Goal: Task Accomplishment & Management: Use online tool/utility

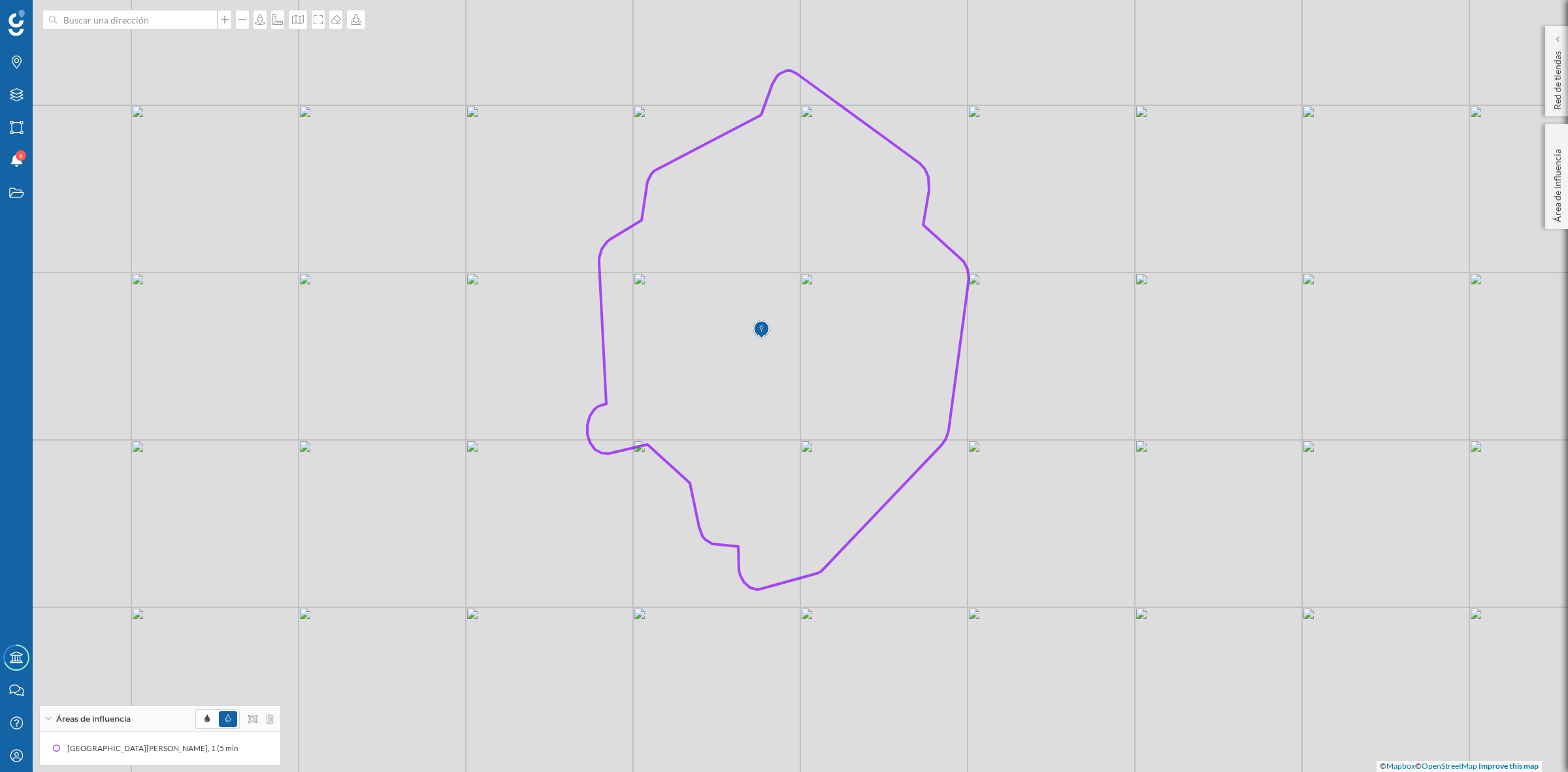
click at [1173, 547] on div "© Mapbox © OpenStreetMap Improve this map" at bounding box center [784, 386] width 1568 height 772
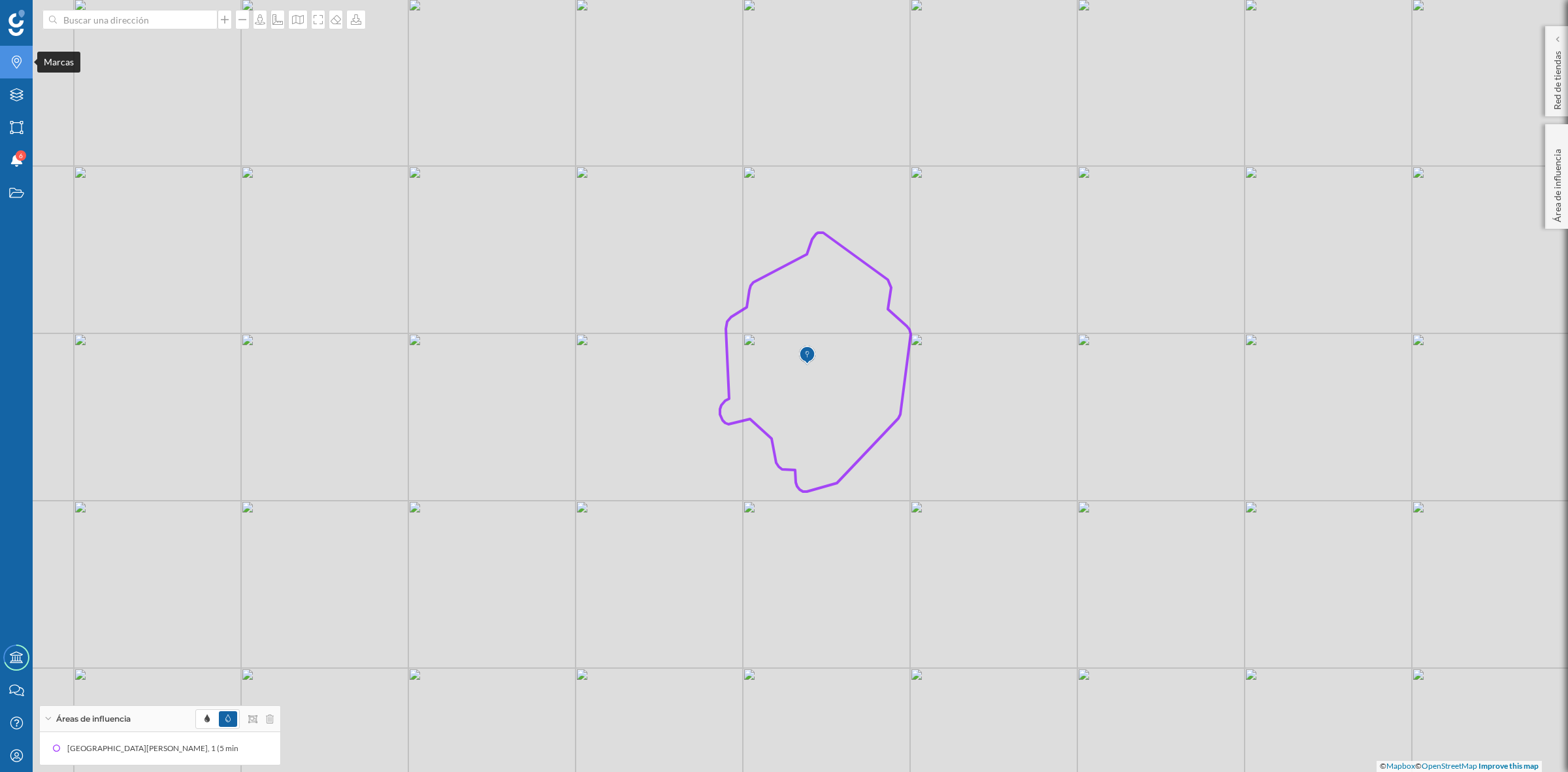
click at [21, 70] on div "Marcas" at bounding box center [16, 62] width 33 height 33
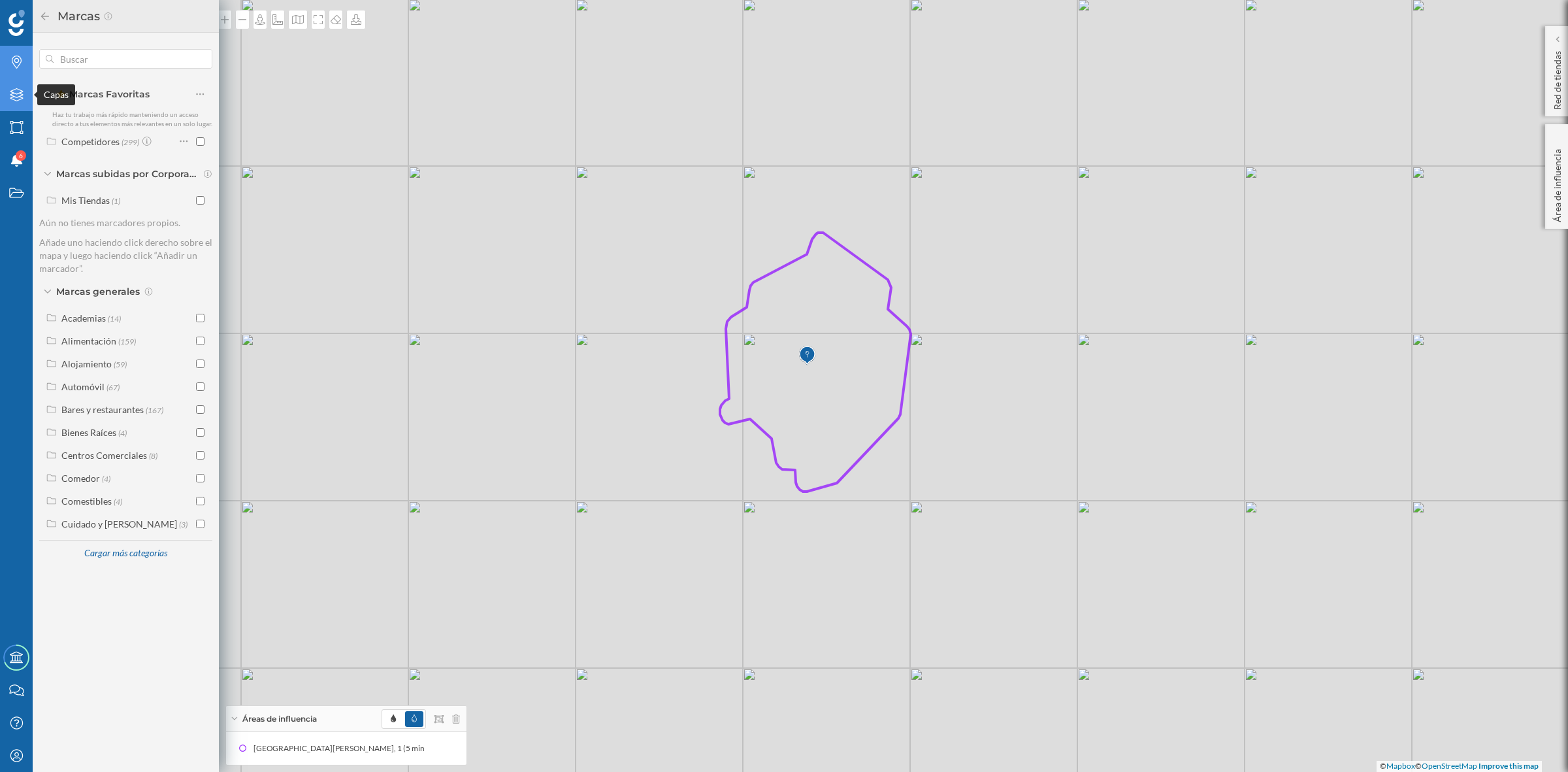
click at [13, 89] on icon at bounding box center [16, 94] width 13 height 13
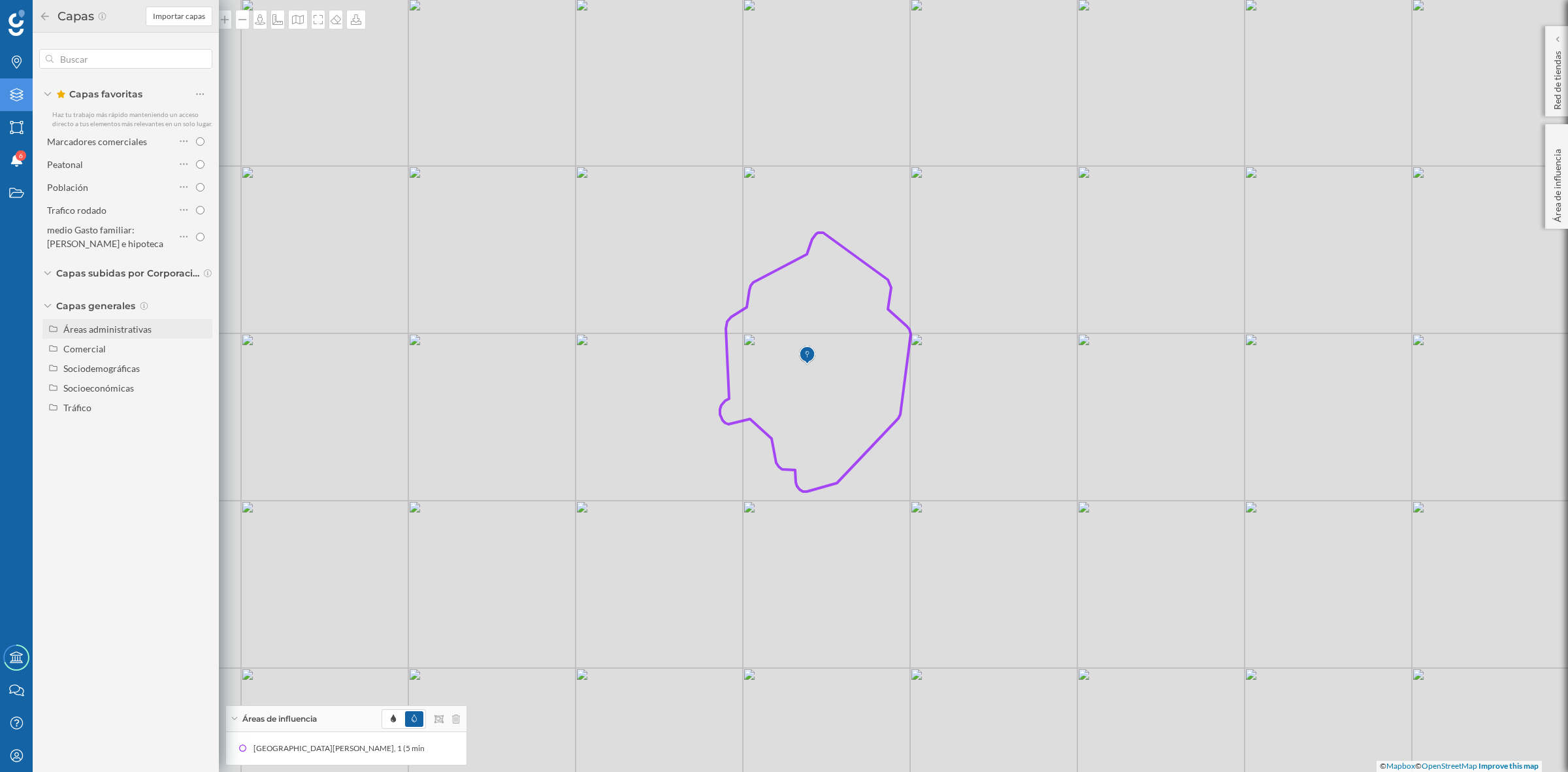
click at [104, 333] on div "Áreas administrativas" at bounding box center [135, 329] width 144 height 13
click at [200, 425] on input "Sección censal" at bounding box center [204, 427] width 9 height 9
radio input "true"
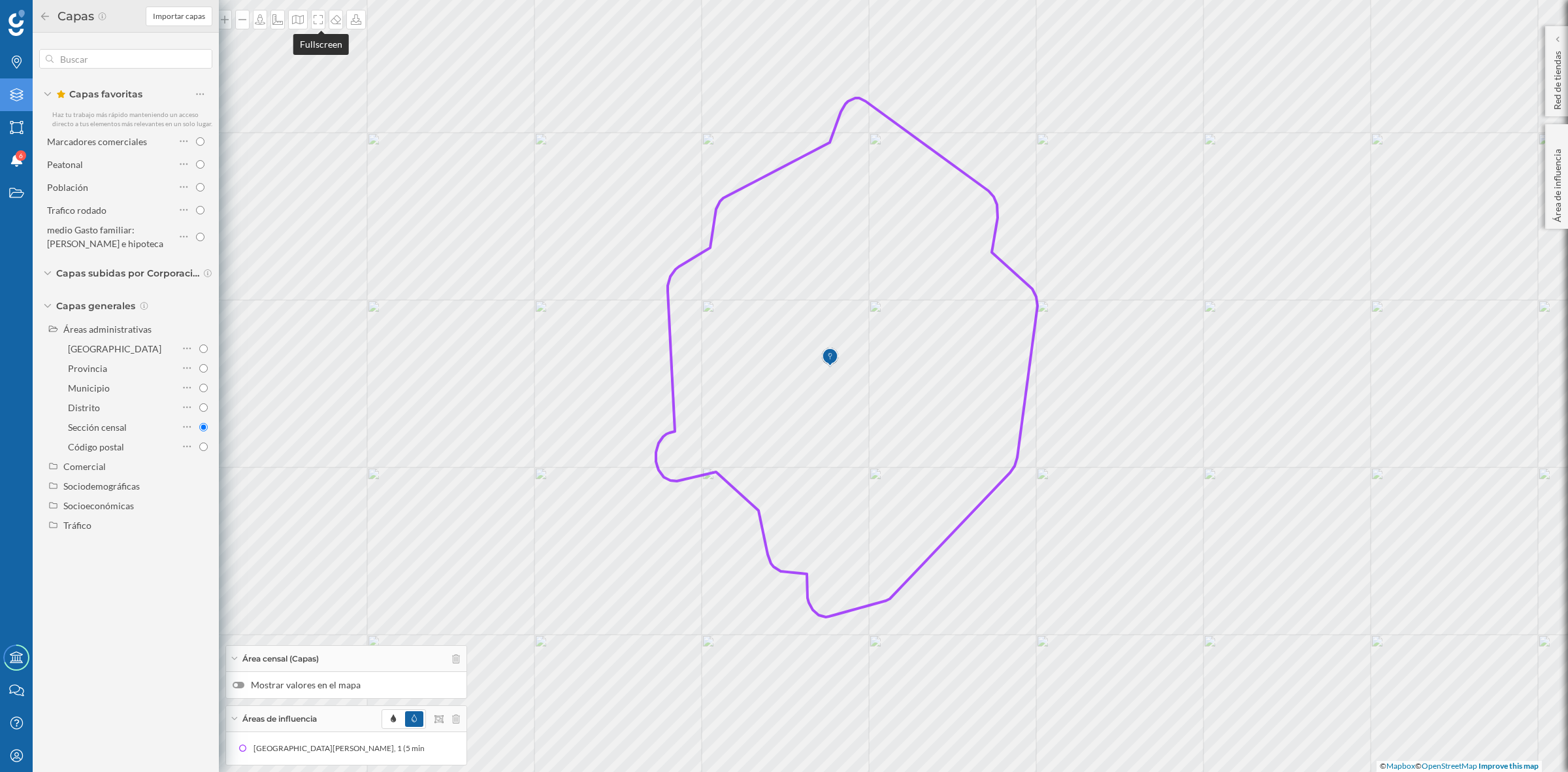
click at [315, 17] on icon at bounding box center [318, 19] width 13 height 11
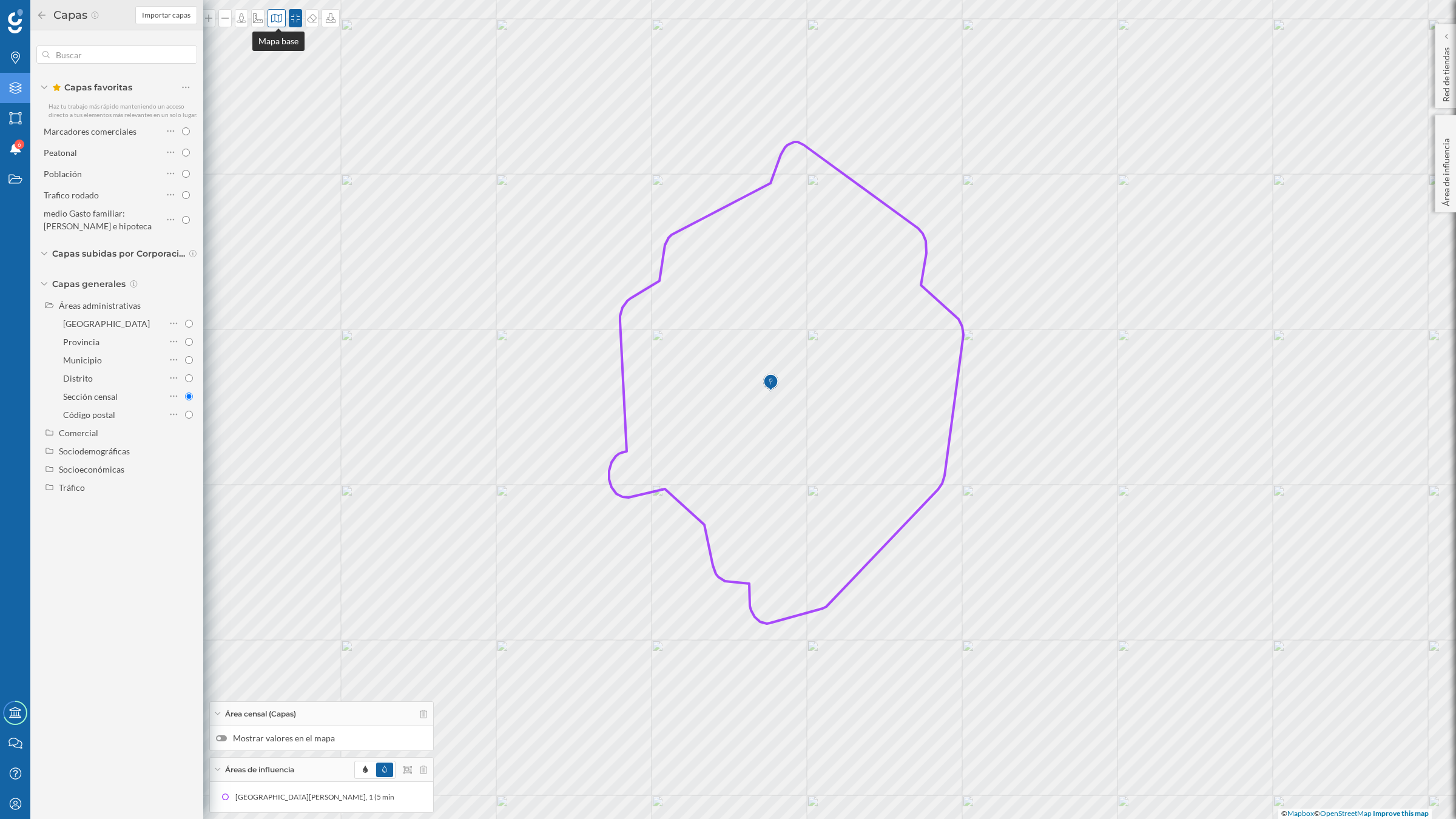
click at [275, 26] on div at bounding box center [277, 18] width 18 height 18
click at [293, 168] on img at bounding box center [294, 170] width 36 height 42
click at [15, 51] on icon "Marcas" at bounding box center [15, 57] width 15 height 12
click at [184, 313] on input "checkbox" at bounding box center [186, 317] width 8 height 8
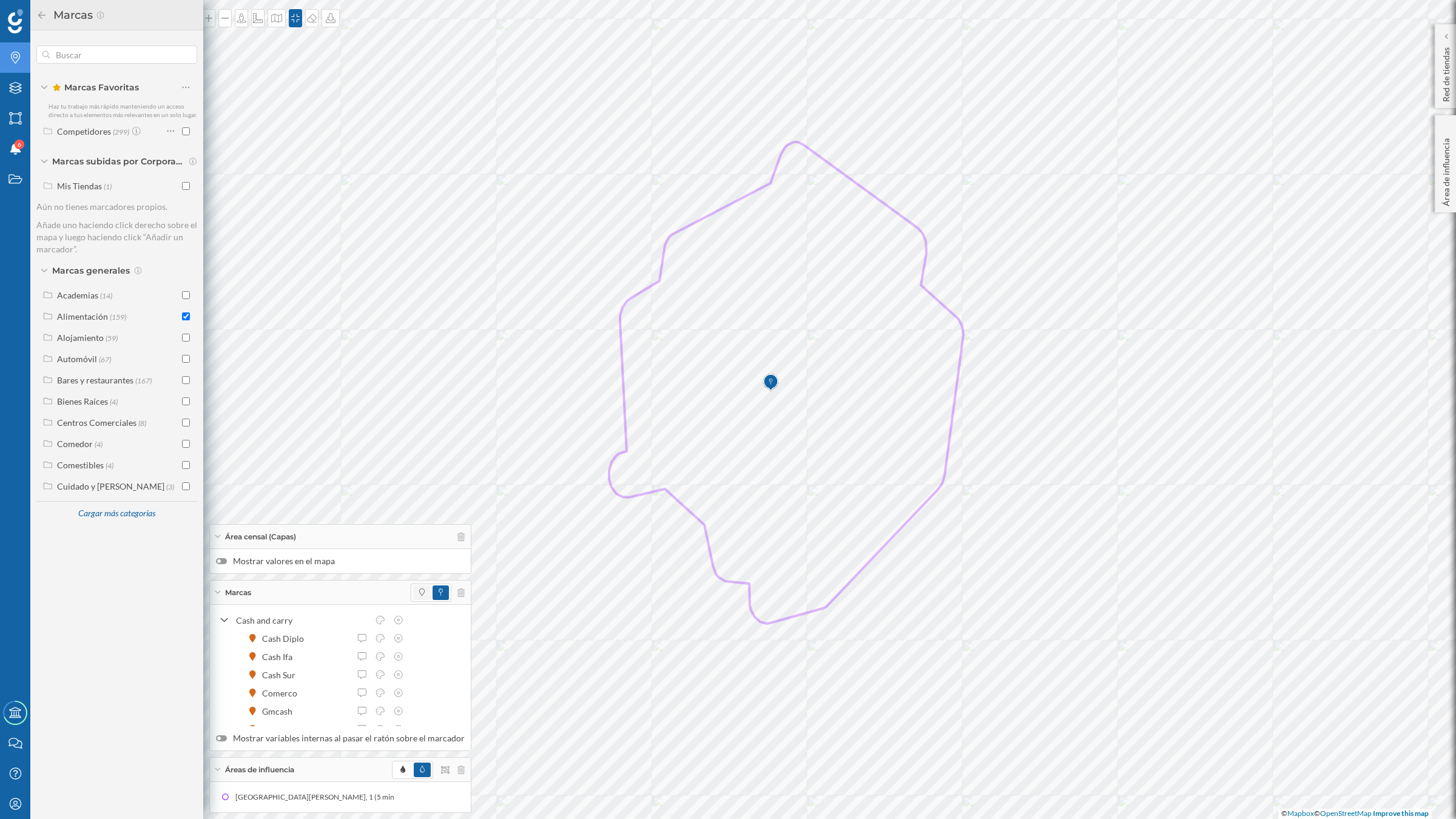
click at [413, 588] on span at bounding box center [422, 593] width 18 height 15
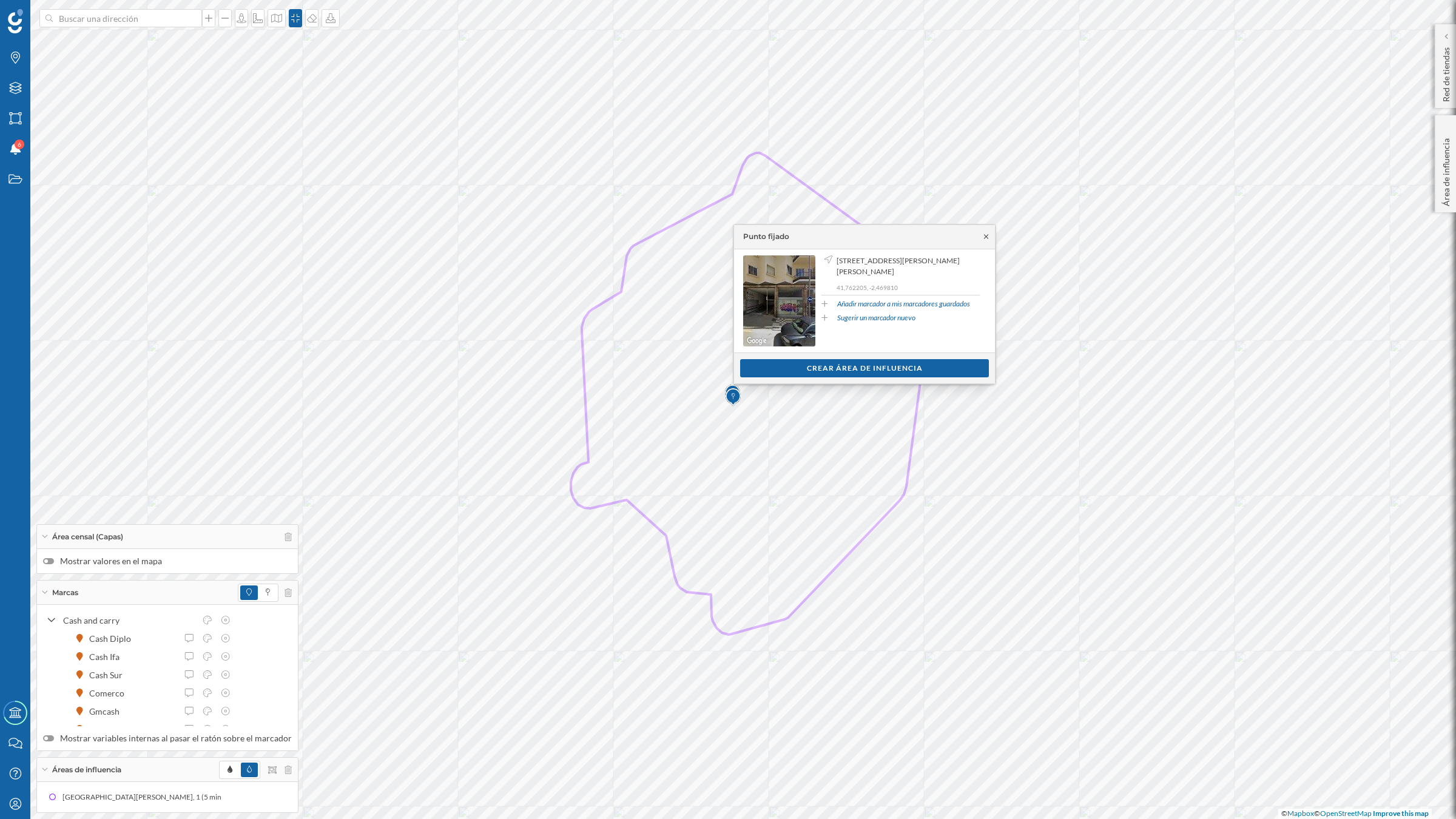
click at [984, 233] on icon at bounding box center [986, 236] width 9 height 7
click at [848, 366] on div "Crear área de influencia" at bounding box center [864, 368] width 248 height 18
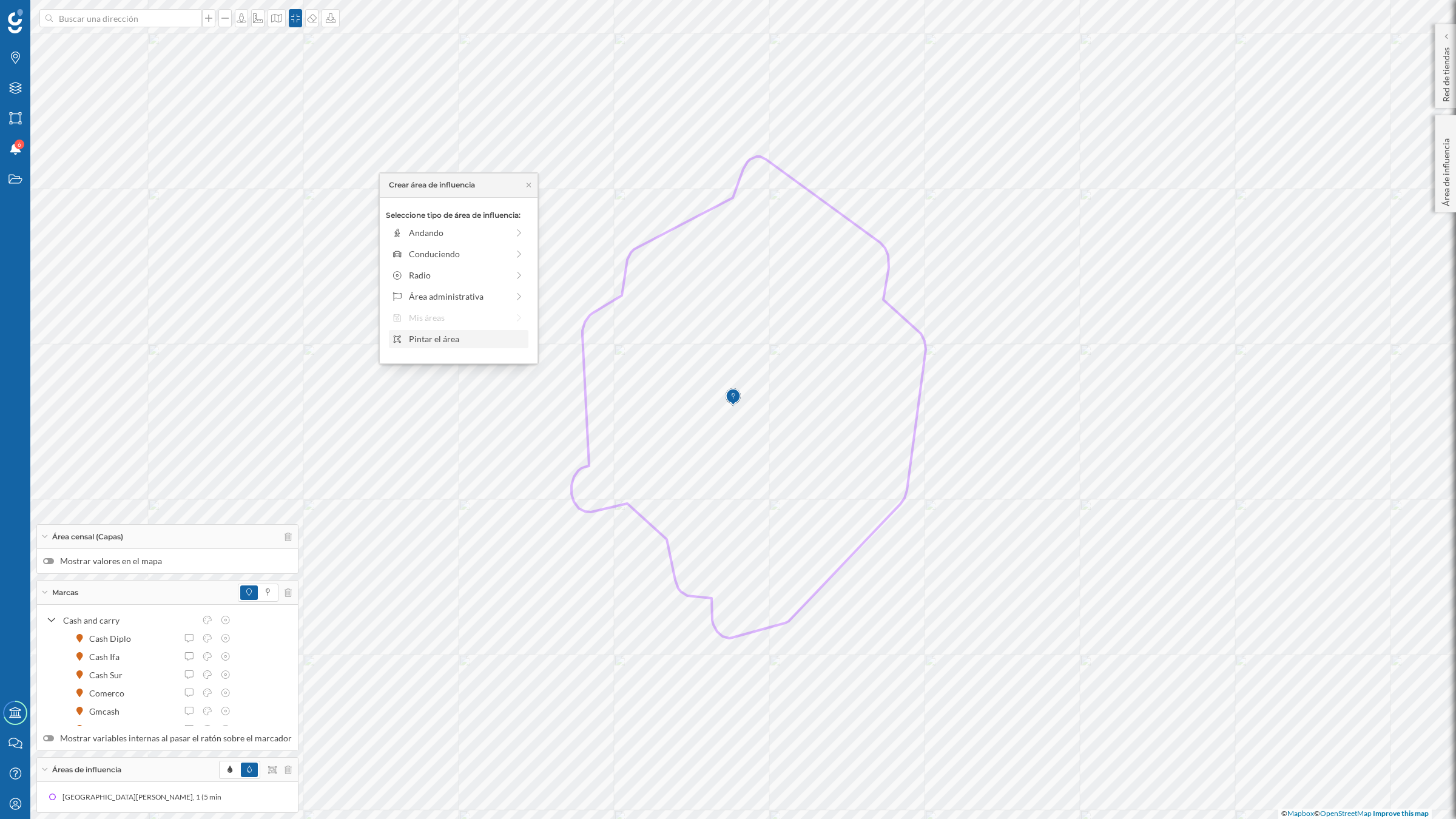
click at [410, 336] on div "Pintar el área" at bounding box center [467, 338] width 116 height 13
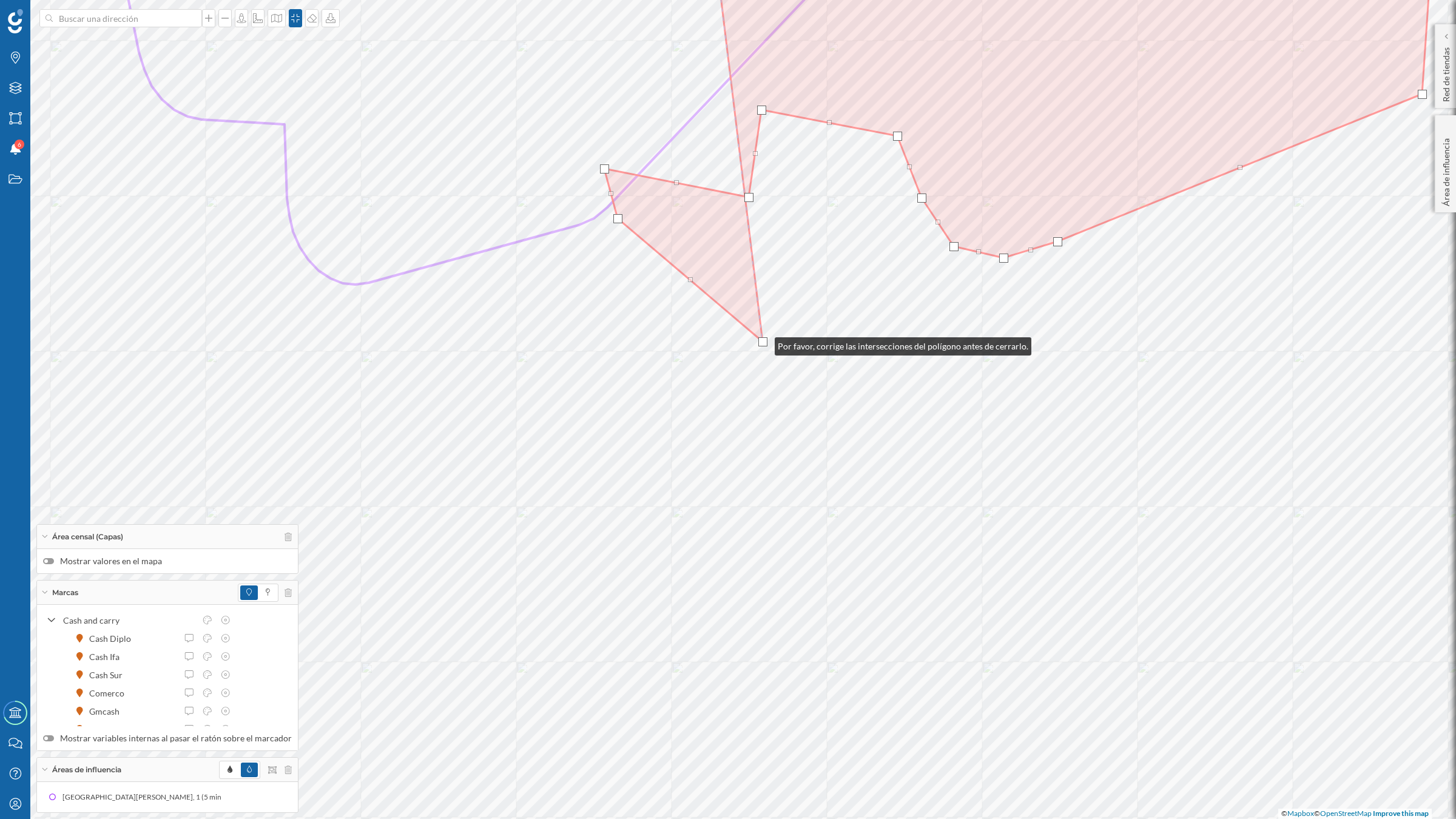
drag, startPoint x: 802, startPoint y: 367, endPoint x: 763, endPoint y: 344, distance: 45.3
click at [763, 344] on div at bounding box center [763, 342] width 9 height 9
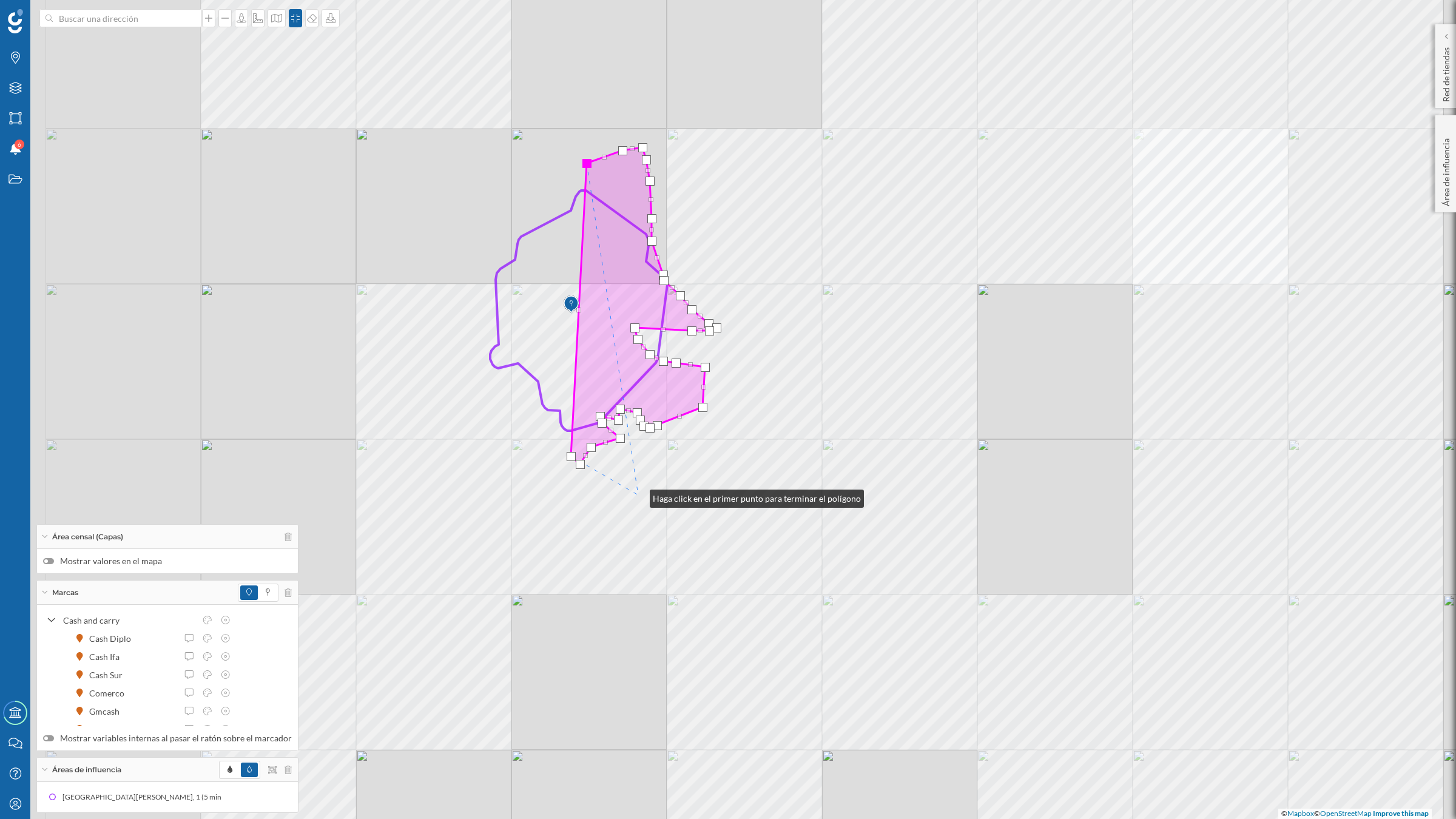
drag, startPoint x: 435, startPoint y: 529, endPoint x: 637, endPoint y: 496, distance: 204.7
click at [637, 496] on div "© Mapbox © OpenStreetMap Improve this map" at bounding box center [728, 410] width 1456 height 819
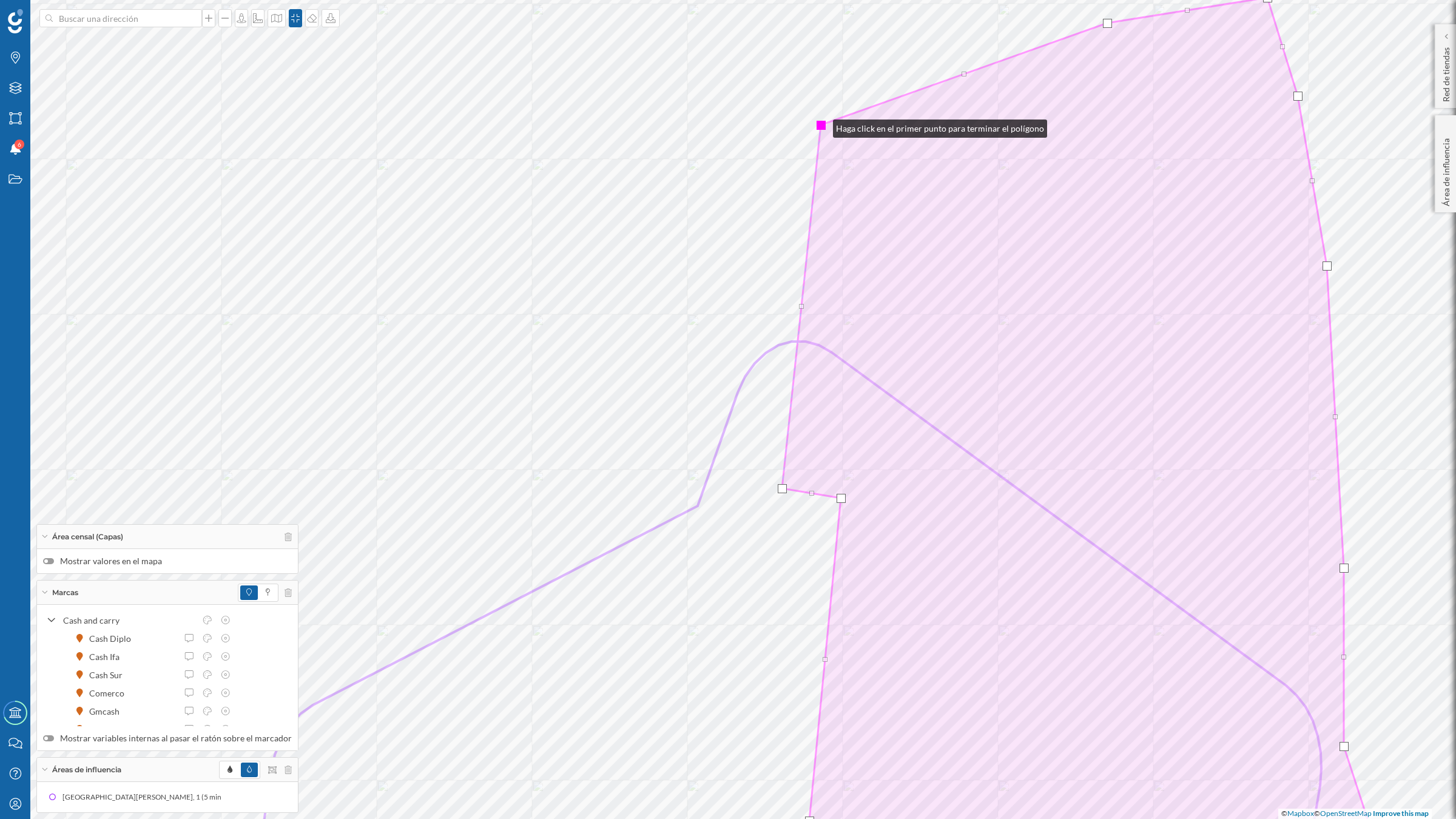
click at [821, 125] on div at bounding box center [821, 125] width 9 height 9
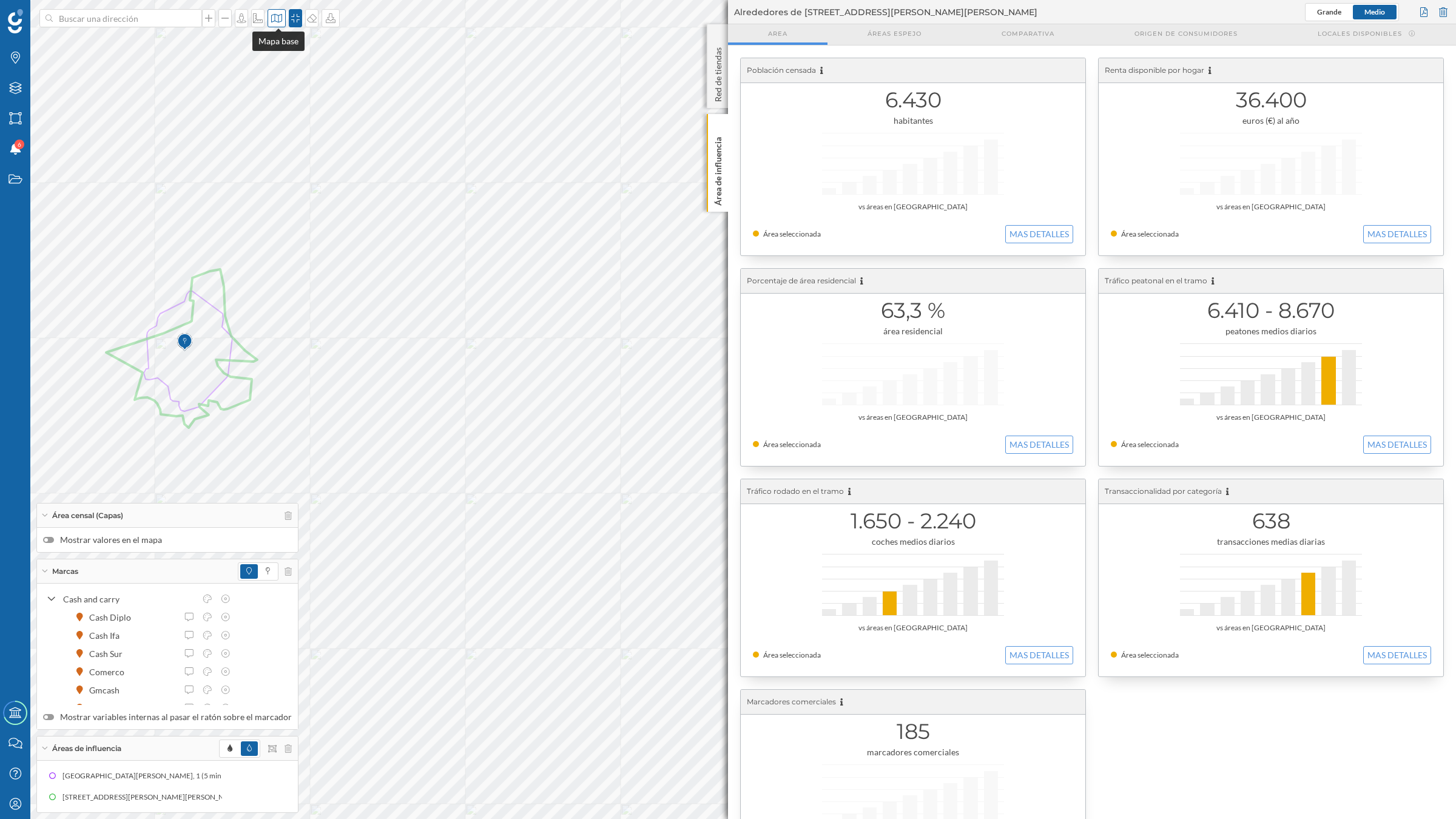
click at [272, 16] on icon at bounding box center [276, 18] width 12 height 10
click at [301, 83] on img at bounding box center [294, 79] width 36 height 42
click at [260, 716] on icon at bounding box center [262, 797] width 9 height 9
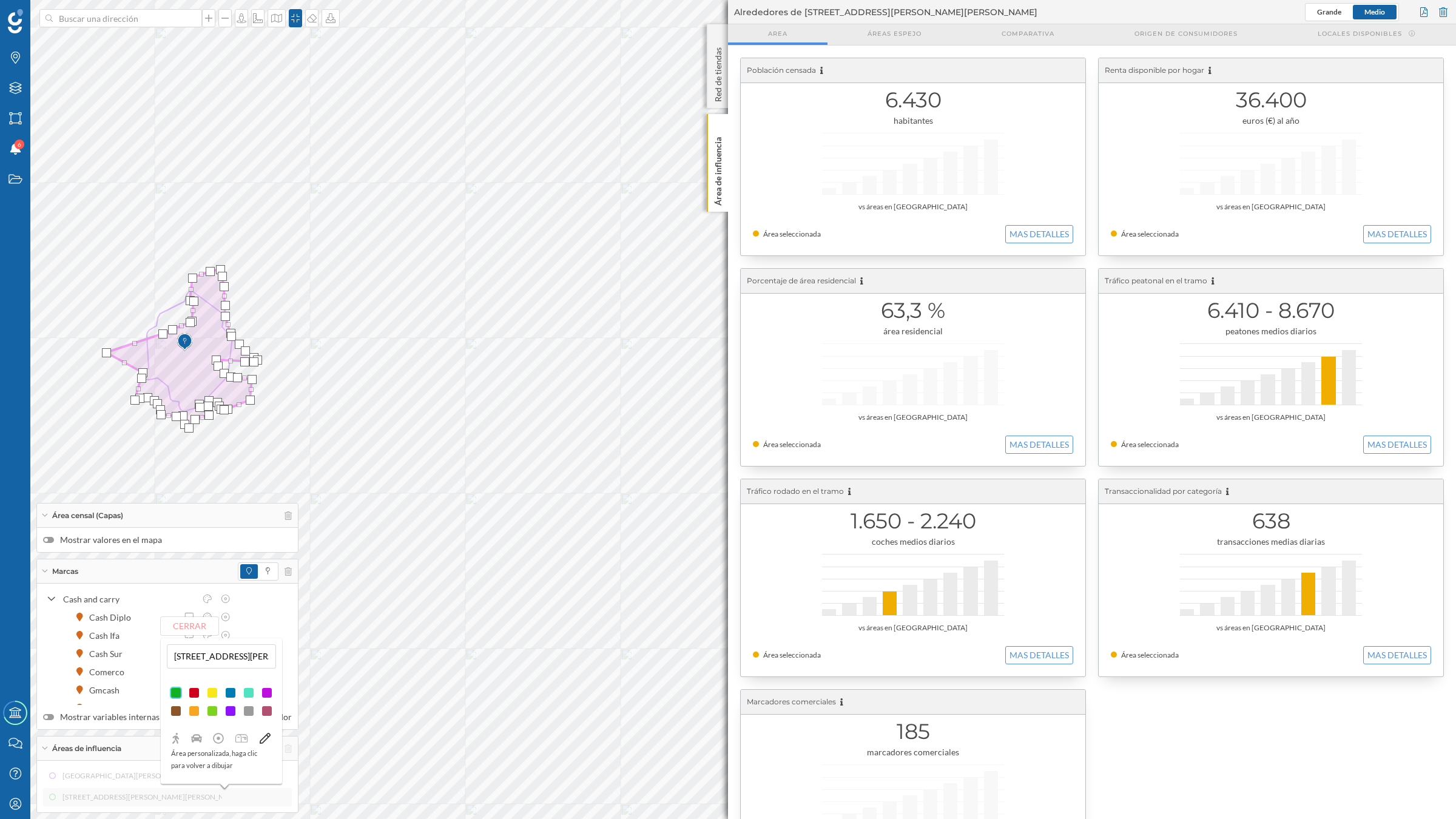
click at [193, 693] on div at bounding box center [194, 693] width 12 height 12
click at [203, 622] on button "Cerrar" at bounding box center [189, 626] width 57 height 18
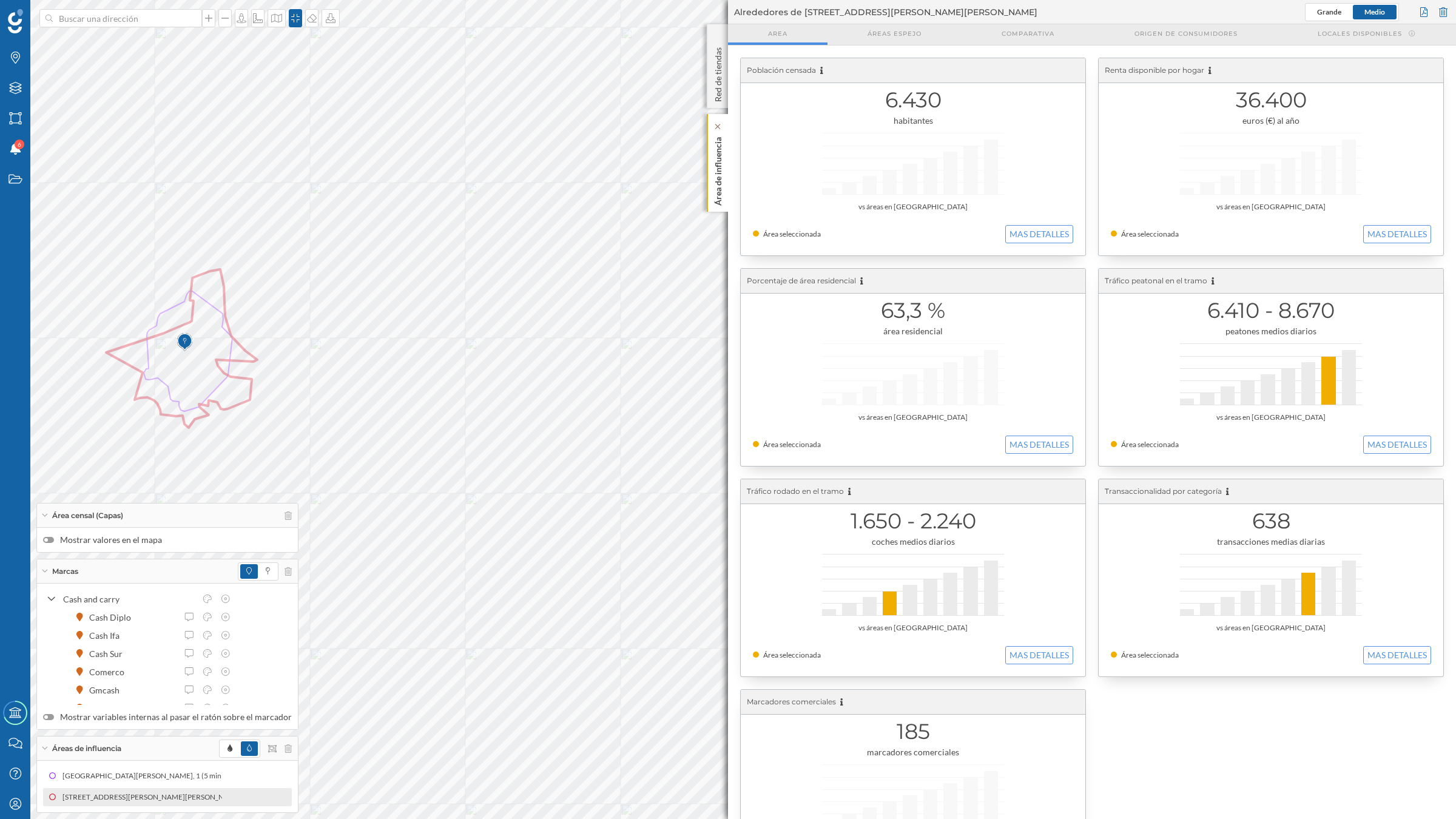
click at [710, 171] on div "Área de influencia" at bounding box center [717, 163] width 21 height 98
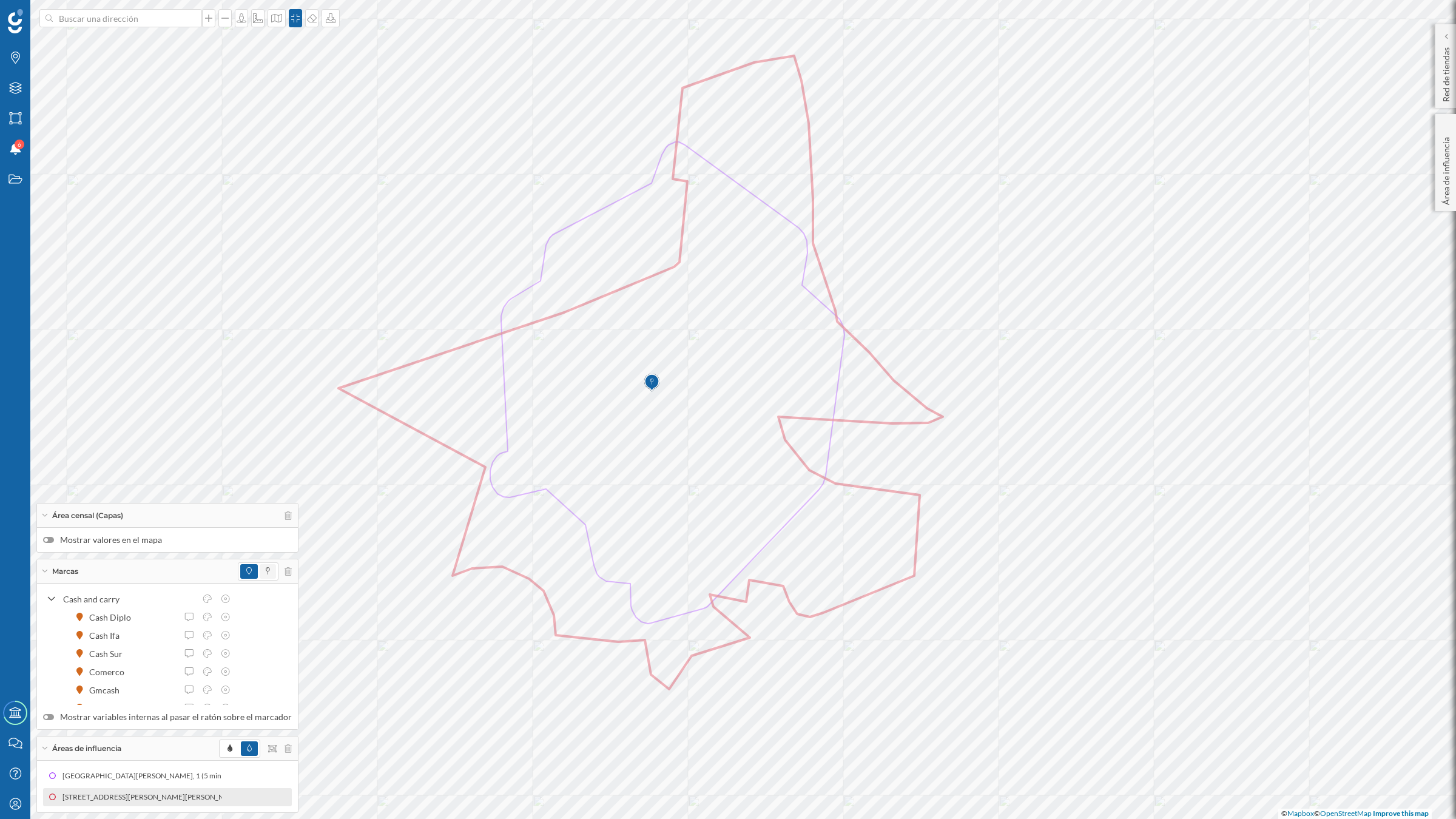
click at [260, 568] on span at bounding box center [268, 572] width 16 height 15
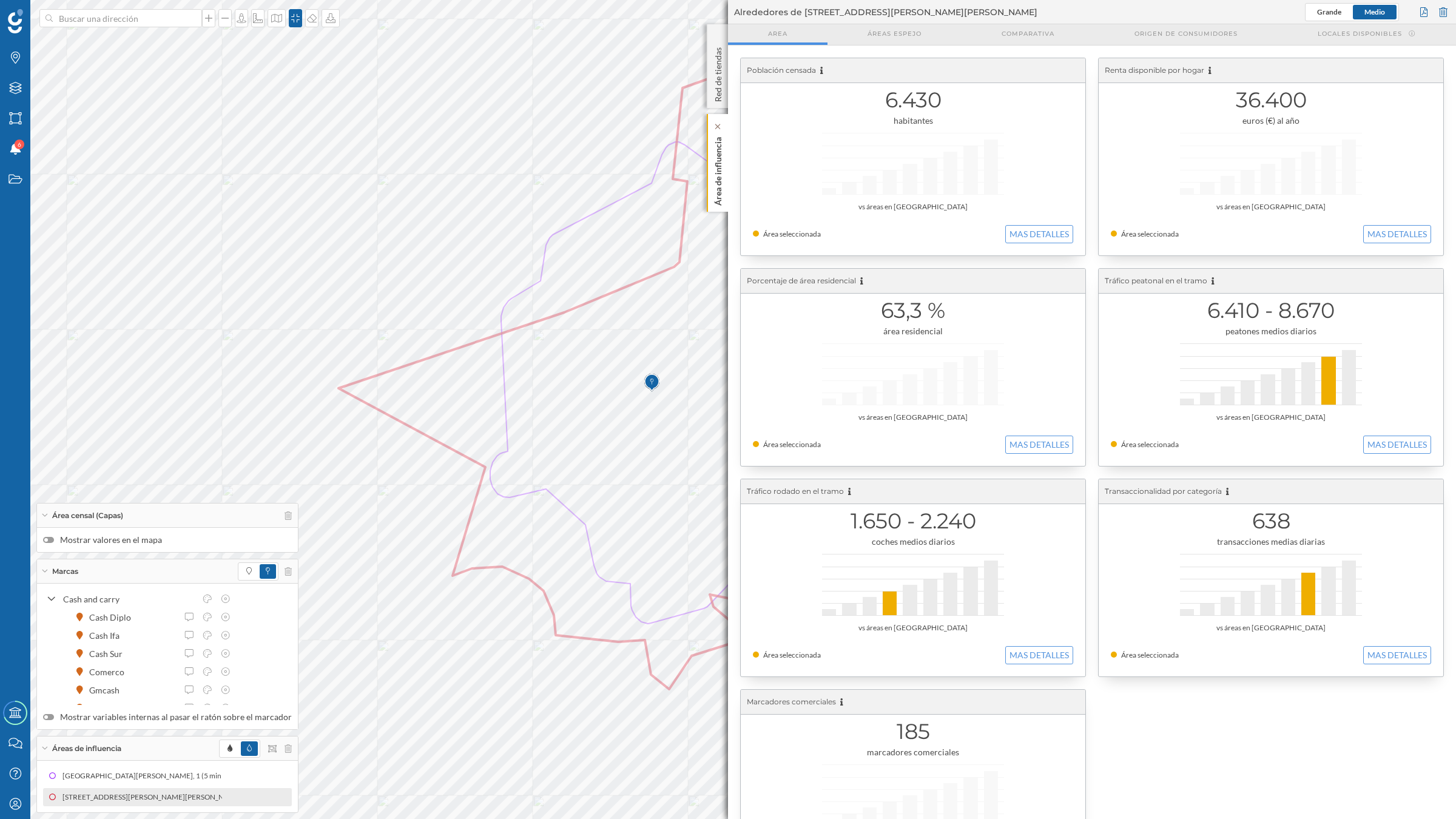
click at [722, 176] on p "Área de influencia" at bounding box center [718, 169] width 12 height 73
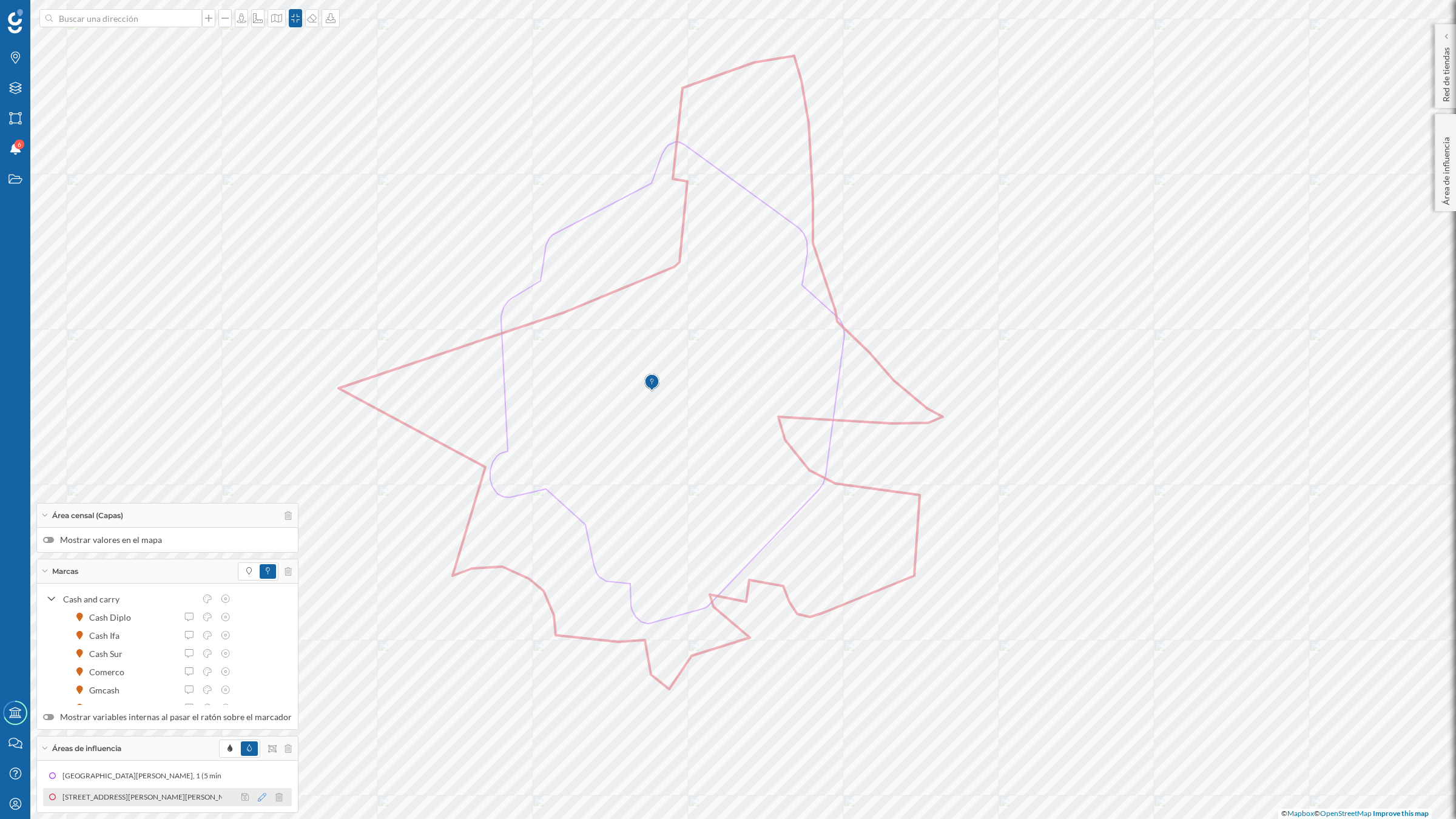
click at [258, 716] on icon at bounding box center [262, 797] width 9 height 9
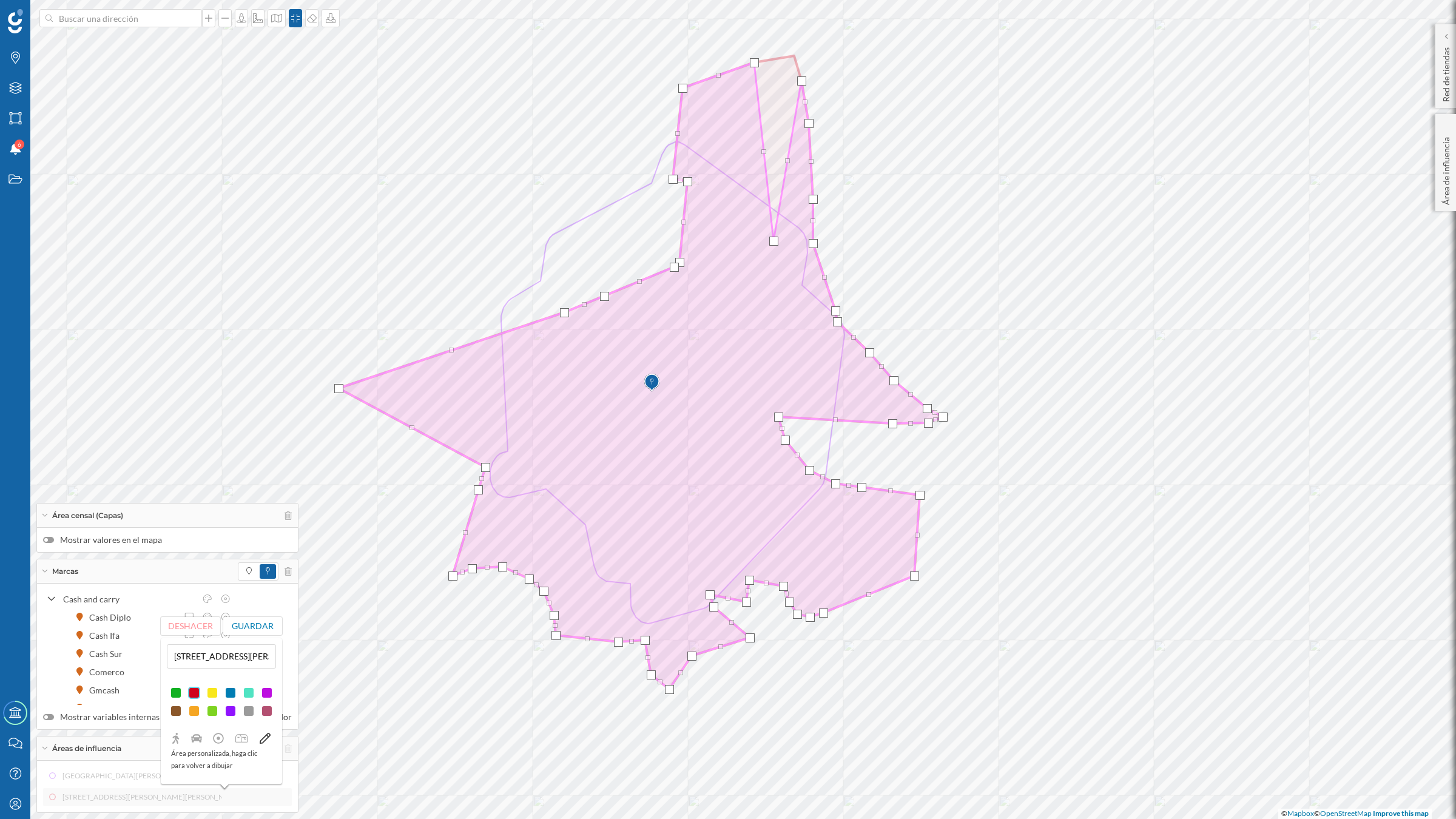
drag, startPoint x: 794, startPoint y: 59, endPoint x: 774, endPoint y: 245, distance: 187.1
click at [774, 246] on div at bounding box center [774, 241] width 9 height 9
drag, startPoint x: 802, startPoint y: 82, endPoint x: 790, endPoint y: 239, distance: 157.5
click at [790, 239] on div at bounding box center [790, 237] width 9 height 9
drag, startPoint x: 808, startPoint y: 126, endPoint x: 800, endPoint y: 241, distance: 115.3
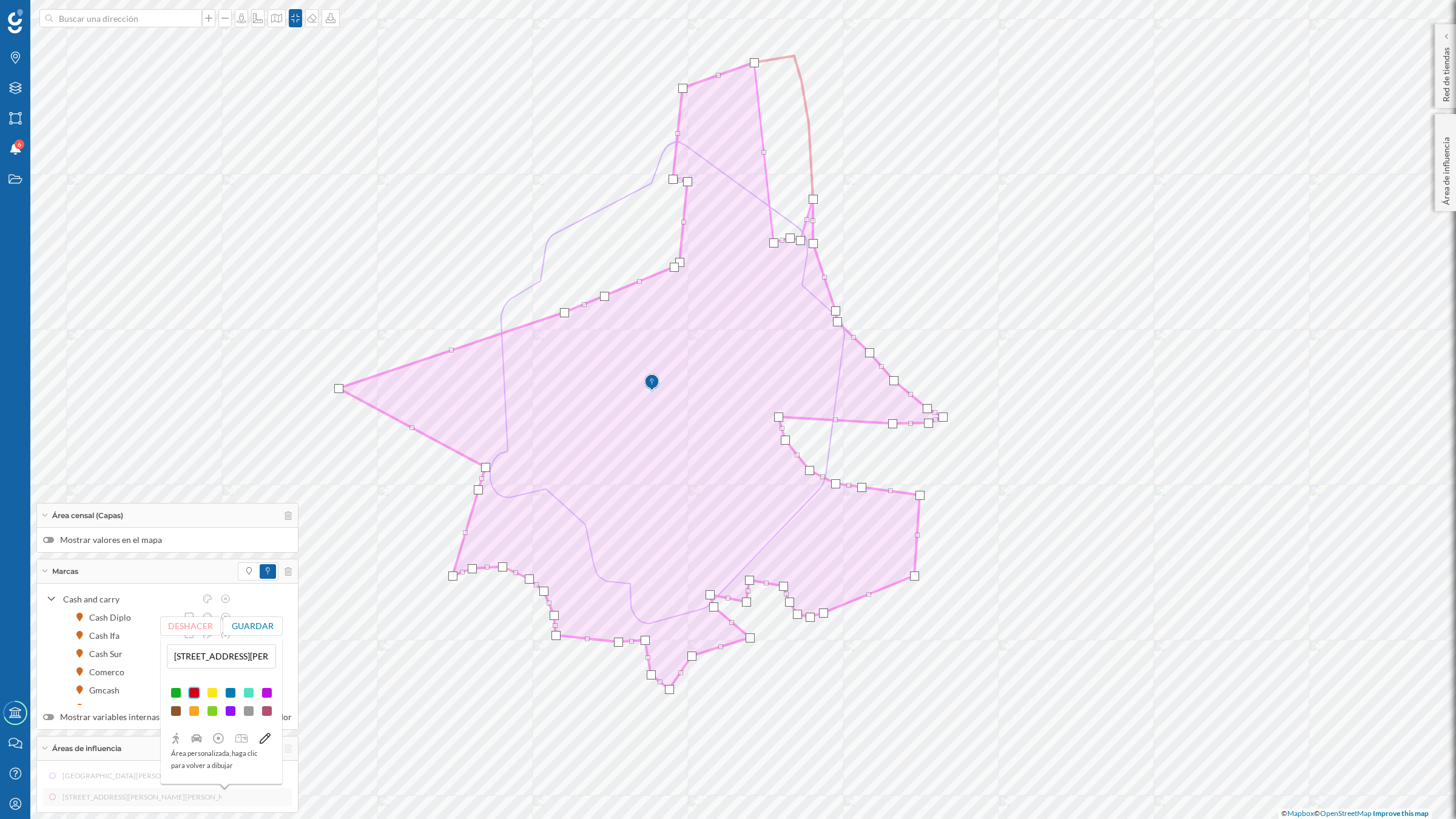
click at [800, 243] on div at bounding box center [800, 241] width 9 height 9
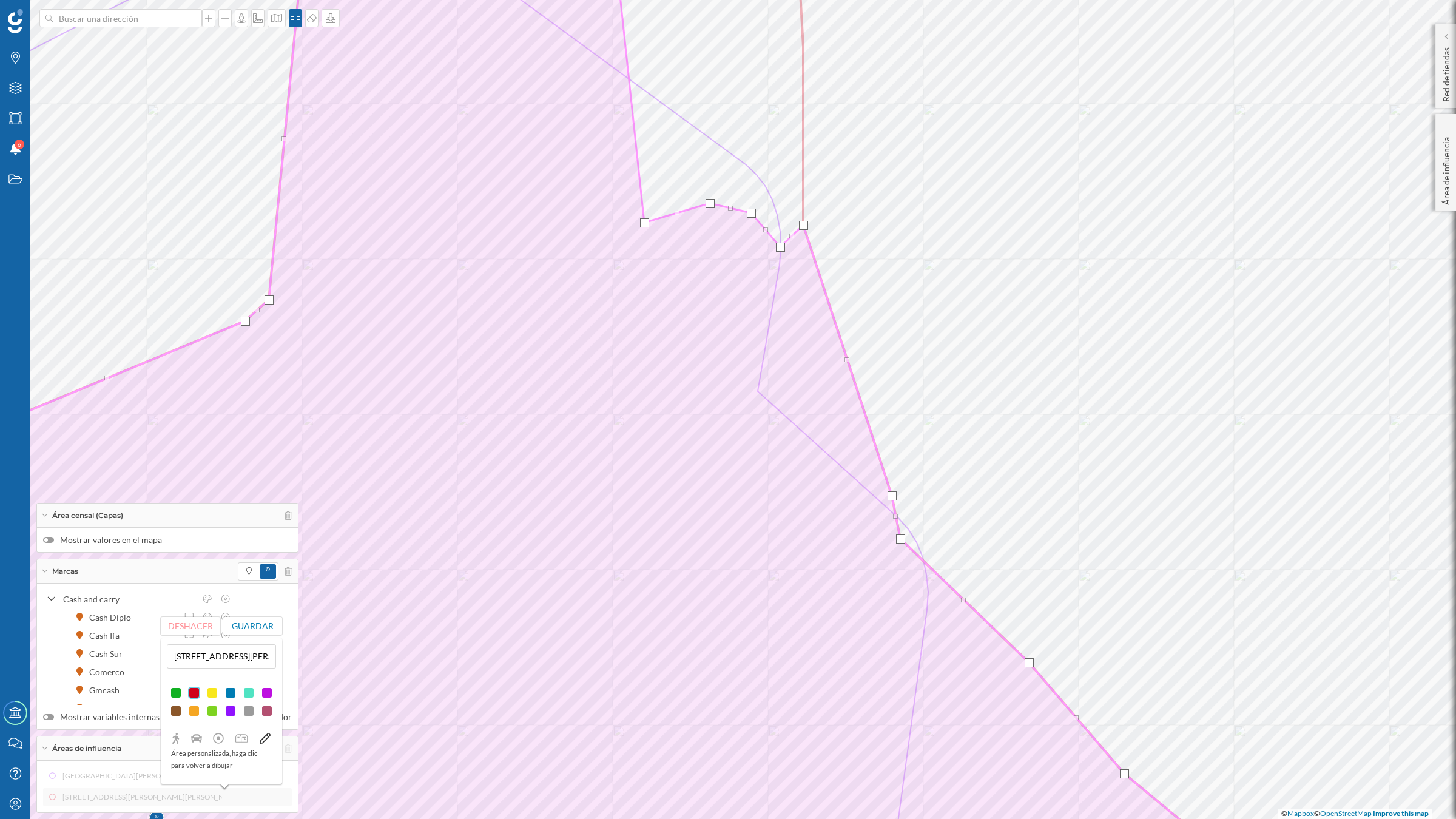
drag, startPoint x: 798, startPoint y: 49, endPoint x: 782, endPoint y: 232, distance: 183.7
click at [776, 250] on div at bounding box center [780, 247] width 9 height 9
drag, startPoint x: 751, startPoint y: 212, endPoint x: 743, endPoint y: 244, distance: 33.0
click at [743, 244] on div at bounding box center [743, 245] width 9 height 9
drag, startPoint x: 711, startPoint y: 203, endPoint x: 701, endPoint y: 249, distance: 47.1
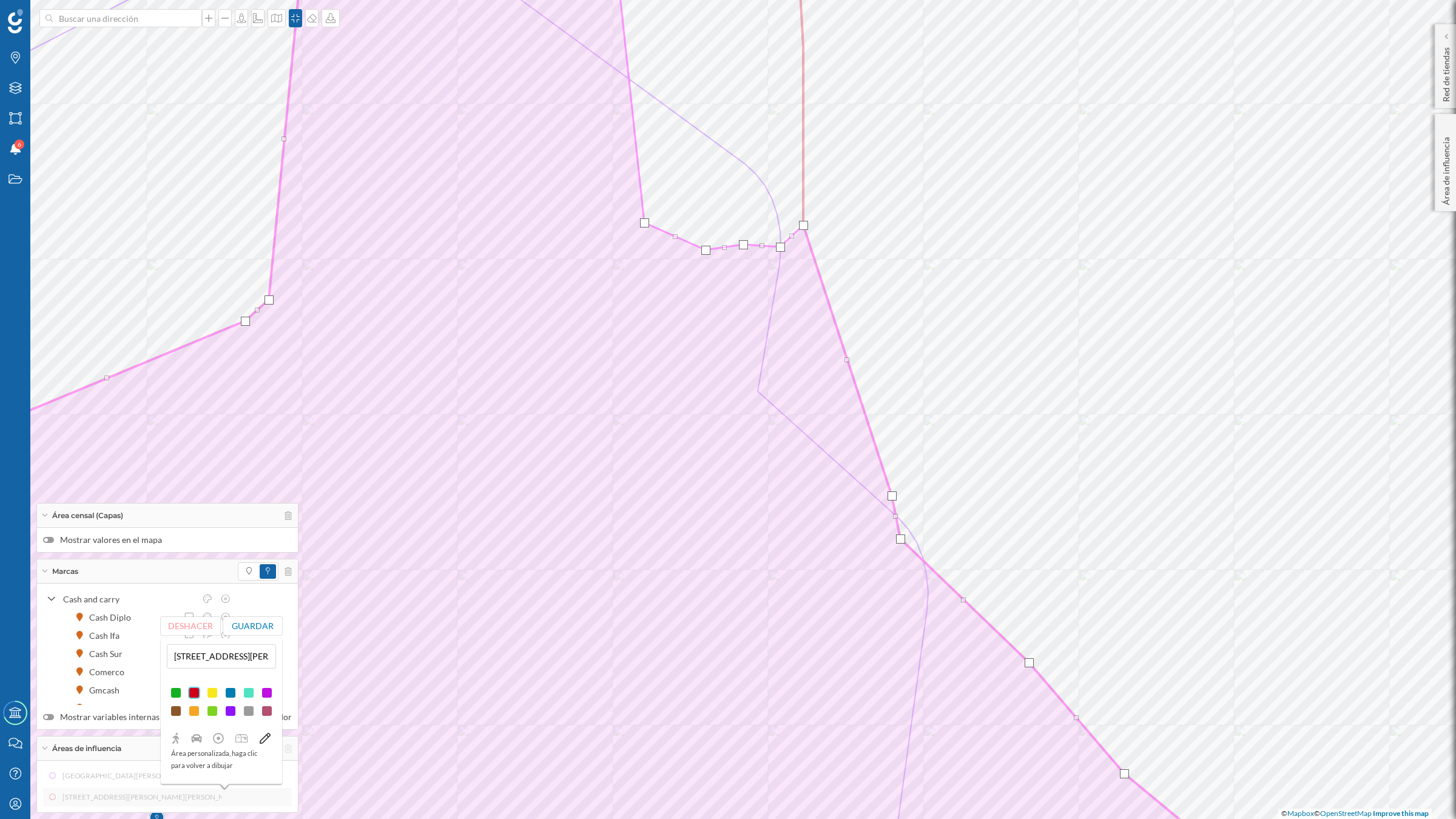
click at [707, 251] on div at bounding box center [706, 251] width 9 height 9
drag, startPoint x: 646, startPoint y: 224, endPoint x: 622, endPoint y: 241, distance: 29.4
click at [622, 241] on div at bounding box center [620, 240] width 9 height 9
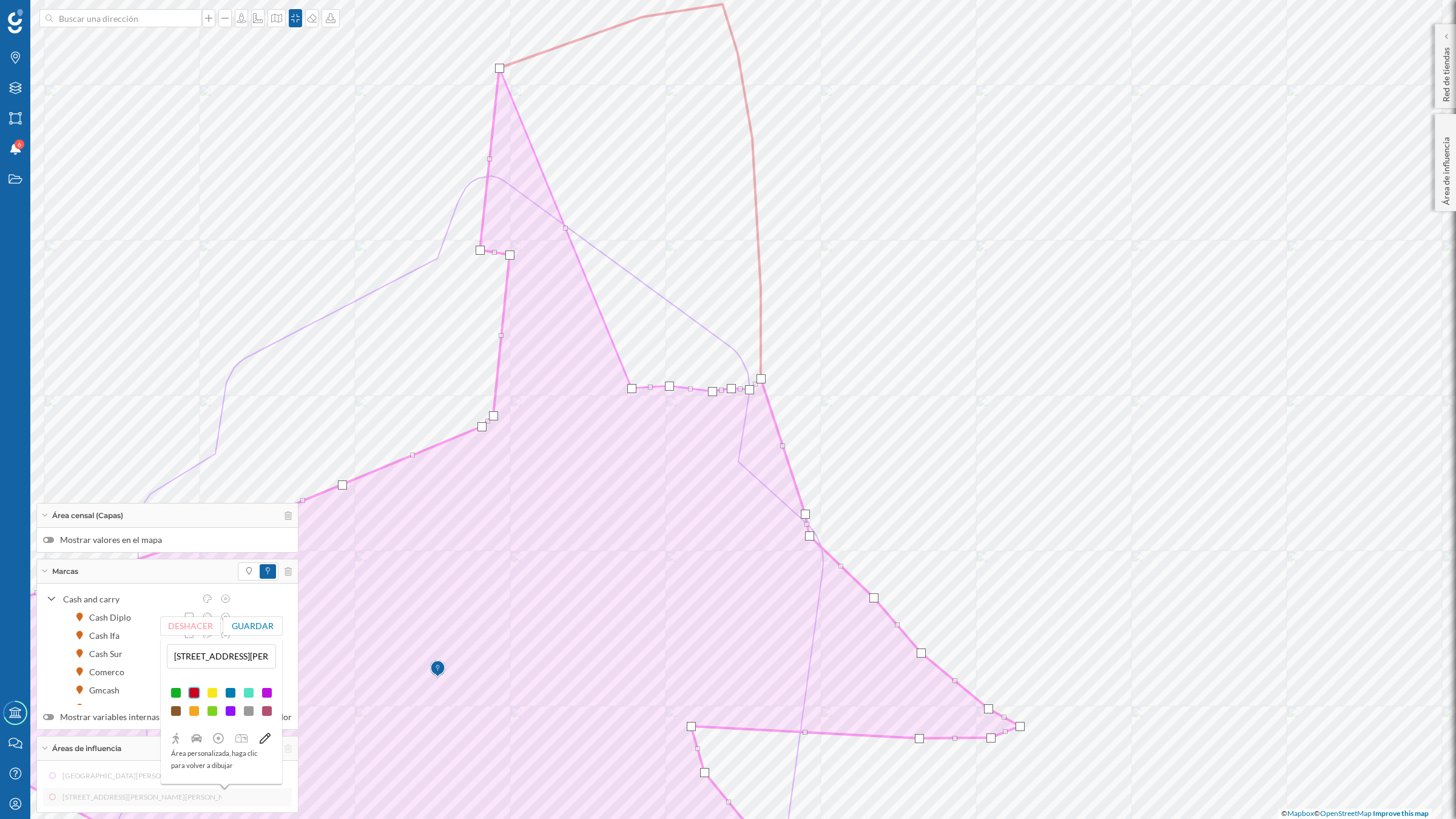
drag, startPoint x: 645, startPoint y: 17, endPoint x: 634, endPoint y: 388, distance: 371.2
click at [634, 388] on div at bounding box center [632, 388] width 9 height 9
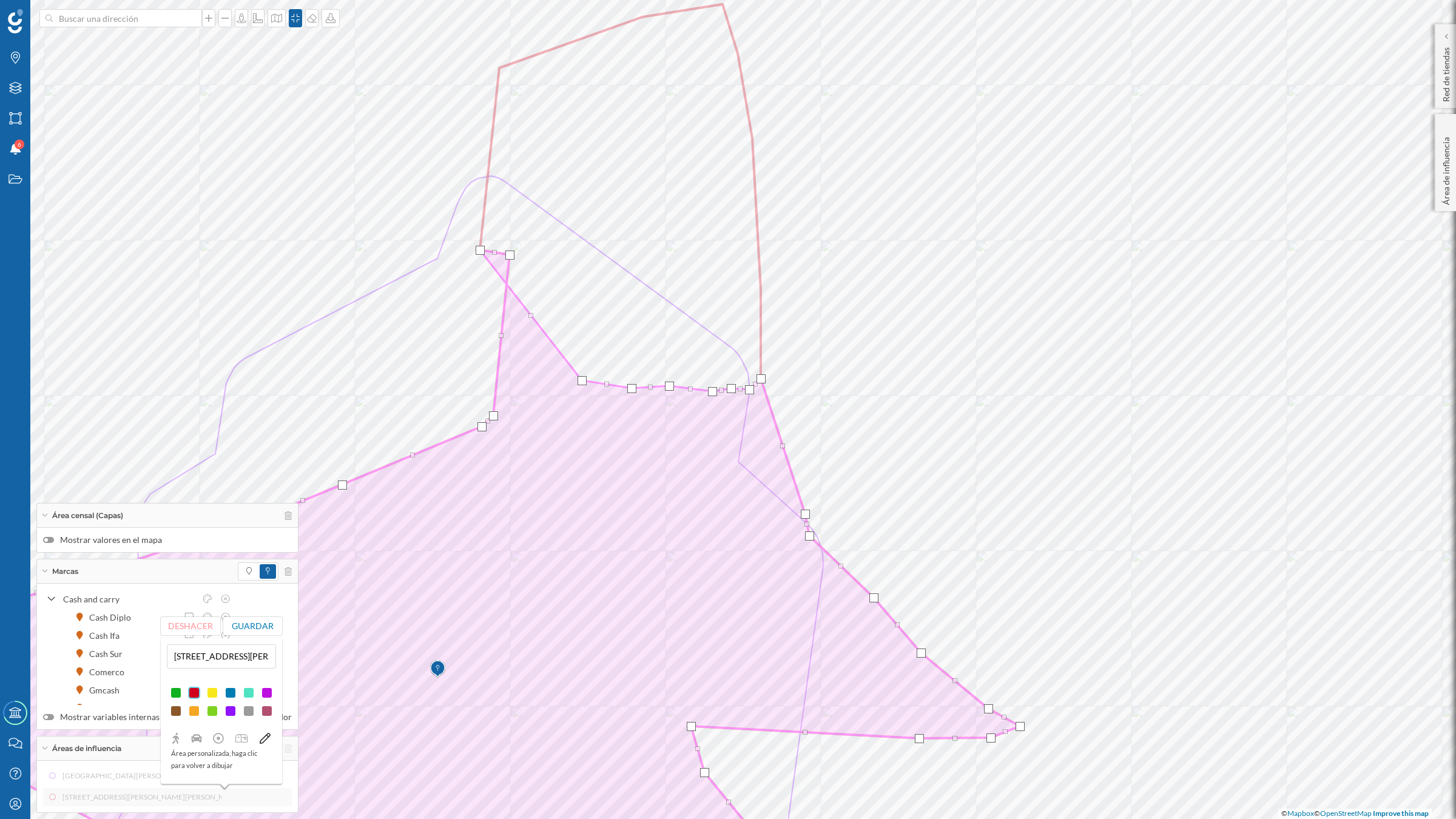
drag, startPoint x: 502, startPoint y: 70, endPoint x: 582, endPoint y: 378, distance: 318.2
click at [585, 383] on div at bounding box center [582, 381] width 9 height 9
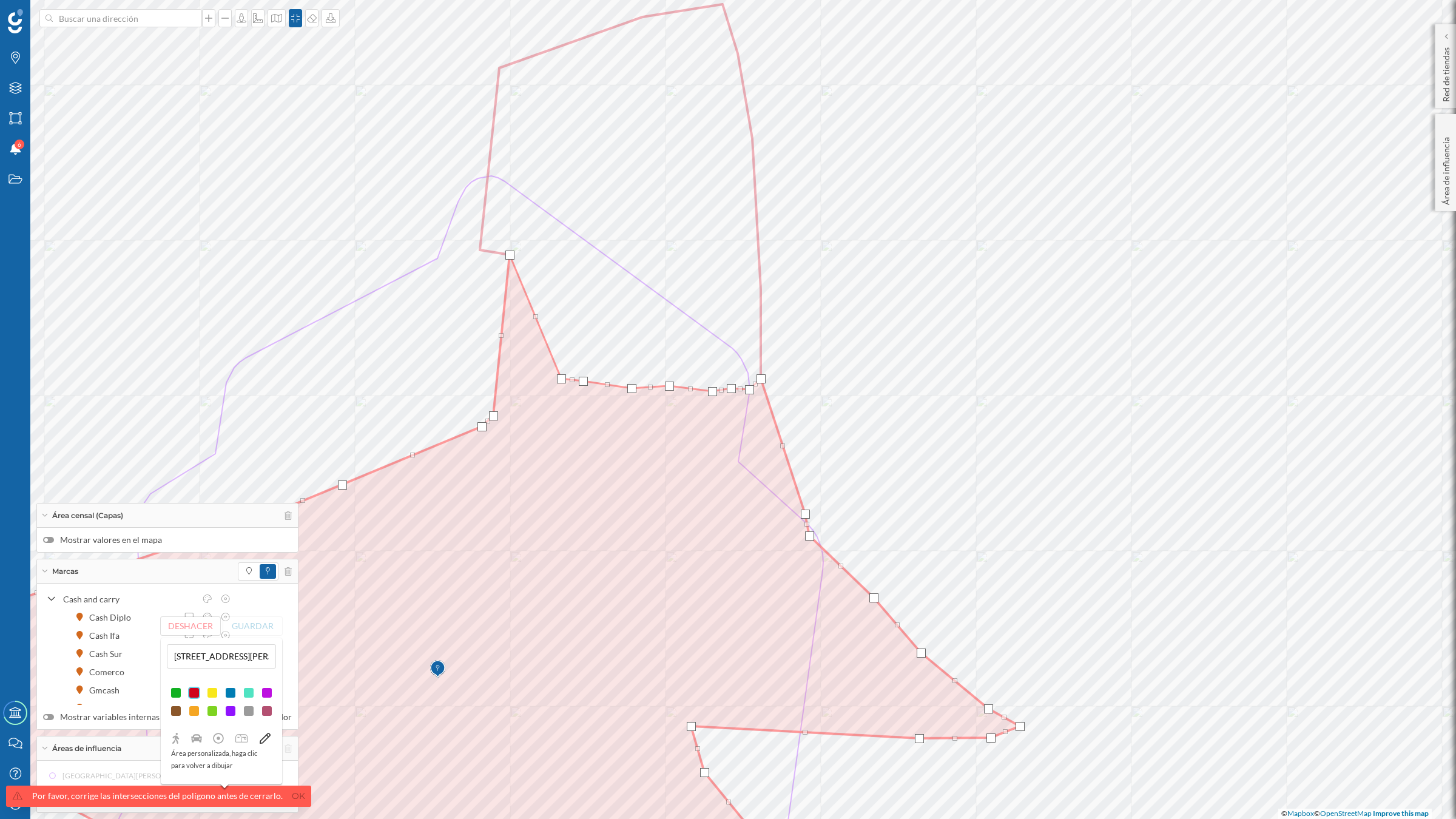
drag, startPoint x: 480, startPoint y: 251, endPoint x: 552, endPoint y: 380, distance: 147.7
click at [557, 380] on div at bounding box center [562, 379] width 9 height 9
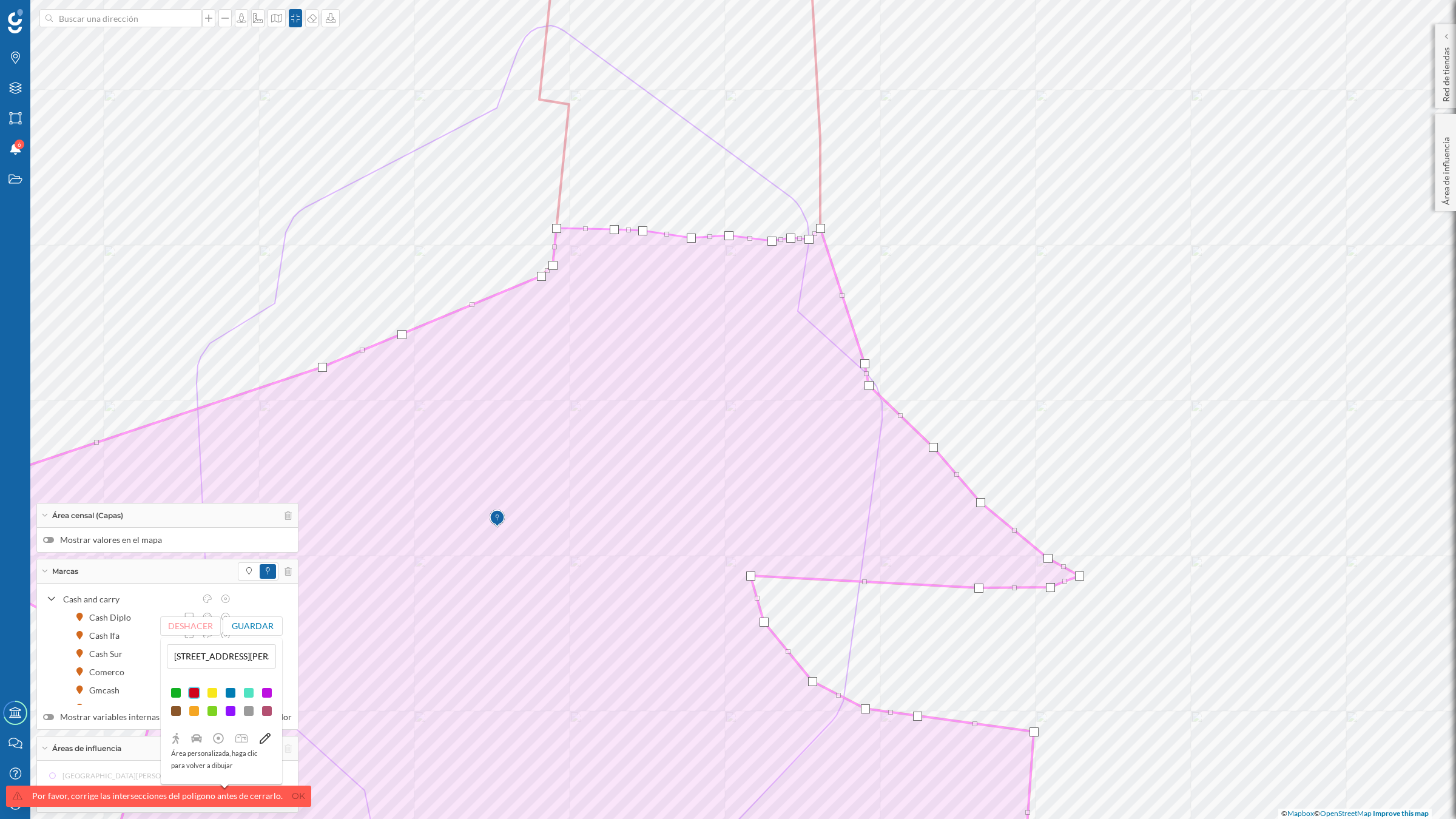
drag, startPoint x: 568, startPoint y: 104, endPoint x: 556, endPoint y: 228, distance: 124.6
click at [556, 228] on div at bounding box center [556, 229] width 9 height 9
click at [254, 626] on button "Guardar" at bounding box center [253, 626] width 59 height 18
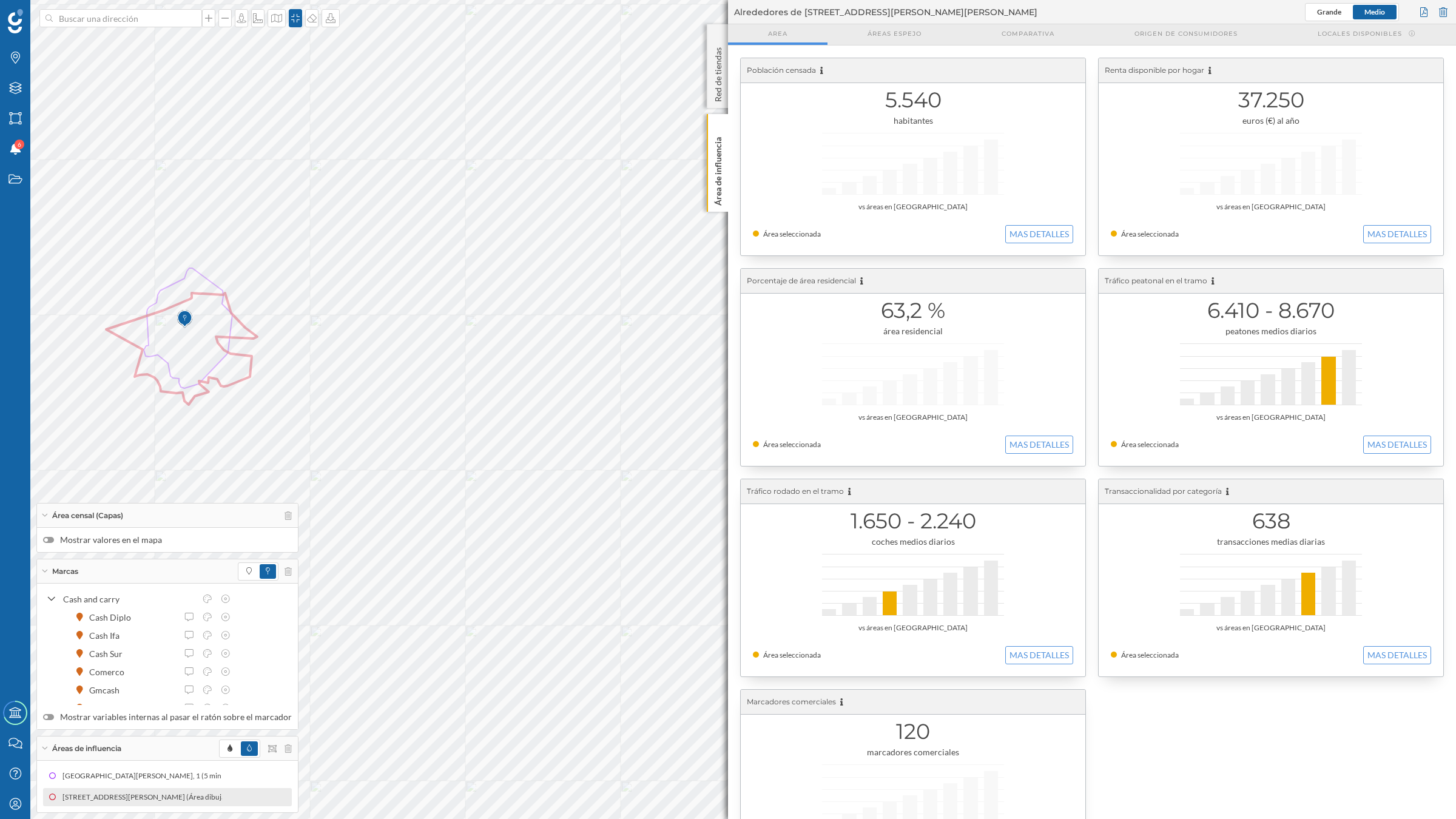
click at [729, 193] on div "Población censada 5.540 habitantes vs áreas en Soria Área seleccionada MAS DETA…" at bounding box center [1092, 473] width 728 height 855
click at [716, 177] on p "Área de influencia" at bounding box center [718, 169] width 12 height 73
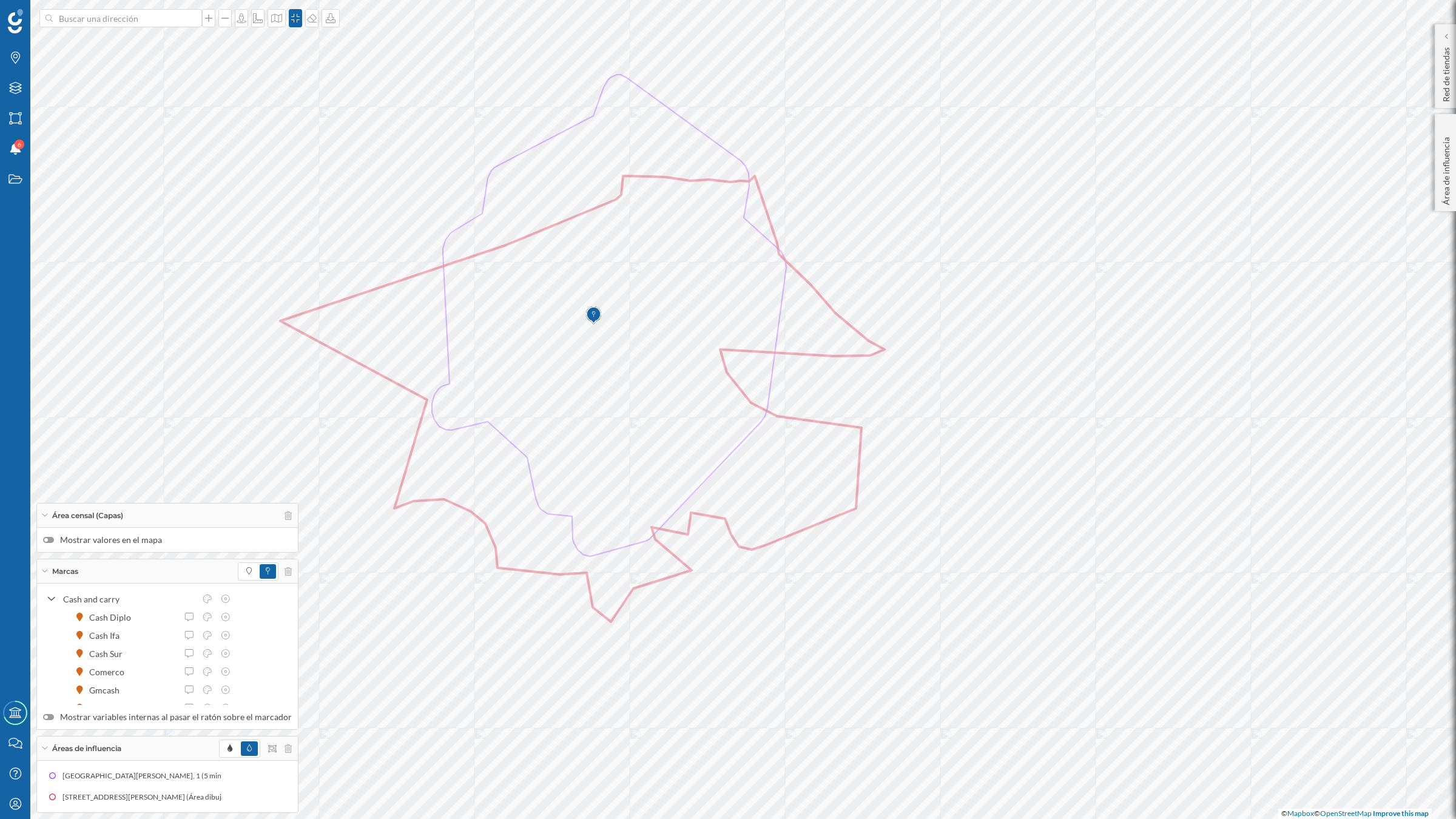
click at [248, 578] on div at bounding box center [258, 572] width 41 height 18
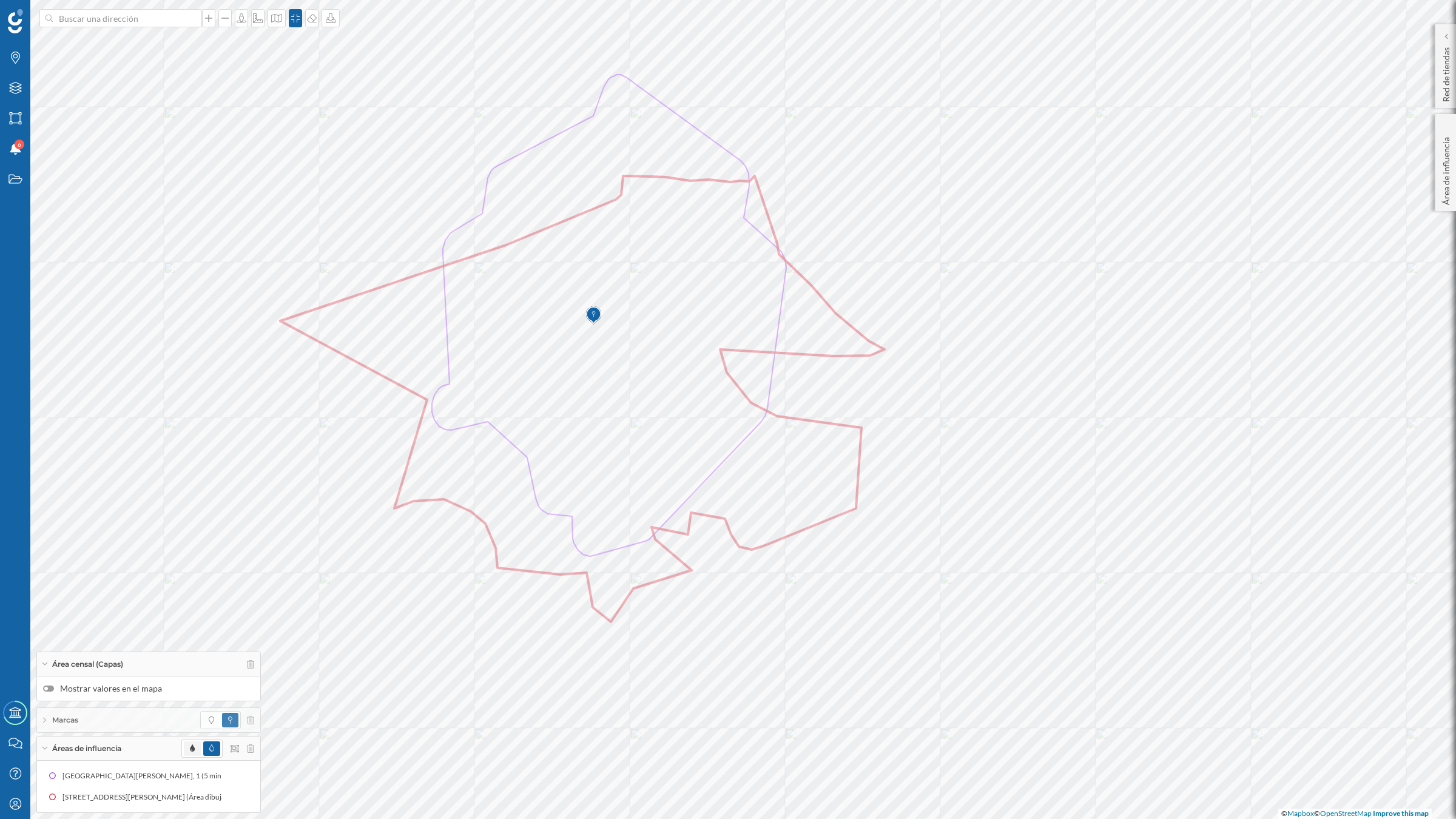
click at [196, 750] on span at bounding box center [192, 749] width 17 height 15
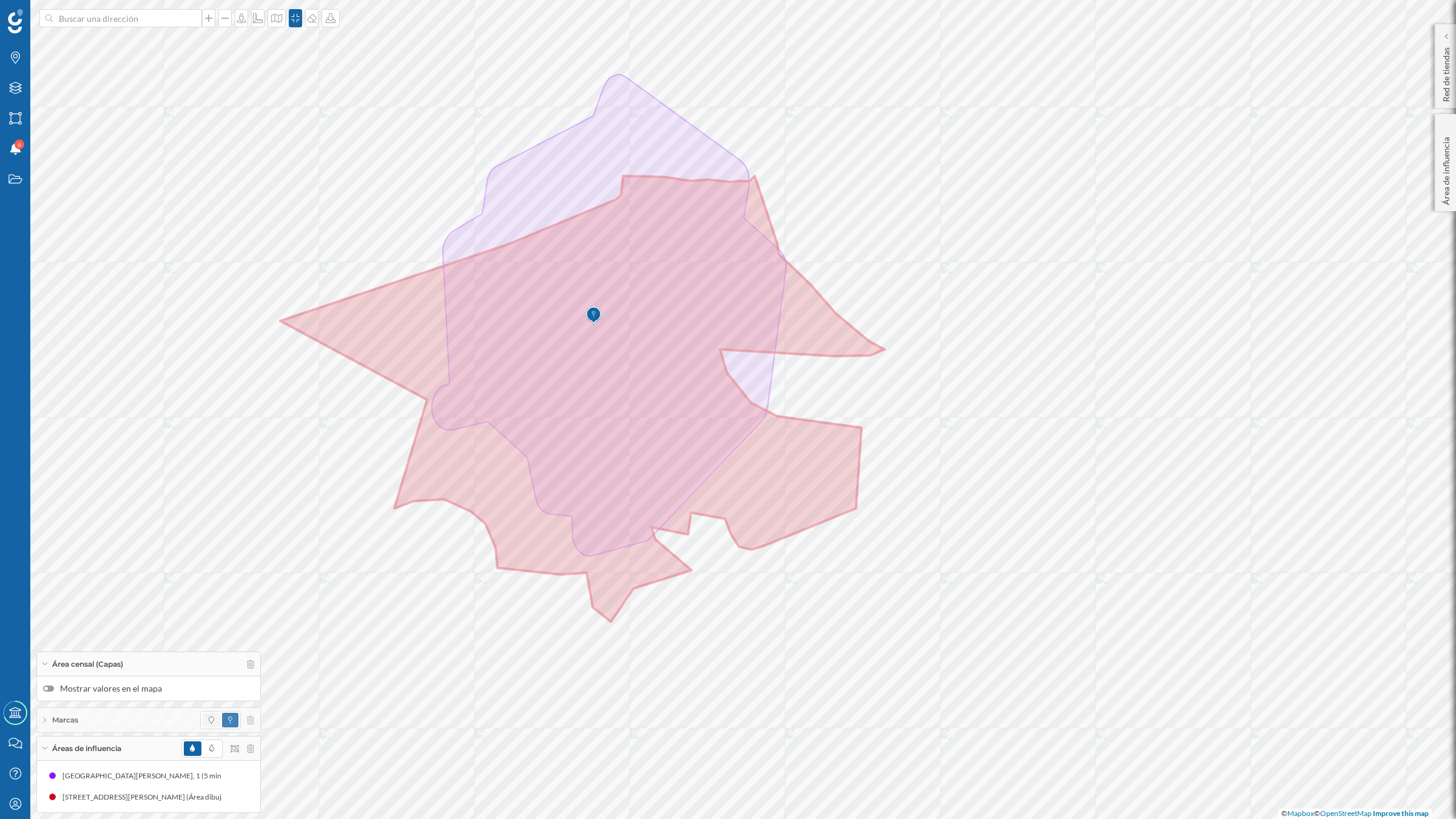
click at [206, 723] on span at bounding box center [211, 720] width 18 height 15
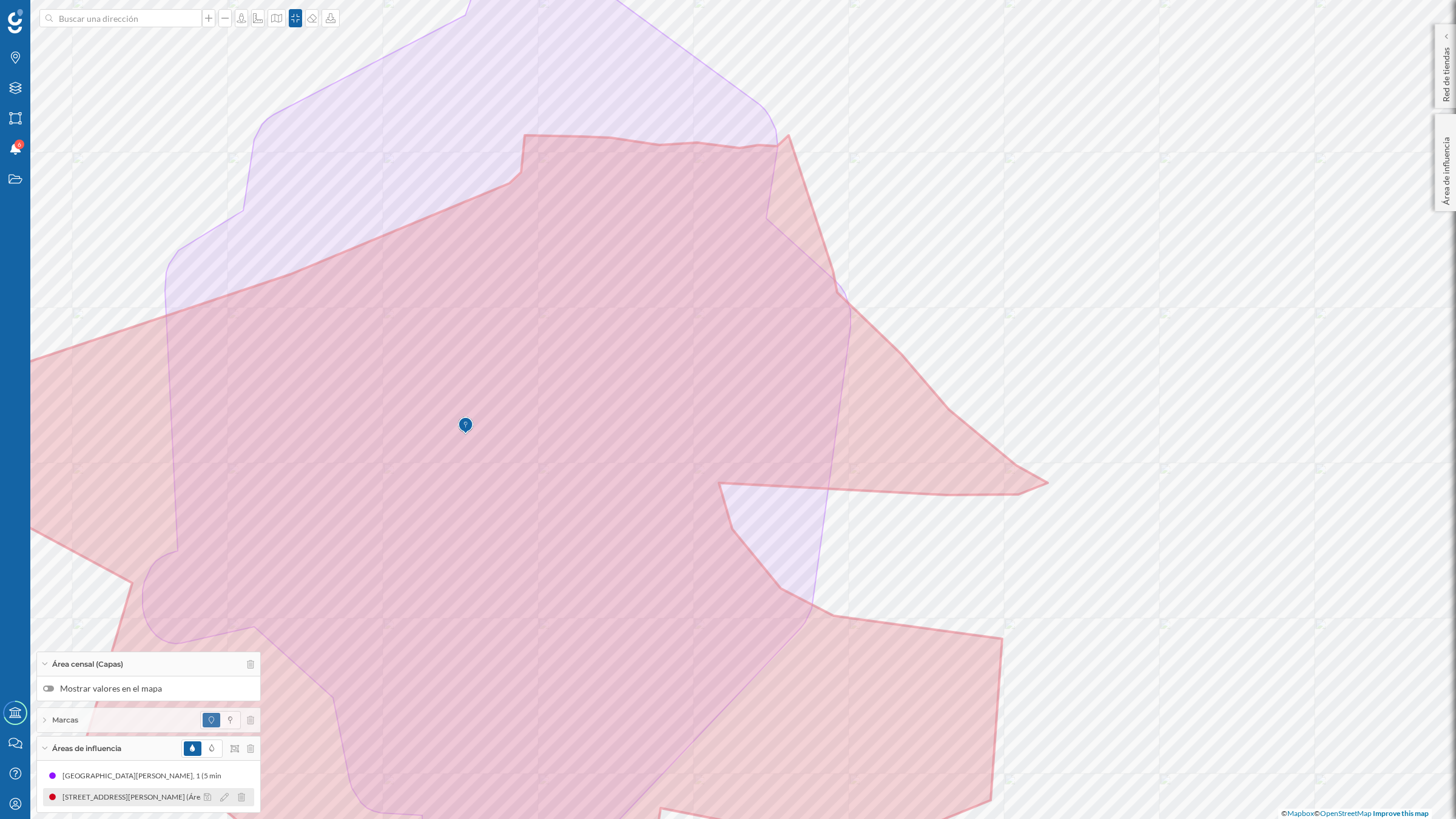
click at [218, 794] on div at bounding box center [228, 797] width 54 height 15
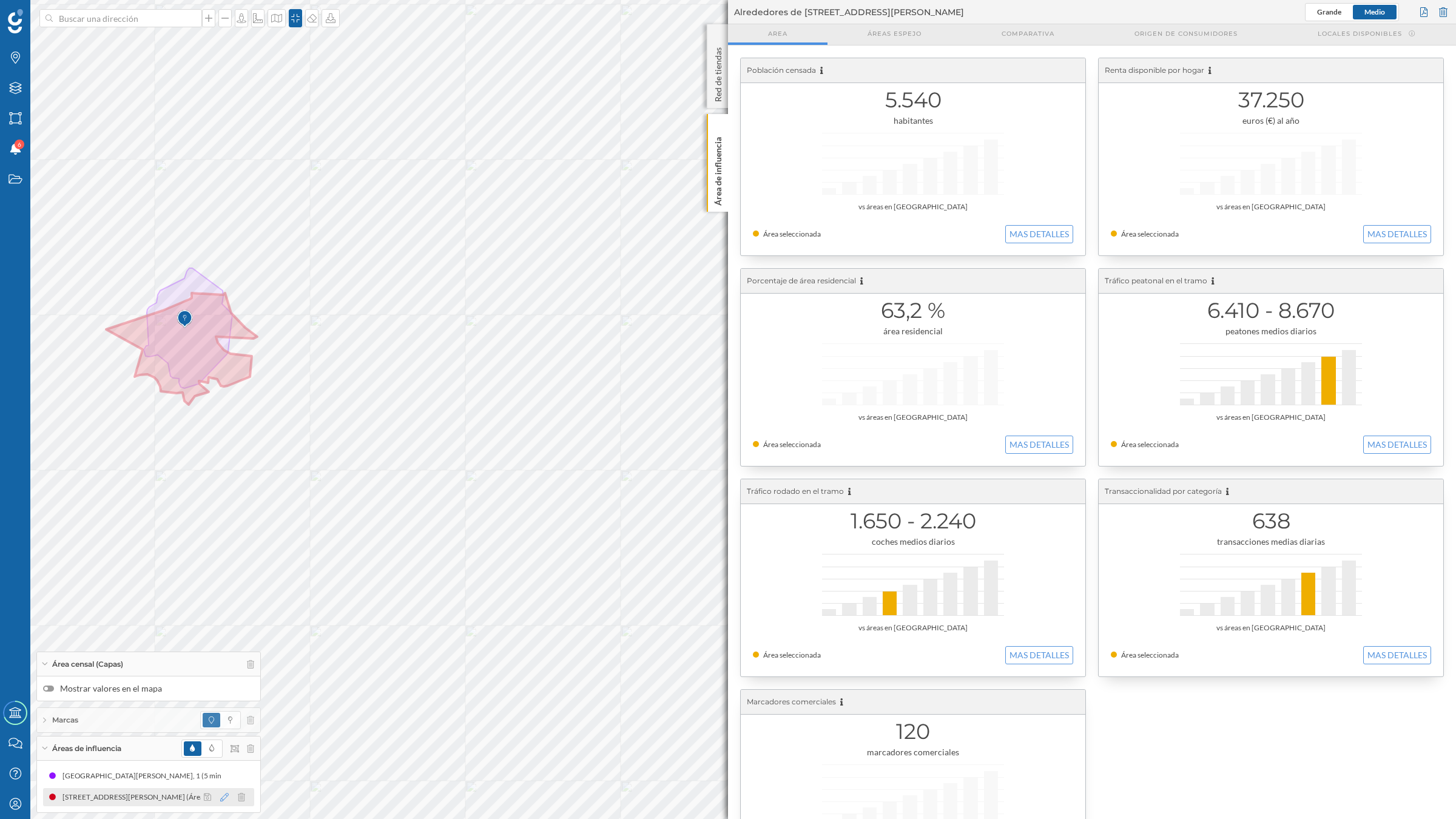
click at [220, 795] on icon at bounding box center [224, 797] width 9 height 9
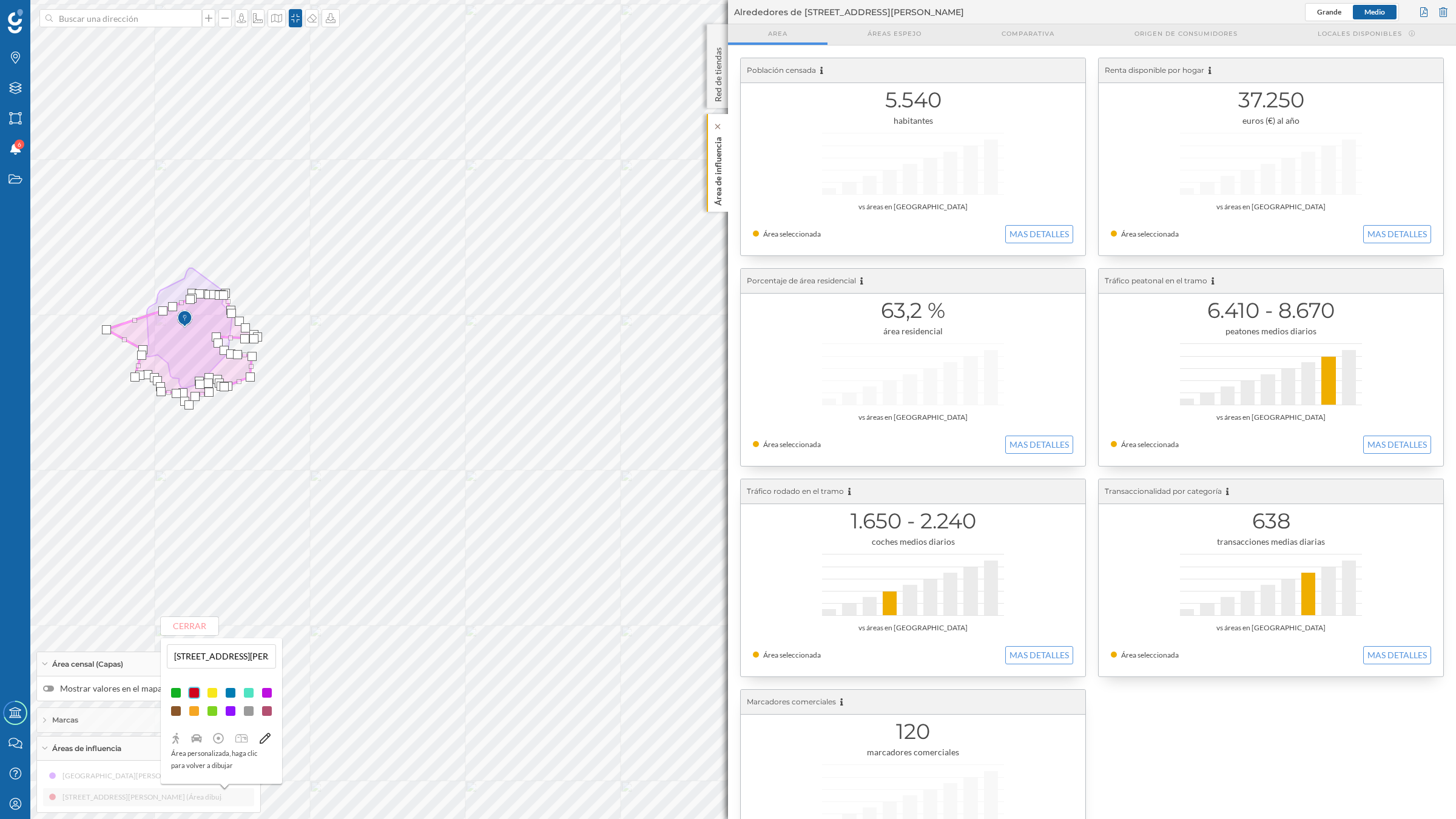
click at [716, 184] on p "Área de influencia" at bounding box center [718, 169] width 12 height 73
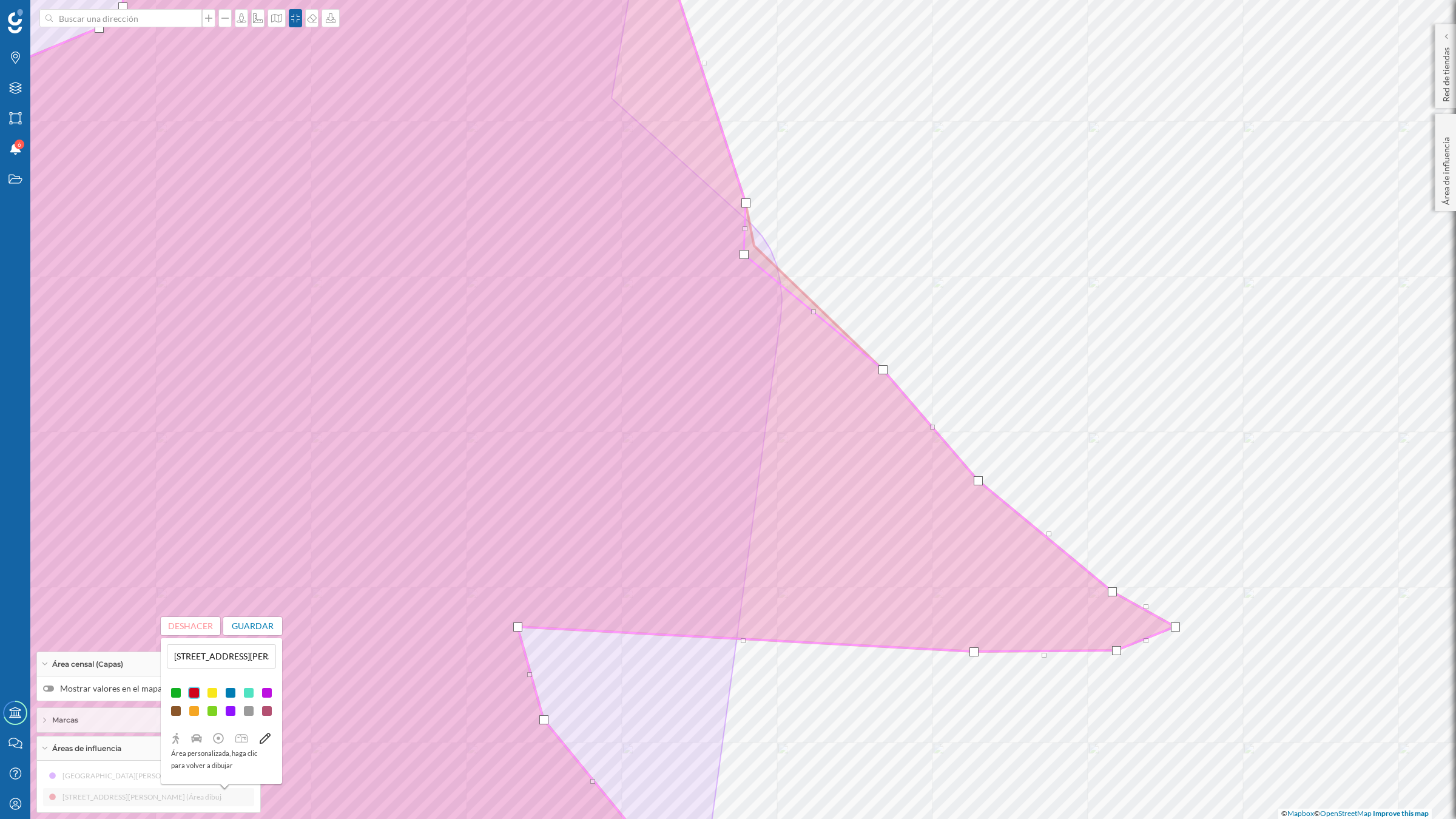
drag, startPoint x: 754, startPoint y: 245, endPoint x: 743, endPoint y: 253, distance: 13.6
click at [743, 253] on div at bounding box center [744, 255] width 9 height 9
drag, startPoint x: 742, startPoint y: 254, endPoint x: 698, endPoint y: 229, distance: 50.6
click at [698, 229] on div at bounding box center [701, 231] width 9 height 9
drag, startPoint x: 747, startPoint y: 205, endPoint x: 746, endPoint y: 217, distance: 12.0
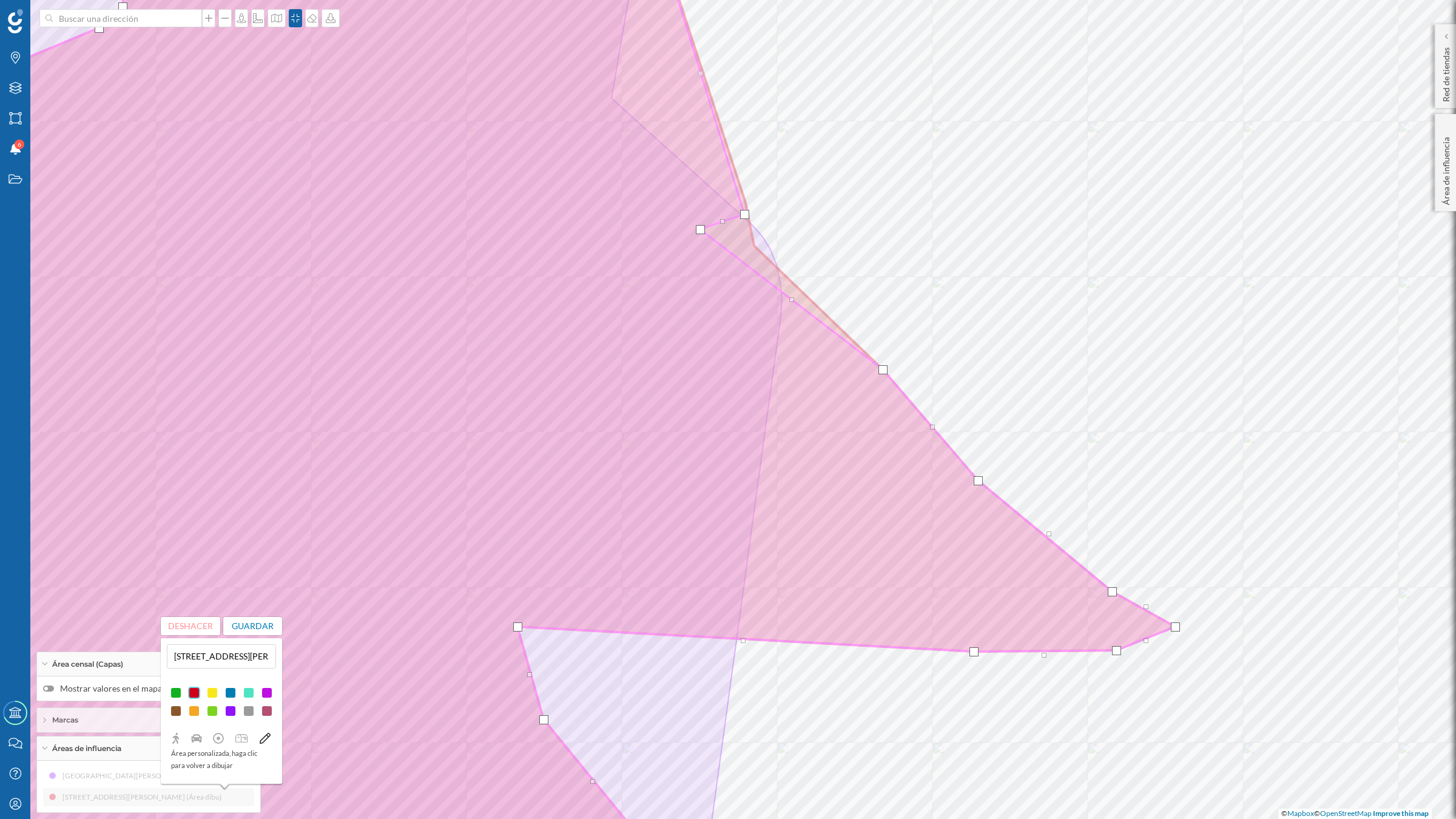
click at [746, 217] on div at bounding box center [745, 214] width 9 height 9
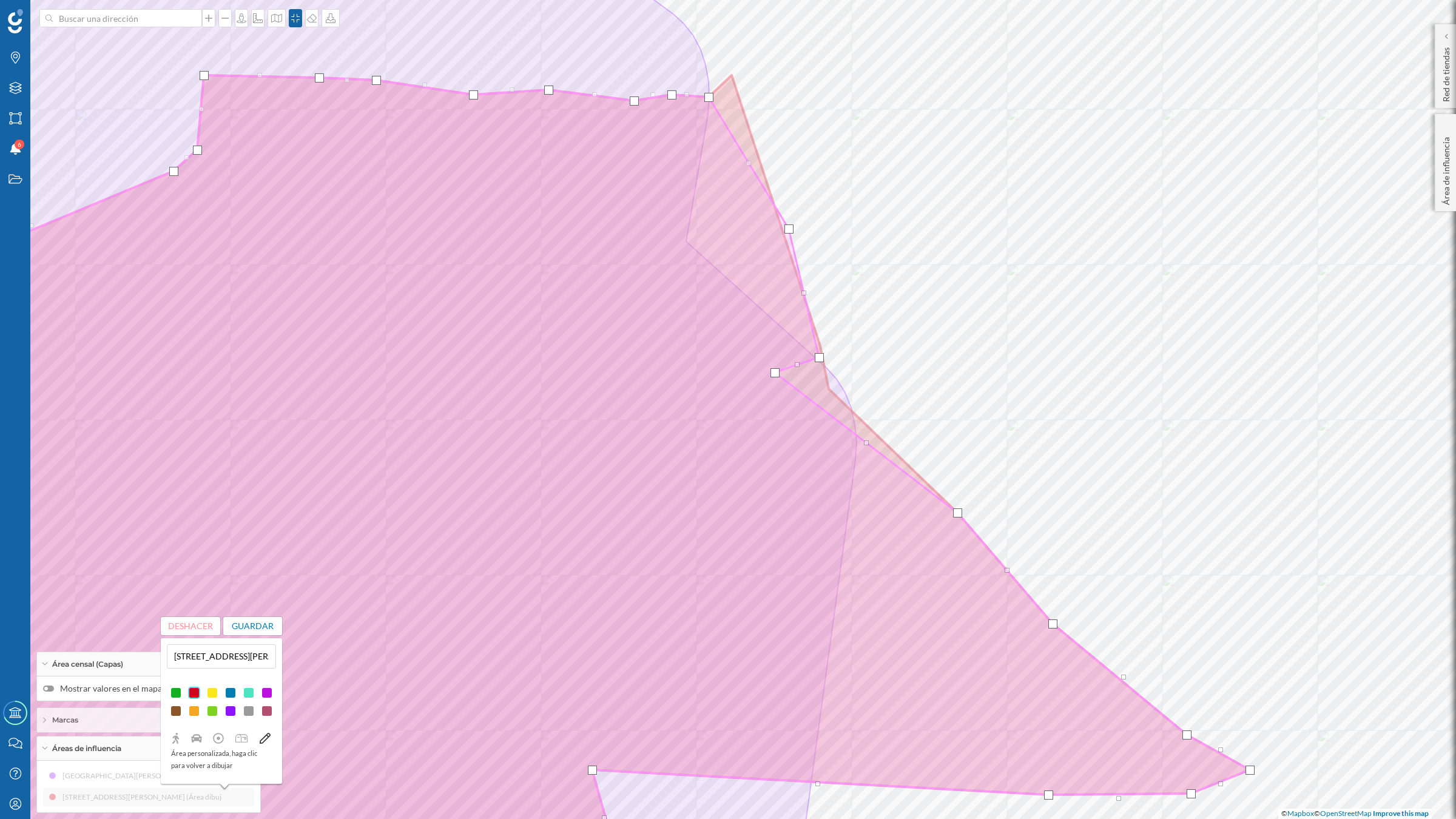
drag, startPoint x: 732, startPoint y: 77, endPoint x: 788, endPoint y: 231, distance: 163.9
click at [788, 231] on div at bounding box center [789, 229] width 9 height 9
drag, startPoint x: 707, startPoint y: 98, endPoint x: 716, endPoint y: 223, distance: 125.3
click at [716, 223] on div at bounding box center [718, 223] width 9 height 9
drag, startPoint x: 672, startPoint y: 95, endPoint x: 707, endPoint y: 97, distance: 35.1
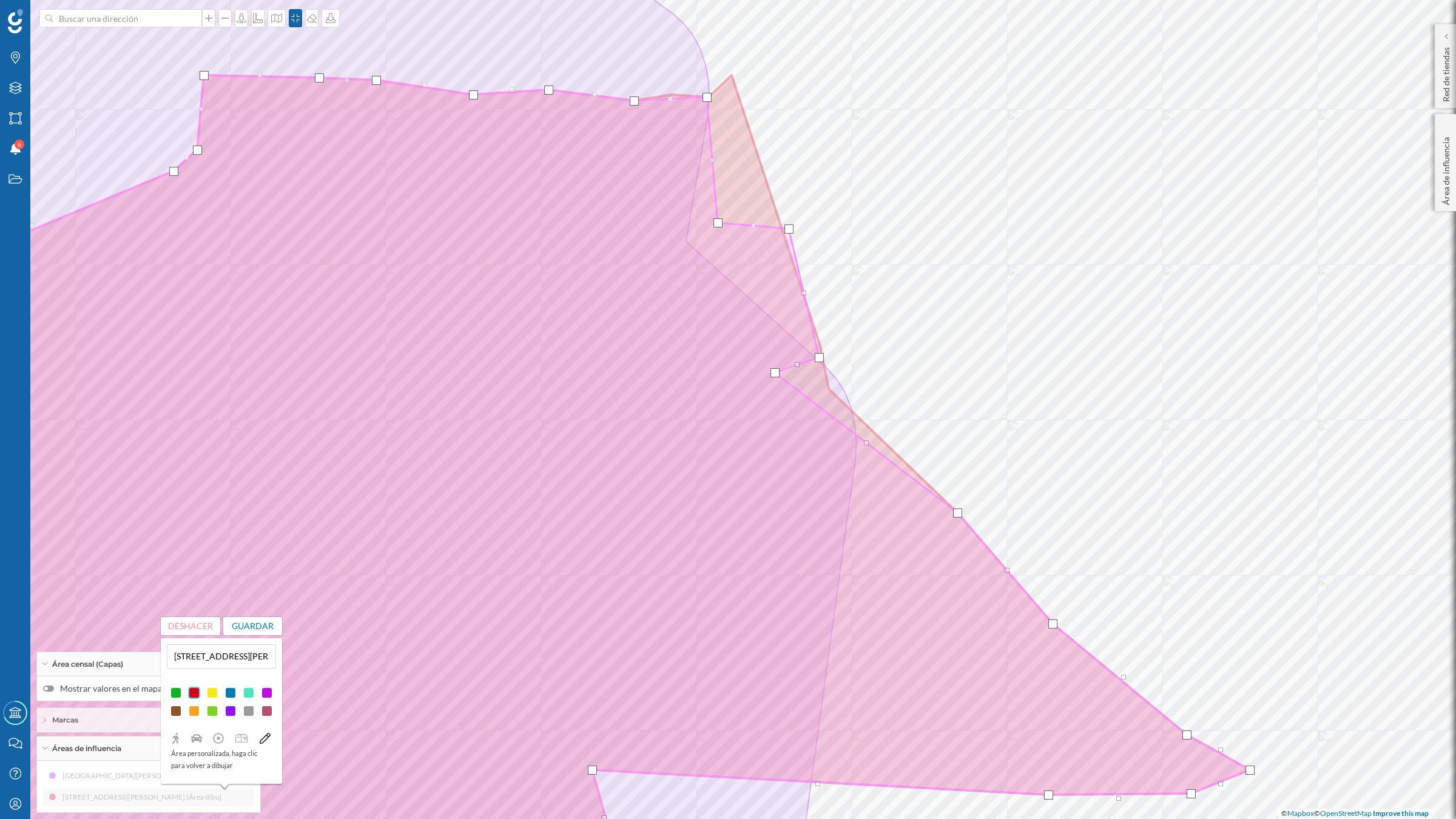
click at [707, 97] on div at bounding box center [707, 98] width 9 height 9
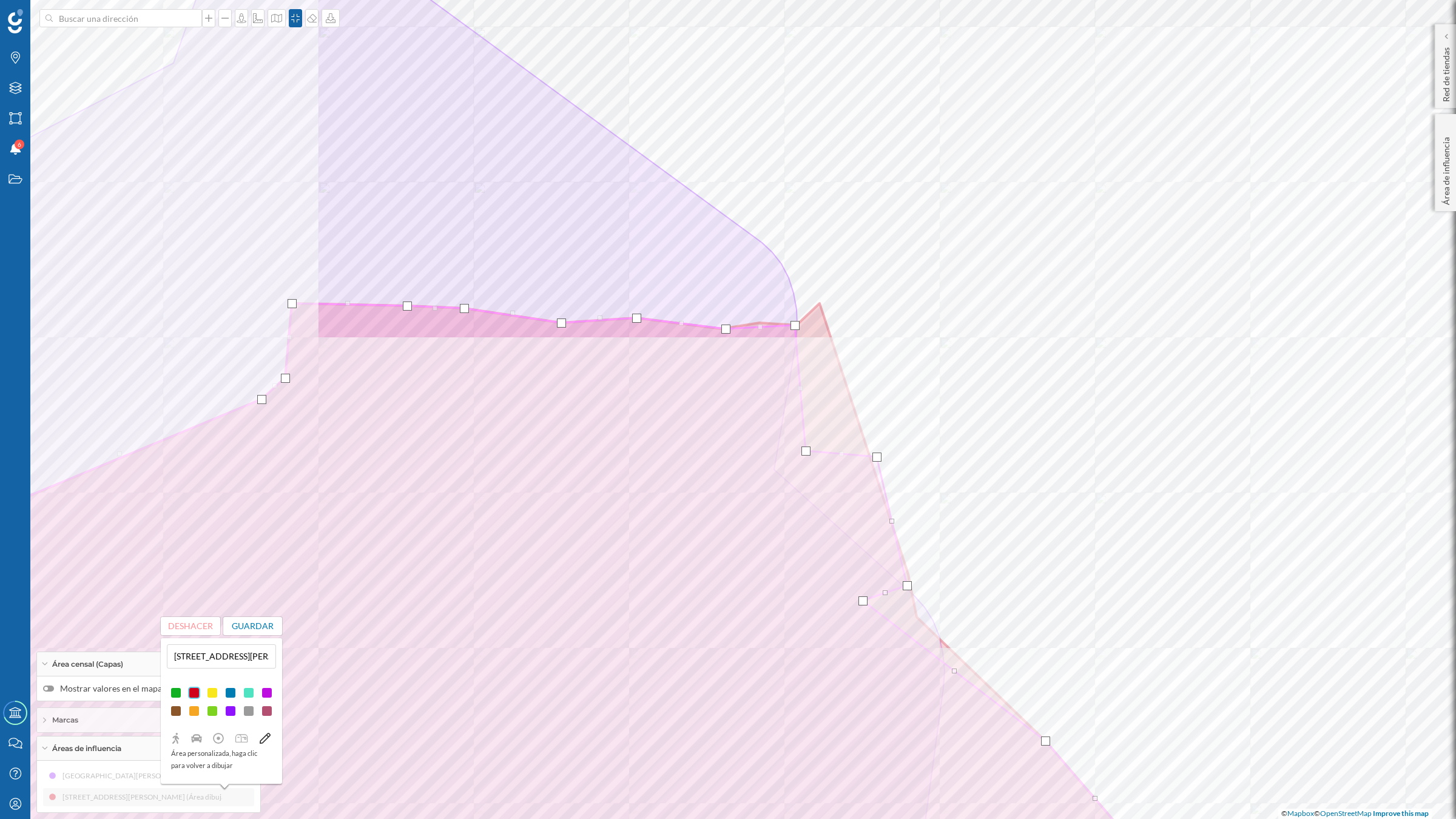
click at [726, 328] on div at bounding box center [726, 329] width 9 height 9
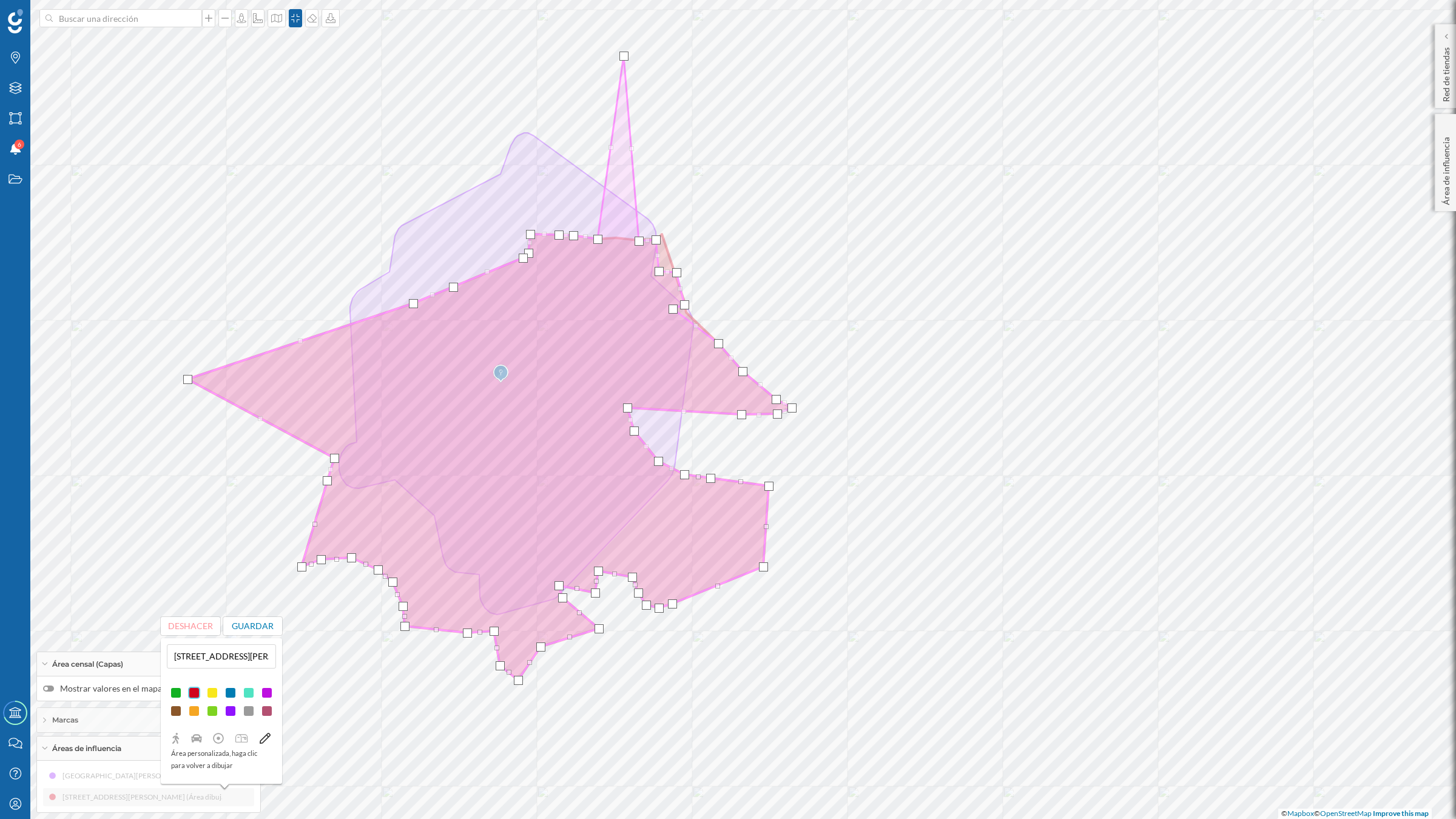
drag, startPoint x: 617, startPoint y: 238, endPoint x: 624, endPoint y: 56, distance: 182.1
click at [624, 56] on div at bounding box center [624, 56] width 9 height 9
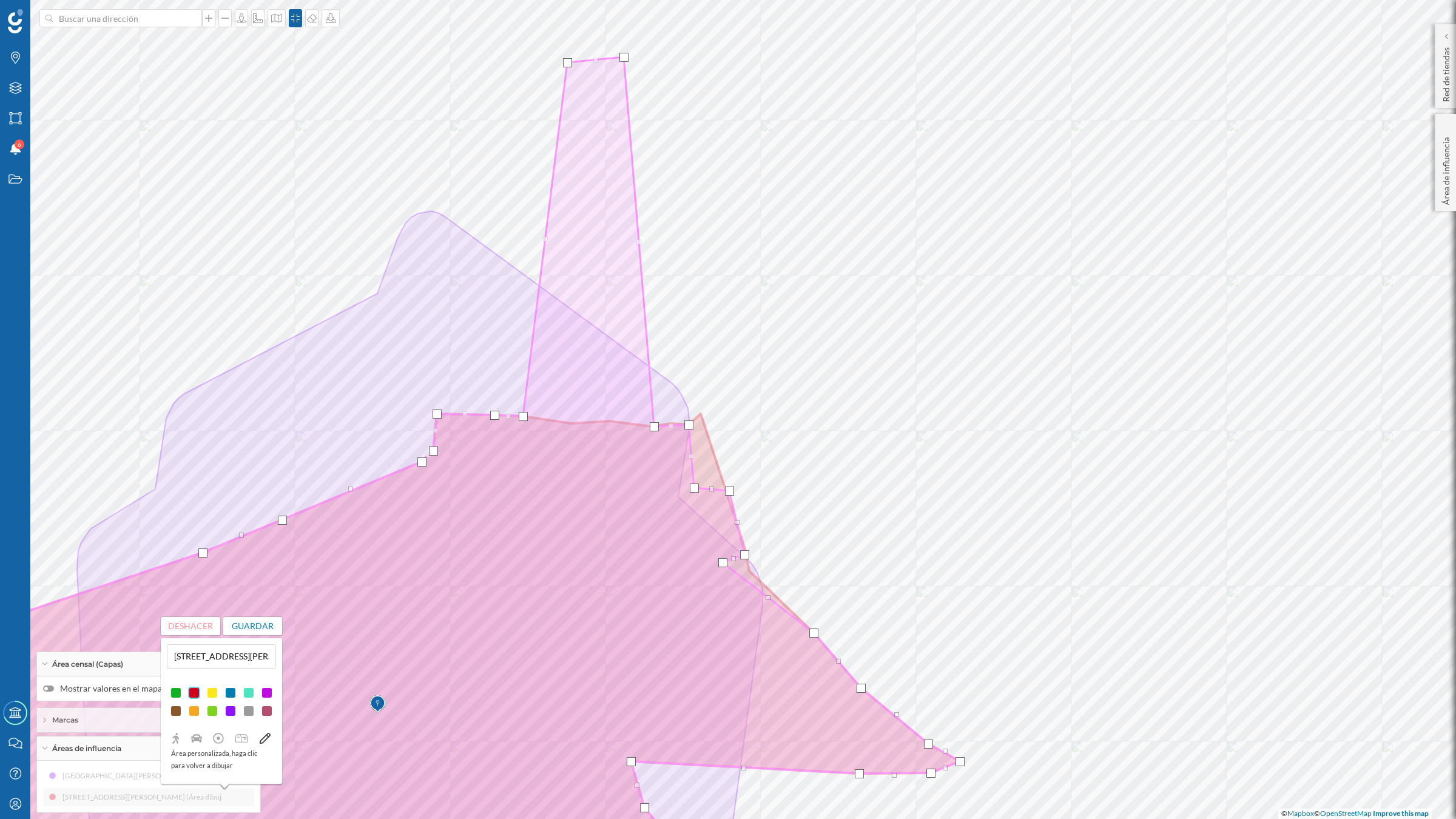
drag, startPoint x: 567, startPoint y: 425, endPoint x: 563, endPoint y: 64, distance: 361.0
click at [563, 64] on div at bounding box center [568, 63] width 9 height 9
drag, startPoint x: 521, startPoint y: 415, endPoint x: 504, endPoint y: 86, distance: 329.4
click at [504, 86] on div at bounding box center [506, 87] width 9 height 9
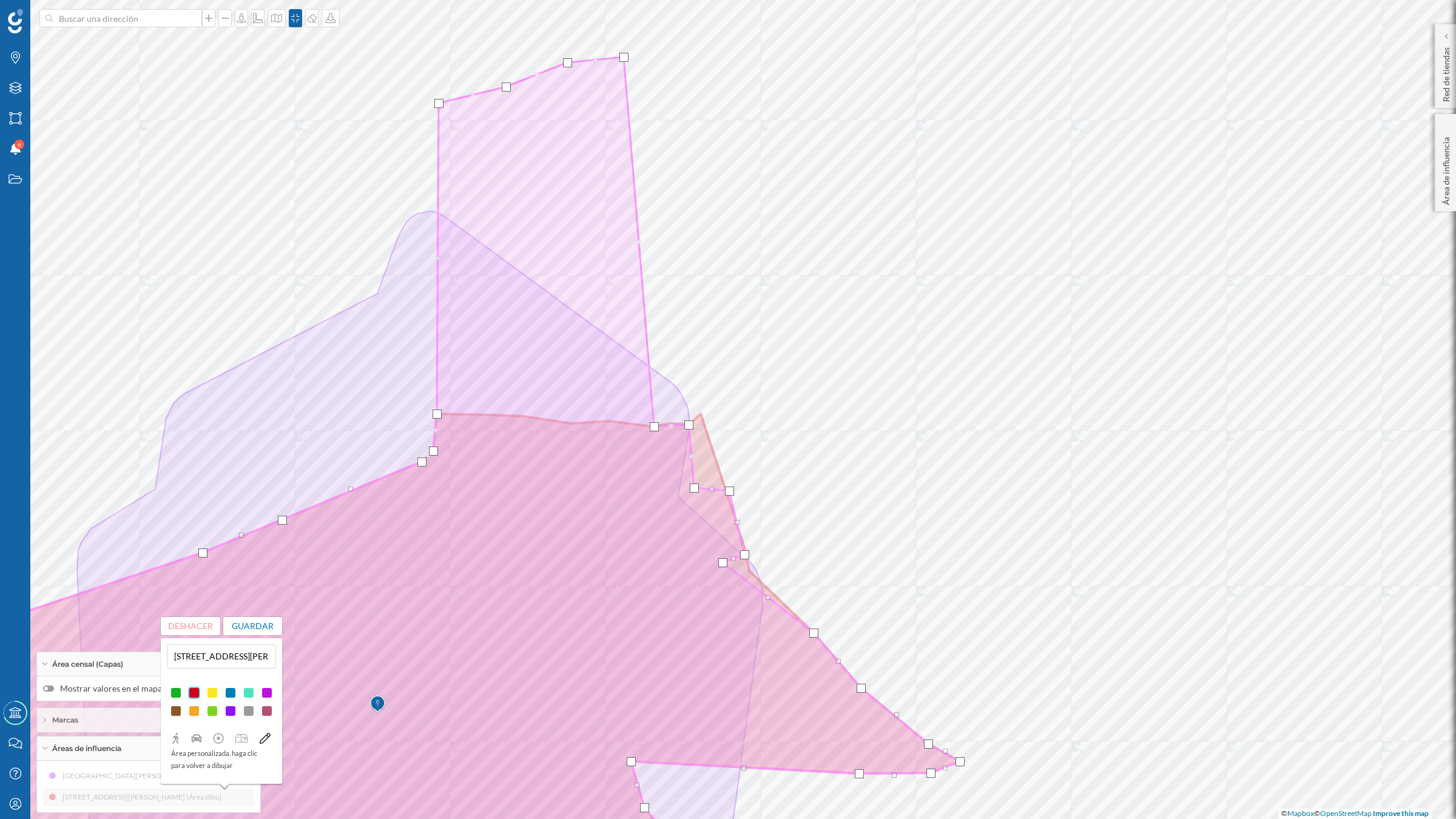
drag, startPoint x: 494, startPoint y: 417, endPoint x: 437, endPoint y: 104, distance: 318.1
click at [437, 104] on div at bounding box center [439, 104] width 9 height 9
drag, startPoint x: 443, startPoint y: 411, endPoint x: 422, endPoint y: 294, distance: 118.9
click at [422, 294] on div at bounding box center [423, 296] width 9 height 9
drag, startPoint x: 430, startPoint y: 450, endPoint x: 446, endPoint y: 301, distance: 149.9
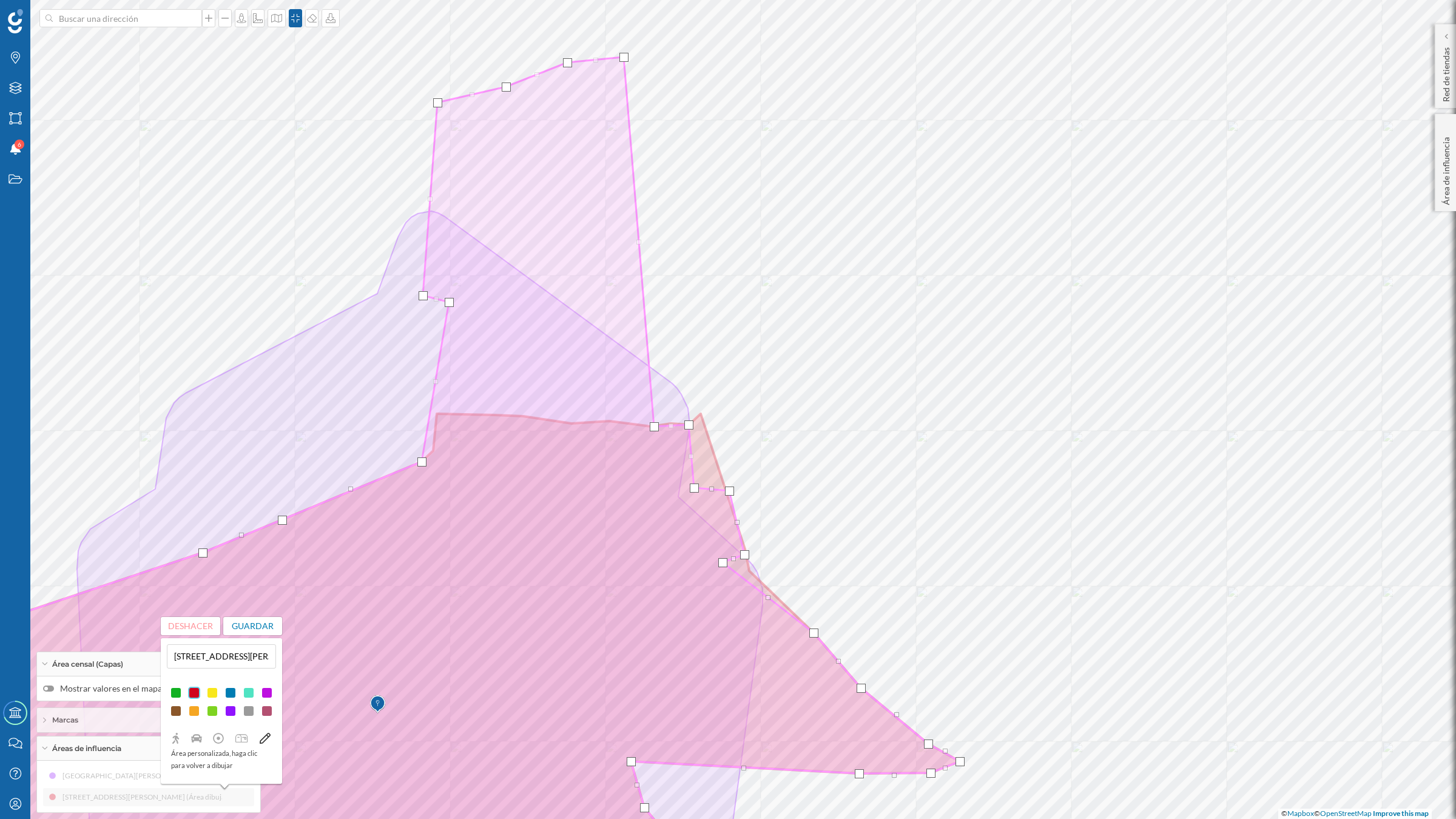
click at [446, 301] on div at bounding box center [450, 303] width 9 height 9
drag, startPoint x: 422, startPoint y: 462, endPoint x: 445, endPoint y: 415, distance: 52.3
click at [445, 415] on div at bounding box center [445, 416] width 9 height 9
drag, startPoint x: 281, startPoint y: 520, endPoint x: 429, endPoint y: 453, distance: 162.5
click at [429, 453] on div at bounding box center [430, 454] width 9 height 9
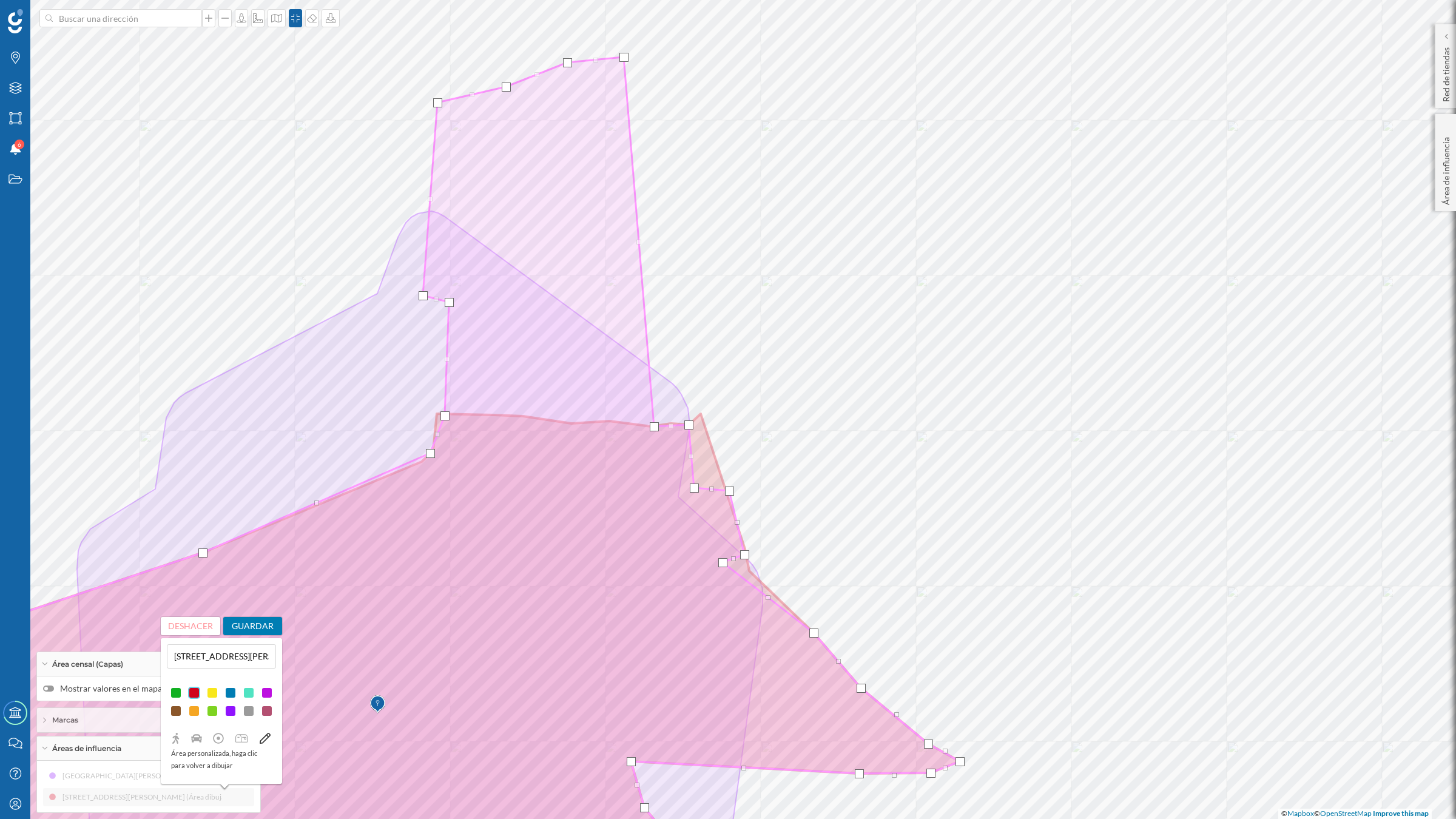
click at [260, 625] on button "Guardar" at bounding box center [253, 626] width 59 height 18
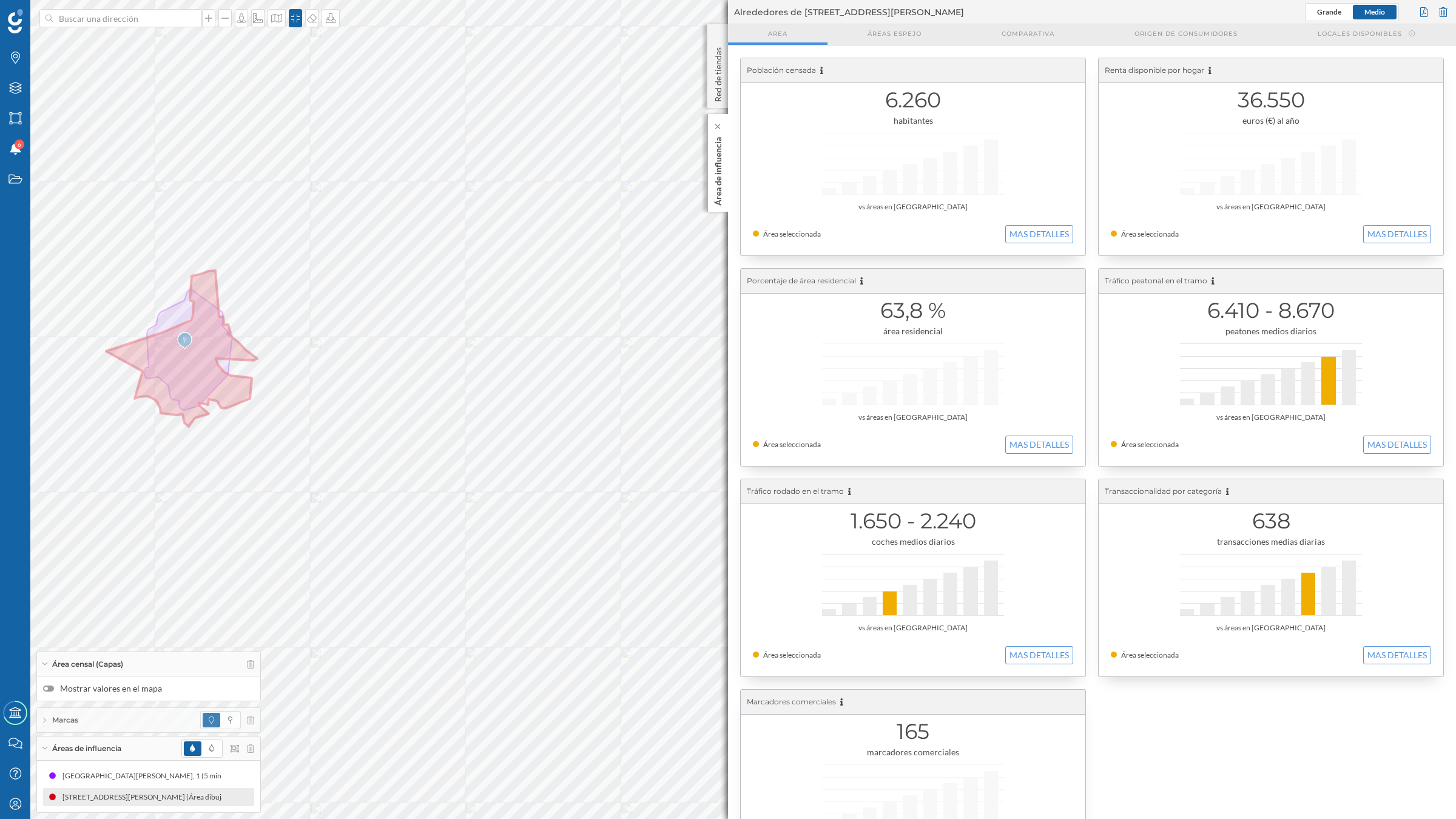
click at [713, 168] on p "Área de influencia" at bounding box center [718, 169] width 12 height 73
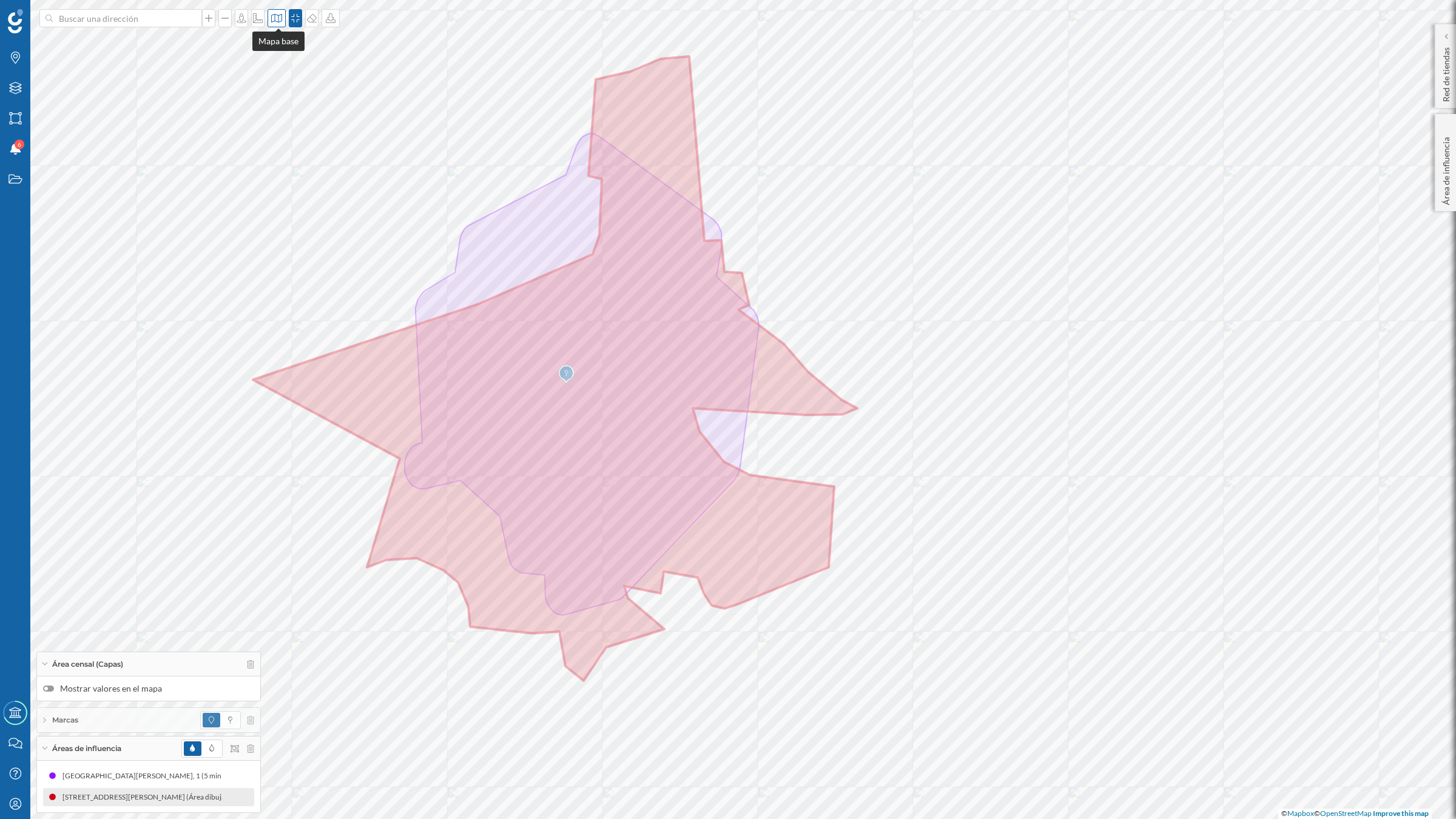
click at [277, 24] on div at bounding box center [277, 18] width 18 height 18
click at [304, 182] on img at bounding box center [294, 170] width 36 height 42
click at [279, 21] on icon at bounding box center [276, 18] width 12 height 10
click at [289, 67] on img at bounding box center [294, 79] width 36 height 42
click at [217, 750] on span at bounding box center [212, 749] width 17 height 15
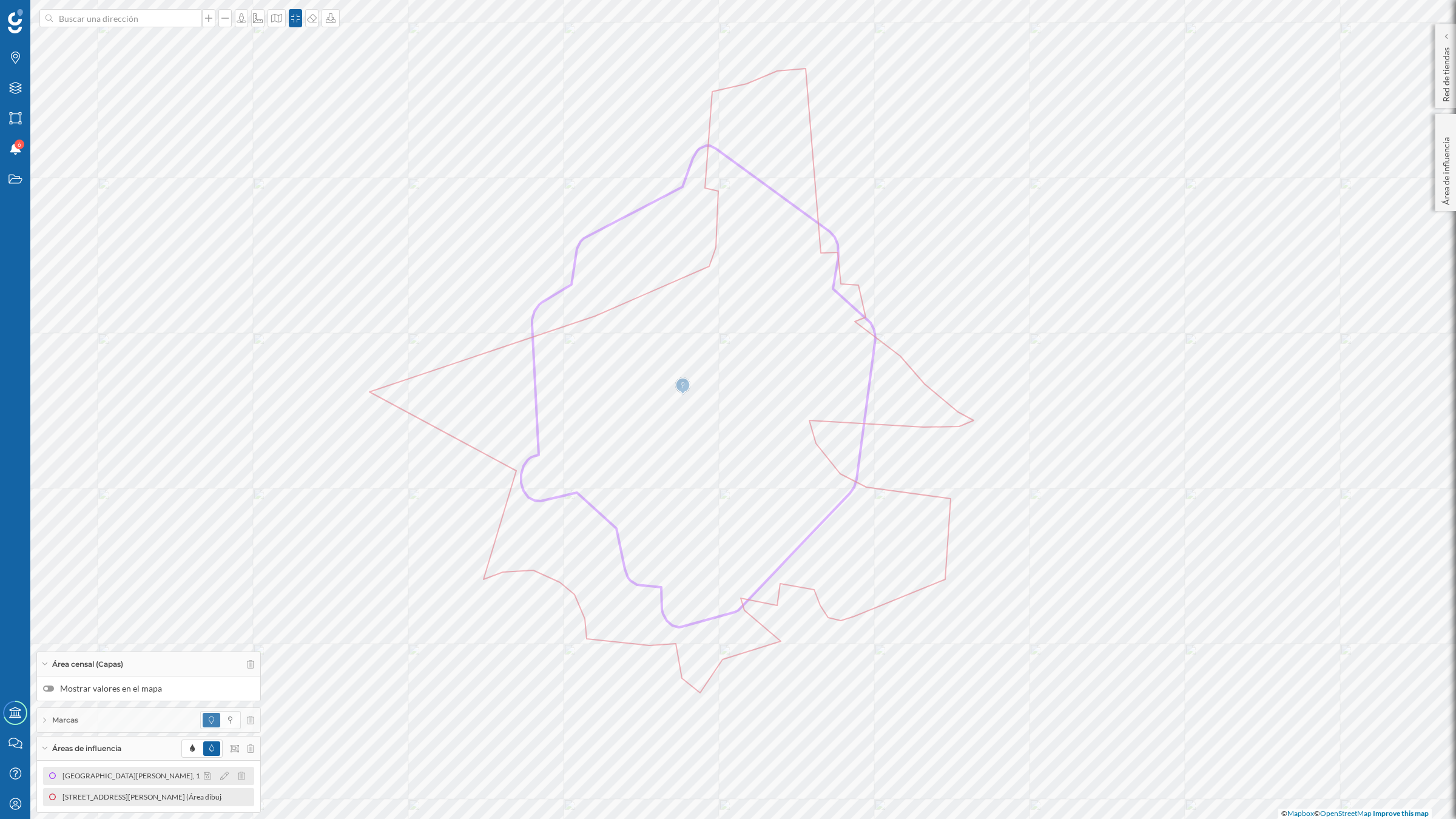
click at [128, 772] on div "[GEOGRAPHIC_DATA][PERSON_NAME], 1 (5 min Andando)" at bounding box center [161, 776] width 198 height 12
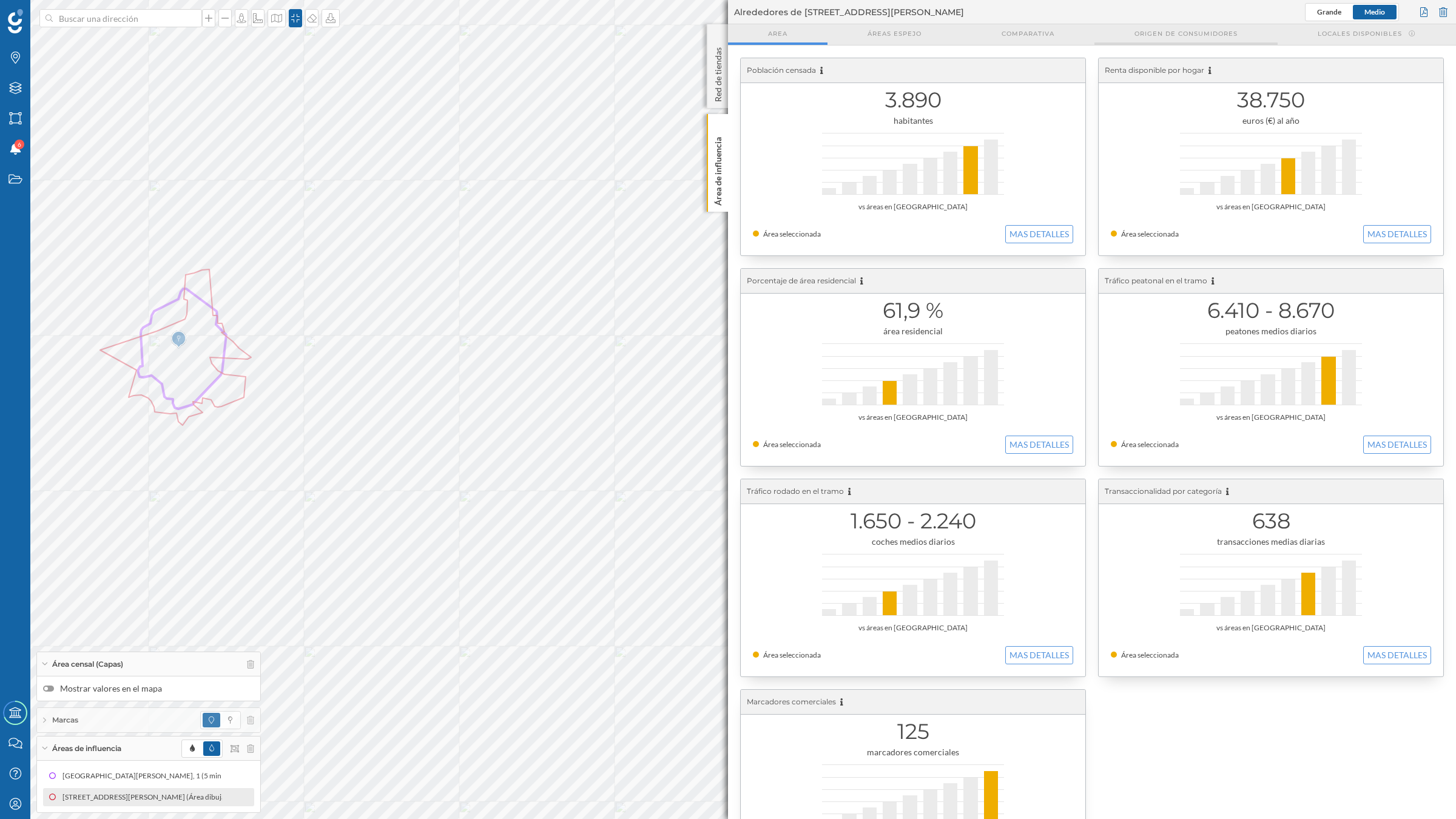
click at [1153, 41] on div "Origen de consumidores" at bounding box center [1186, 34] width 183 height 20
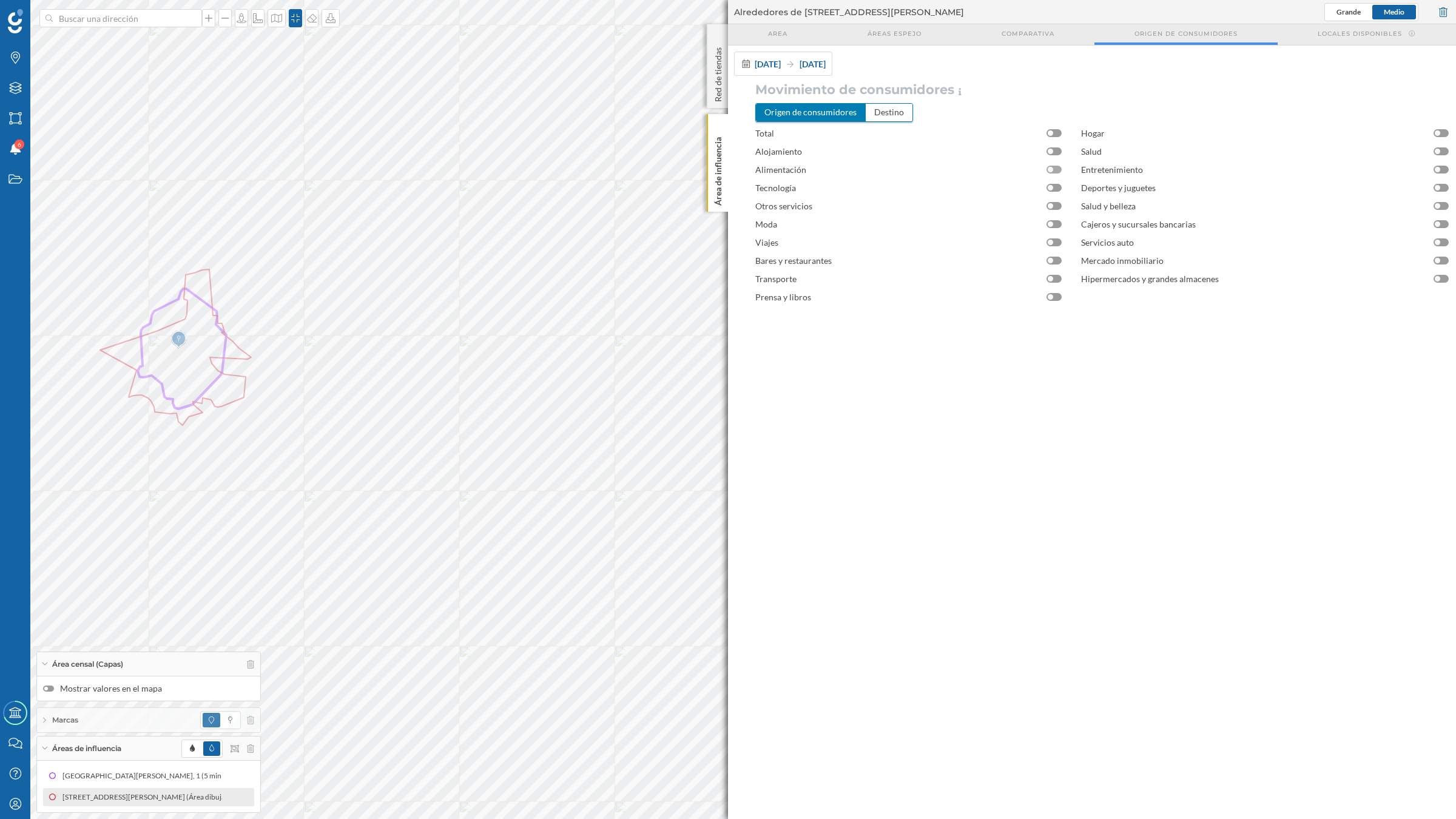
click at [1053, 173] on div at bounding box center [1053, 169] width 15 height 8
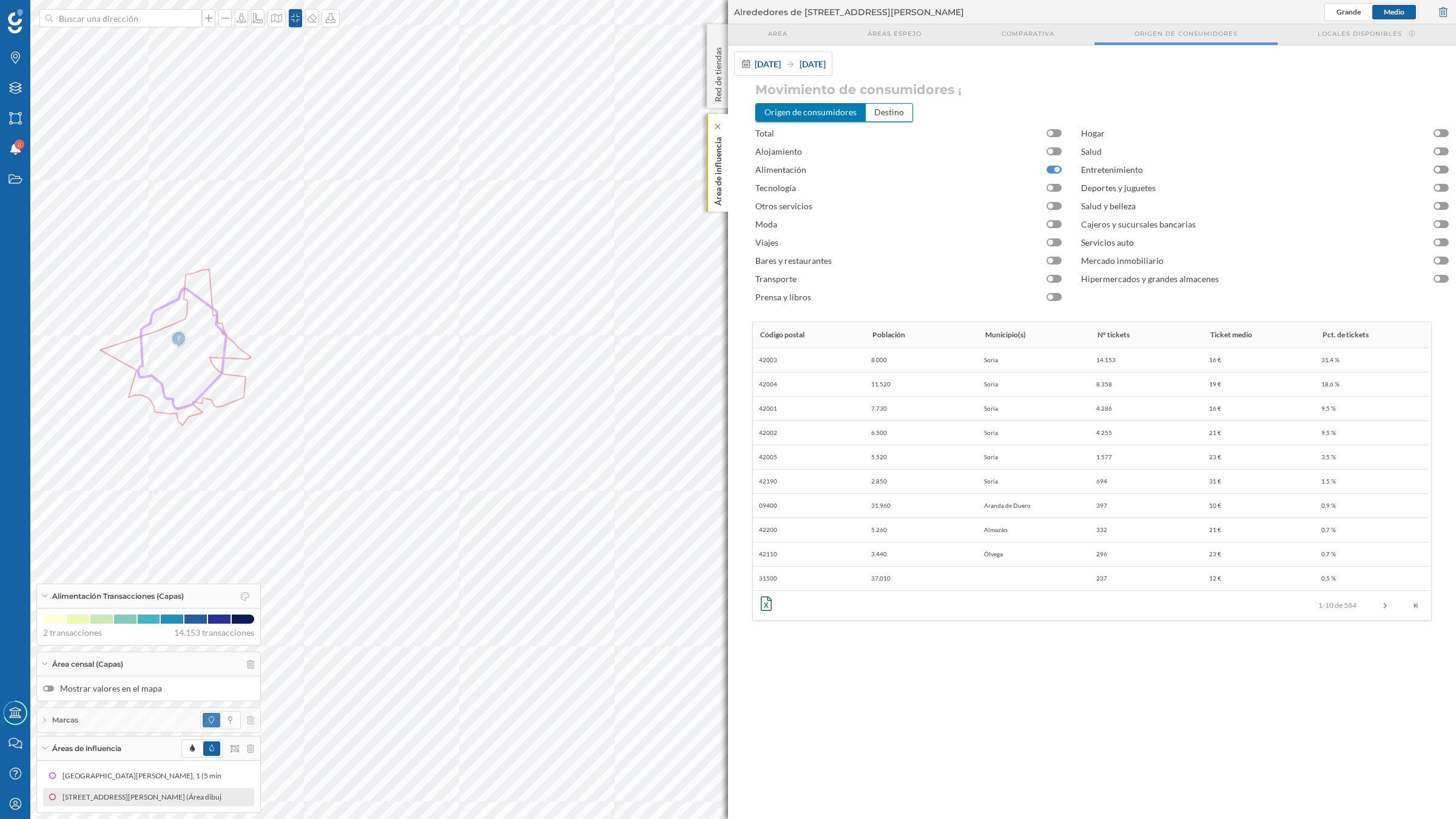
click at [717, 199] on p "Área de influencia" at bounding box center [718, 169] width 12 height 73
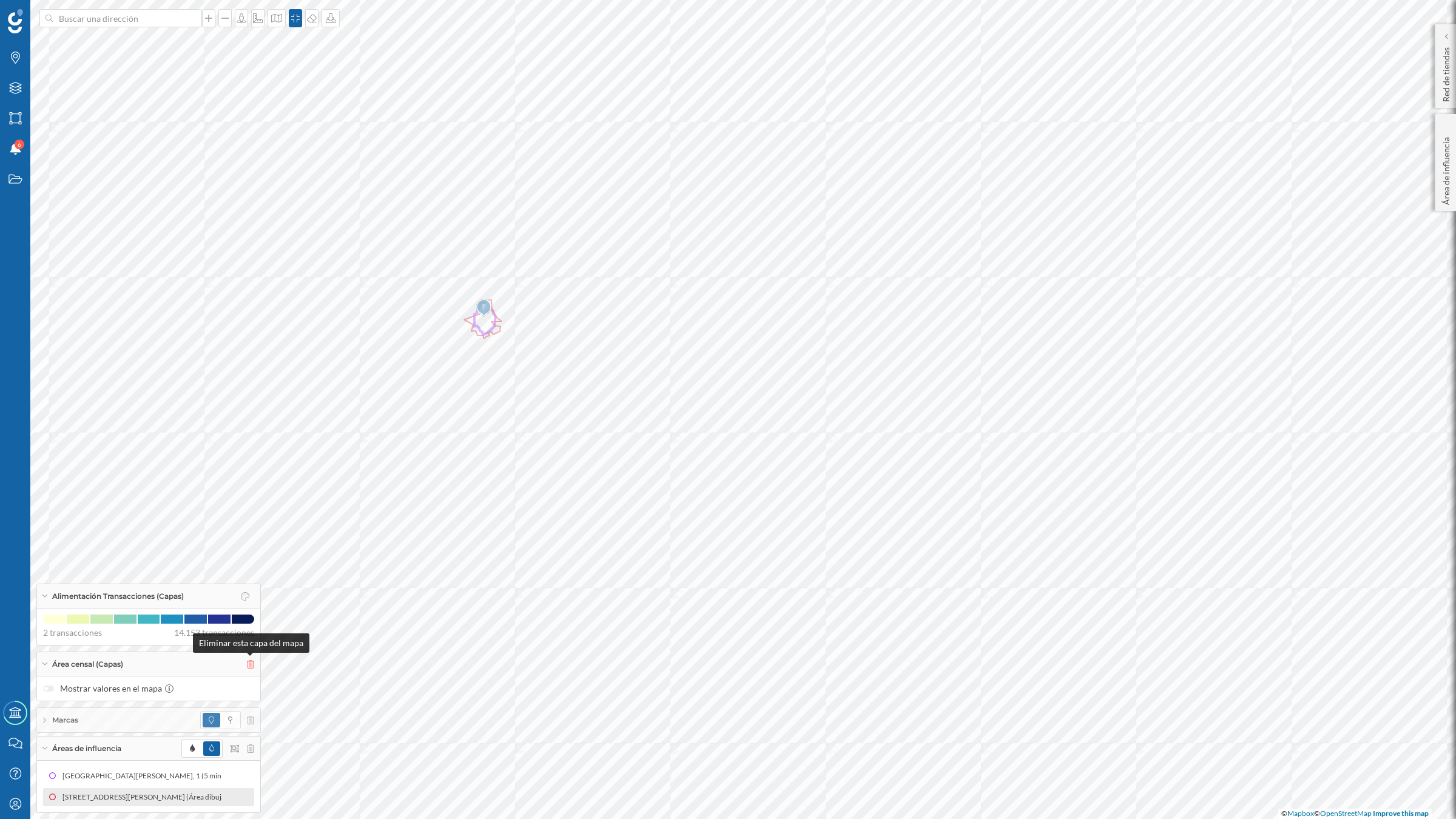
click at [247, 662] on icon at bounding box center [250, 664] width 7 height 9
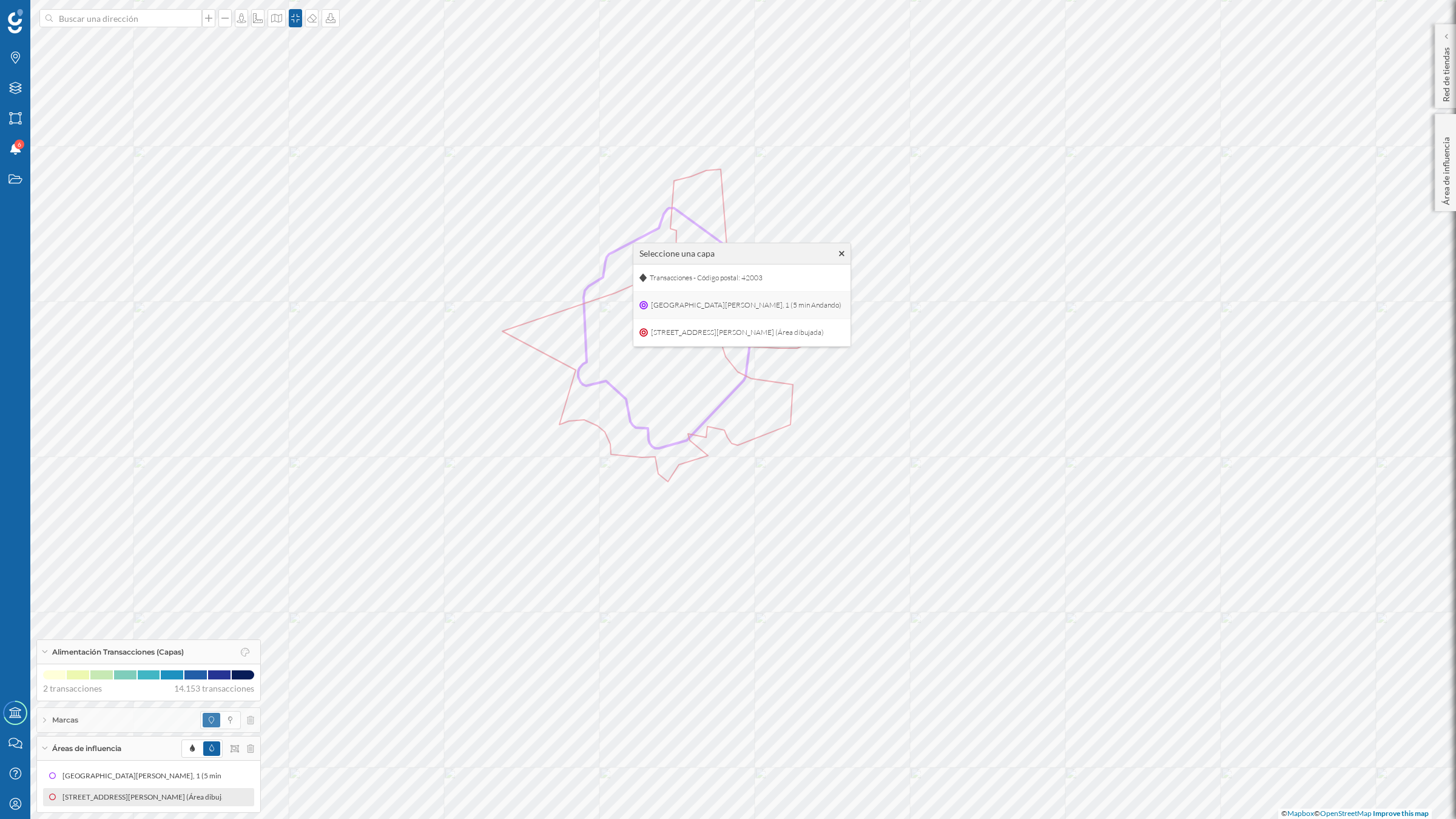
click at [666, 313] on span "[GEOGRAPHIC_DATA][PERSON_NAME], 1 (5 min Andando)" at bounding box center [746, 305] width 196 height 18
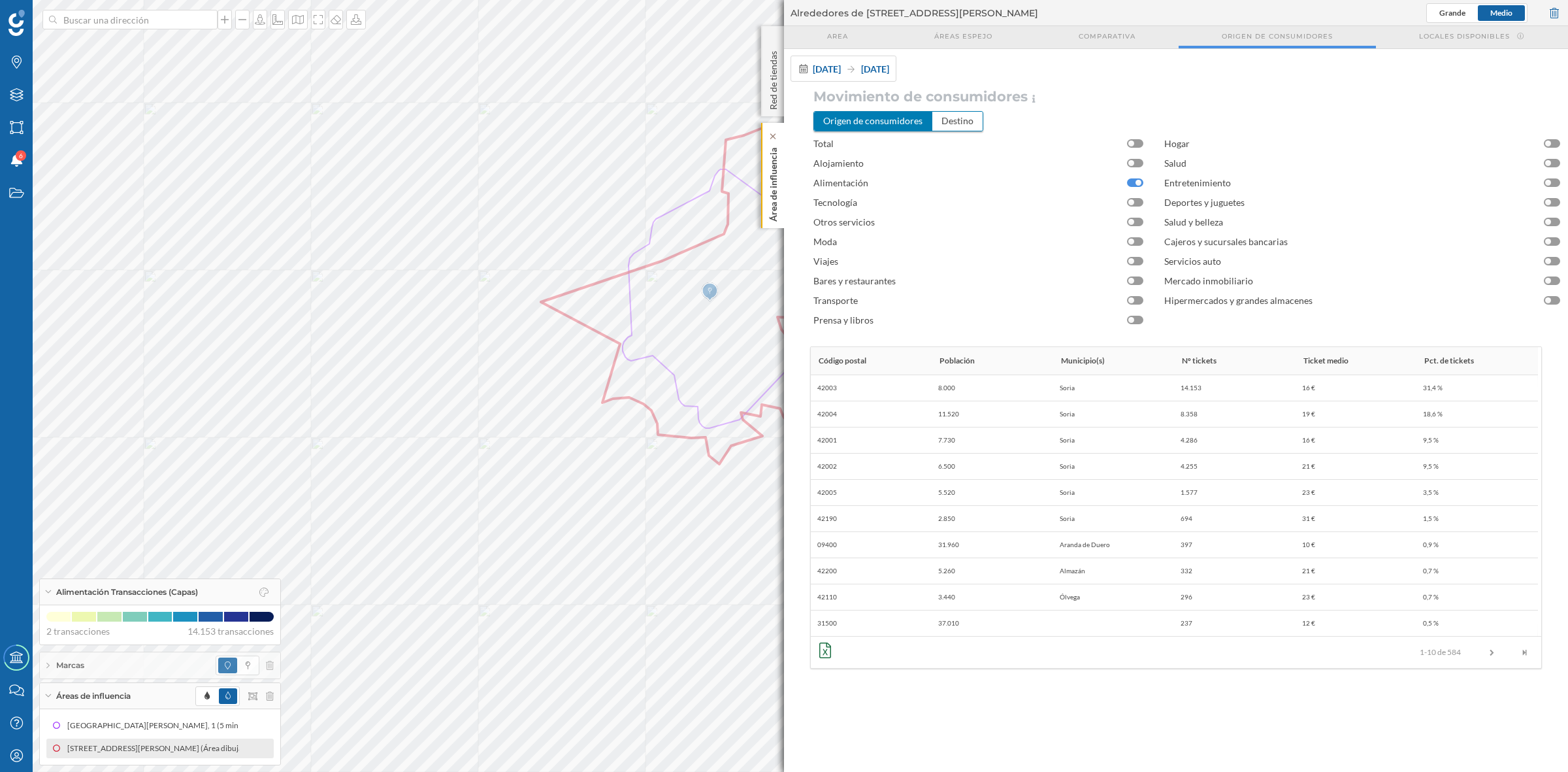
click at [772, 193] on p "Área de influencia" at bounding box center [773, 182] width 13 height 79
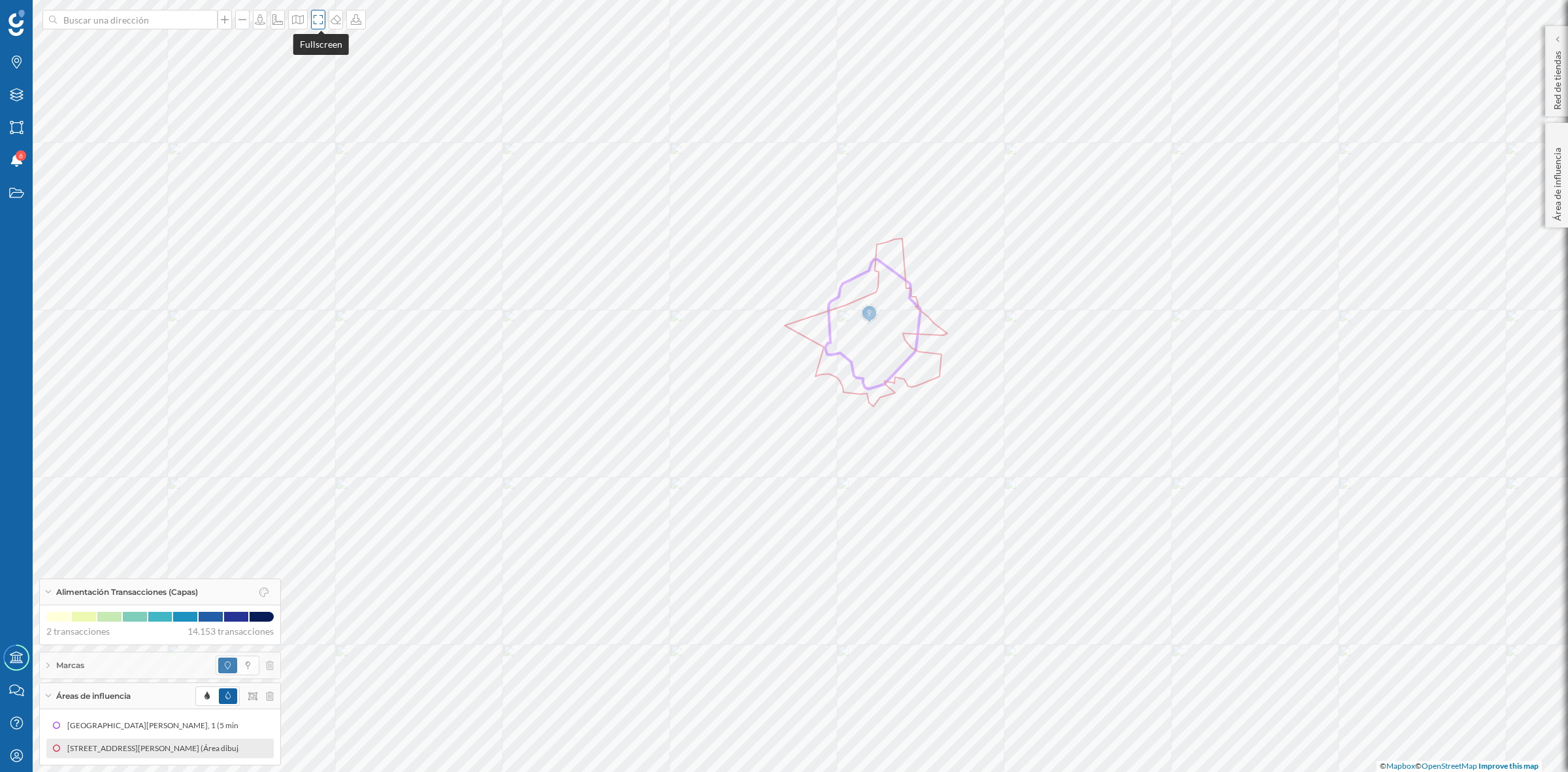
click at [324, 17] on icon at bounding box center [318, 19] width 13 height 11
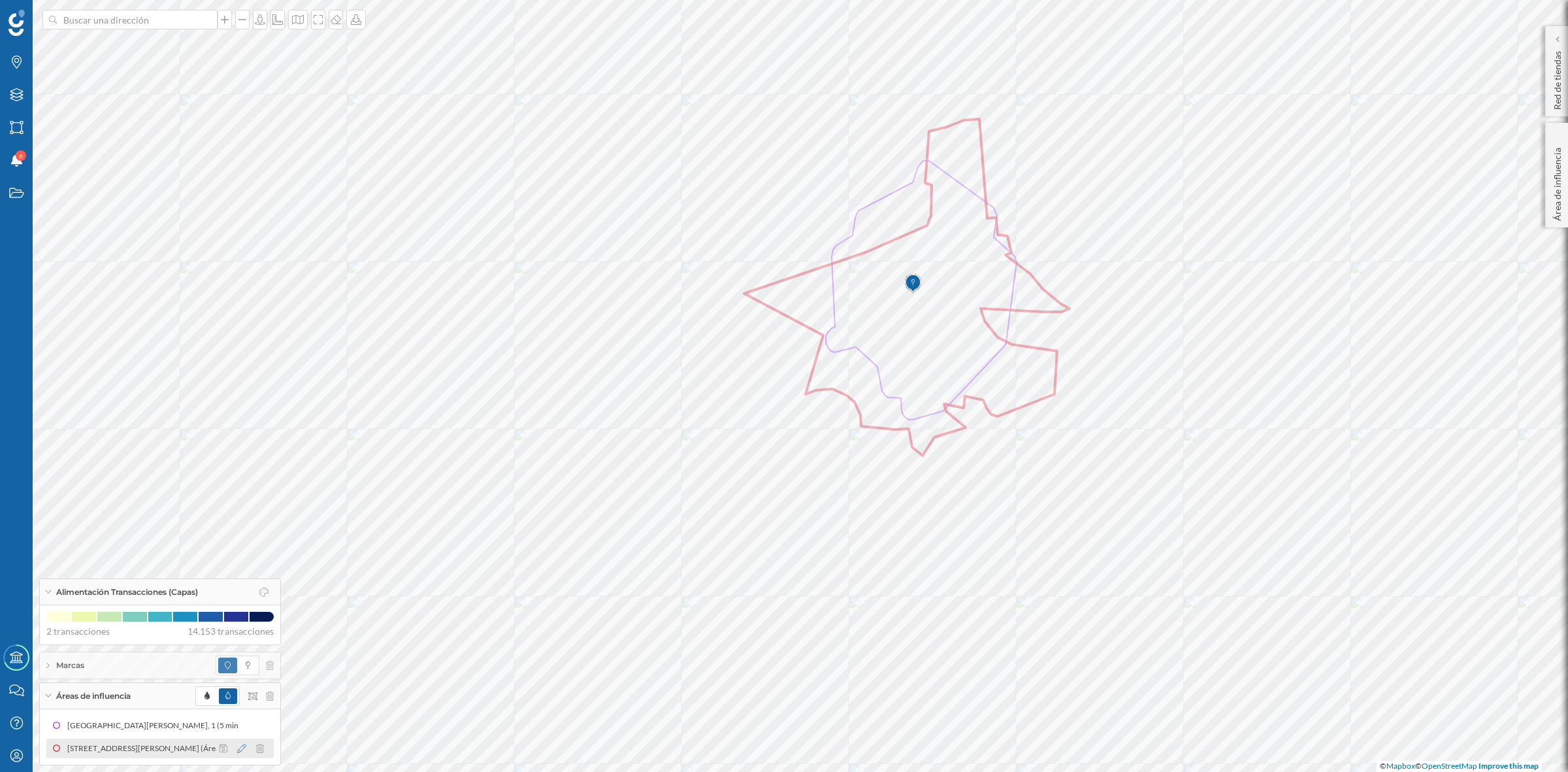
click at [239, 747] on icon at bounding box center [241, 748] width 9 height 9
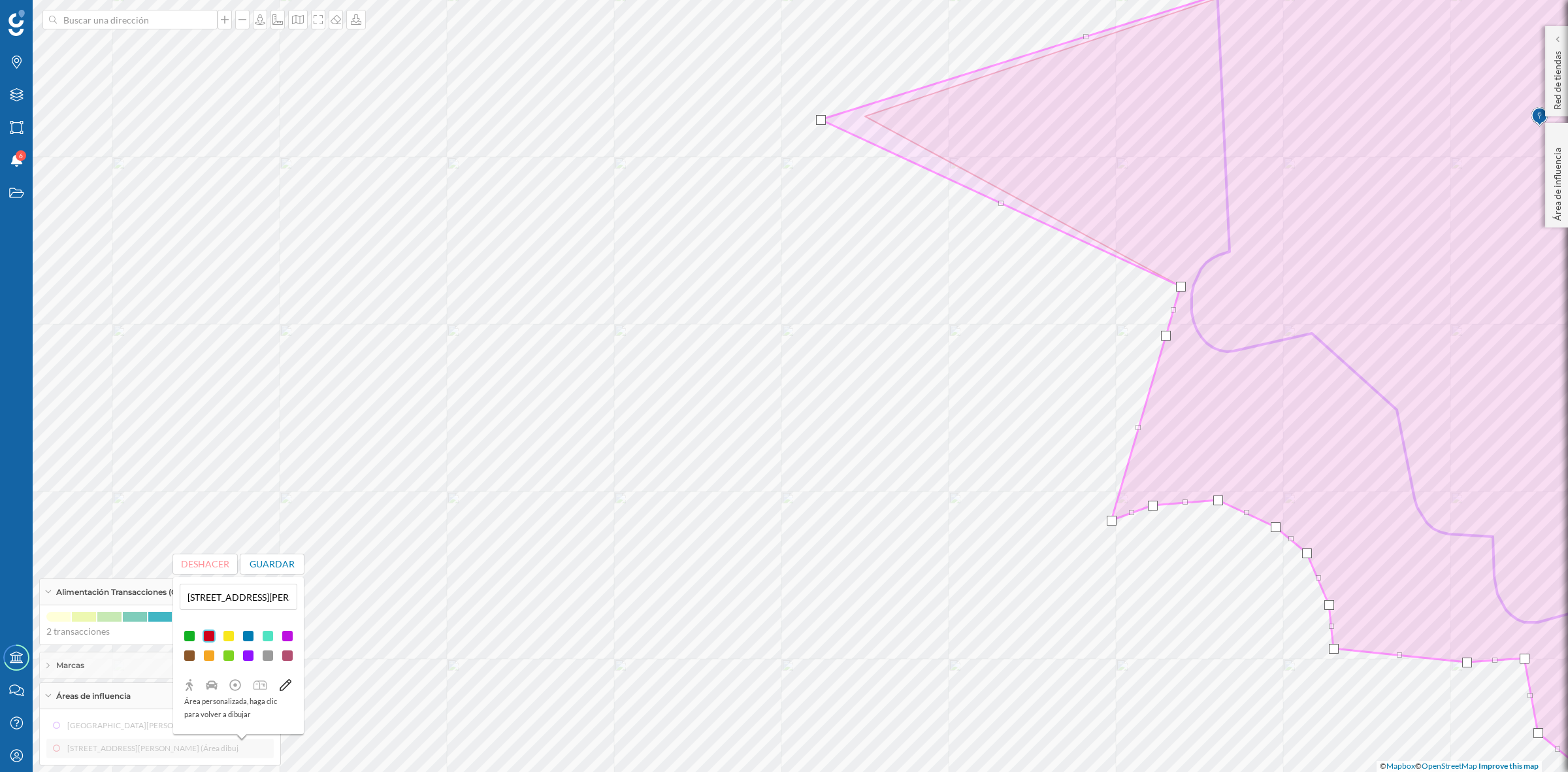
drag, startPoint x: 861, startPoint y: 116, endPoint x: 816, endPoint y: 119, distance: 45.1
click at [816, 119] on div at bounding box center [821, 120] width 10 height 10
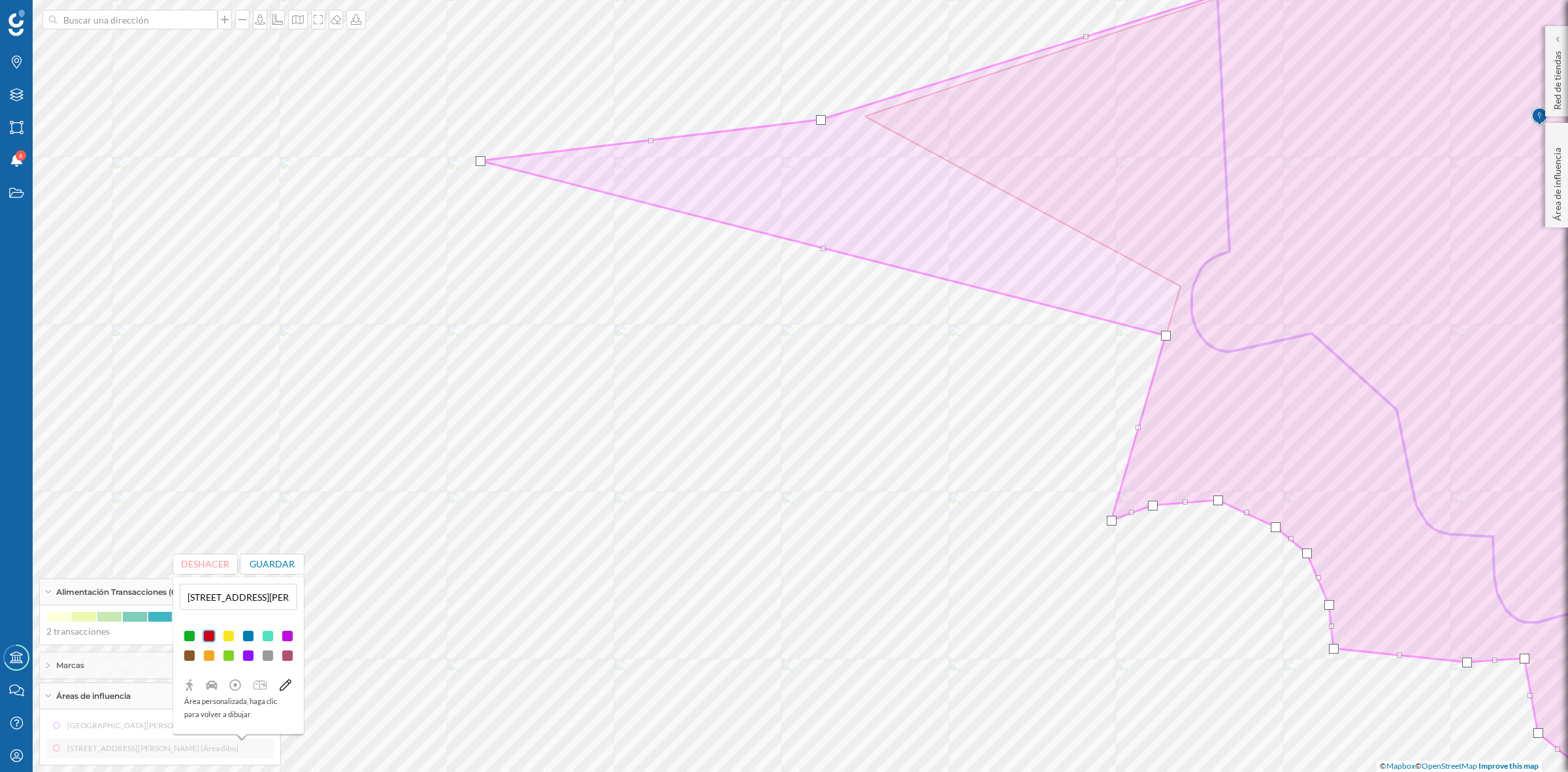
drag, startPoint x: 1180, startPoint y: 289, endPoint x: 478, endPoint y: 163, distance: 713.2
click at [478, 163] on div at bounding box center [481, 161] width 10 height 10
drag, startPoint x: 817, startPoint y: 119, endPoint x: 789, endPoint y: 112, distance: 28.9
click at [789, 112] on div at bounding box center [793, 114] width 10 height 10
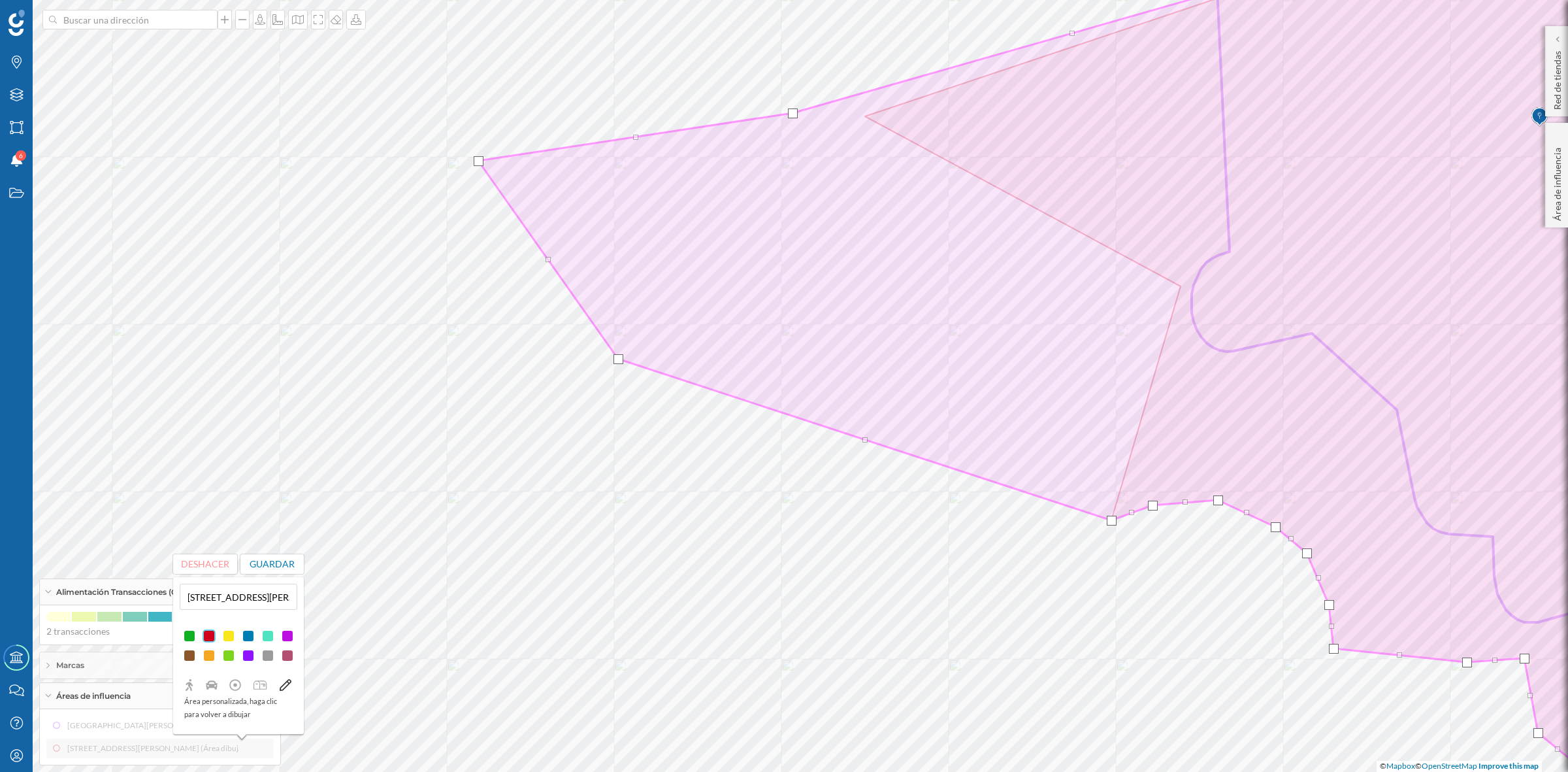
drag, startPoint x: 1166, startPoint y: 337, endPoint x: 618, endPoint y: 360, distance: 548.5
click at [618, 360] on div at bounding box center [618, 359] width 10 height 10
drag, startPoint x: 478, startPoint y: 162, endPoint x: 465, endPoint y: 167, distance: 13.9
click at [465, 167] on div at bounding box center [466, 165] width 10 height 10
drag, startPoint x: 468, startPoint y: 170, endPoint x: 453, endPoint y: 165, distance: 15.8
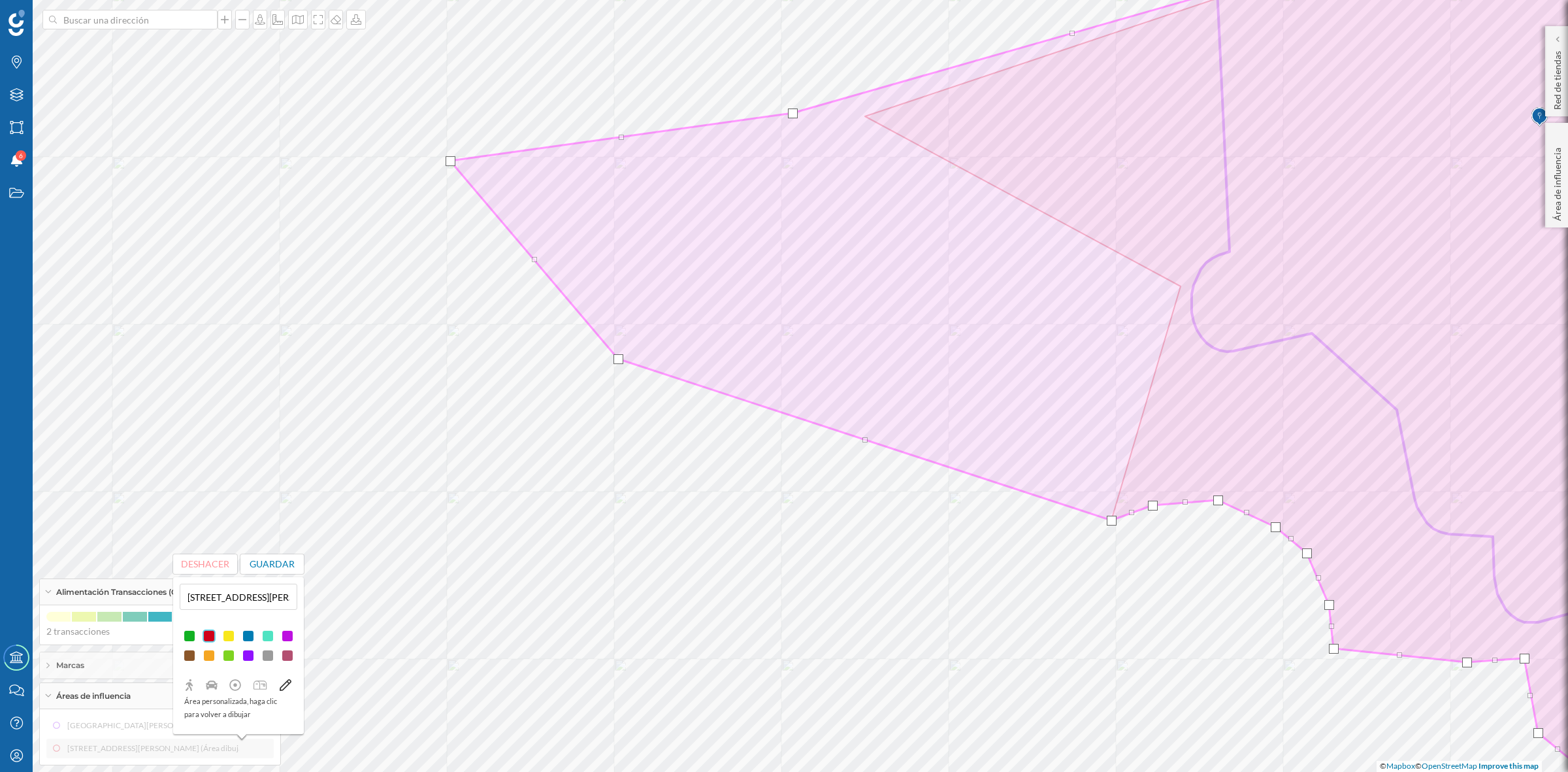
click at [452, 165] on div at bounding box center [451, 161] width 10 height 10
click at [620, 357] on div at bounding box center [623, 359] width 10 height 10
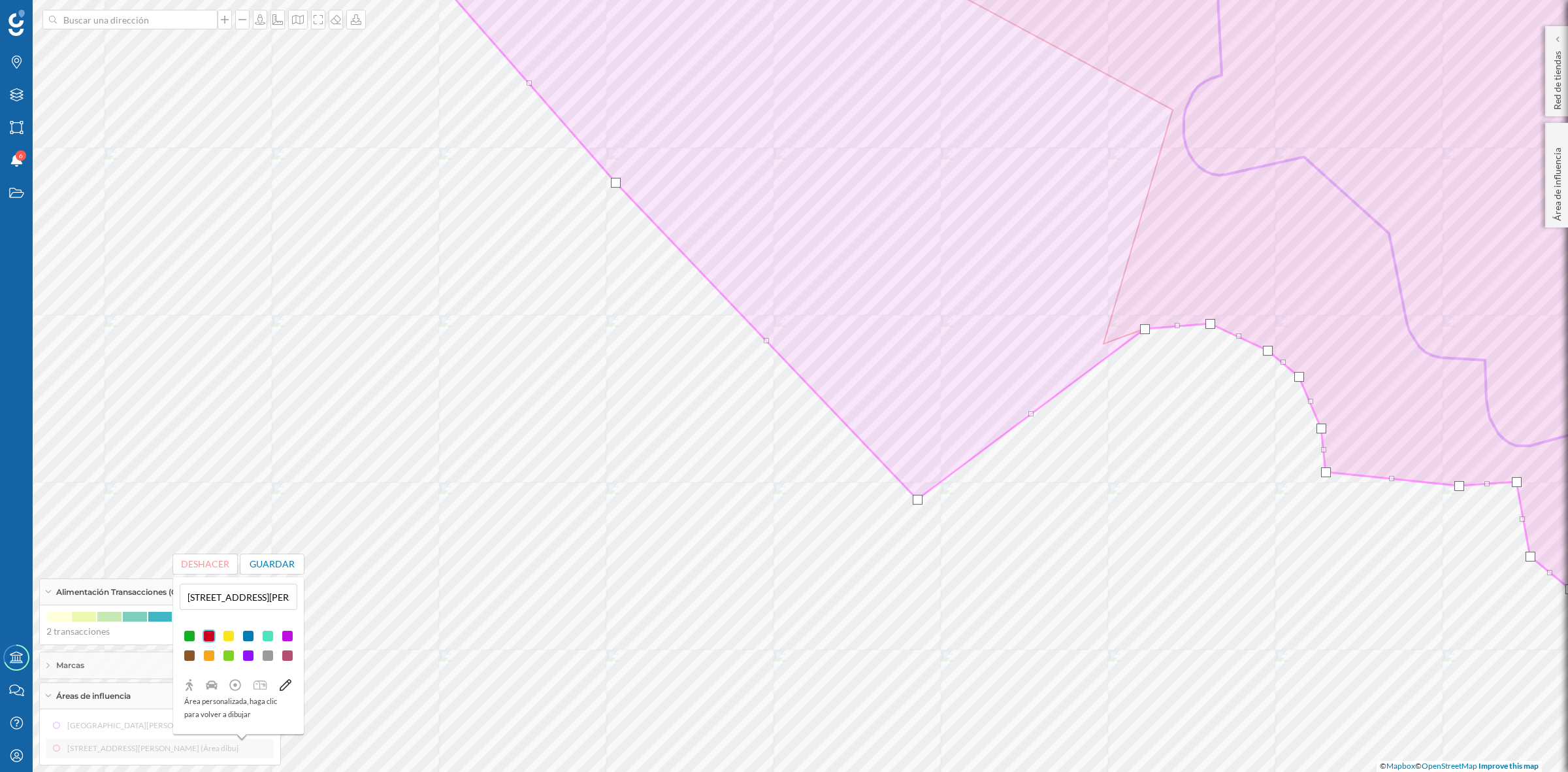
drag, startPoint x: 1101, startPoint y: 344, endPoint x: 914, endPoint y: 500, distance: 243.5
click at [914, 500] on div at bounding box center [918, 500] width 10 height 10
drag, startPoint x: 1142, startPoint y: 328, endPoint x: 1095, endPoint y: 340, distance: 48.5
click at [1095, 340] on div at bounding box center [1098, 342] width 10 height 10
drag, startPoint x: 1207, startPoint y: 322, endPoint x: 1170, endPoint y: 320, distance: 37.1
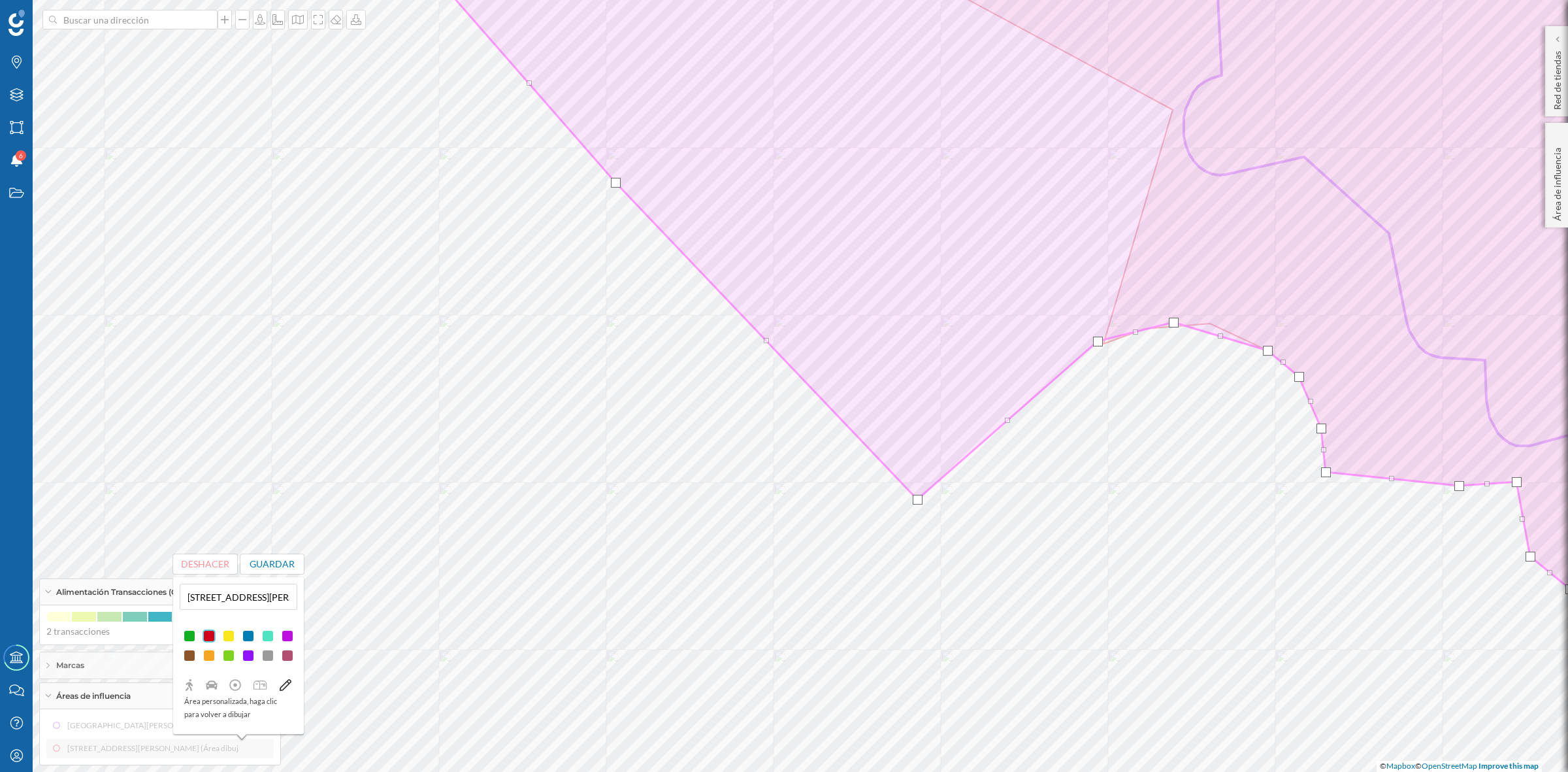
click at [1170, 320] on div at bounding box center [1173, 322] width 10 height 10
drag, startPoint x: 1265, startPoint y: 350, endPoint x: 1225, endPoint y: 332, distance: 43.9
click at [1225, 332] on div at bounding box center [1228, 332] width 10 height 10
drag, startPoint x: 1287, startPoint y: 376, endPoint x: 1281, endPoint y: 357, distance: 19.9
click at [1281, 357] on div at bounding box center [1278, 357] width 10 height 10
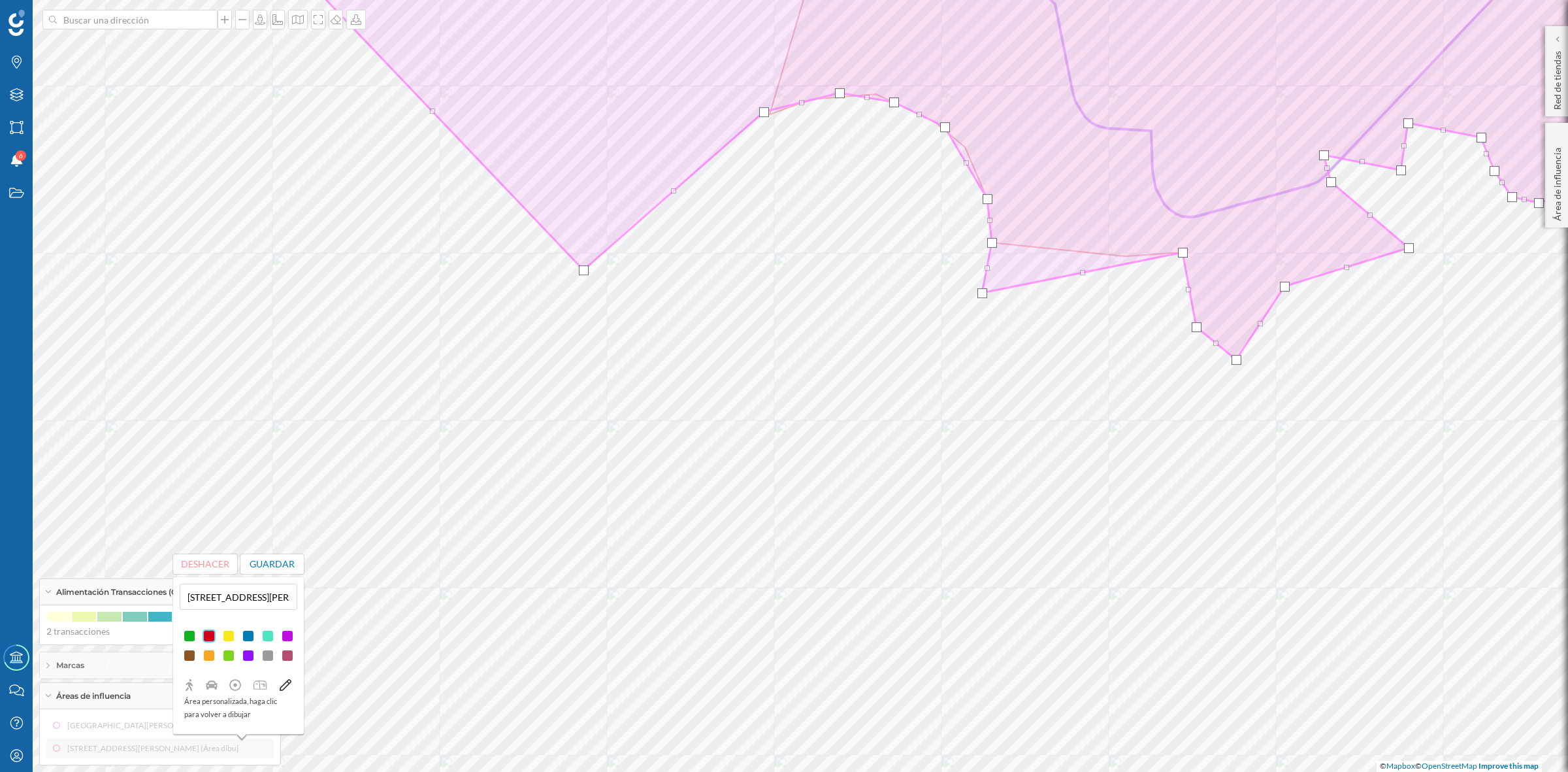
drag, startPoint x: 1124, startPoint y: 259, endPoint x: 981, endPoint y: 293, distance: 147.0
click at [981, 295] on div at bounding box center [982, 293] width 10 height 10
drag, startPoint x: 1183, startPoint y: 252, endPoint x: 945, endPoint y: 335, distance: 252.1
click at [945, 335] on div at bounding box center [946, 337] width 10 height 10
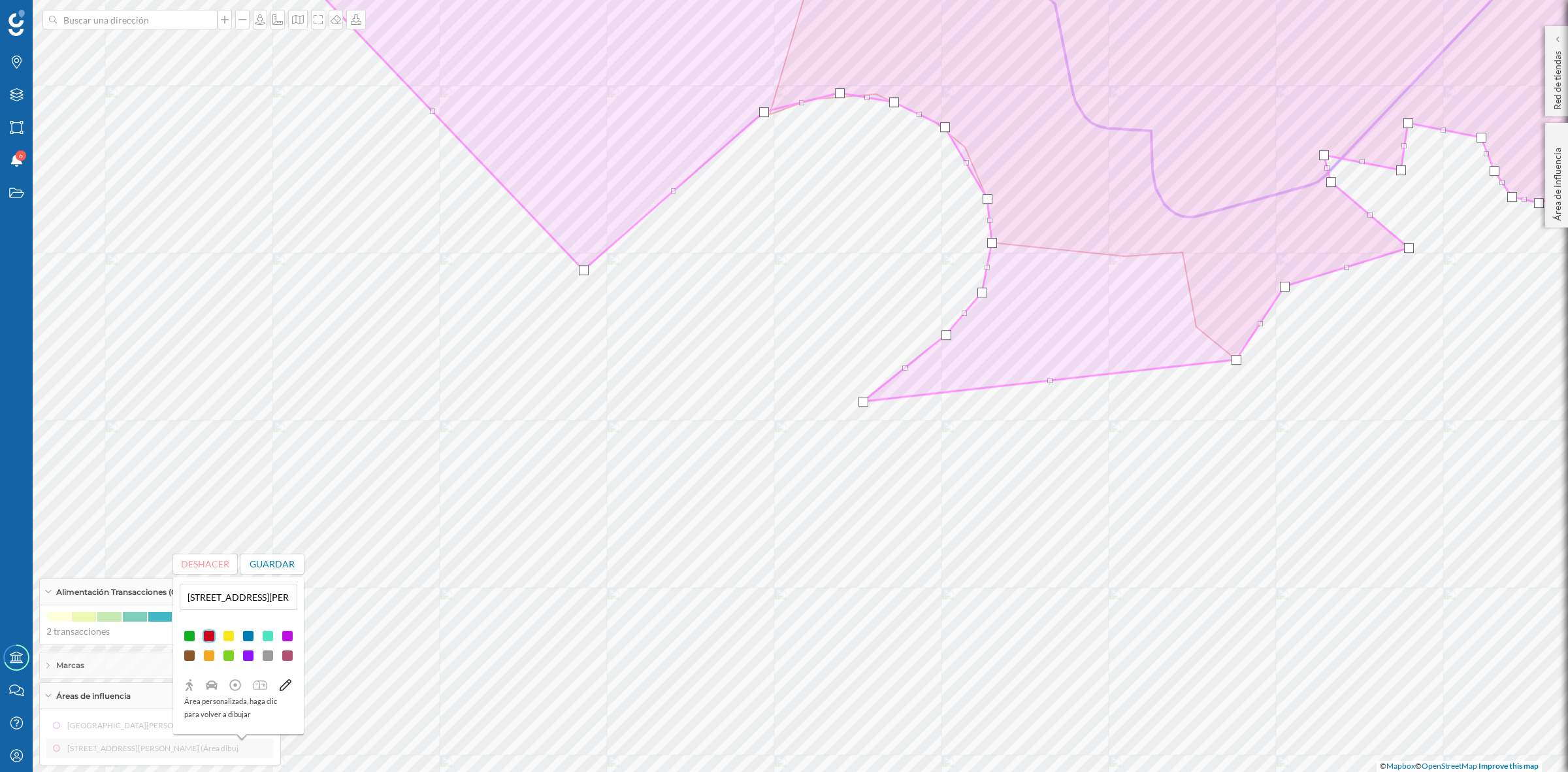
drag, startPoint x: 1196, startPoint y: 325, endPoint x: 863, endPoint y: 400, distance: 341.3
click at [863, 400] on div at bounding box center [863, 402] width 10 height 10
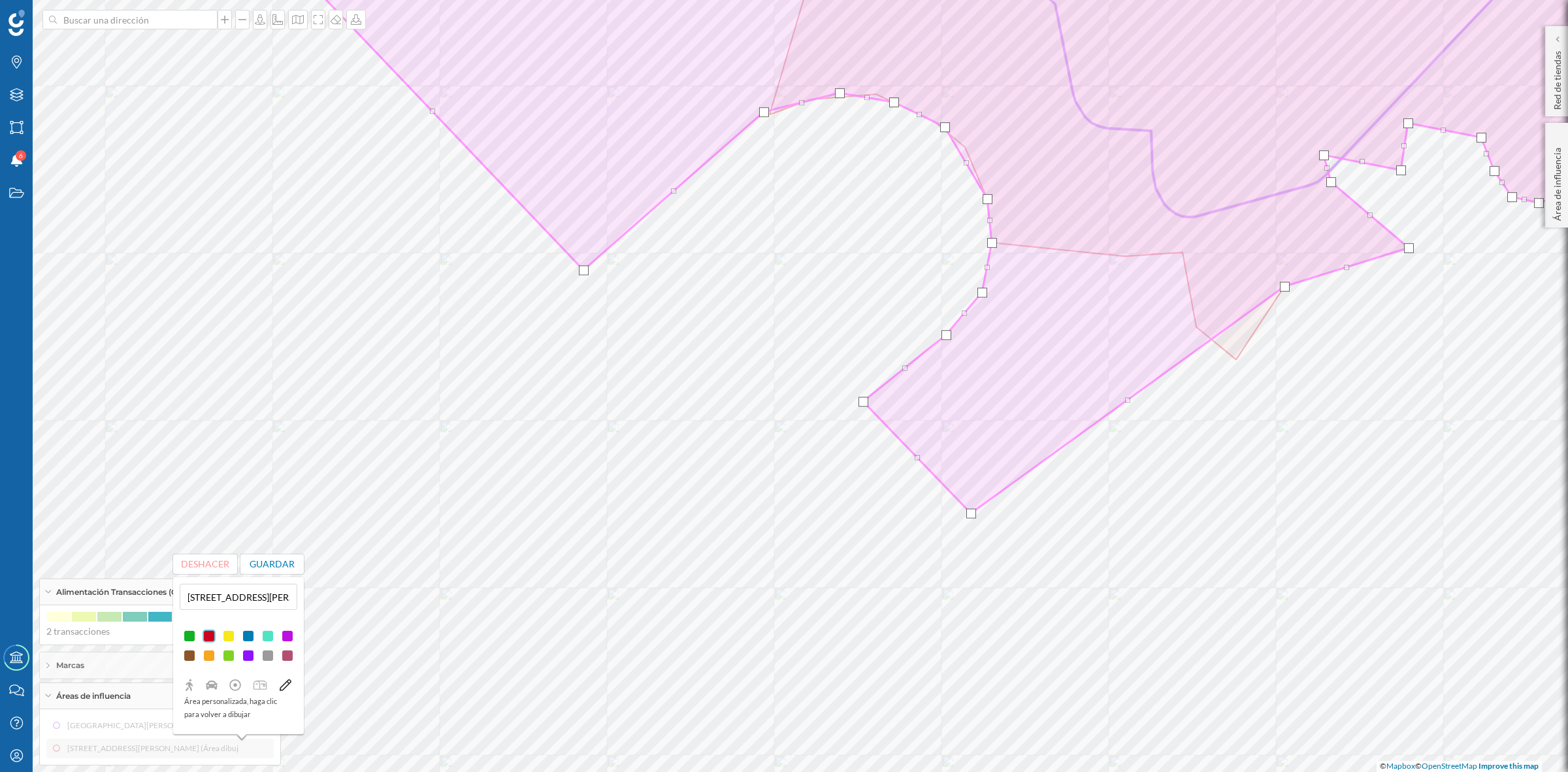
drag, startPoint x: 1233, startPoint y: 357, endPoint x: 968, endPoint y: 511, distance: 306.5
click at [968, 511] on div at bounding box center [971, 513] width 10 height 10
drag, startPoint x: 1285, startPoint y: 290, endPoint x: 1076, endPoint y: 413, distance: 242.5
click at [1076, 413] on div at bounding box center [1075, 410] width 10 height 10
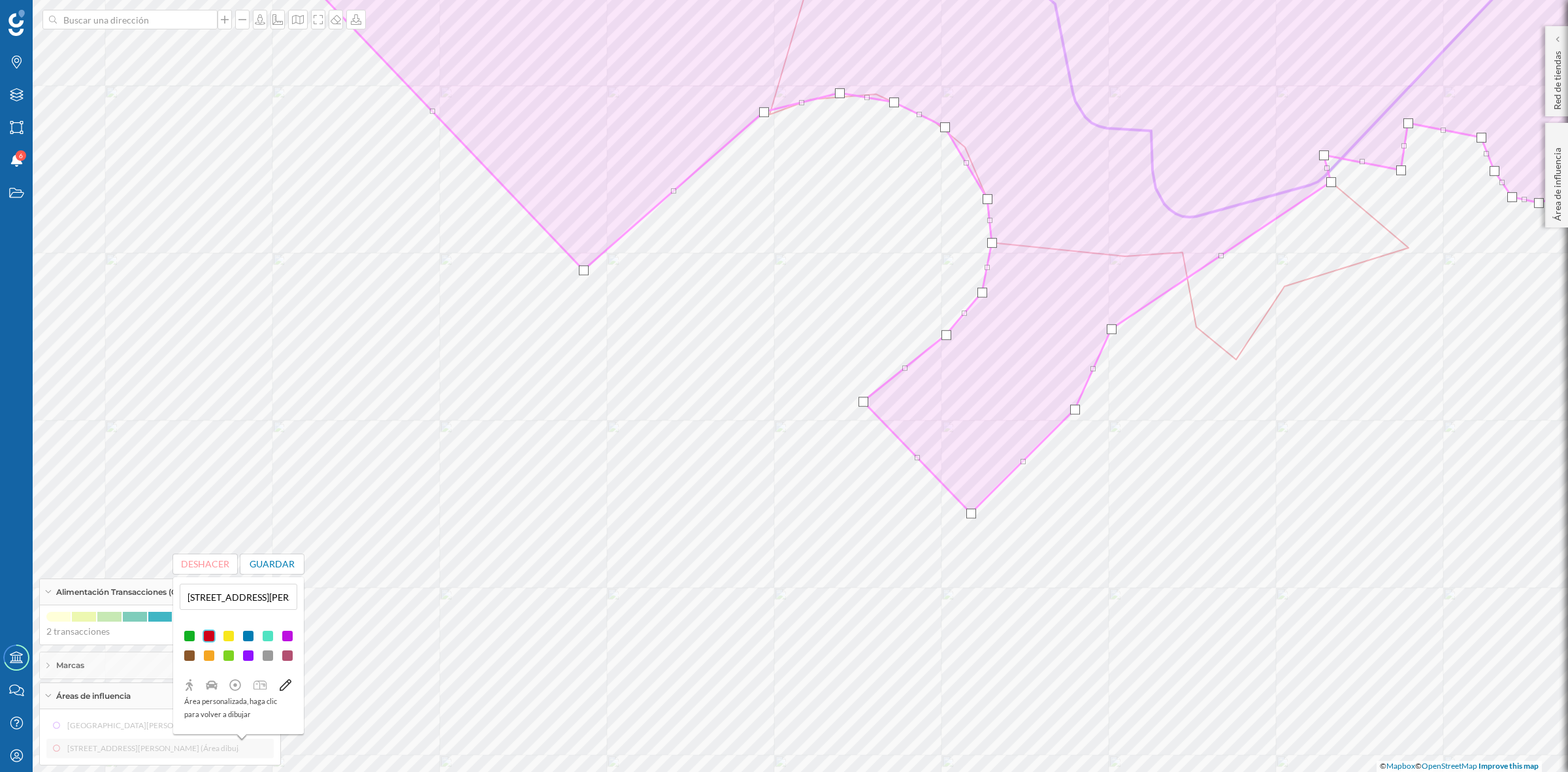
drag, startPoint x: 1410, startPoint y: 247, endPoint x: 1112, endPoint y: 328, distance: 308.8
click at [1112, 328] on div at bounding box center [1112, 329] width 10 height 10
drag, startPoint x: 1222, startPoint y: 256, endPoint x: 1126, endPoint y: 263, distance: 96.3
drag, startPoint x: 1330, startPoint y: 183, endPoint x: 1187, endPoint y: 263, distance: 163.9
click at [1187, 263] on div at bounding box center [1188, 262] width 10 height 10
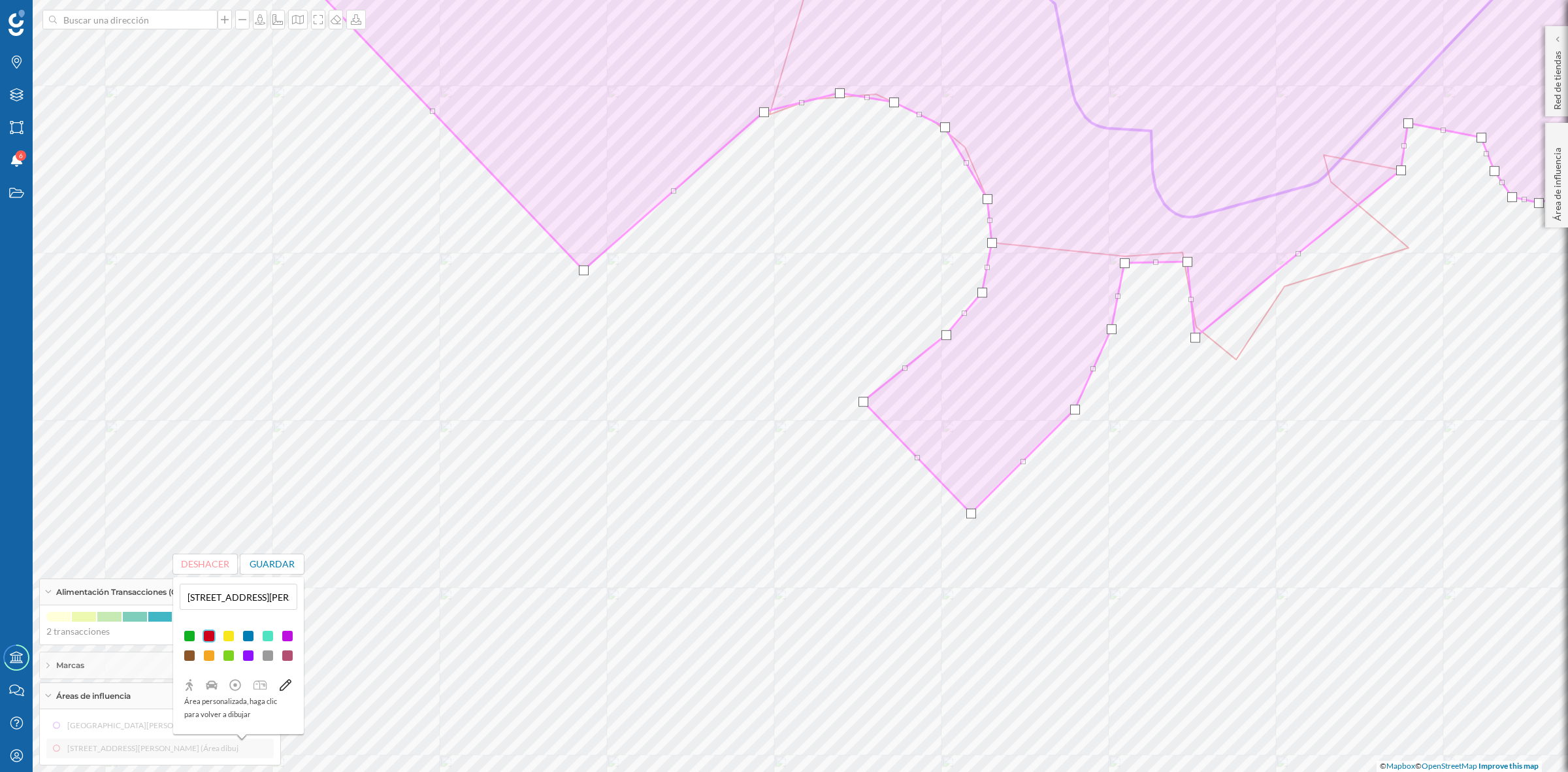
drag, startPoint x: 1325, startPoint y: 156, endPoint x: 1196, endPoint y: 338, distance: 223.1
click at [1196, 338] on div at bounding box center [1195, 337] width 10 height 10
drag, startPoint x: 1400, startPoint y: 170, endPoint x: 1238, endPoint y: 358, distance: 248.2
click at [1238, 358] on div at bounding box center [1239, 358] width 10 height 10
click at [1192, 328] on div at bounding box center [1194, 332] width 10 height 10
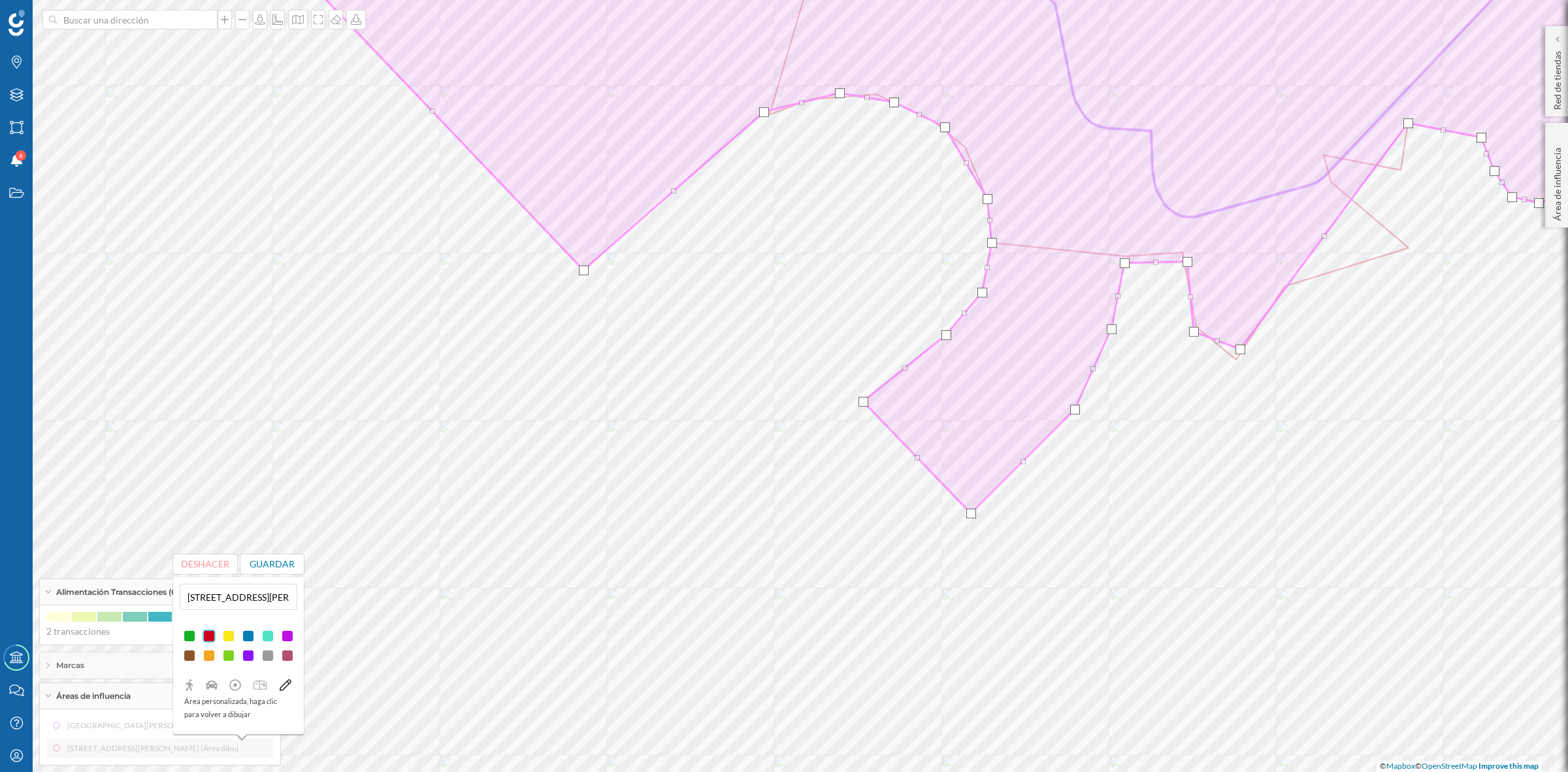
click at [1239, 352] on div at bounding box center [1240, 349] width 10 height 10
drag, startPoint x: 1405, startPoint y: 127, endPoint x: 1273, endPoint y: 295, distance: 213.7
click at [1273, 295] on div at bounding box center [1276, 291] width 10 height 10
drag, startPoint x: 1481, startPoint y: 136, endPoint x: 1403, endPoint y: 246, distance: 134.8
click at [1403, 246] on div at bounding box center [1403, 249] width 10 height 10
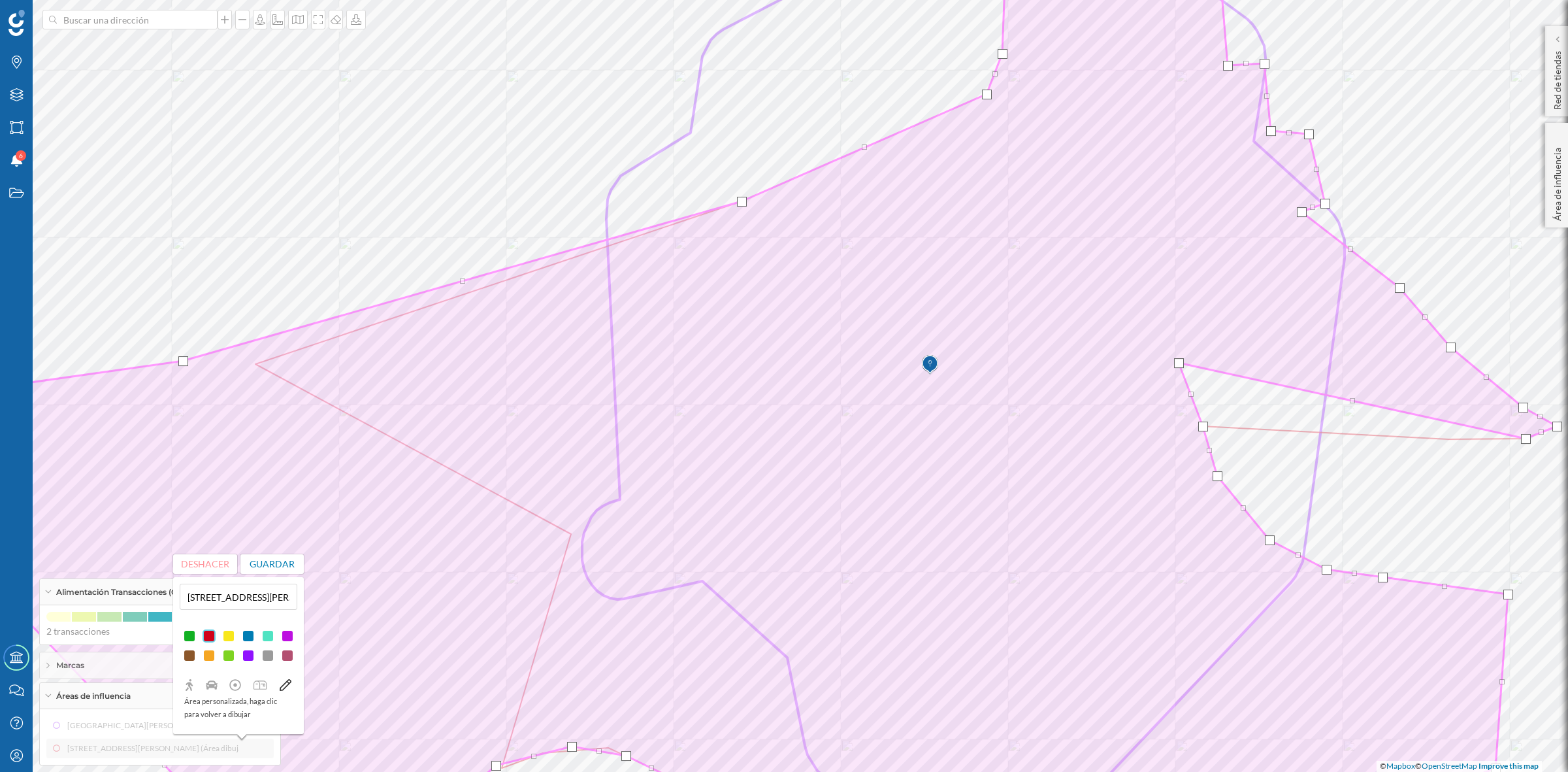
drag, startPoint x: 1447, startPoint y: 438, endPoint x: 1177, endPoint y: 361, distance: 280.8
click at [1177, 361] on div at bounding box center [1179, 363] width 10 height 10
drag, startPoint x: 1523, startPoint y: 438, endPoint x: 1170, endPoint y: 322, distance: 371.6
click at [1170, 322] on div at bounding box center [1172, 322] width 10 height 10
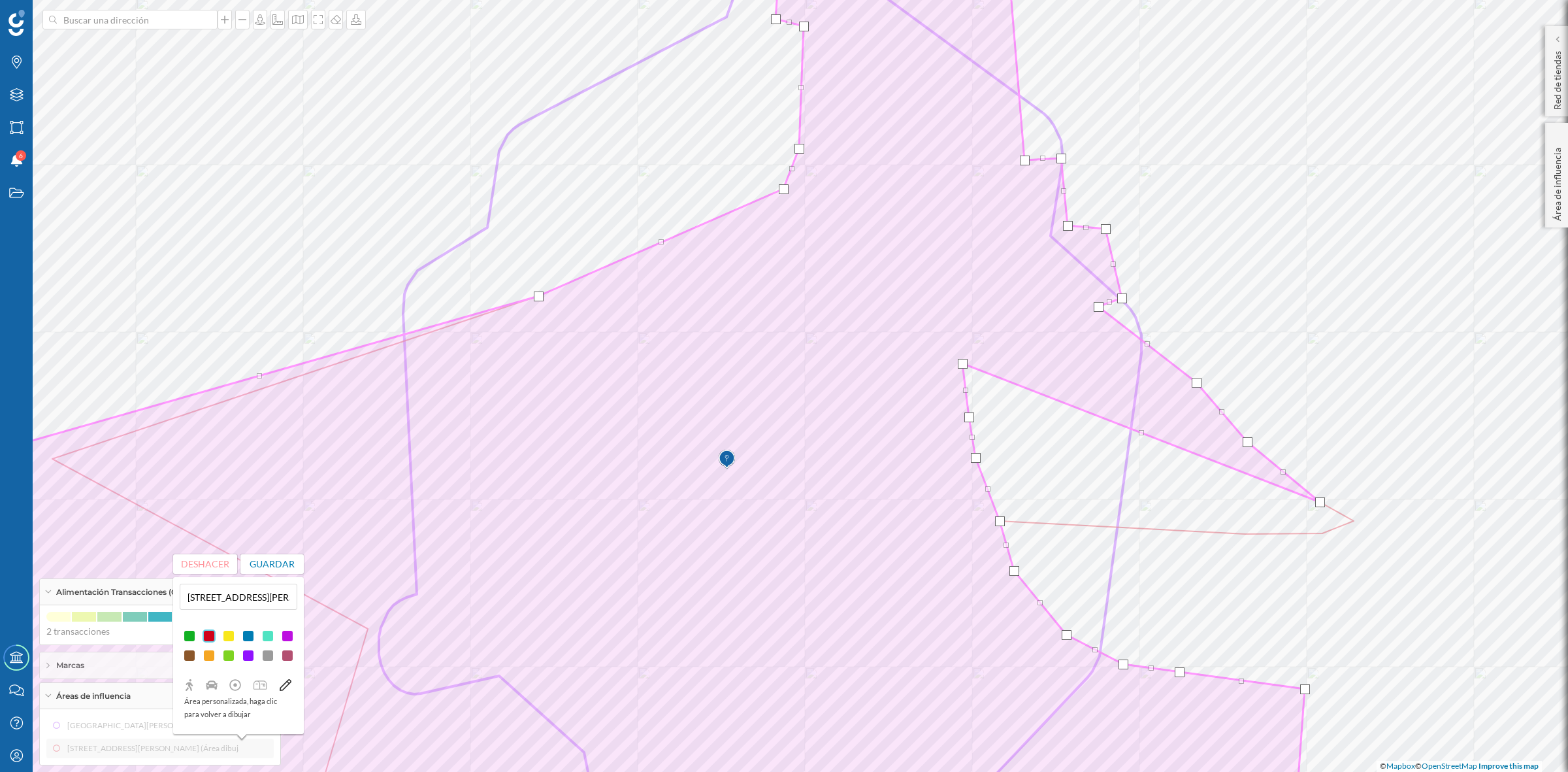
drag, startPoint x: 1352, startPoint y: 523, endPoint x: 961, endPoint y: 366, distance: 421.3
click at [961, 366] on div at bounding box center [963, 364] width 10 height 10
drag, startPoint x: 1318, startPoint y: 502, endPoint x: 968, endPoint y: 311, distance: 398.7
click at [968, 311] on div at bounding box center [970, 309] width 10 height 10
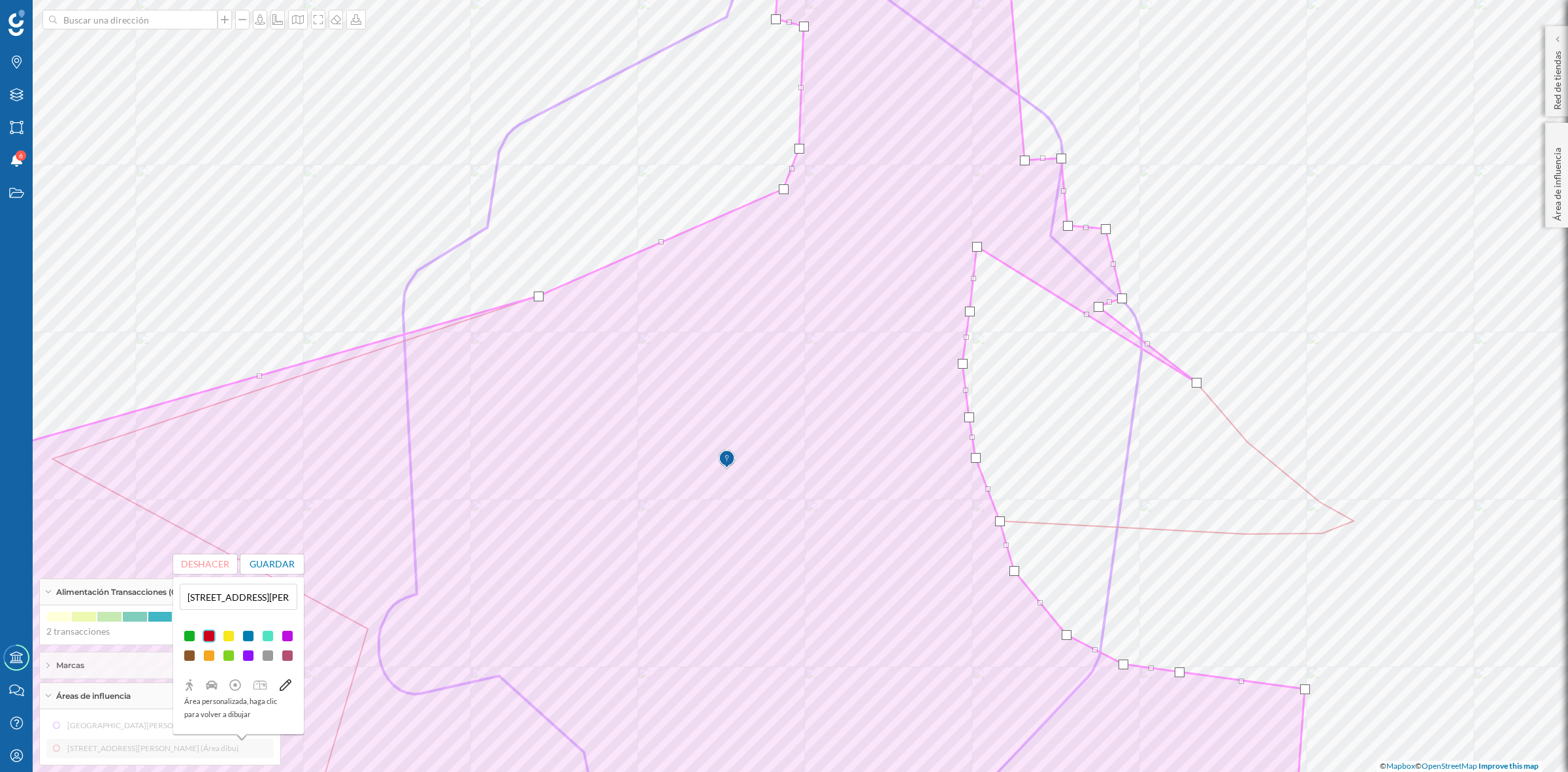
drag, startPoint x: 1245, startPoint y: 439, endPoint x: 975, endPoint y: 244, distance: 333.1
click at [975, 244] on div at bounding box center [977, 246] width 10 height 10
drag, startPoint x: 1192, startPoint y: 378, endPoint x: 910, endPoint y: 220, distance: 323.2
click at [910, 220] on div at bounding box center [914, 225] width 10 height 10
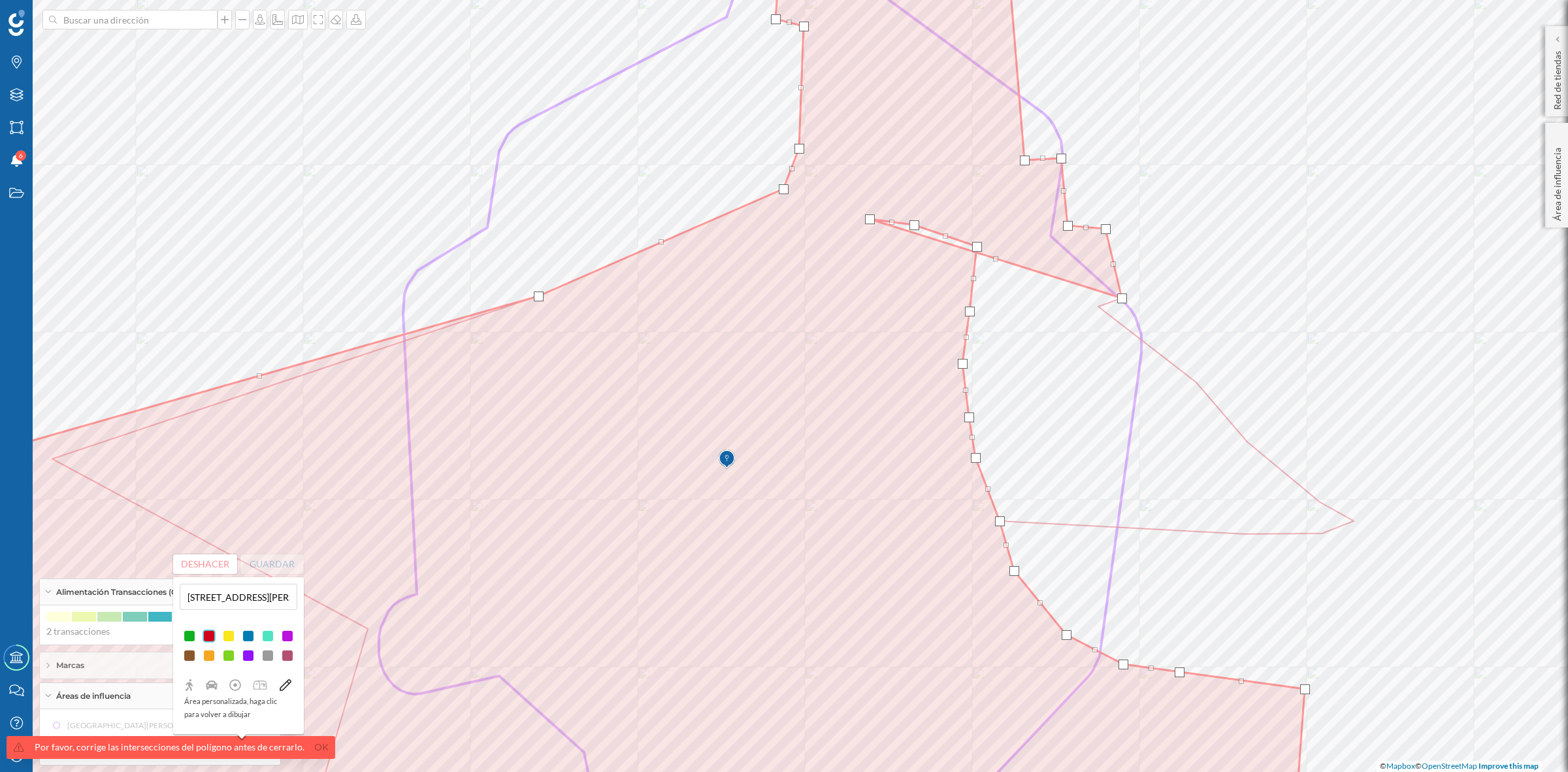
drag, startPoint x: 1100, startPoint y: 302, endPoint x: 871, endPoint y: 217, distance: 244.3
click at [871, 214] on div at bounding box center [870, 219] width 10 height 10
drag, startPoint x: 870, startPoint y: 221, endPoint x: 1102, endPoint y: 317, distance: 251.1
click at [1102, 315] on div at bounding box center [1101, 314] width 10 height 10
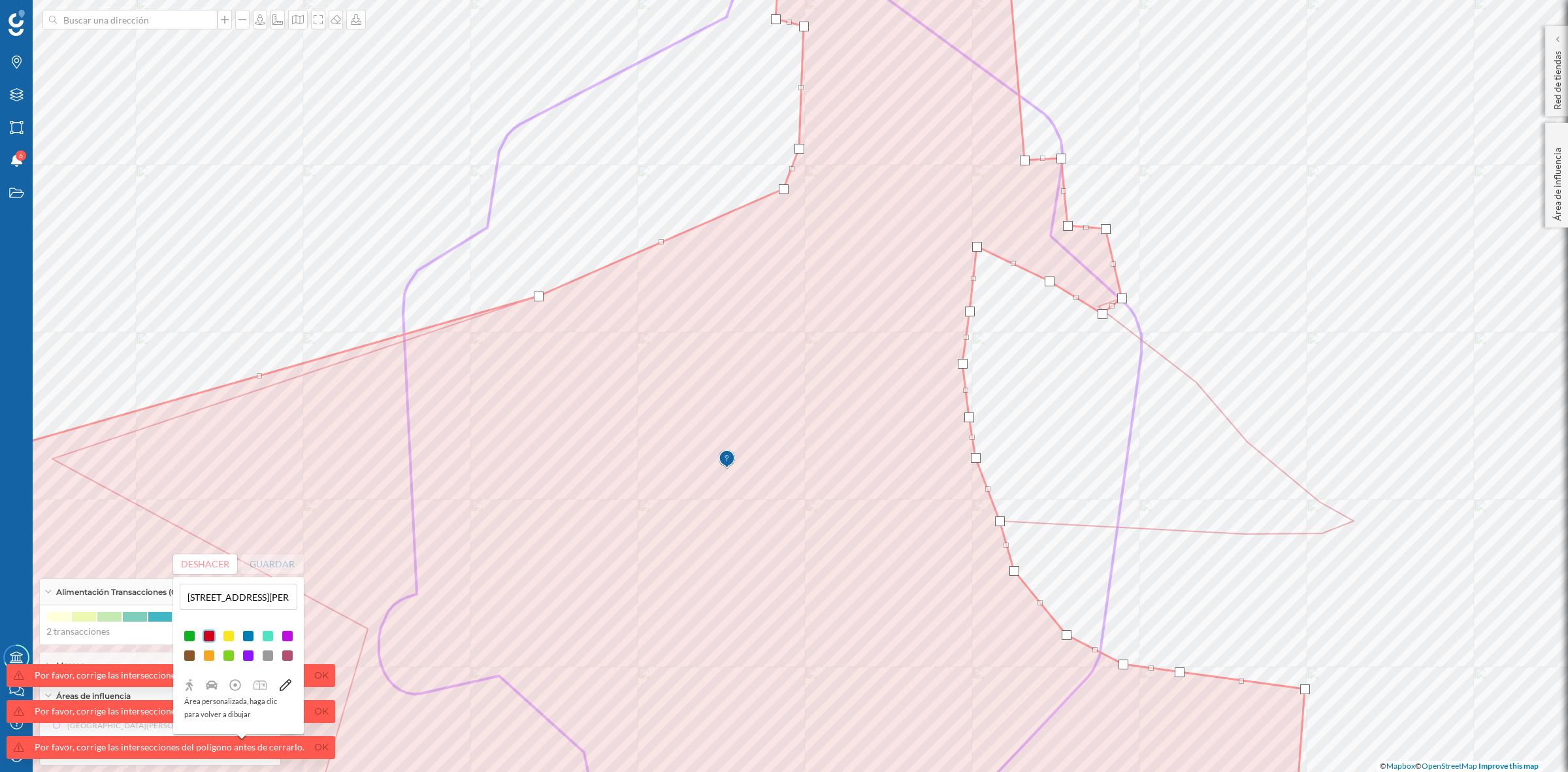
drag, startPoint x: 912, startPoint y: 227, endPoint x: 1047, endPoint y: 283, distance: 146.2
click at [1047, 283] on div at bounding box center [1049, 281] width 10 height 10
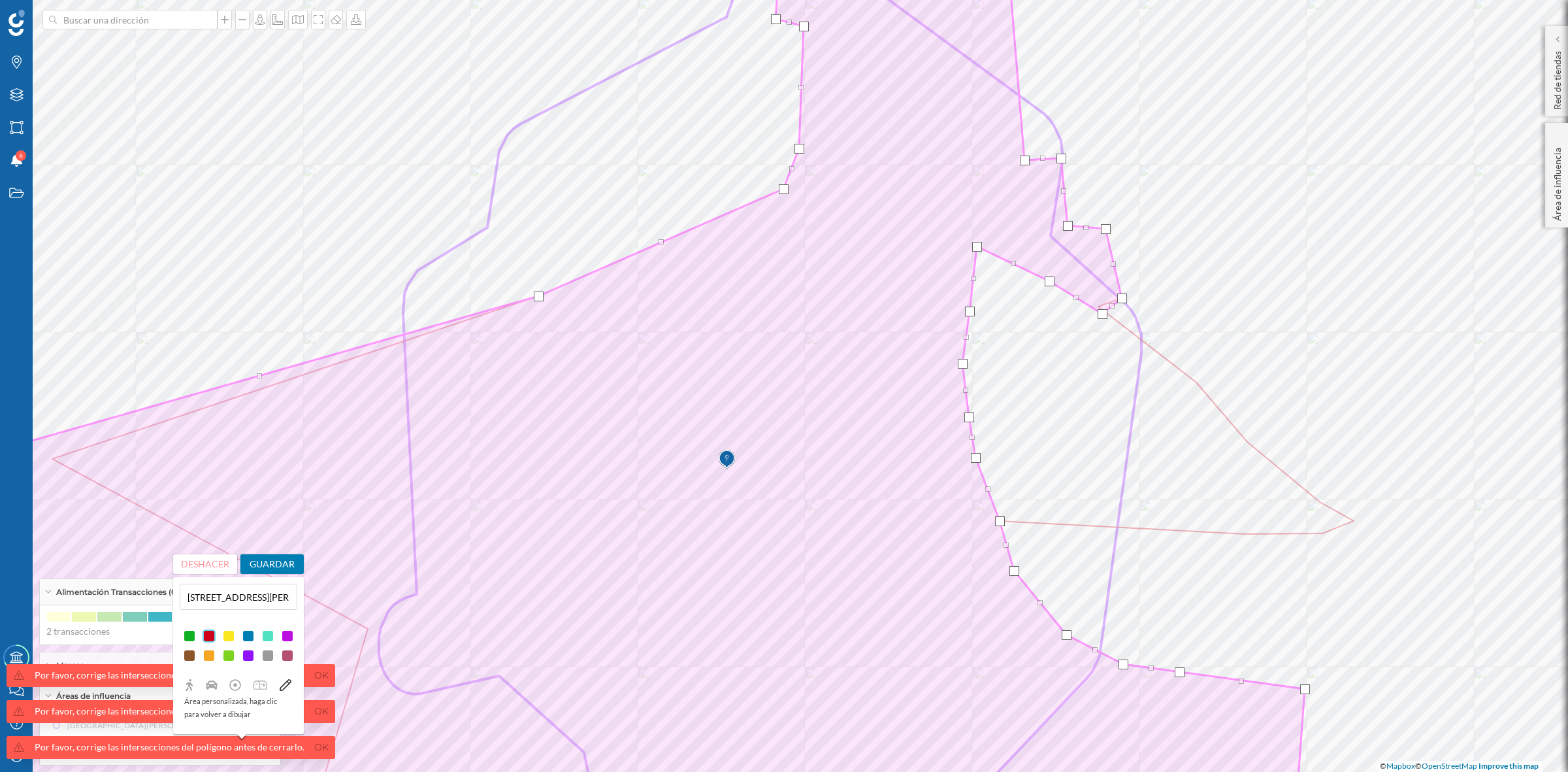
click at [268, 560] on button "Guardar" at bounding box center [273, 564] width 64 height 20
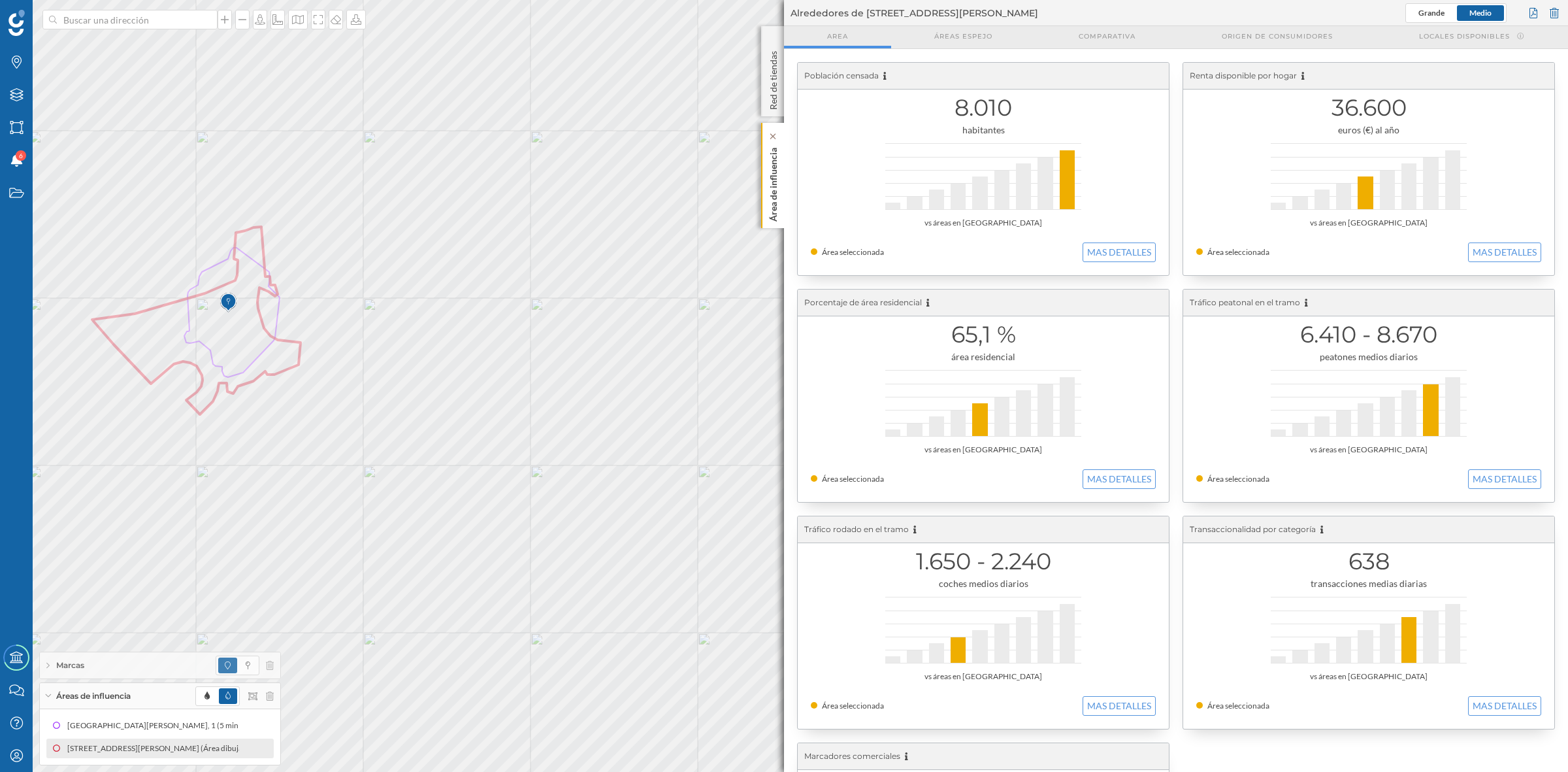
click at [769, 178] on p "Área de influencia" at bounding box center [773, 182] width 13 height 79
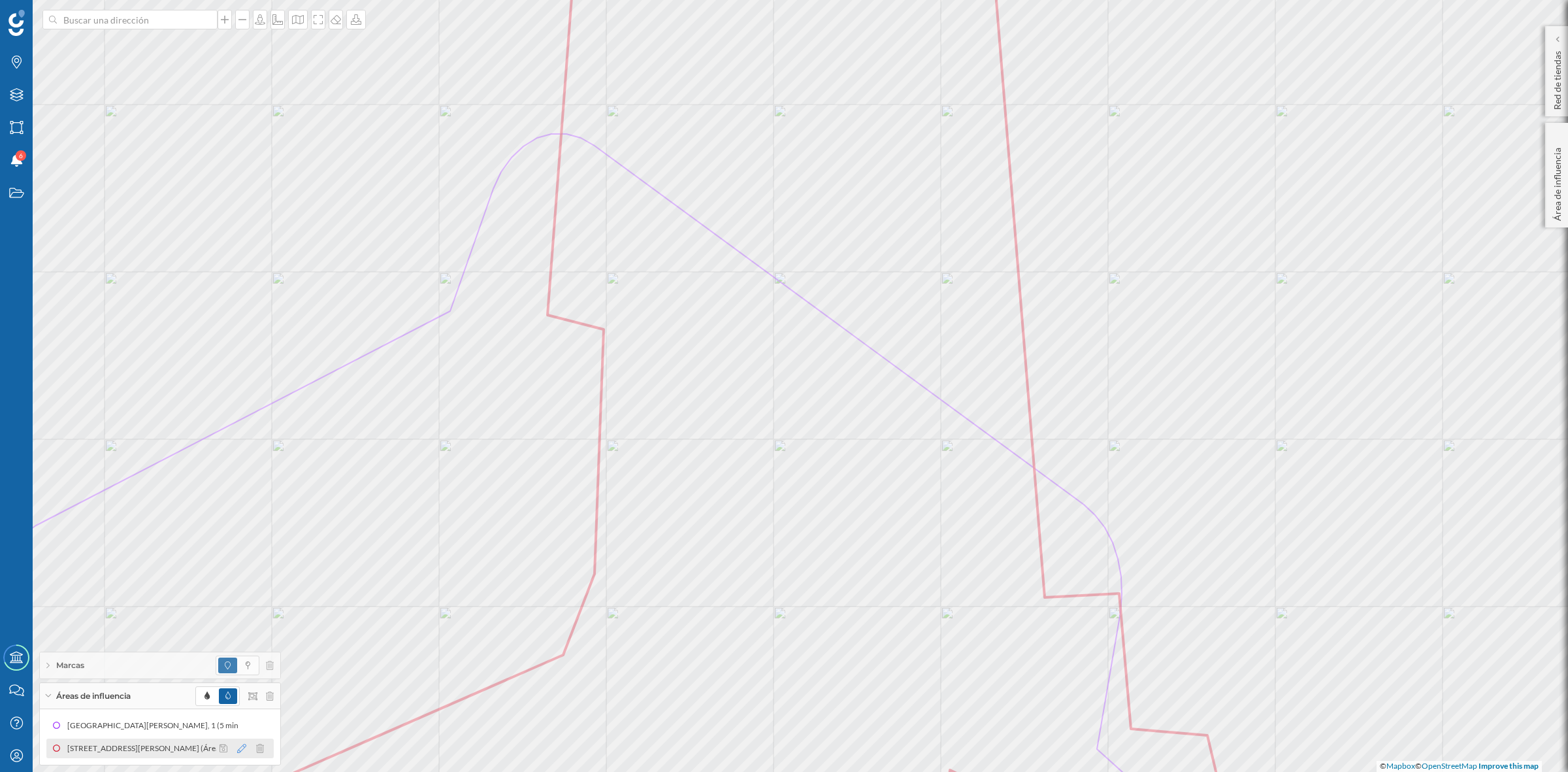
click at [239, 749] on icon at bounding box center [241, 748] width 9 height 9
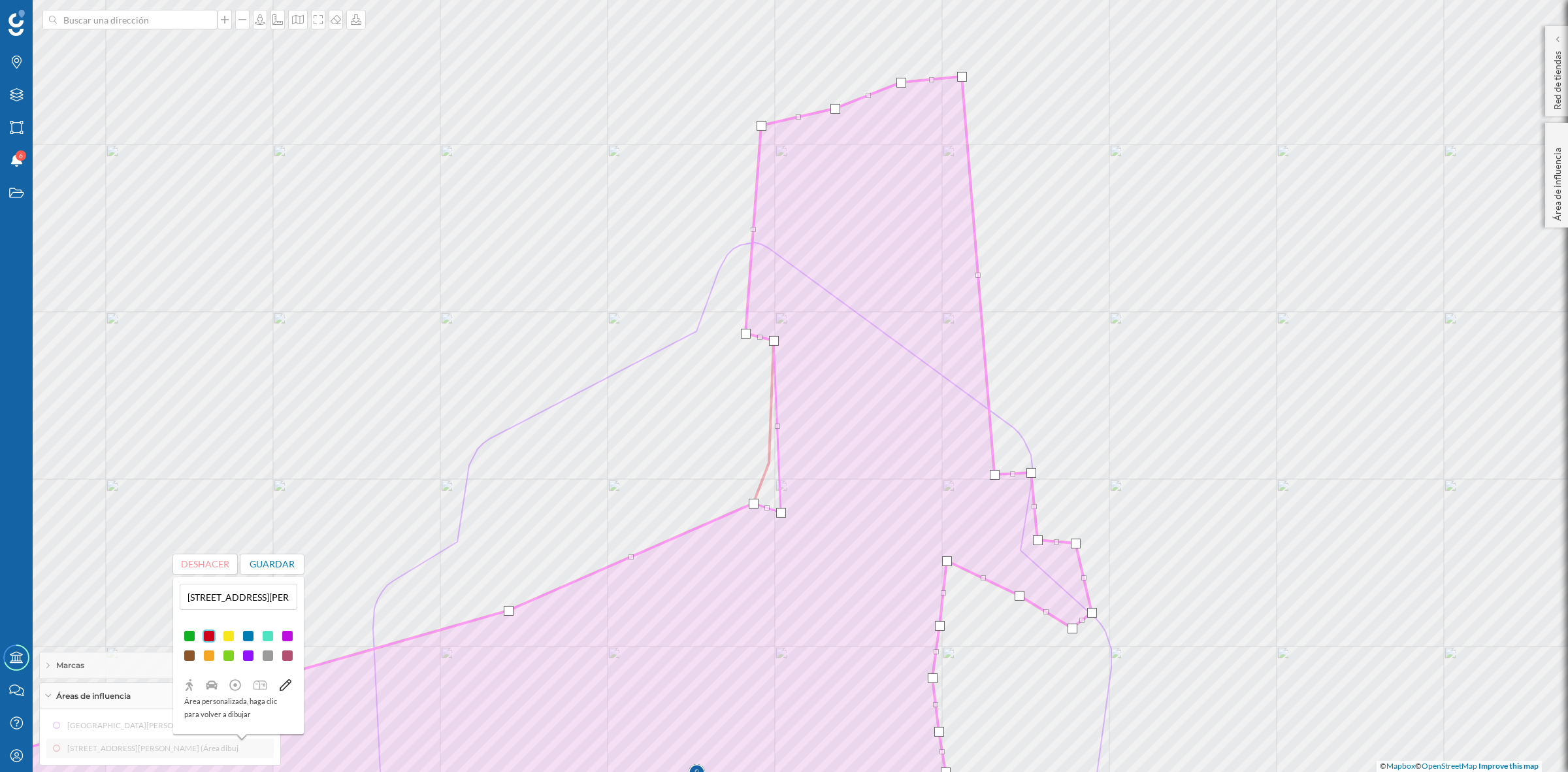
drag, startPoint x: 769, startPoint y: 482, endPoint x: 782, endPoint y: 509, distance: 30.0
click at [782, 509] on div at bounding box center [781, 513] width 10 height 10
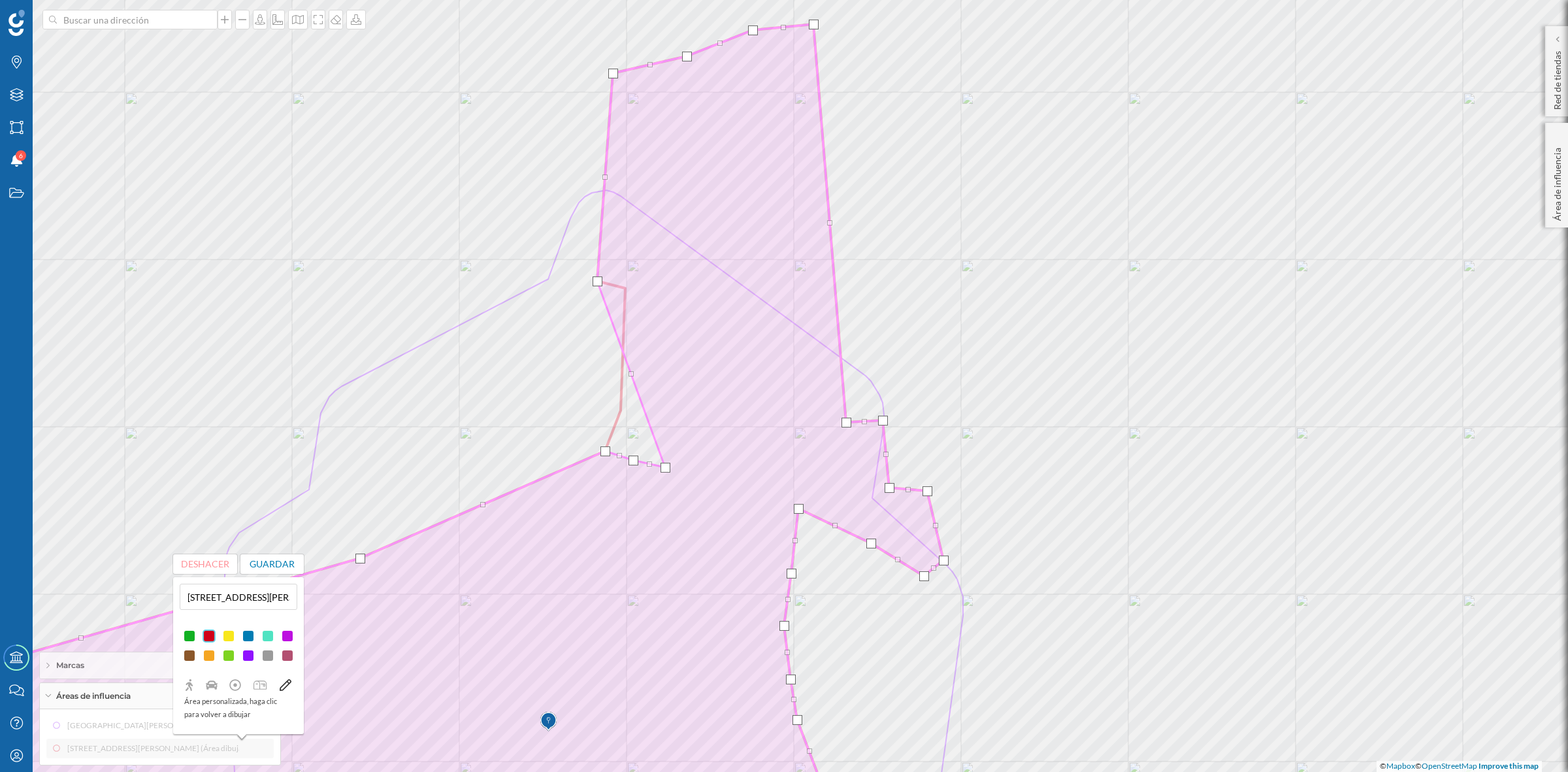
drag, startPoint x: 625, startPoint y: 285, endPoint x: 663, endPoint y: 464, distance: 183.0
click at [664, 464] on div at bounding box center [665, 468] width 10 height 10
drag, startPoint x: 595, startPoint y: 279, endPoint x: 683, endPoint y: 472, distance: 212.1
click at [683, 472] on div at bounding box center [685, 474] width 10 height 10
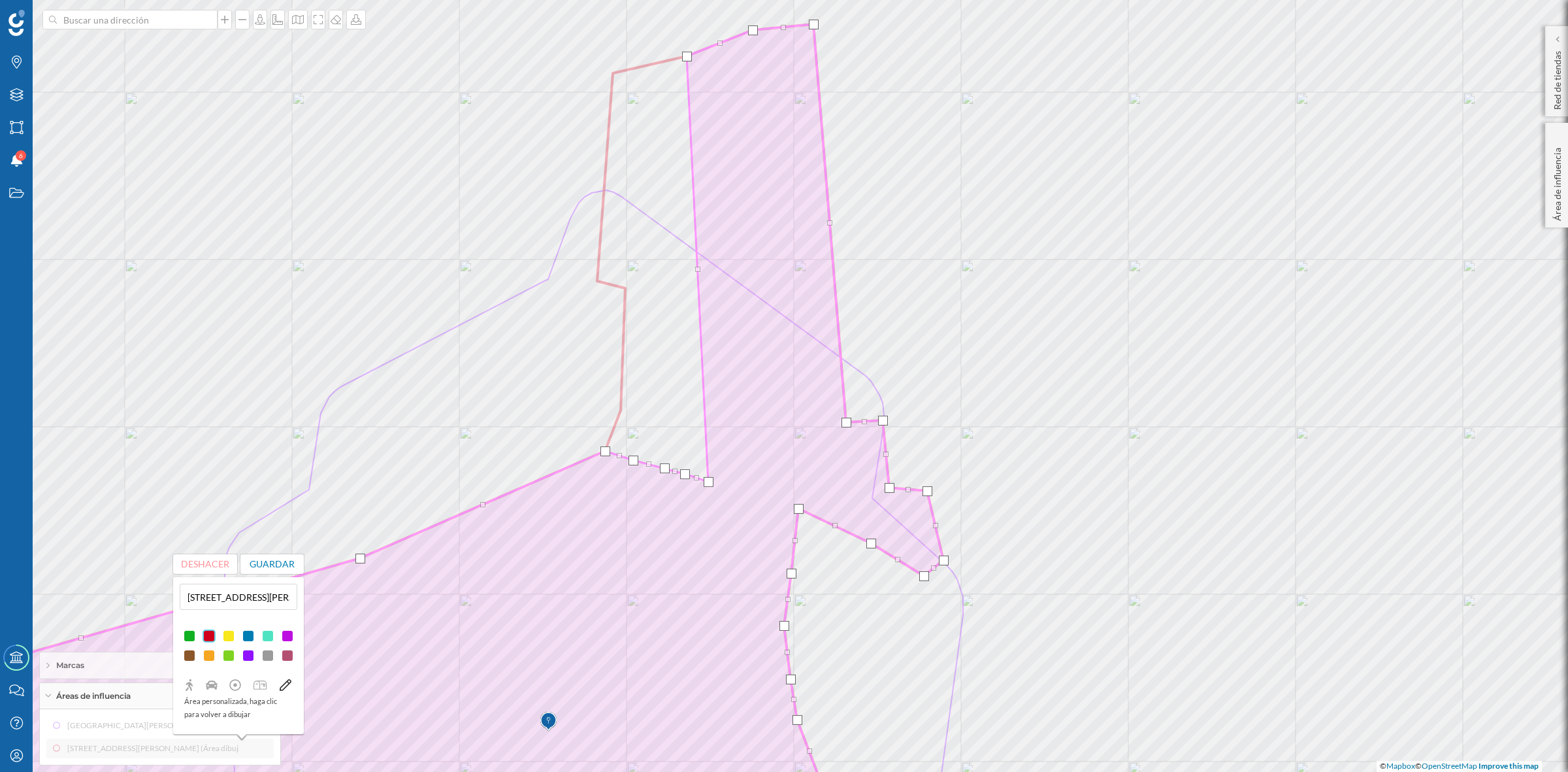
drag, startPoint x: 616, startPoint y: 82, endPoint x: 708, endPoint y: 482, distance: 410.4
click at [708, 482] on div at bounding box center [708, 482] width 10 height 10
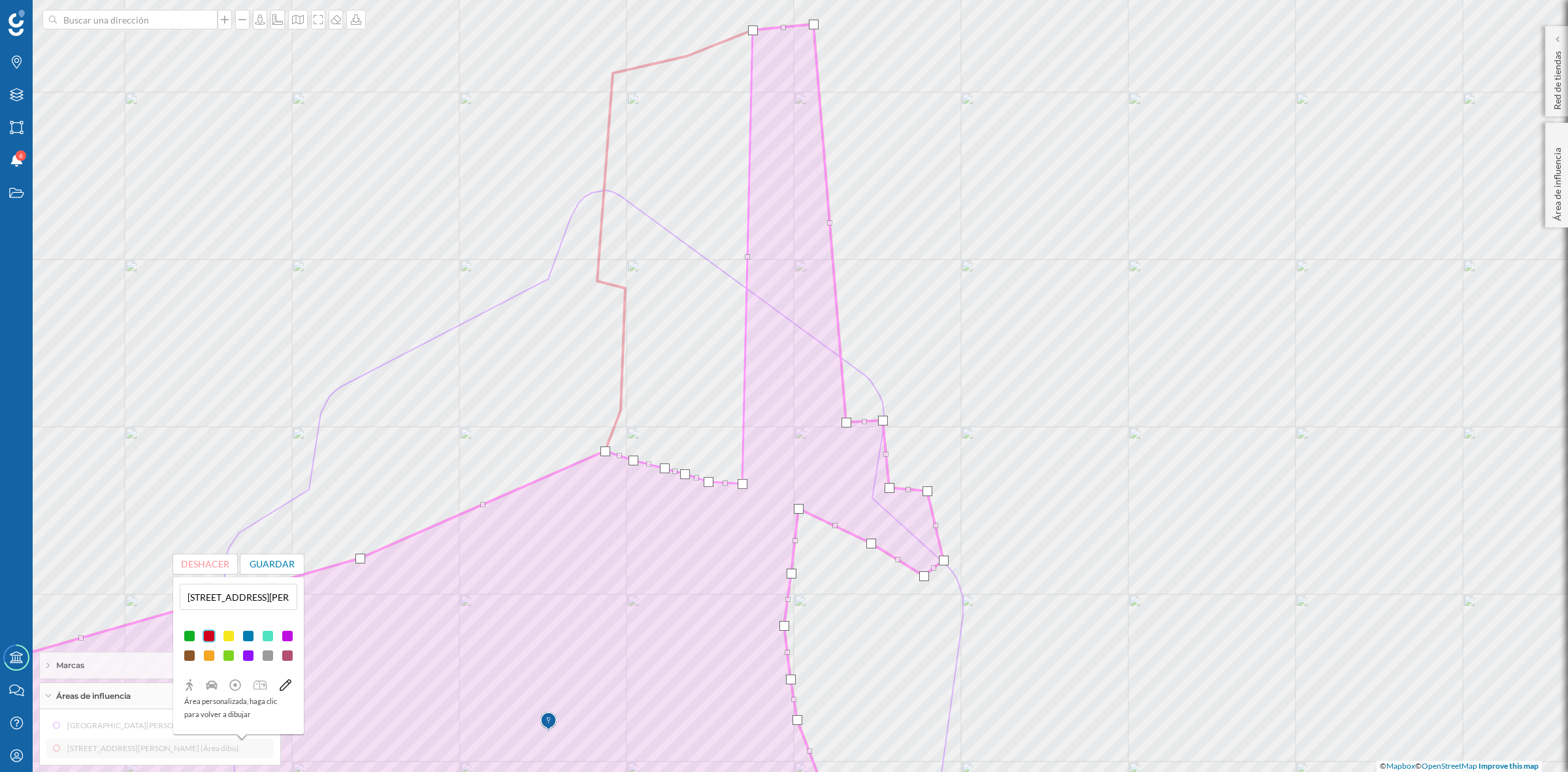
drag, startPoint x: 687, startPoint y: 60, endPoint x: 742, endPoint y: 487, distance: 430.5
click at [742, 487] on div at bounding box center [742, 484] width 10 height 10
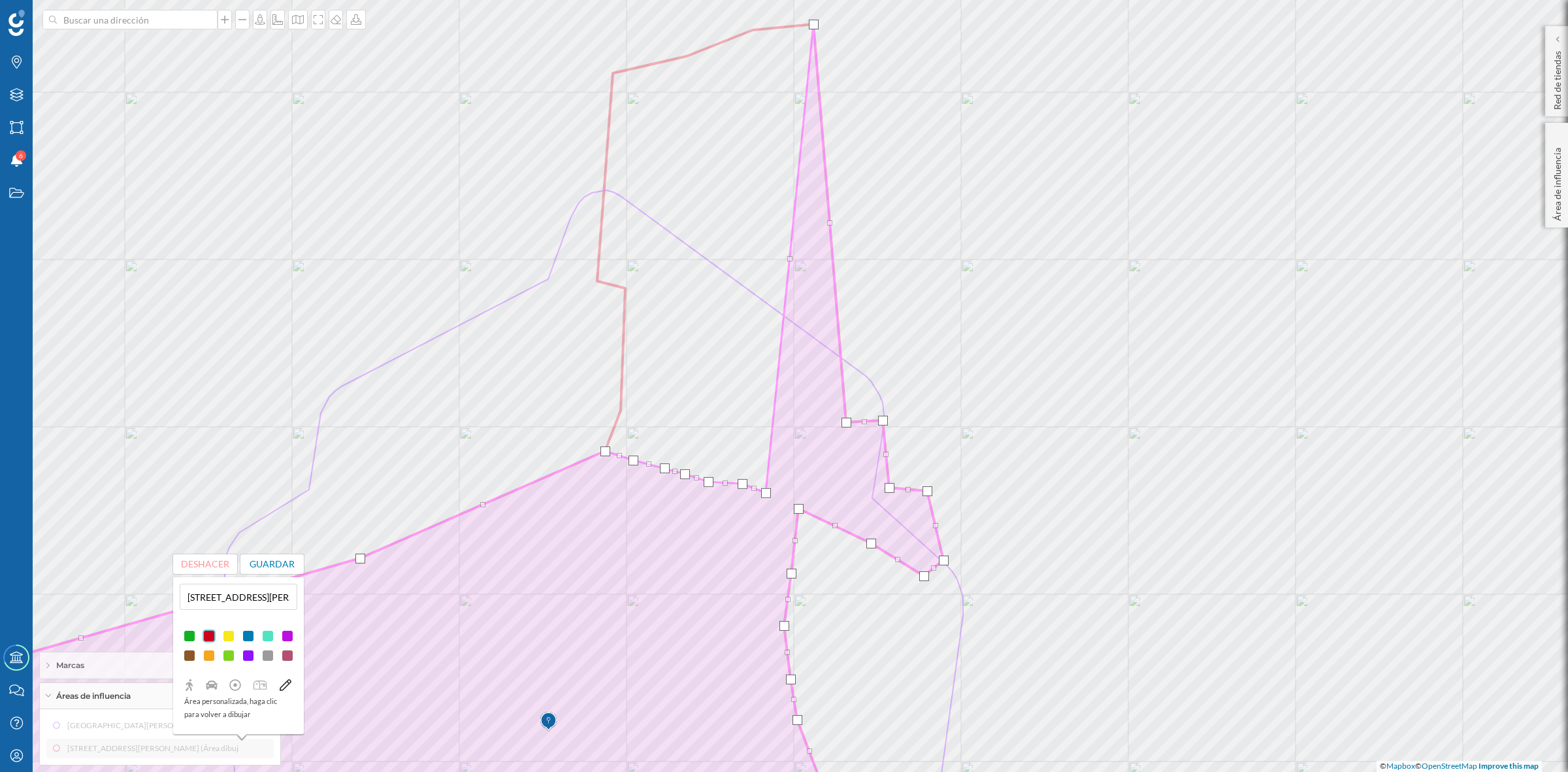
drag, startPoint x: 752, startPoint y: 28, endPoint x: 765, endPoint y: 490, distance: 462.2
click at [765, 490] on div at bounding box center [766, 493] width 10 height 10
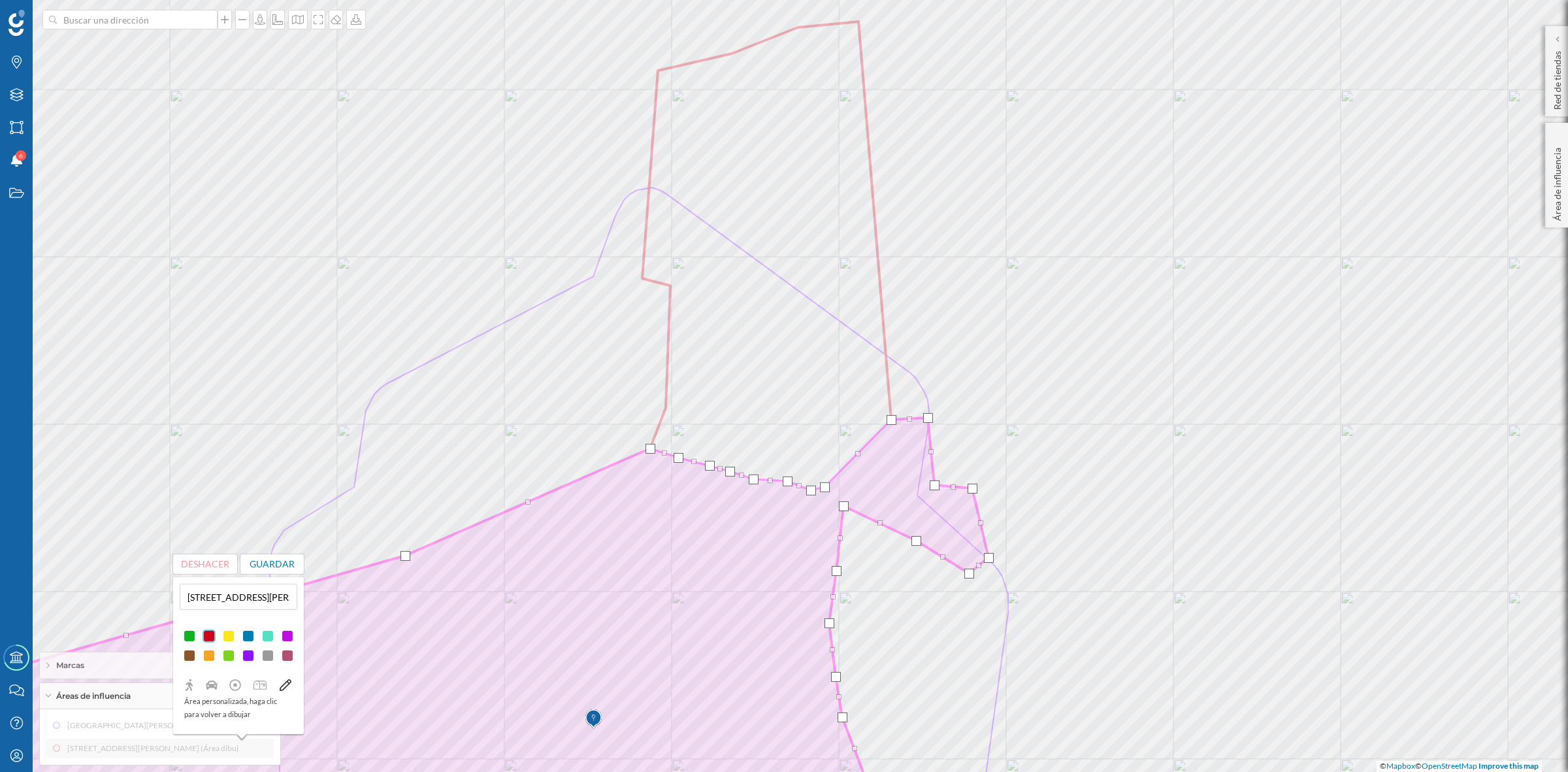
drag, startPoint x: 860, startPoint y: 17, endPoint x: 826, endPoint y: 482, distance: 466.2
click at [826, 482] on div at bounding box center [825, 487] width 10 height 10
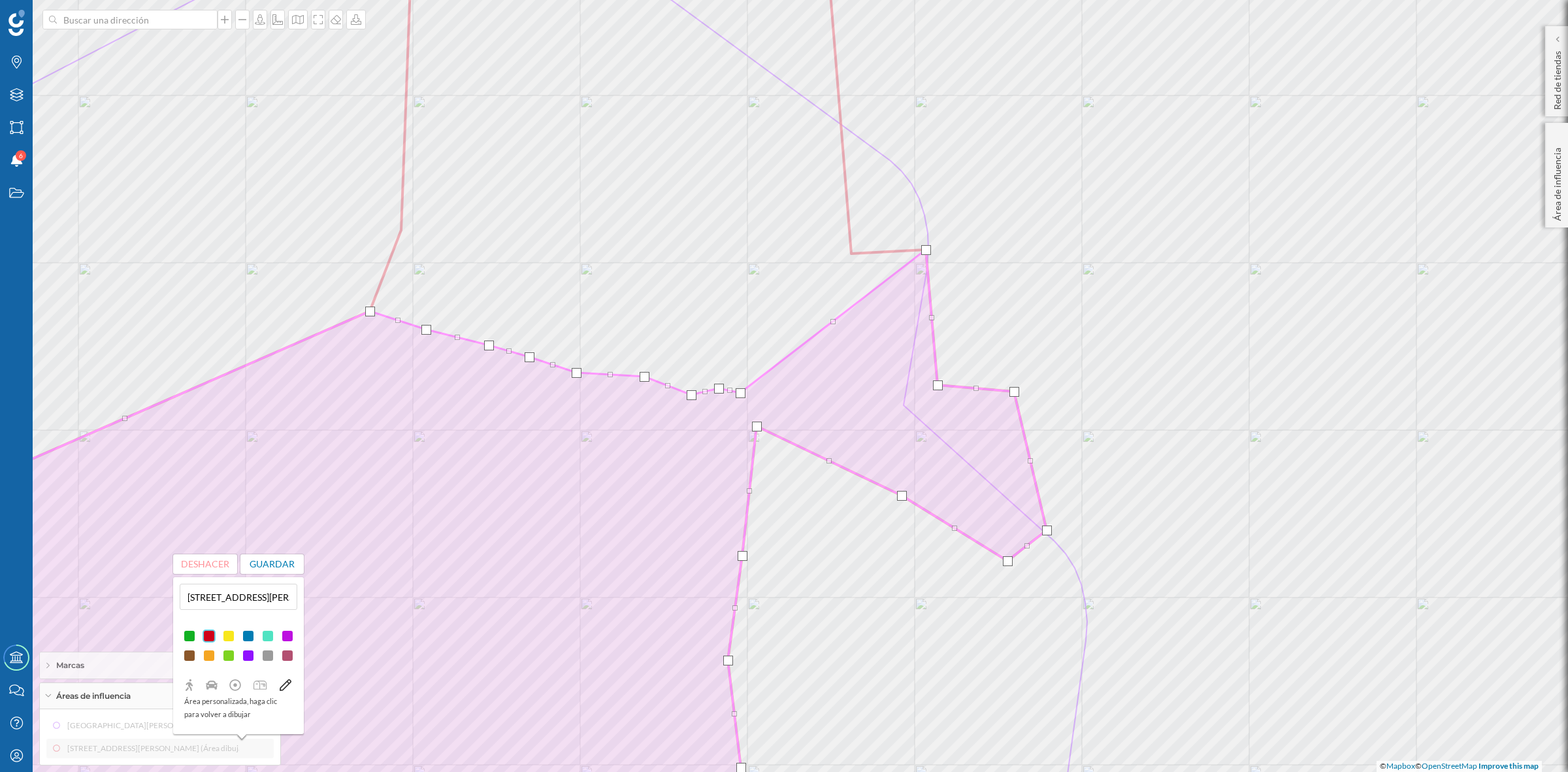
drag, startPoint x: 848, startPoint y: 253, endPoint x: 736, endPoint y: 392, distance: 178.5
click at [736, 392] on div at bounding box center [740, 393] width 10 height 10
drag, startPoint x: 928, startPoint y: 250, endPoint x: 784, endPoint y: 399, distance: 207.2
click at [784, 399] on div at bounding box center [782, 400] width 10 height 10
drag, startPoint x: 938, startPoint y: 388, endPoint x: 920, endPoint y: 411, distance: 29.2
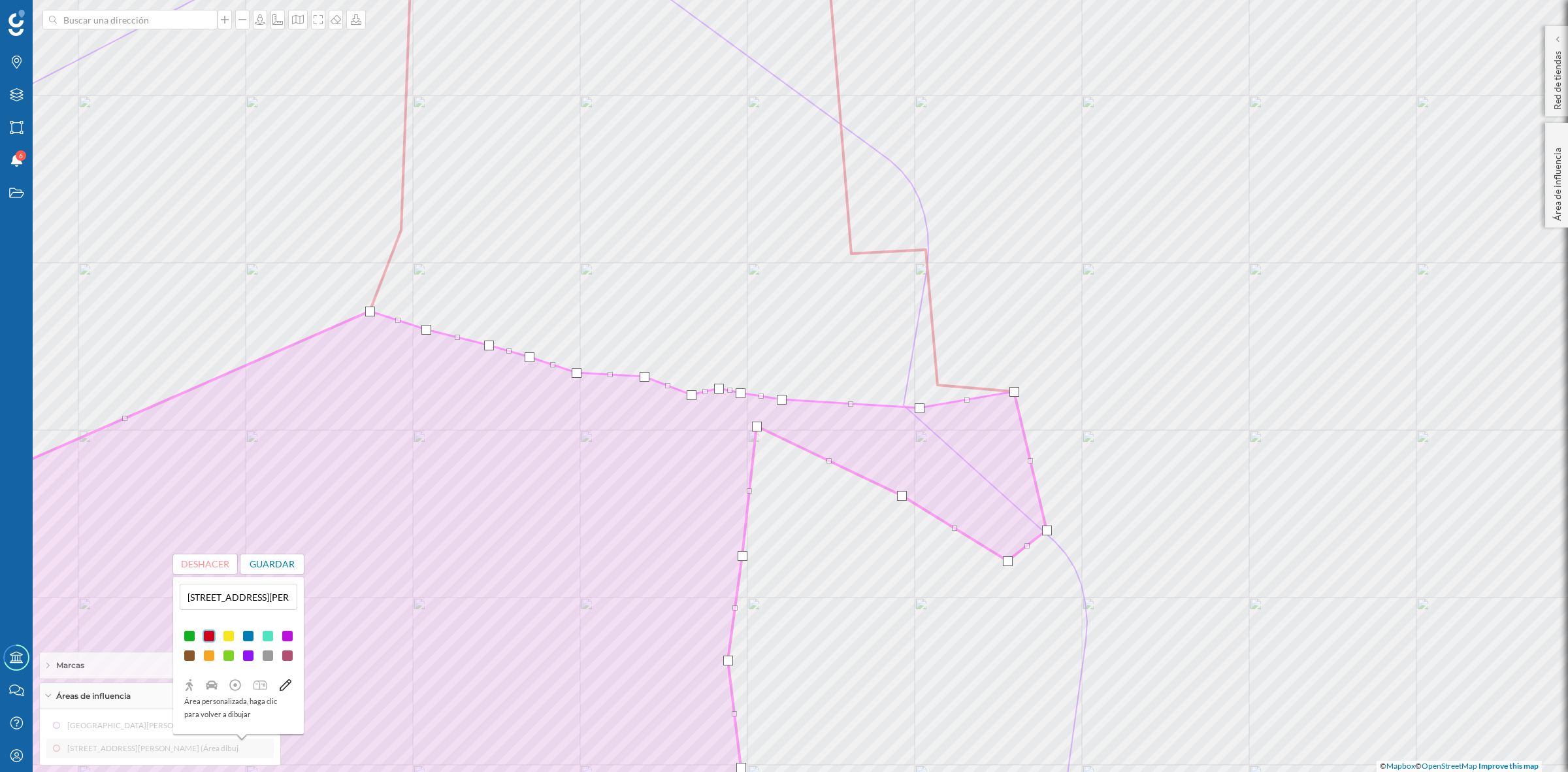
click at [920, 411] on div at bounding box center [919, 408] width 10 height 10
click at [255, 562] on button "Guardar" at bounding box center [273, 564] width 64 height 20
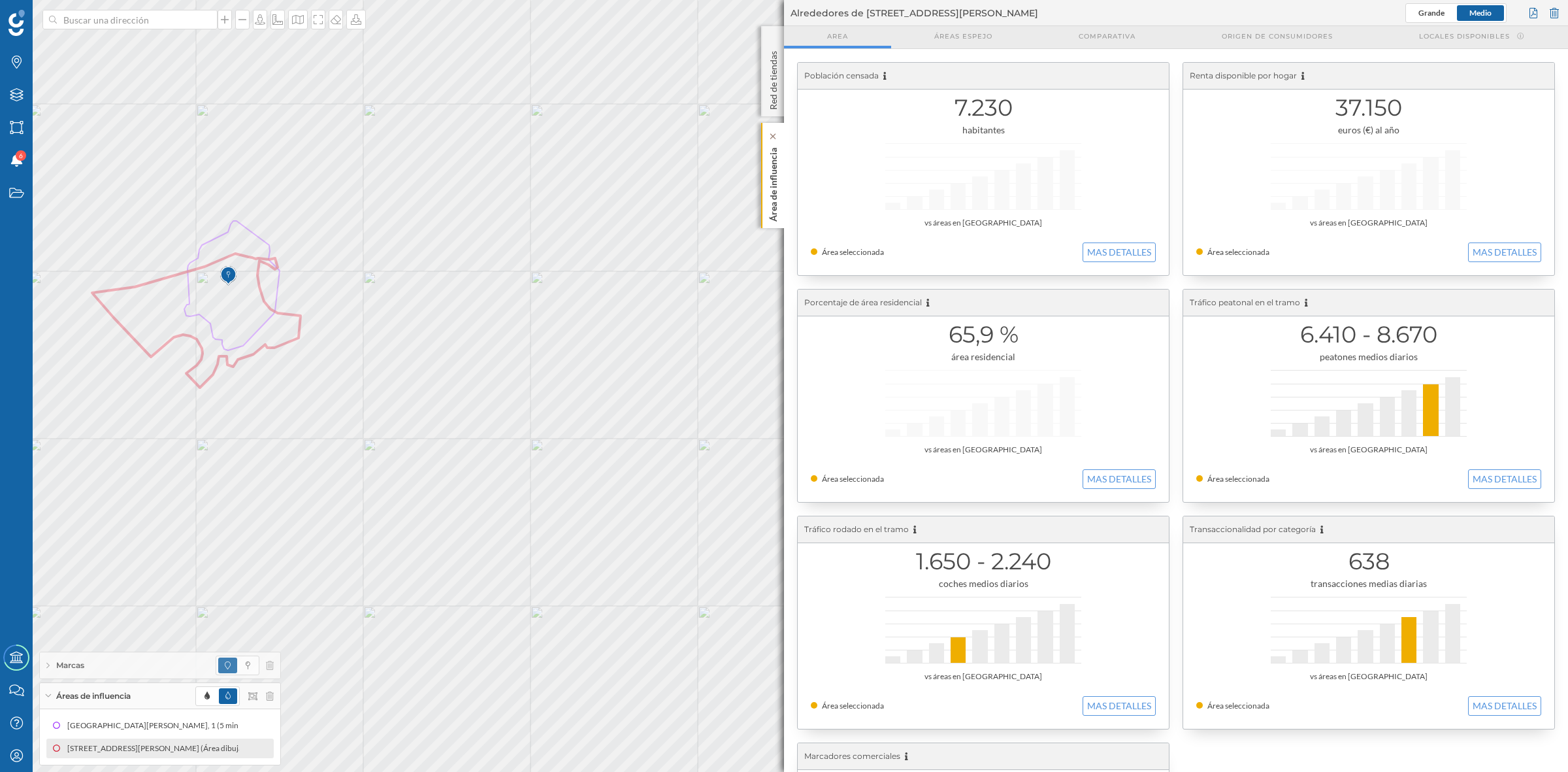
click at [773, 188] on p "Área de influencia" at bounding box center [773, 182] width 13 height 79
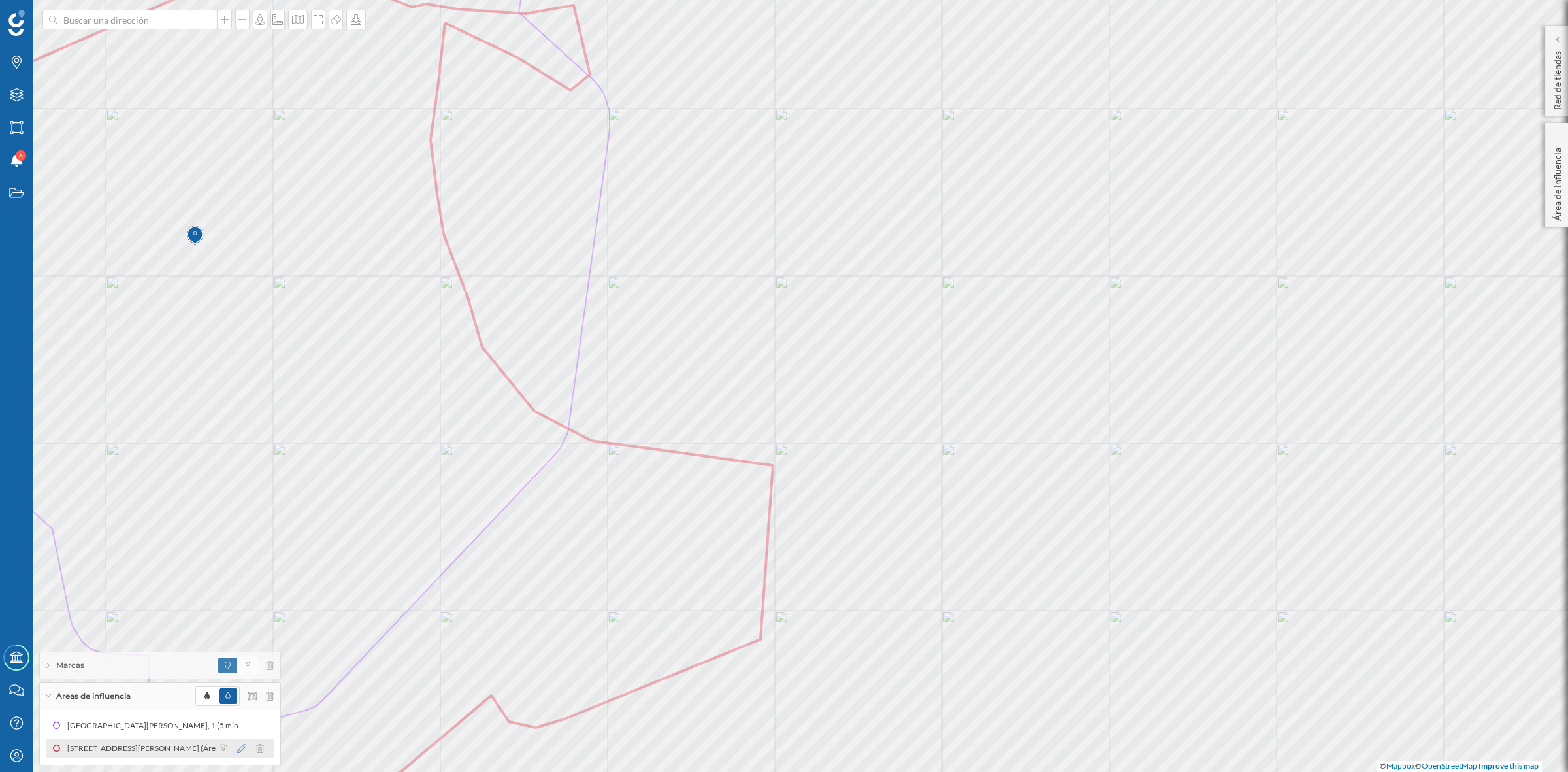
click at [239, 749] on icon at bounding box center [241, 748] width 9 height 9
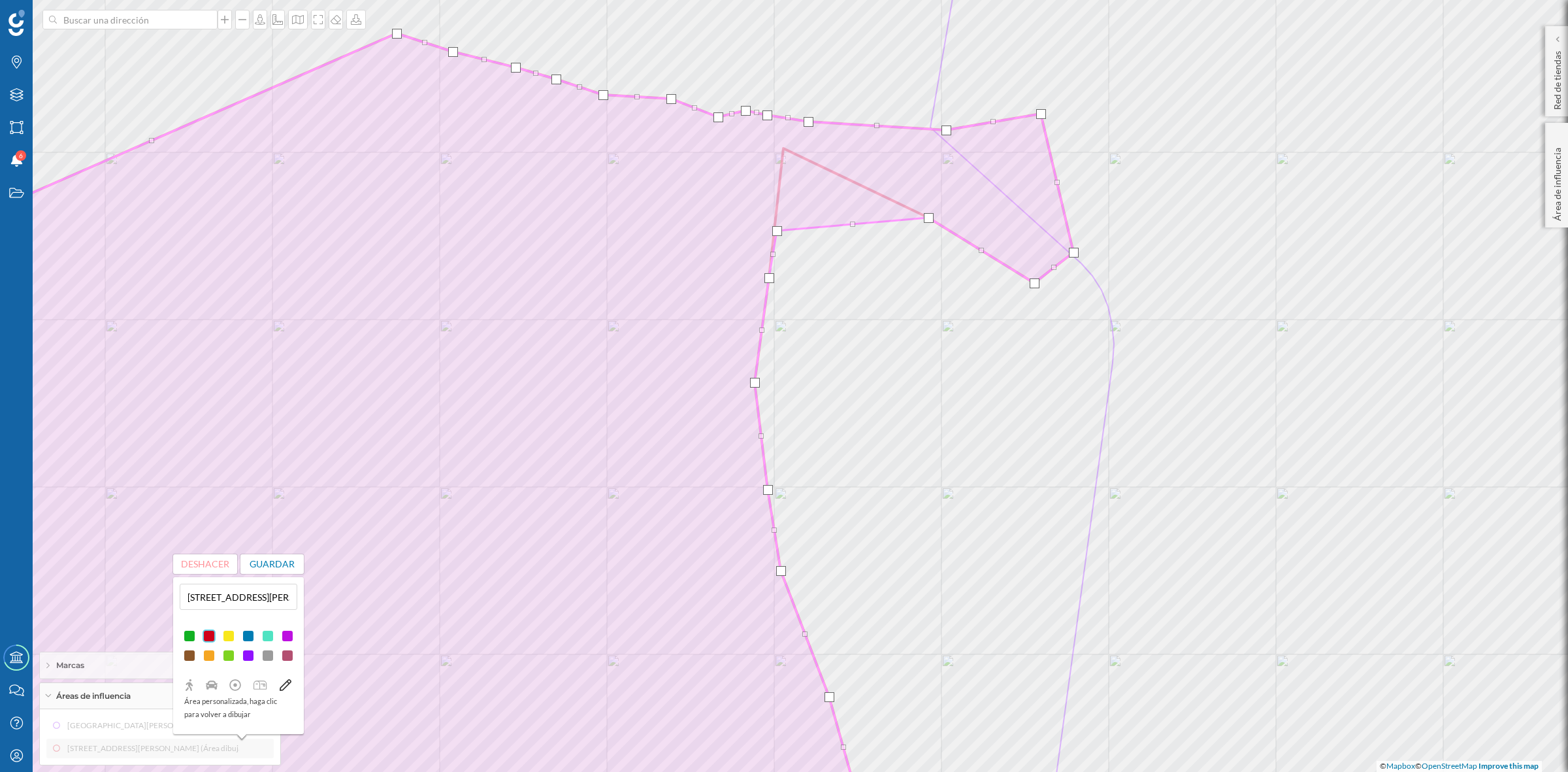
drag, startPoint x: 781, startPoint y: 148, endPoint x: 774, endPoint y: 230, distance: 82.3
click at [774, 230] on div at bounding box center [777, 231] width 10 height 10
drag, startPoint x: 931, startPoint y: 216, endPoint x: 782, endPoint y: 187, distance: 151.8
click at [782, 187] on div at bounding box center [782, 190] width 10 height 10
drag, startPoint x: 1030, startPoint y: 281, endPoint x: 773, endPoint y: 151, distance: 288.0
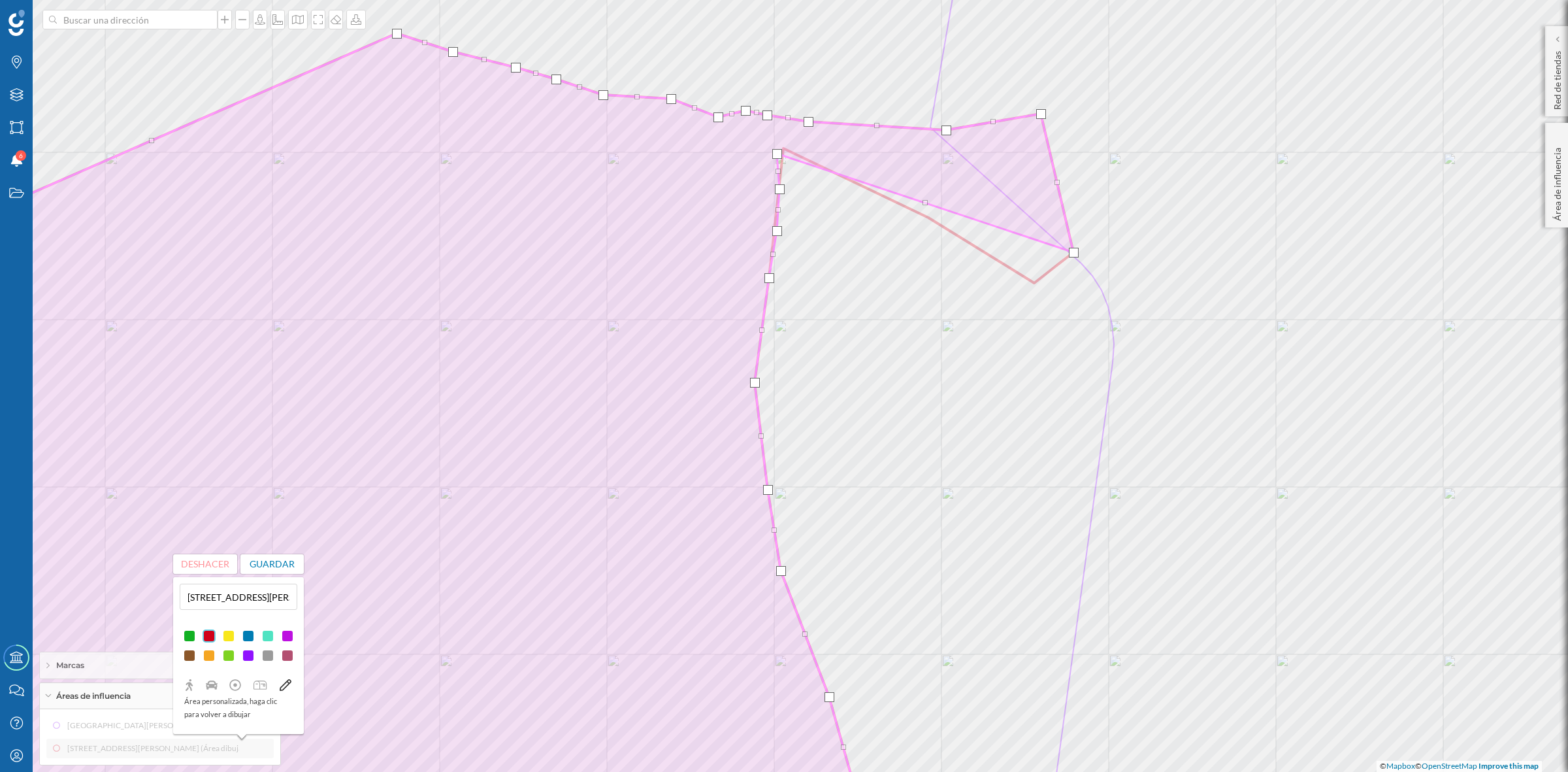
click at [773, 151] on div at bounding box center [777, 154] width 10 height 10
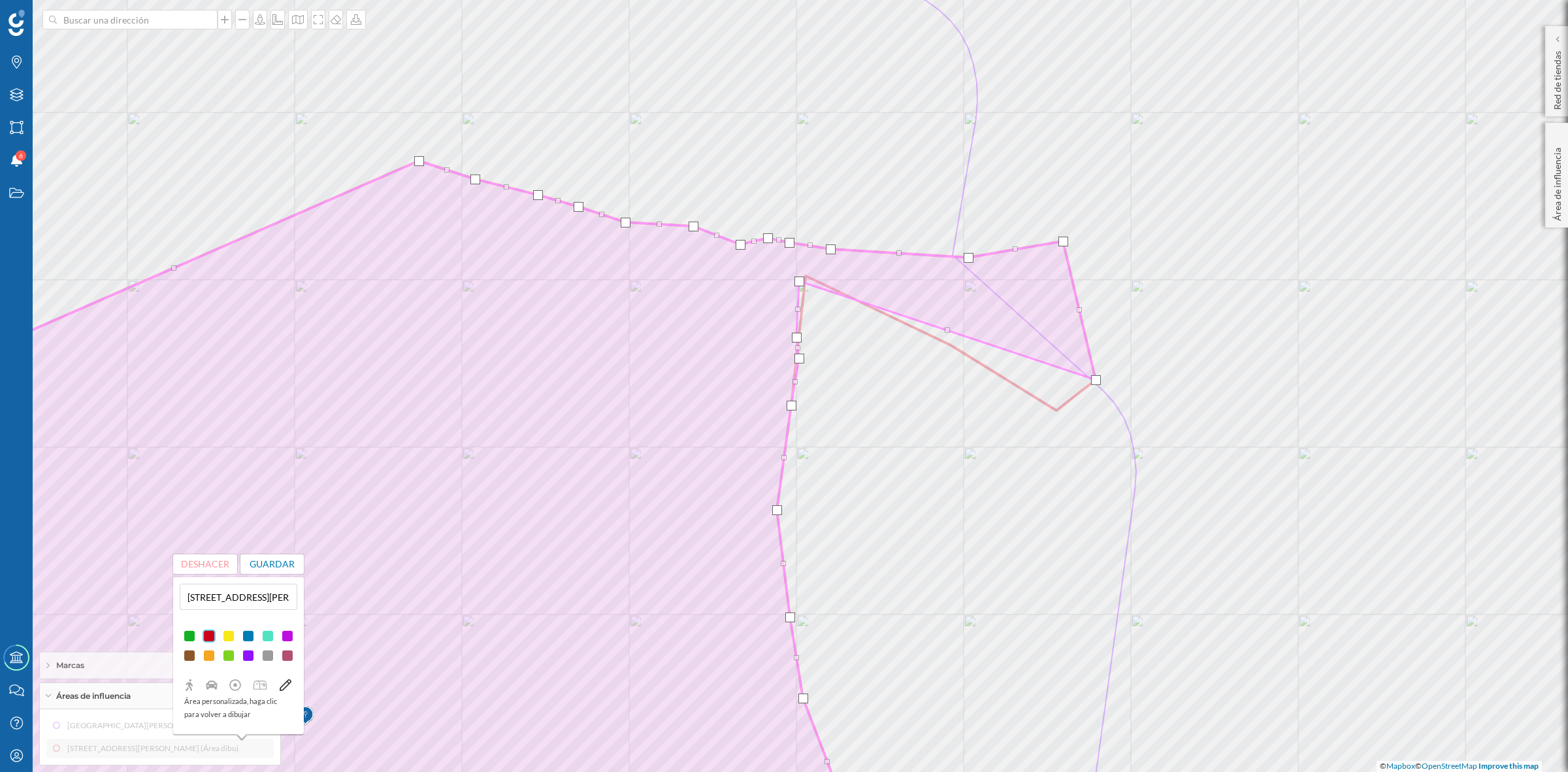
drag, startPoint x: 801, startPoint y: 315, endPoint x: 796, endPoint y: 335, distance: 20.6
click at [796, 335] on div at bounding box center [796, 337] width 10 height 10
drag, startPoint x: 797, startPoint y: 284, endPoint x: 798, endPoint y: 315, distance: 31.0
click at [798, 310] on div at bounding box center [800, 305] width 10 height 10
drag, startPoint x: 1095, startPoint y: 380, endPoint x: 799, endPoint y: 298, distance: 307.1
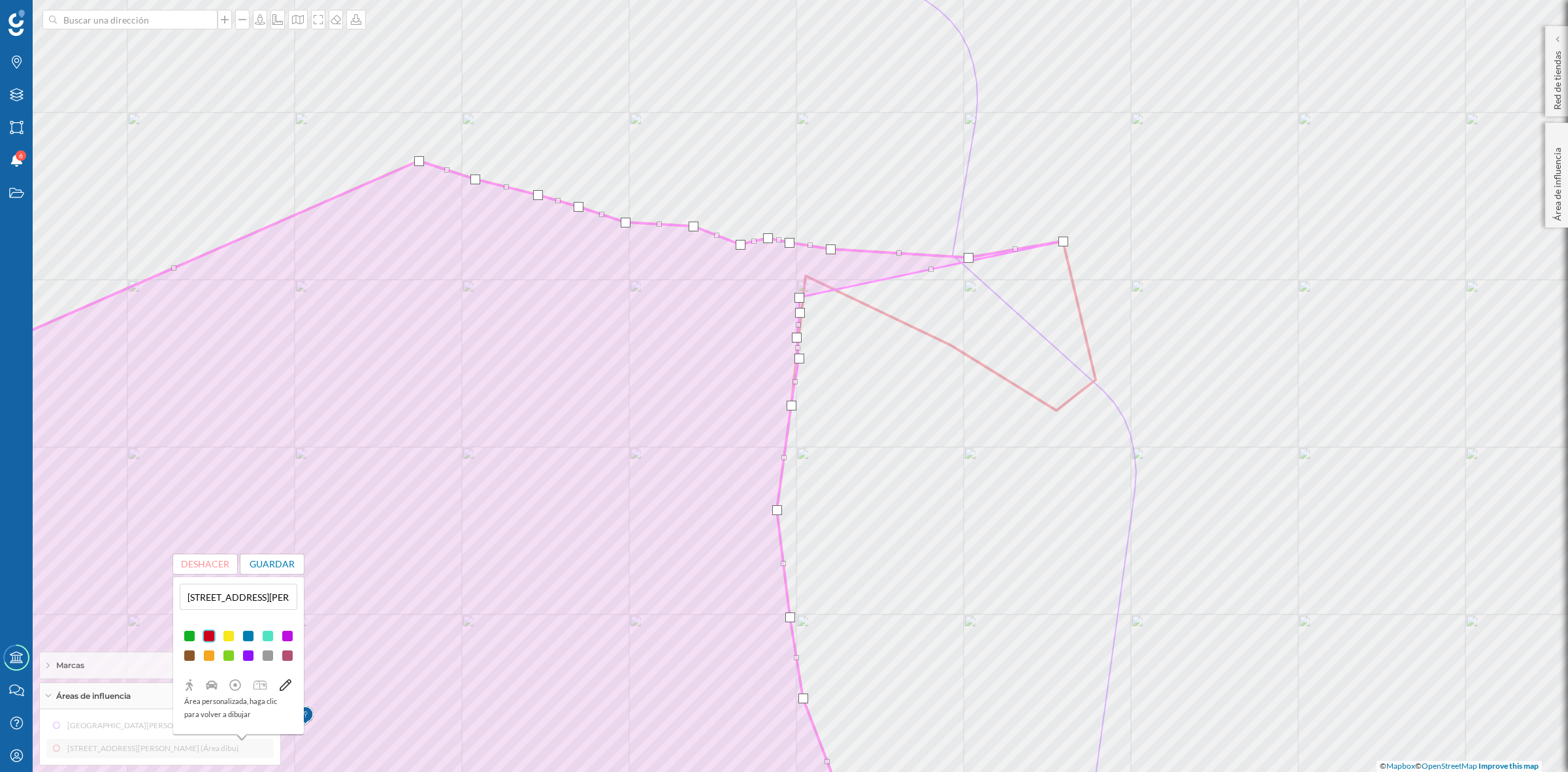
click at [799, 298] on div at bounding box center [799, 298] width 10 height 10
drag, startPoint x: 1063, startPoint y: 239, endPoint x: 808, endPoint y: 275, distance: 257.5
click at [806, 277] on div at bounding box center [808, 282] width 10 height 10
drag, startPoint x: 965, startPoint y: 255, endPoint x: 798, endPoint y: 266, distance: 167.4
click at [798, 266] on div at bounding box center [801, 269] width 10 height 10
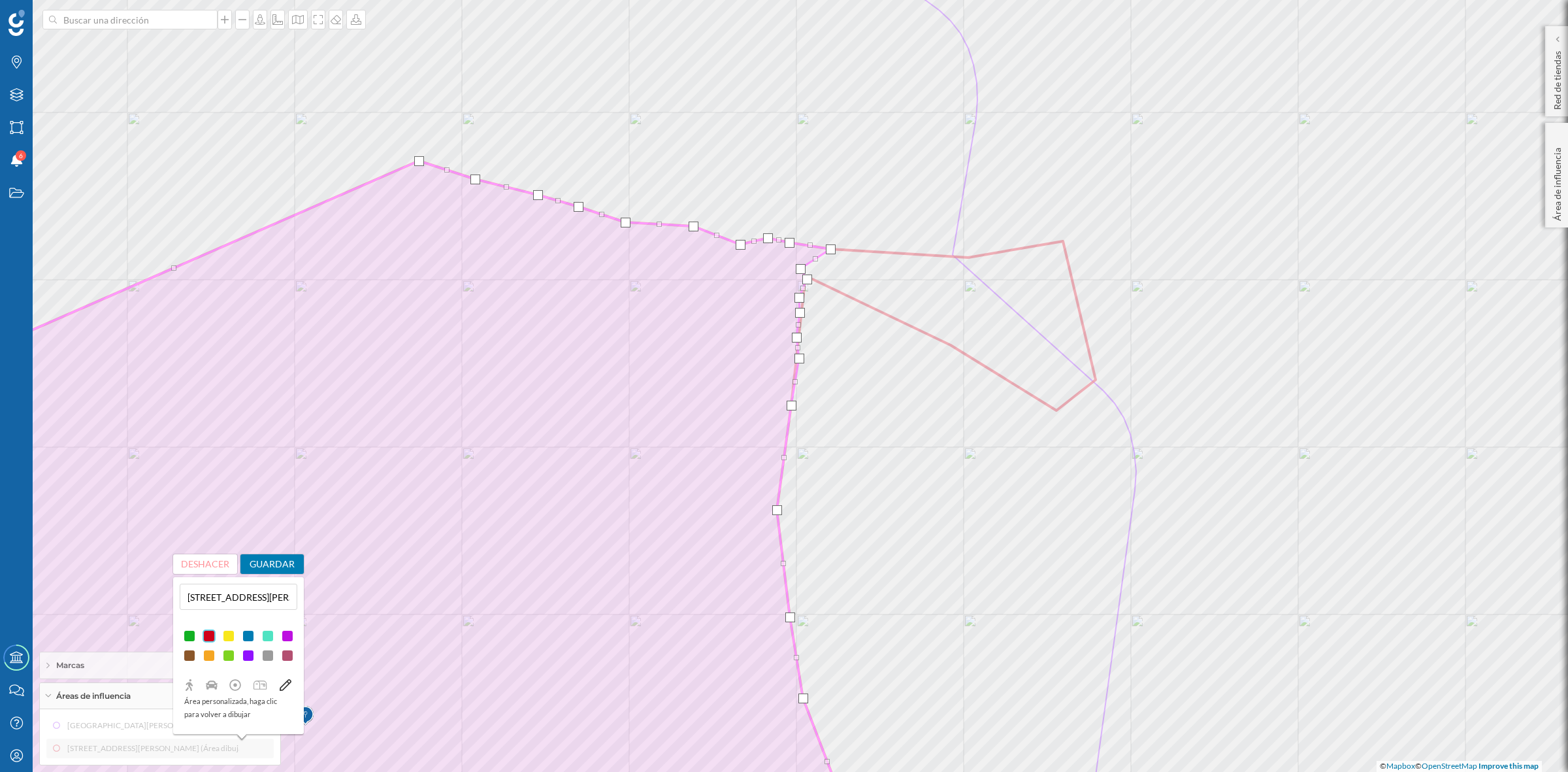
click at [284, 570] on button "Guardar" at bounding box center [273, 564] width 64 height 20
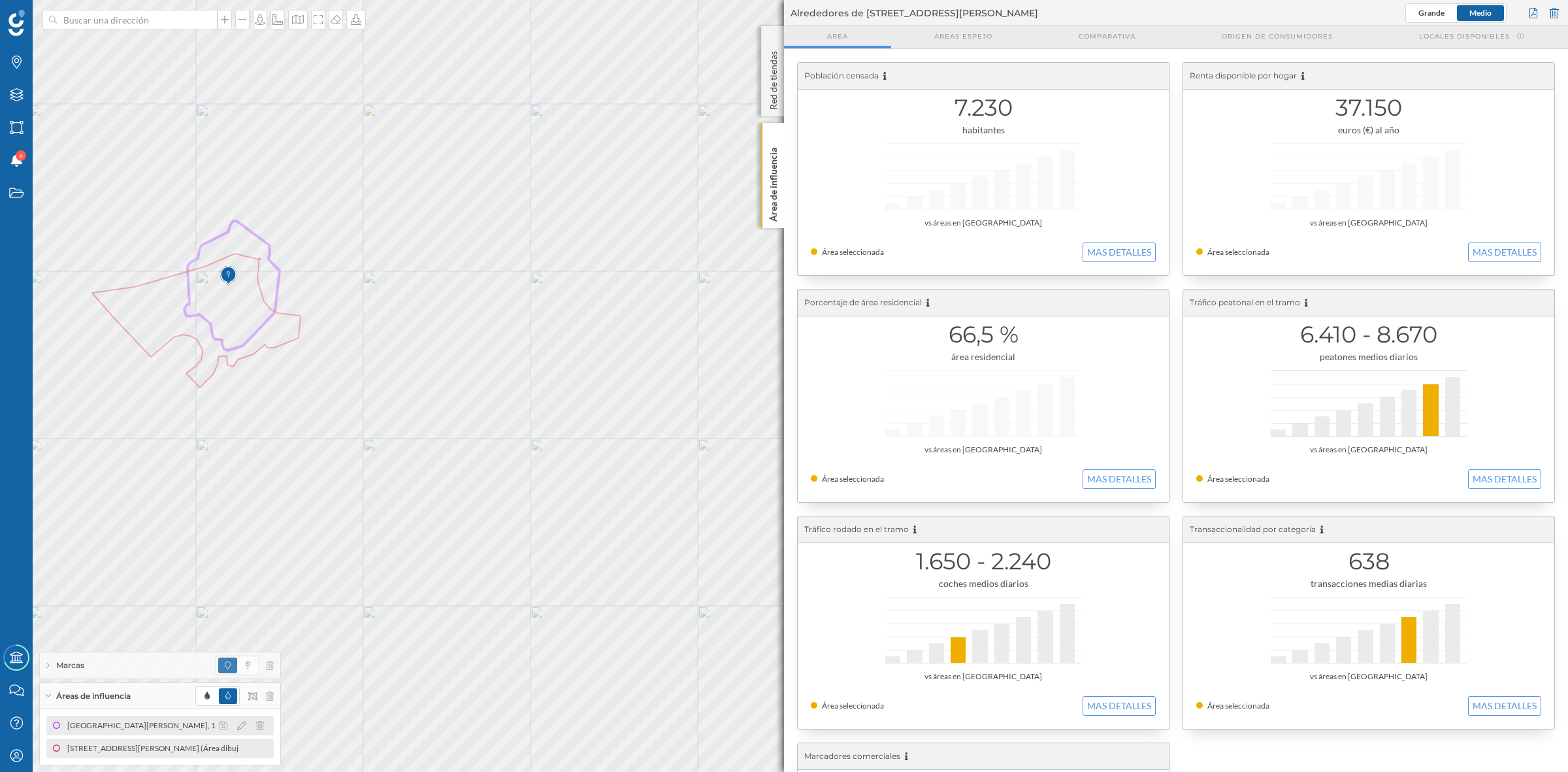
click at [187, 729] on div "[GEOGRAPHIC_DATA][PERSON_NAME], 1 (5 min Andando)" at bounding box center [174, 725] width 214 height 13
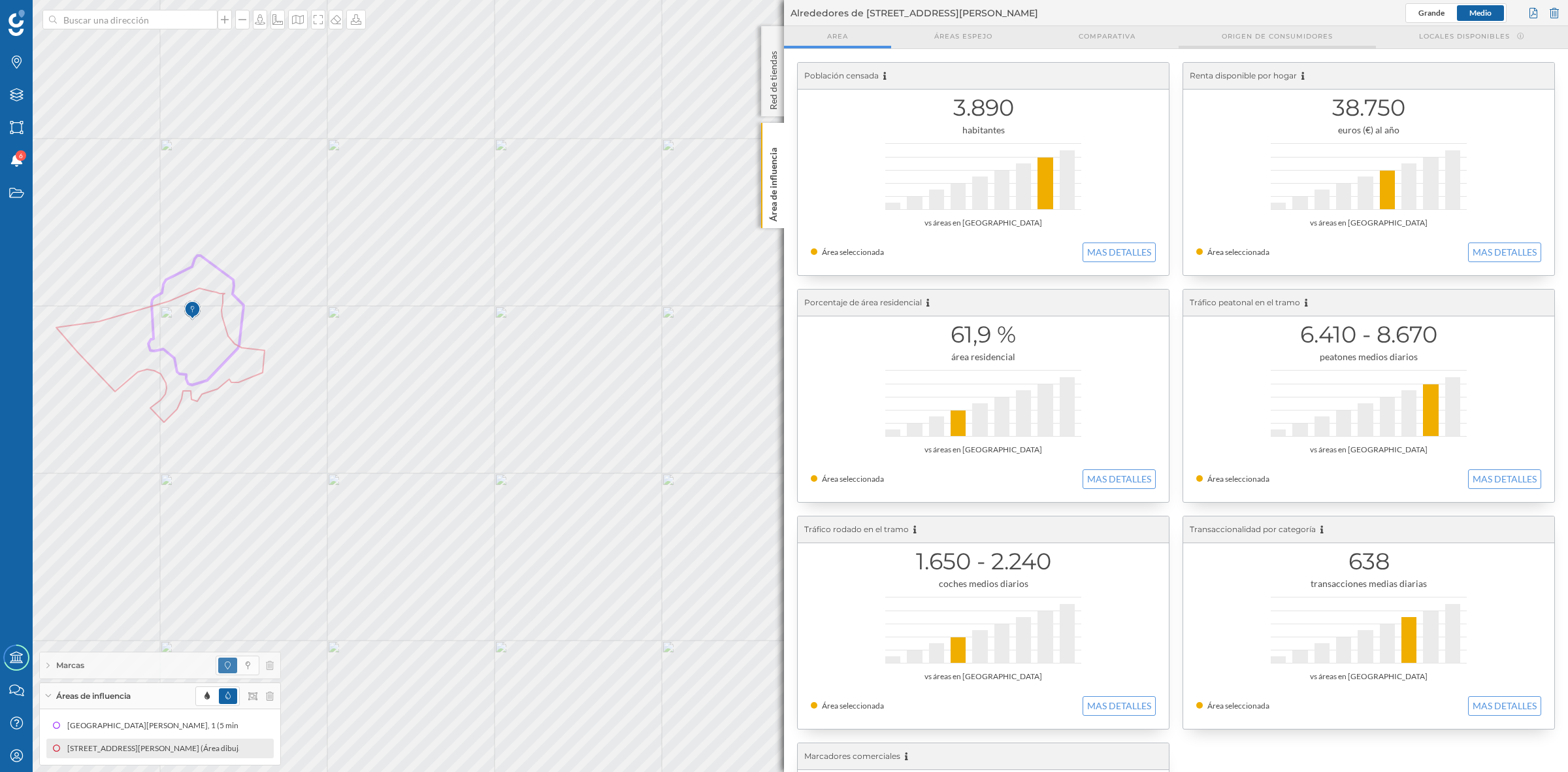
click at [1262, 28] on div "Origen de consumidores" at bounding box center [1277, 37] width 197 height 22
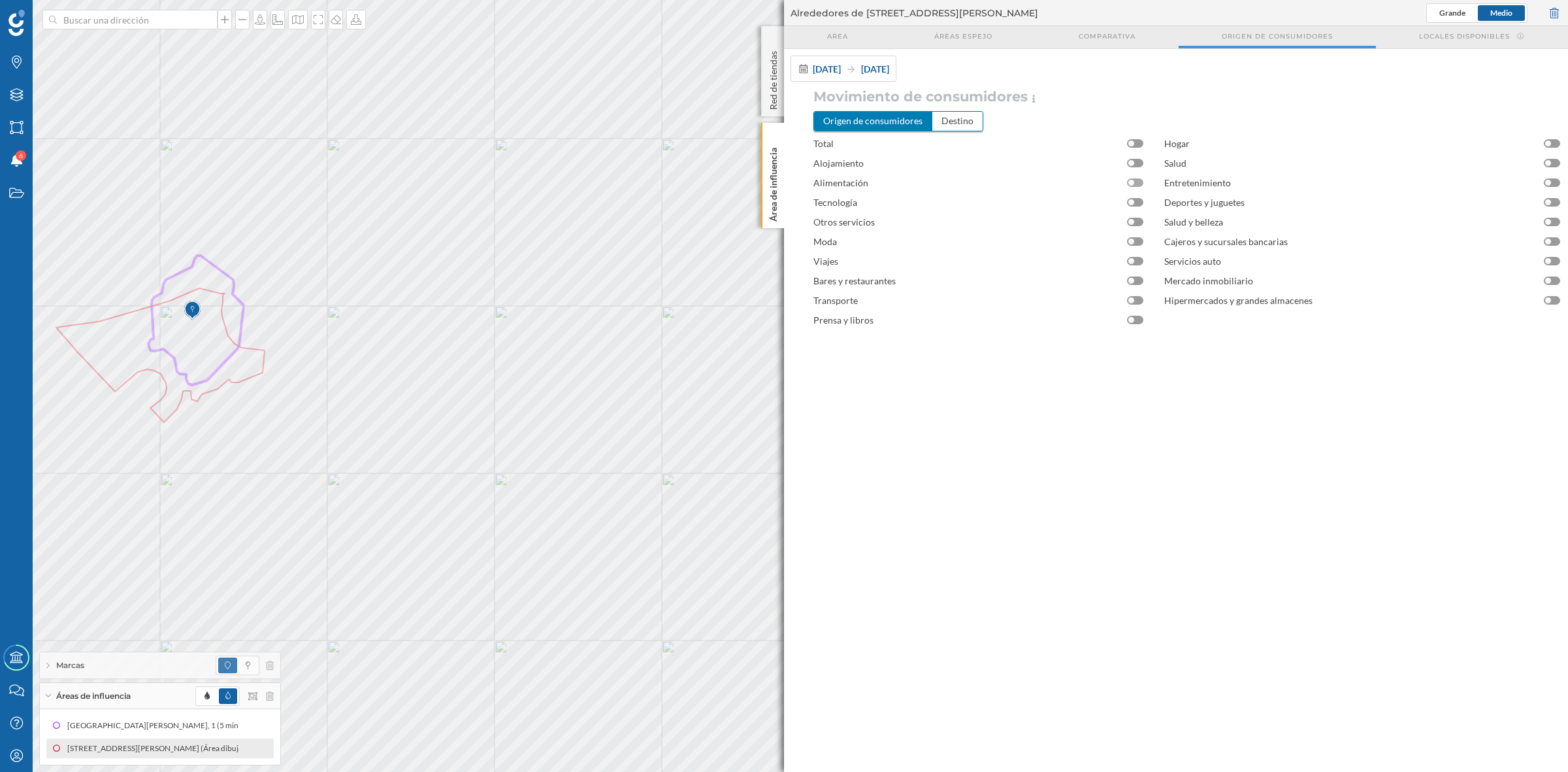
click at [1139, 182] on div at bounding box center [1134, 183] width 16 height 9
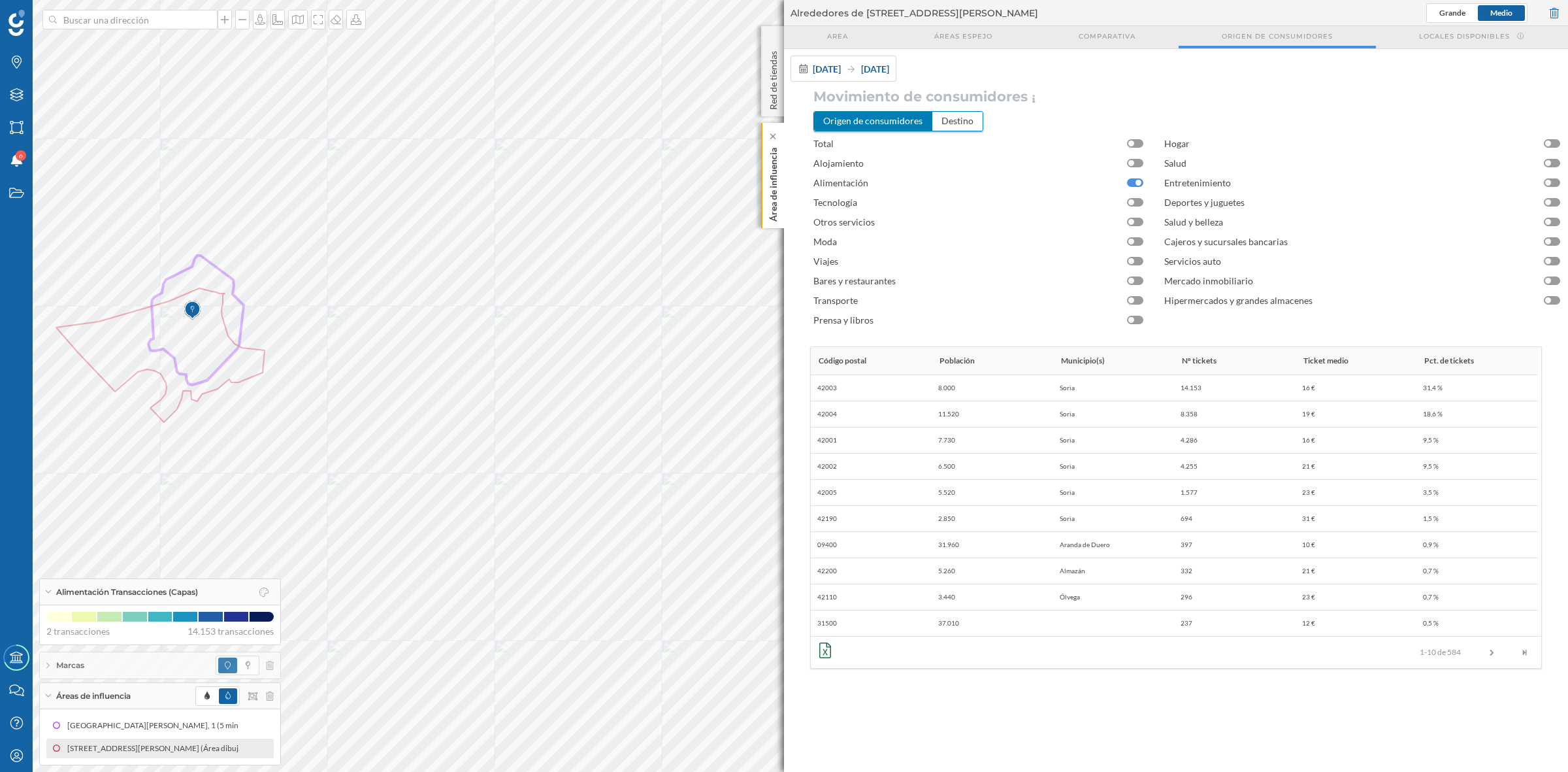
click at [774, 204] on p "Área de influencia" at bounding box center [773, 182] width 13 height 79
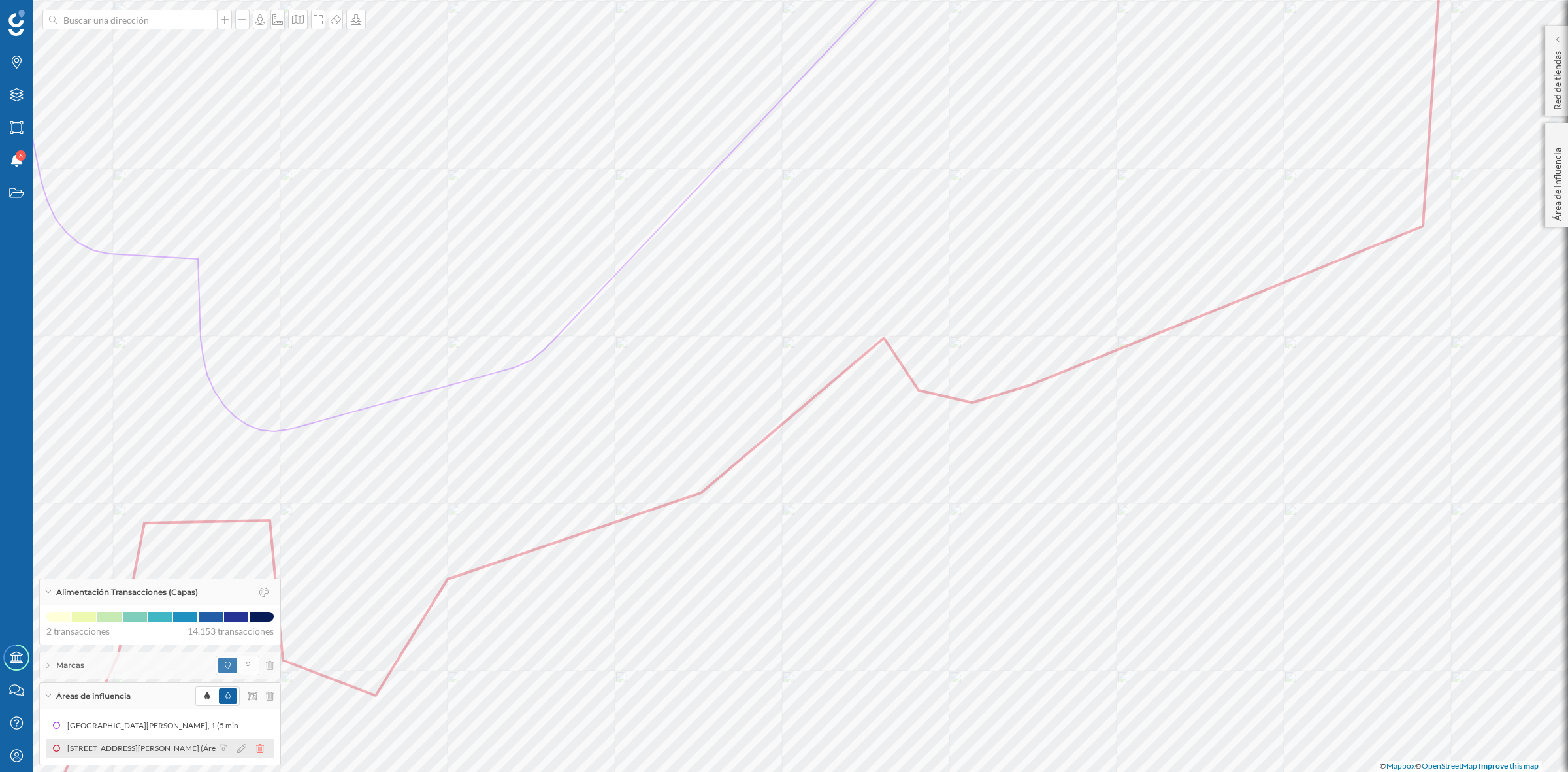
click at [259, 747] on icon at bounding box center [260, 748] width 8 height 9
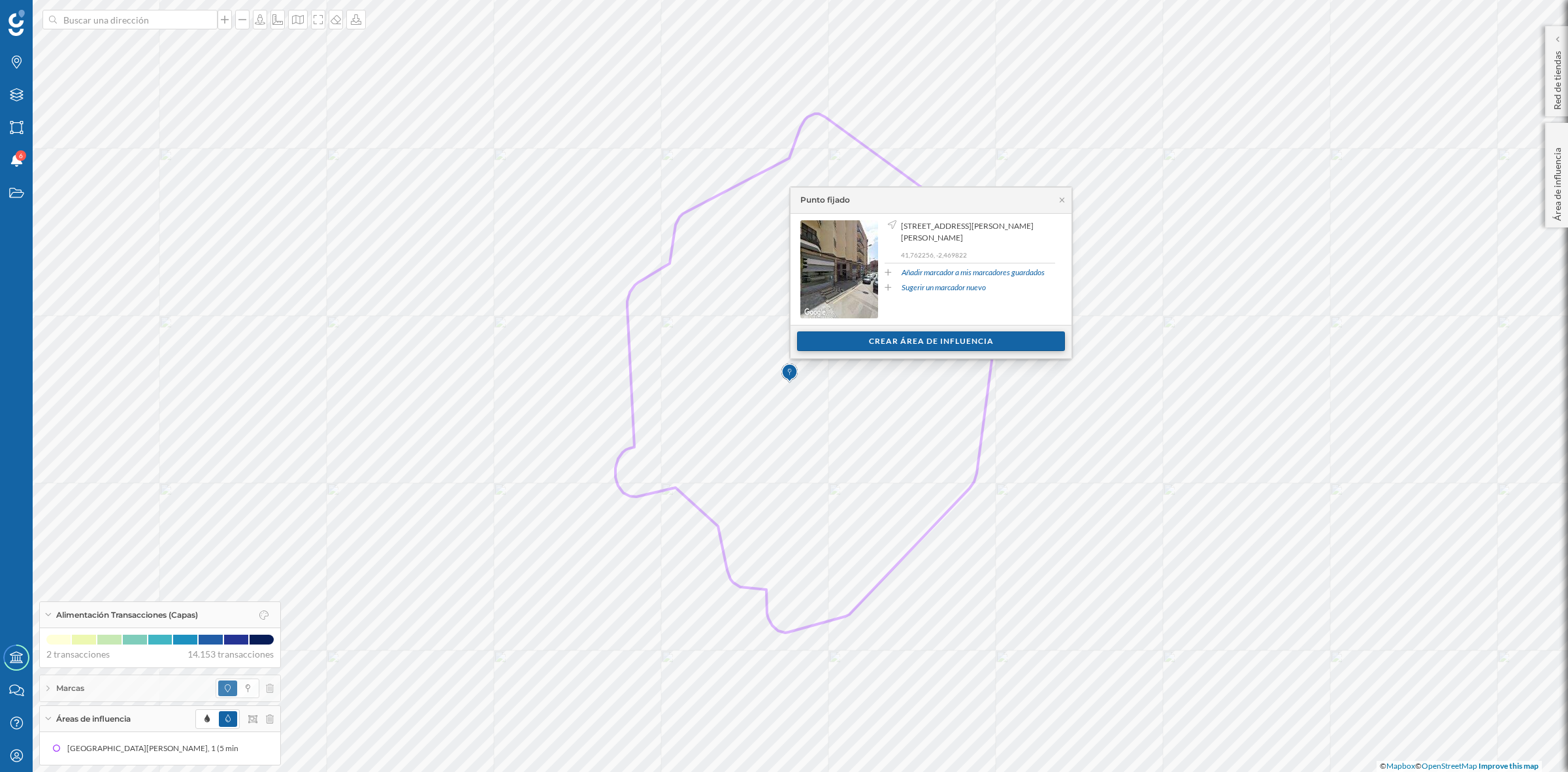
click at [913, 338] on div "Crear área de influencia" at bounding box center [931, 342] width 268 height 20
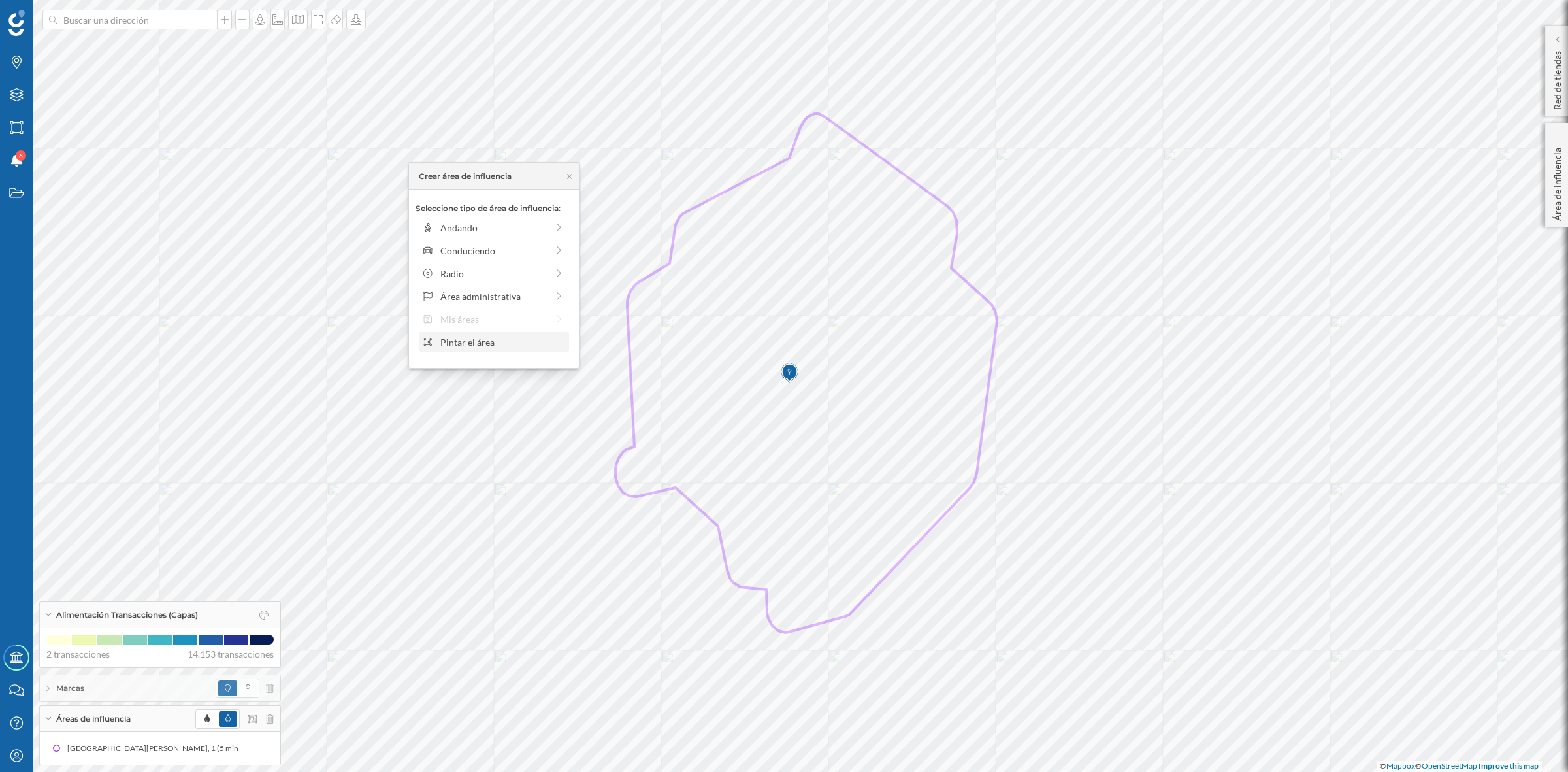
click at [482, 343] on div "Pintar el área" at bounding box center [503, 342] width 125 height 13
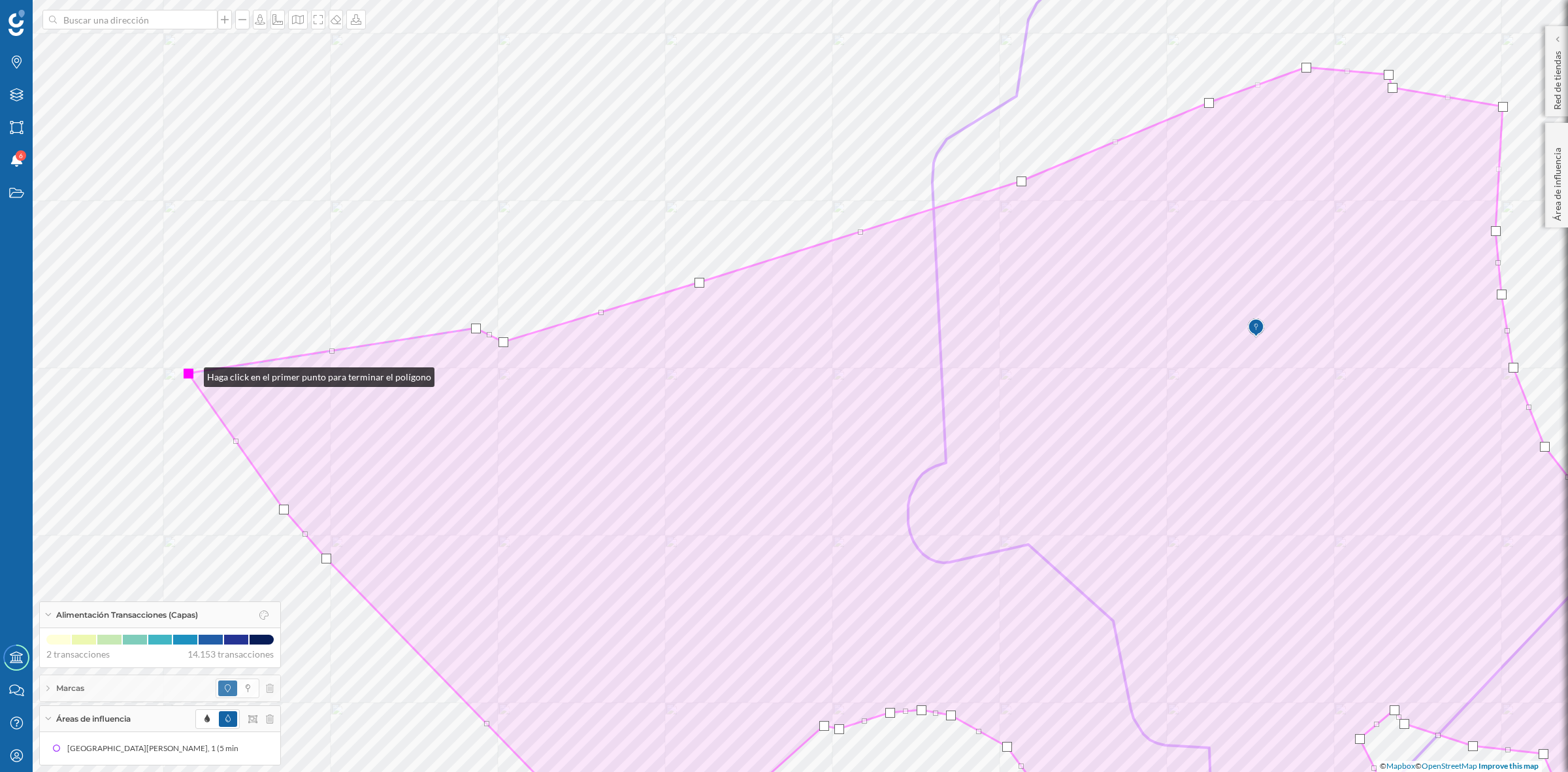
click at [191, 374] on div at bounding box center [189, 374] width 10 height 10
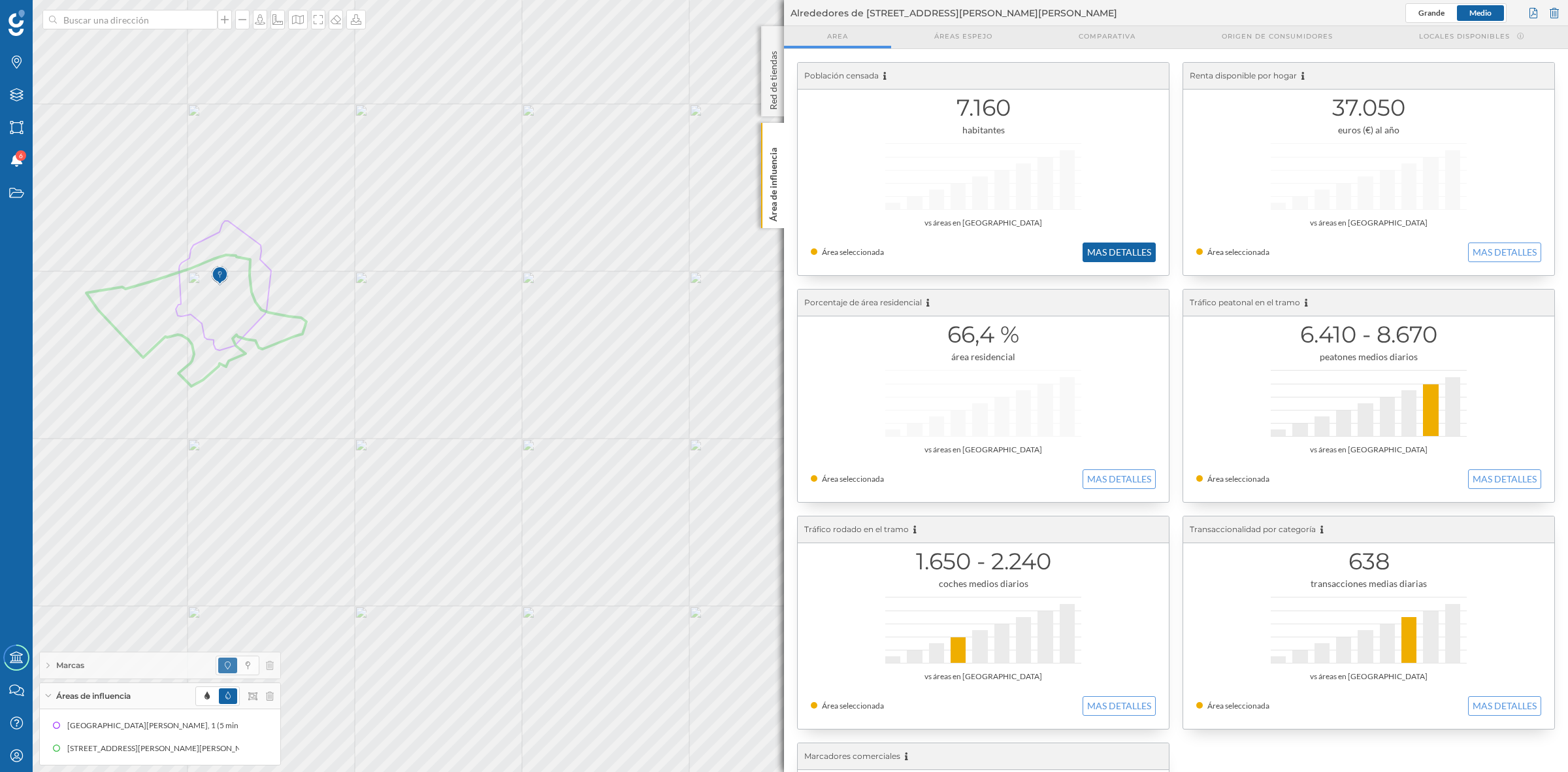
click at [1087, 254] on button "MAS DETALLES" at bounding box center [1119, 252] width 73 height 20
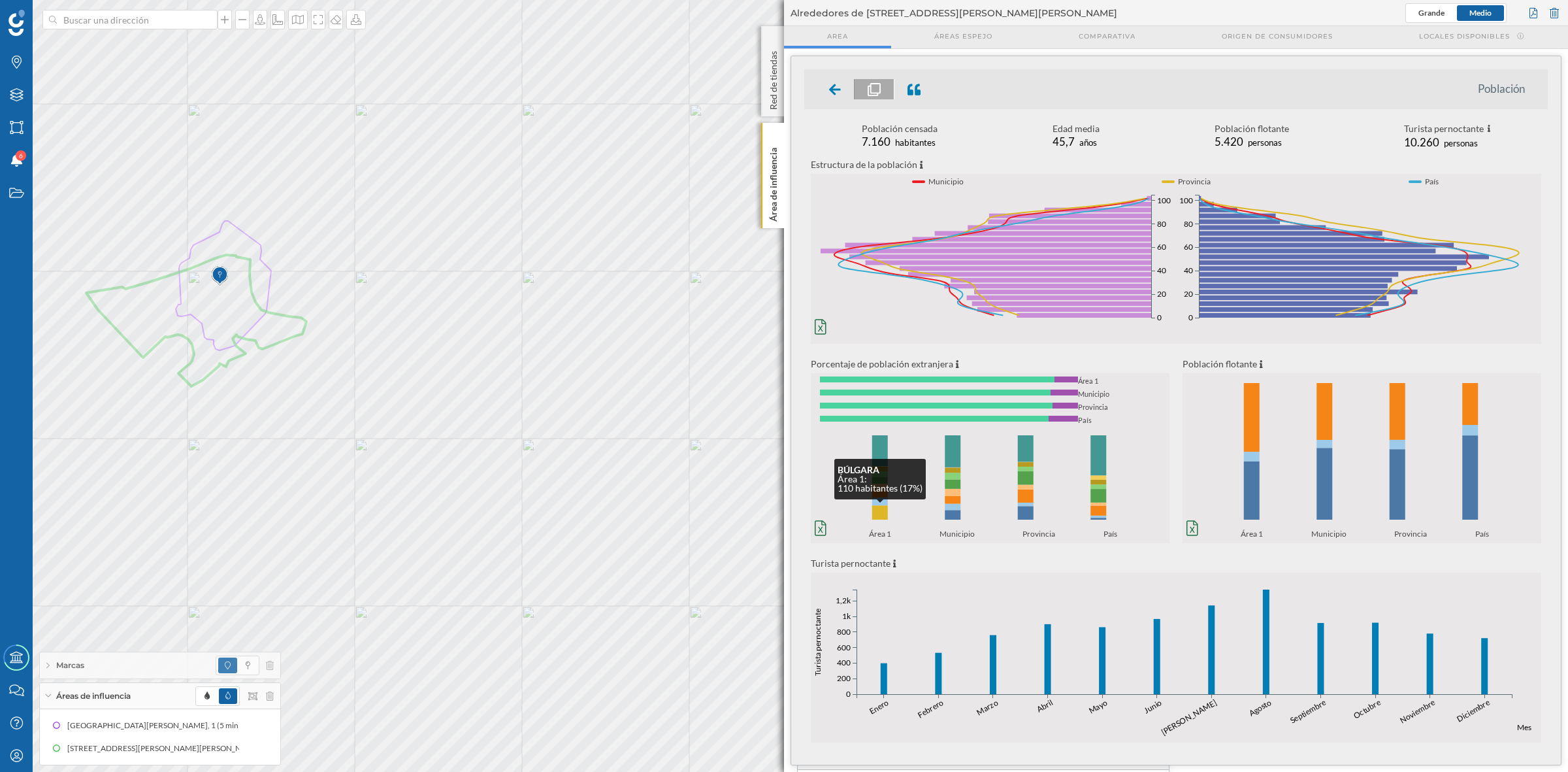
click at [882, 511] on rect at bounding box center [879, 512] width 16 height 14
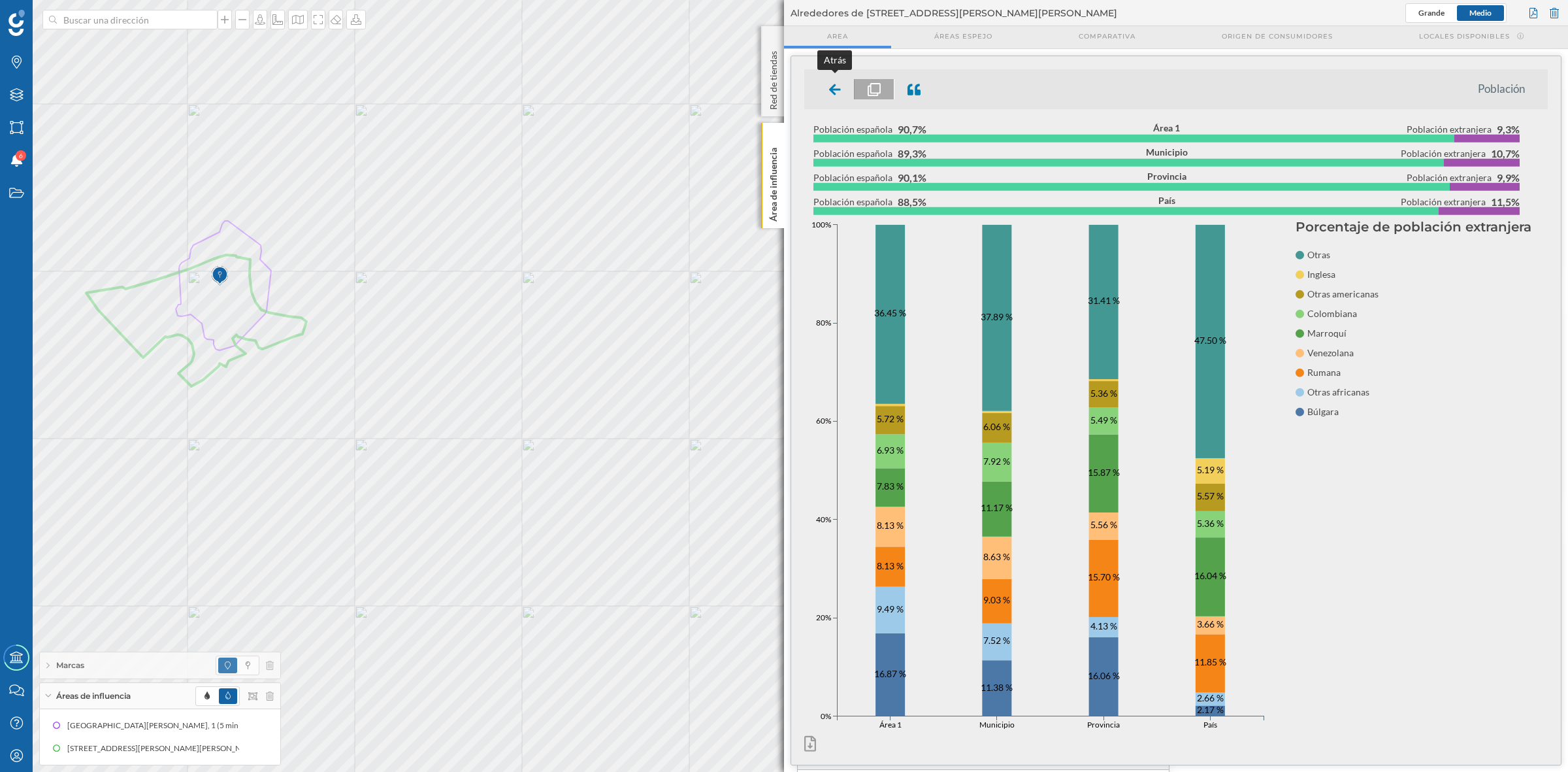
click at [838, 87] on icon at bounding box center [835, 89] width 12 height 13
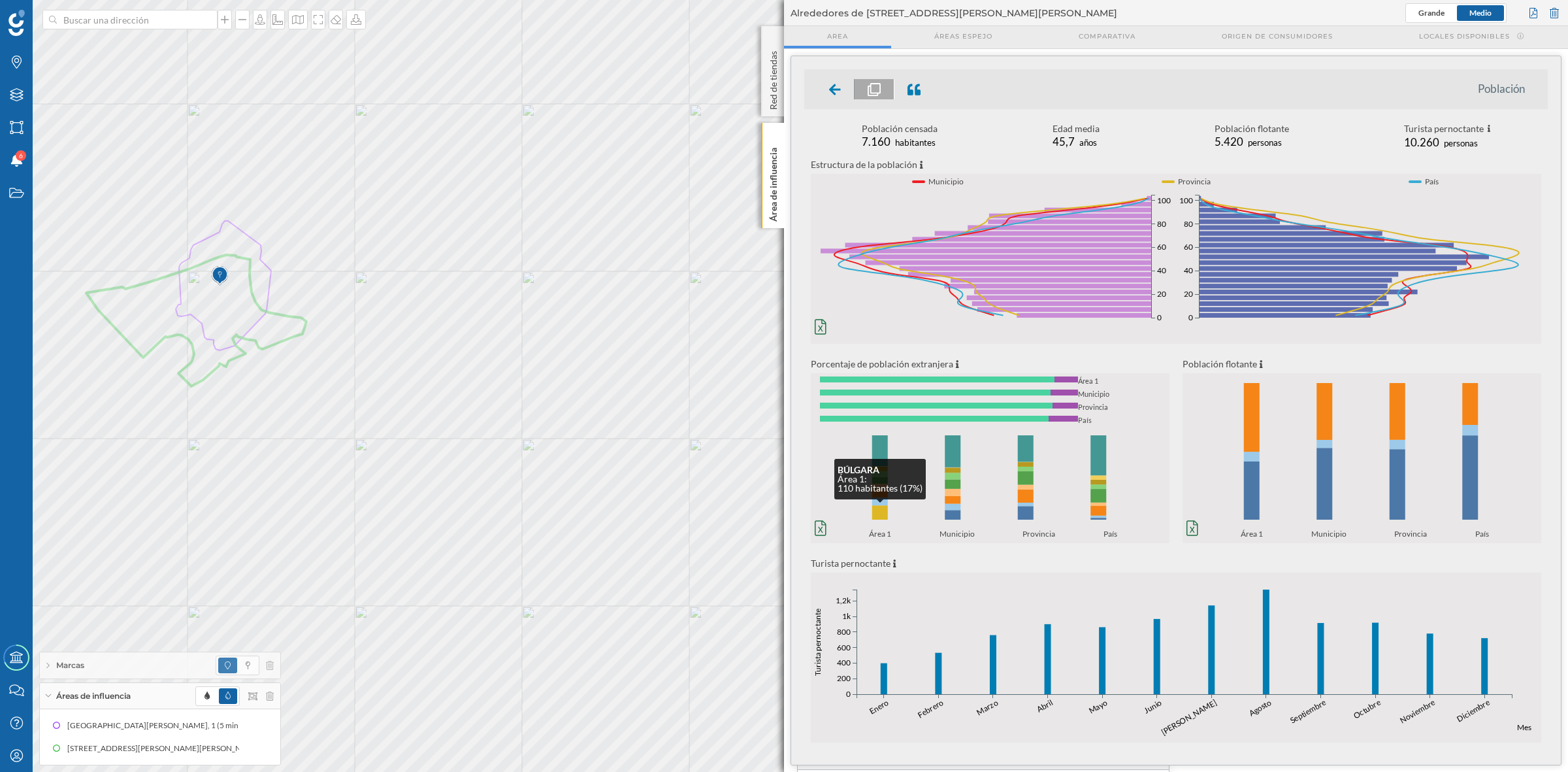
click at [882, 513] on rect at bounding box center [879, 512] width 16 height 14
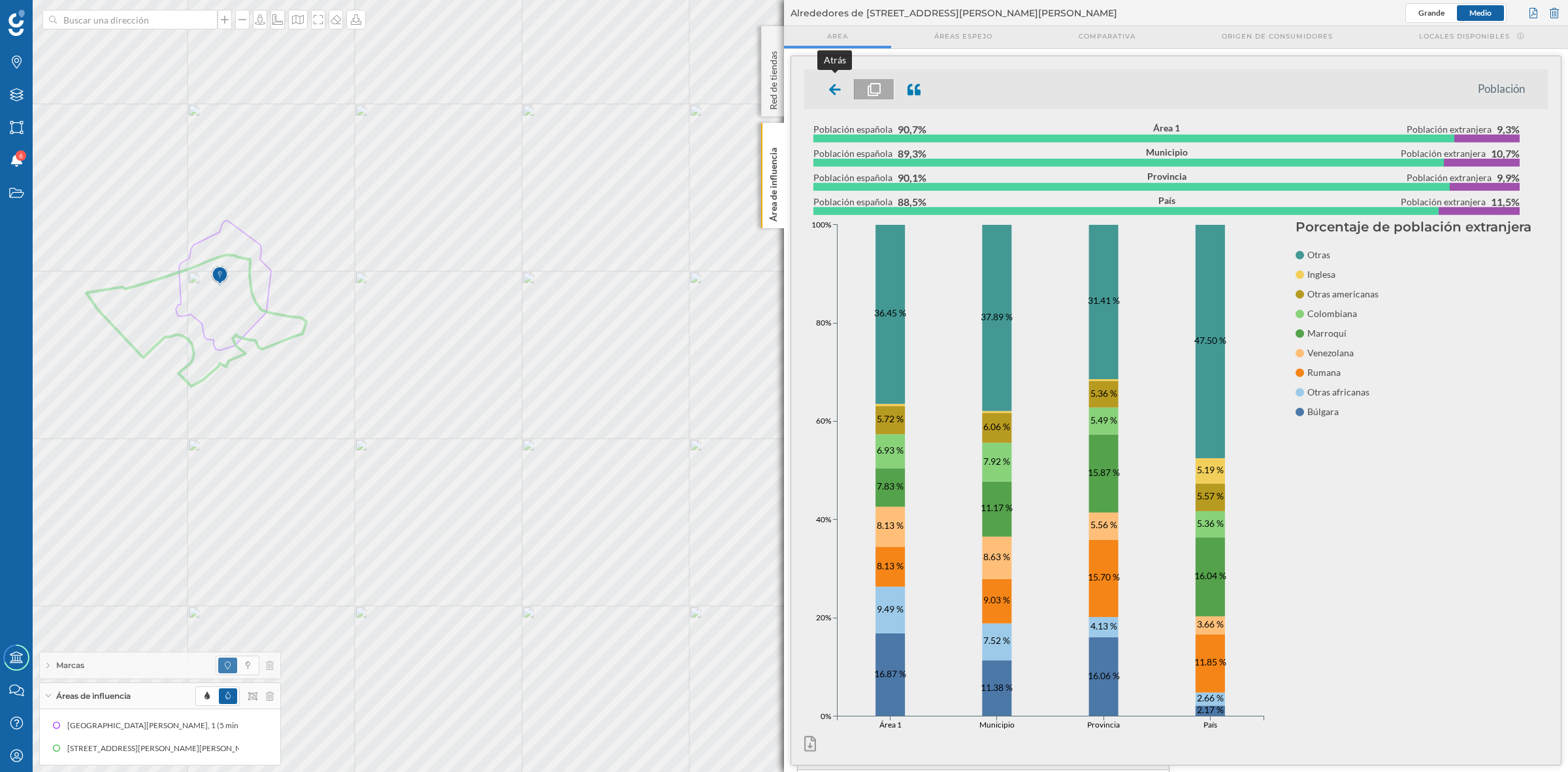
click at [833, 96] on div at bounding box center [835, 89] width 38 height 21
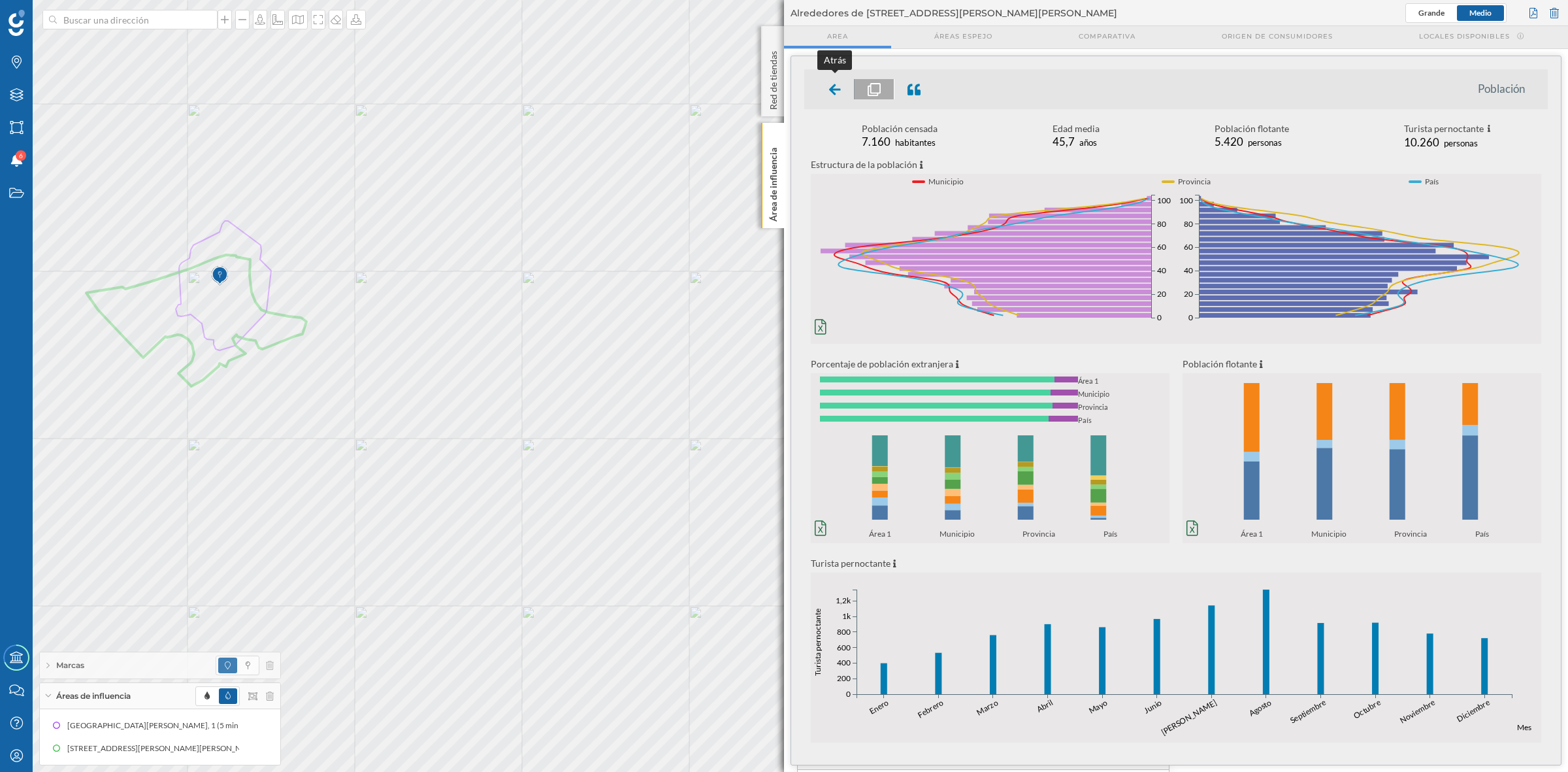
click at [836, 89] on icon at bounding box center [835, 89] width 12 height 11
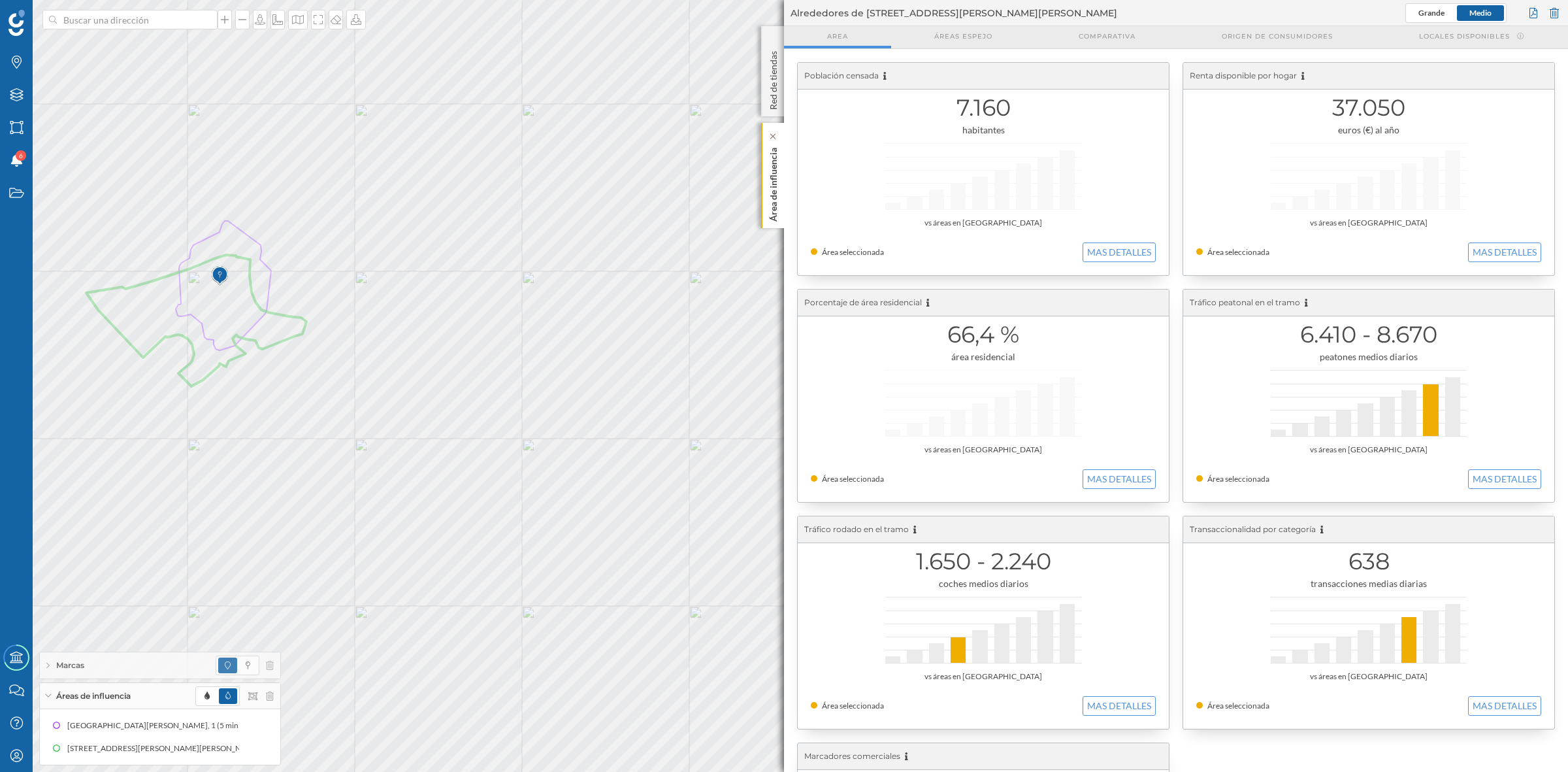
click at [776, 193] on p "Área de influencia" at bounding box center [773, 182] width 13 height 79
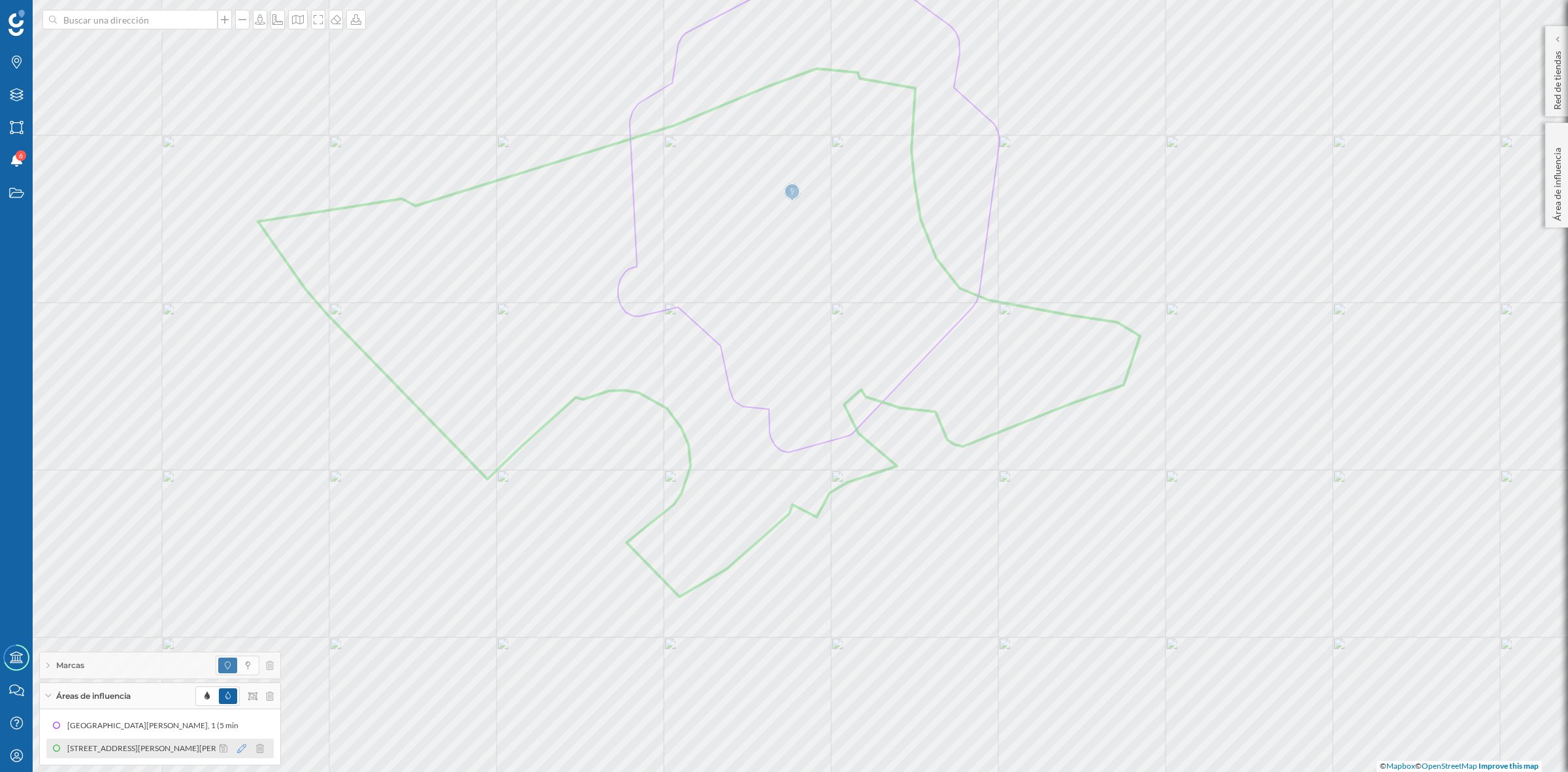
click at [242, 749] on icon at bounding box center [241, 748] width 9 height 9
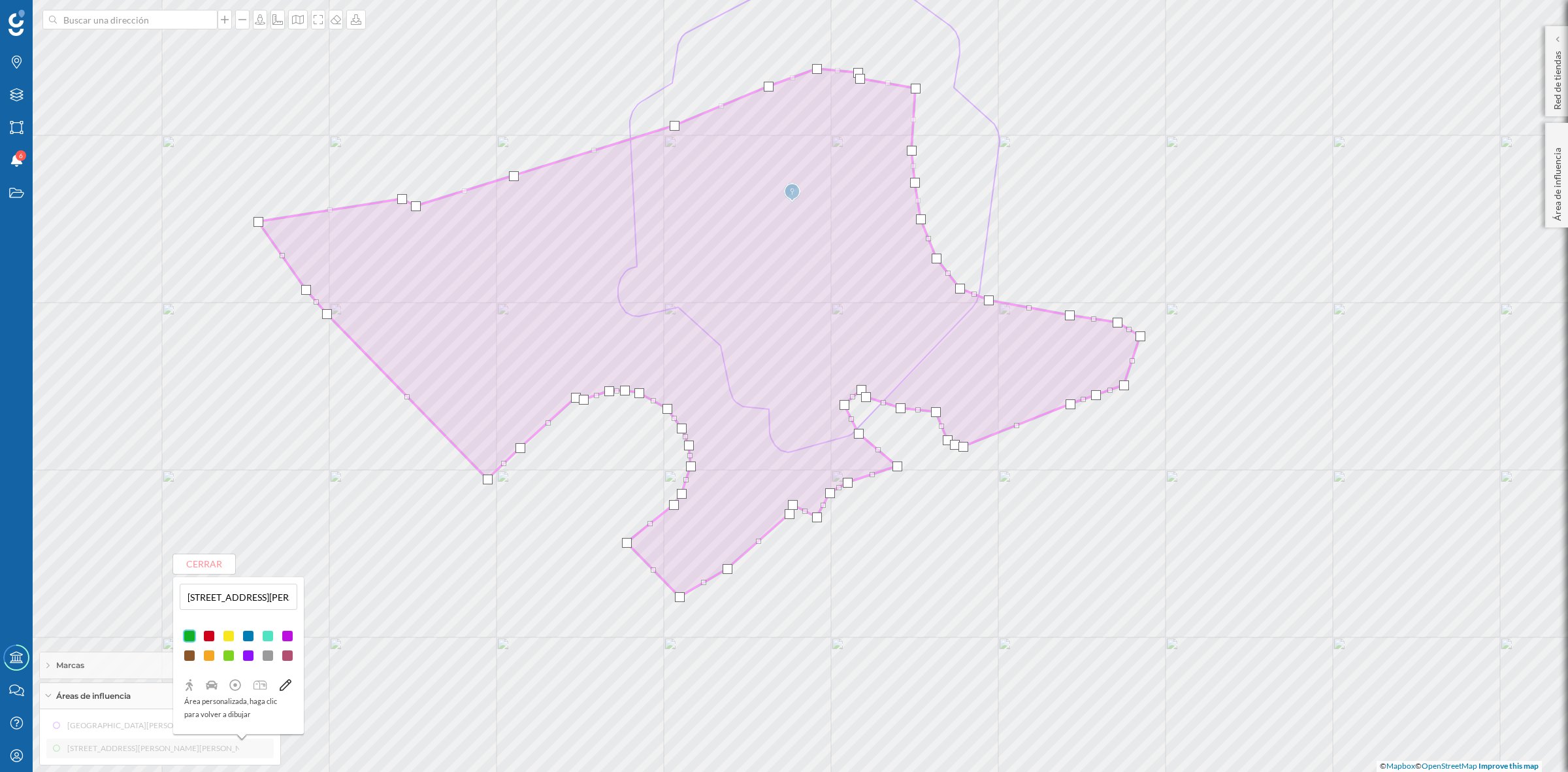
click at [211, 629] on div at bounding box center [209, 636] width 13 height 13
click at [226, 570] on button "Cerrar" at bounding box center [204, 564] width 62 height 20
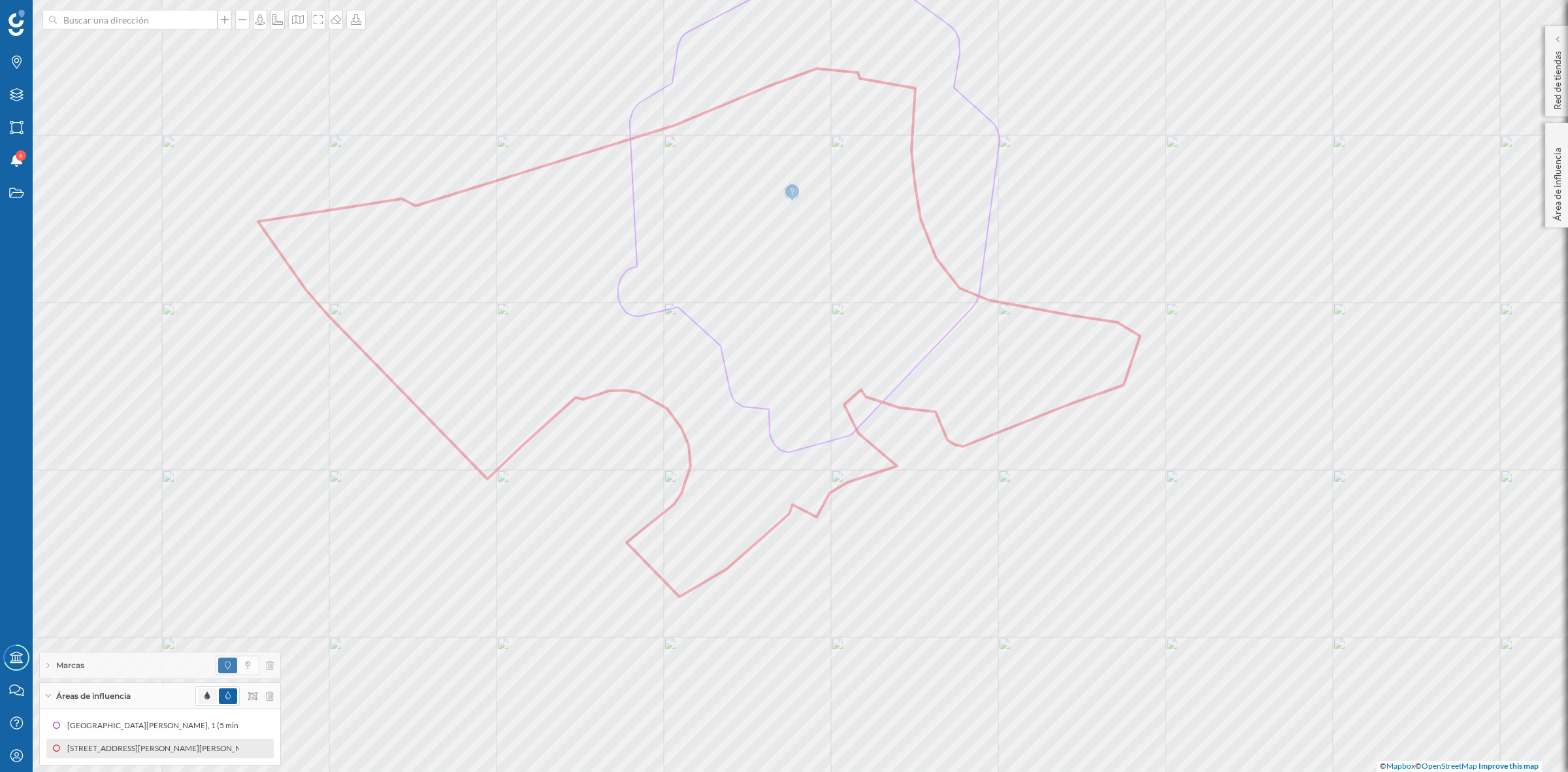
click at [210, 690] on span at bounding box center [207, 696] width 18 height 16
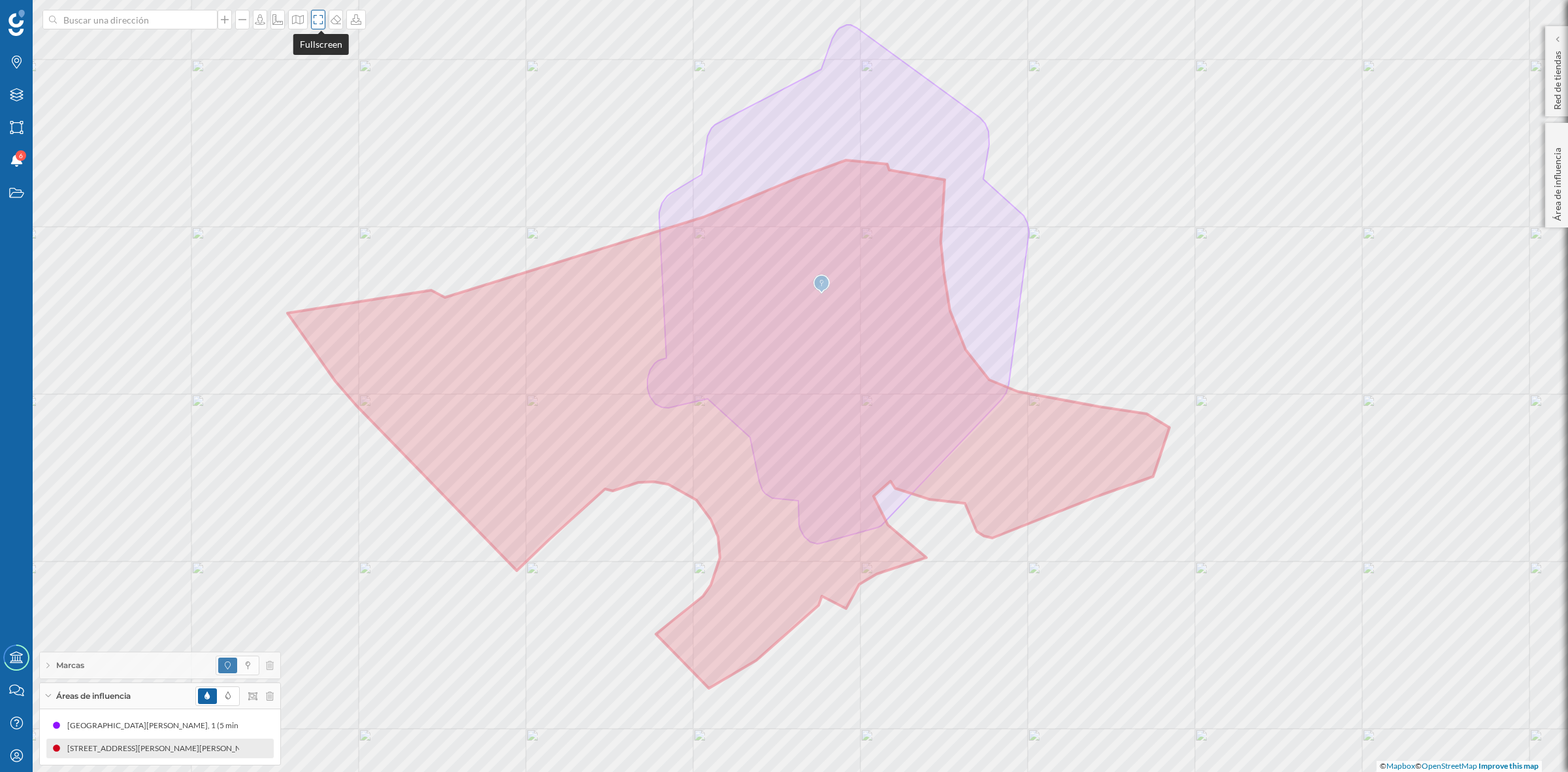
click at [315, 20] on icon at bounding box center [318, 19] width 13 height 11
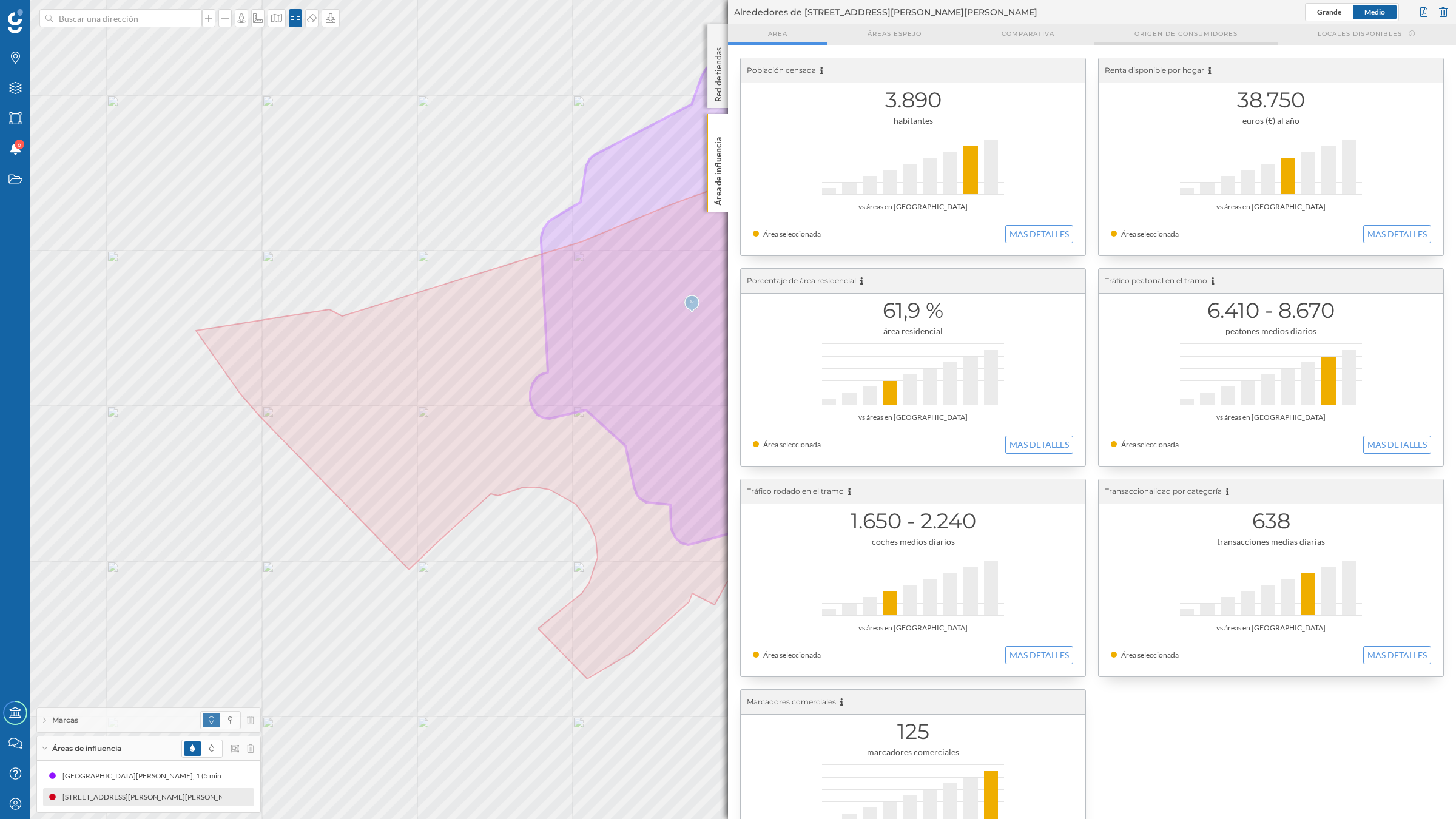
click at [1129, 34] on div "Origen de consumidores" at bounding box center [1186, 34] width 183 height 20
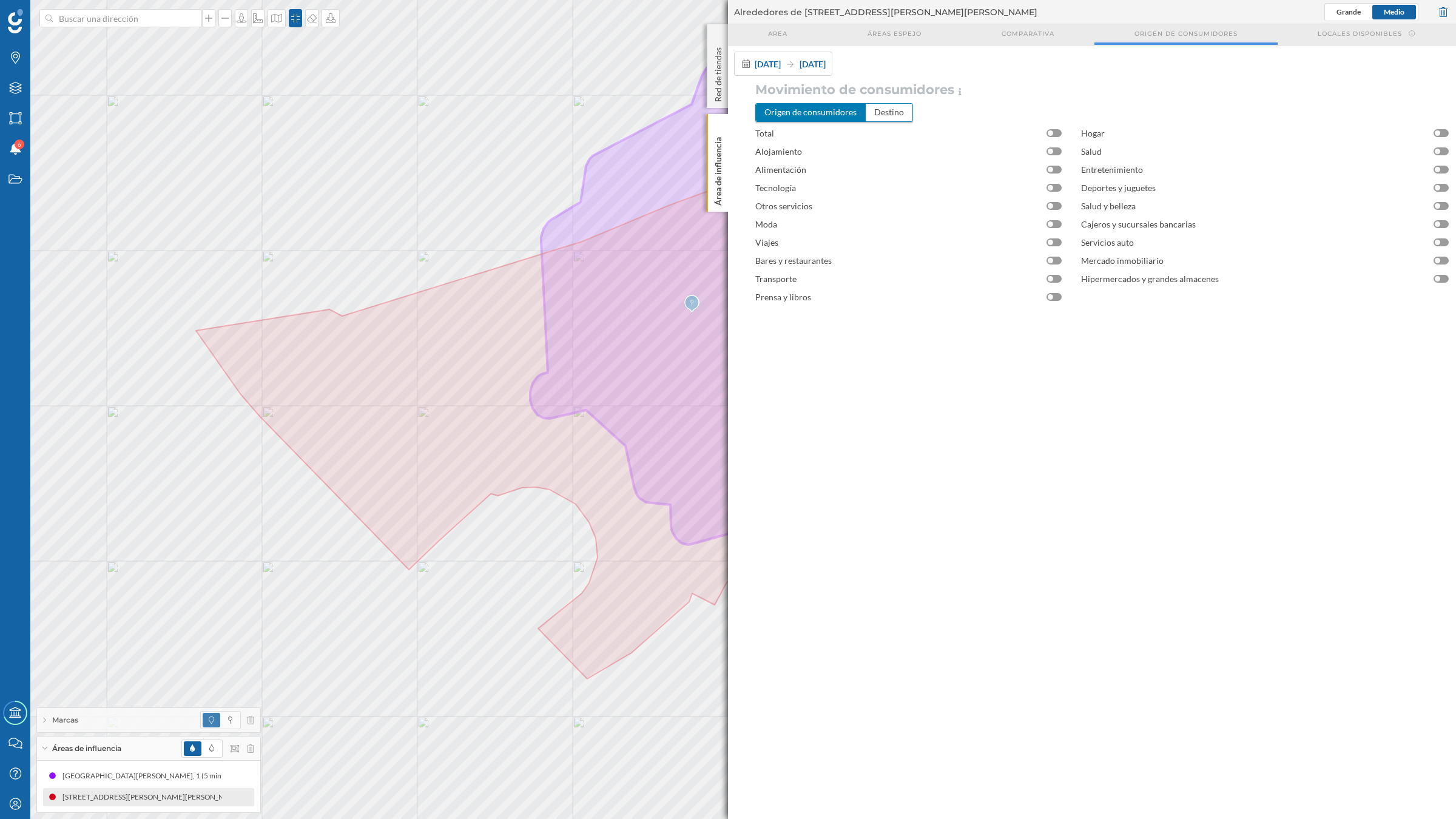
click at [1057, 175] on div "Alimentación" at bounding box center [912, 170] width 314 height 18
click at [1057, 171] on div at bounding box center [1053, 169] width 15 height 8
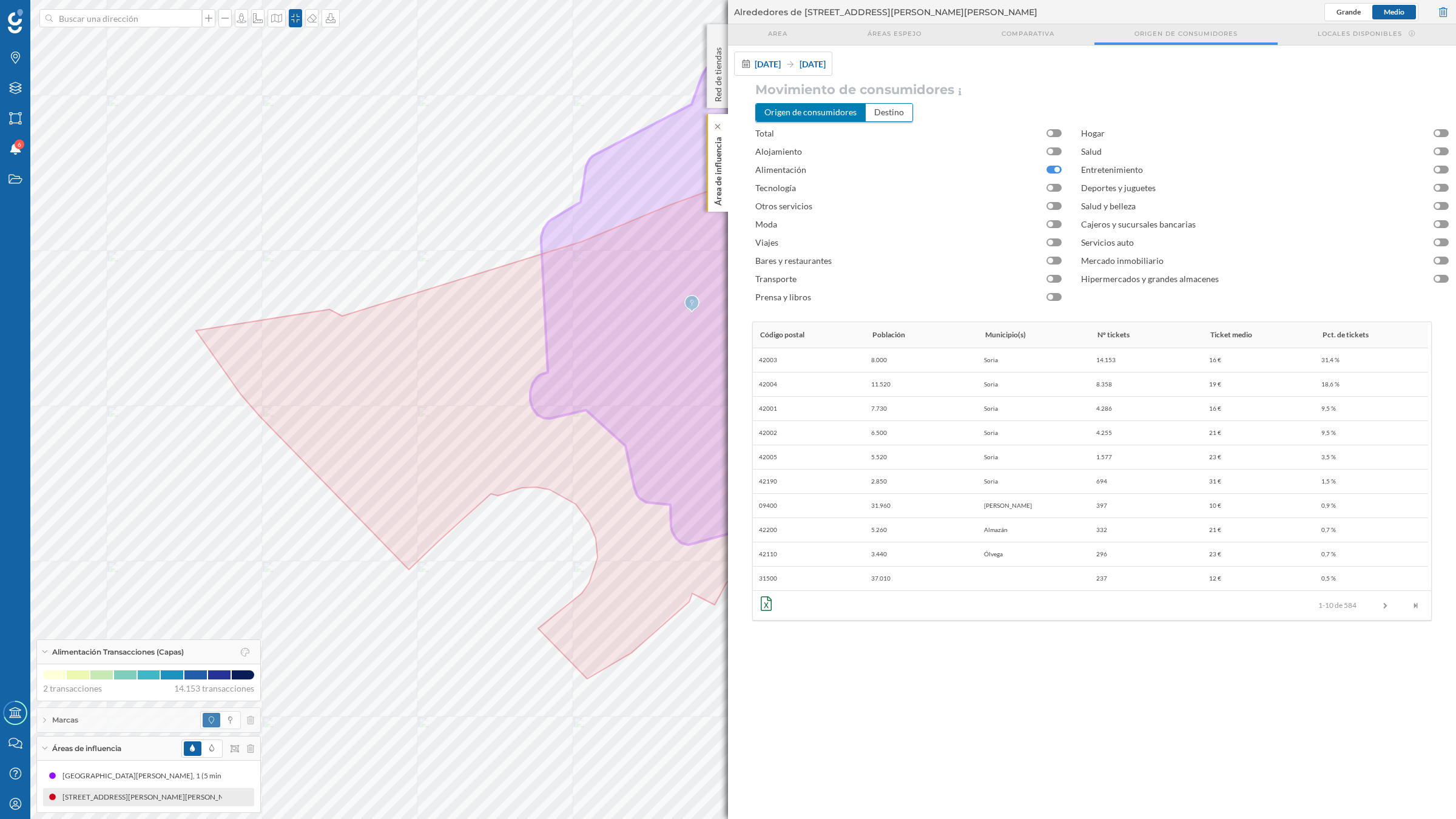
click at [714, 177] on p "Área de influencia" at bounding box center [718, 169] width 12 height 73
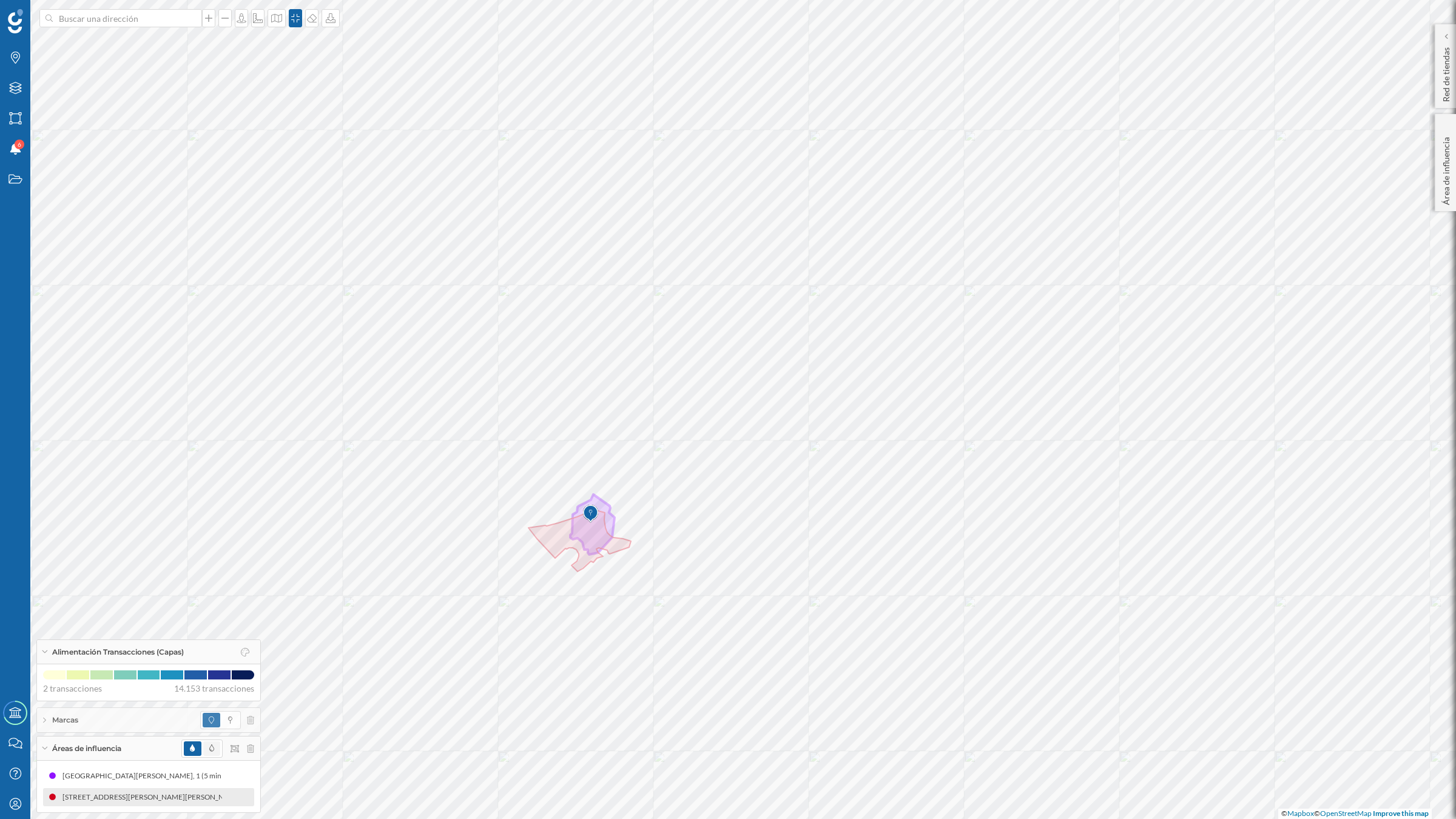
click at [217, 716] on span at bounding box center [212, 749] width 17 height 15
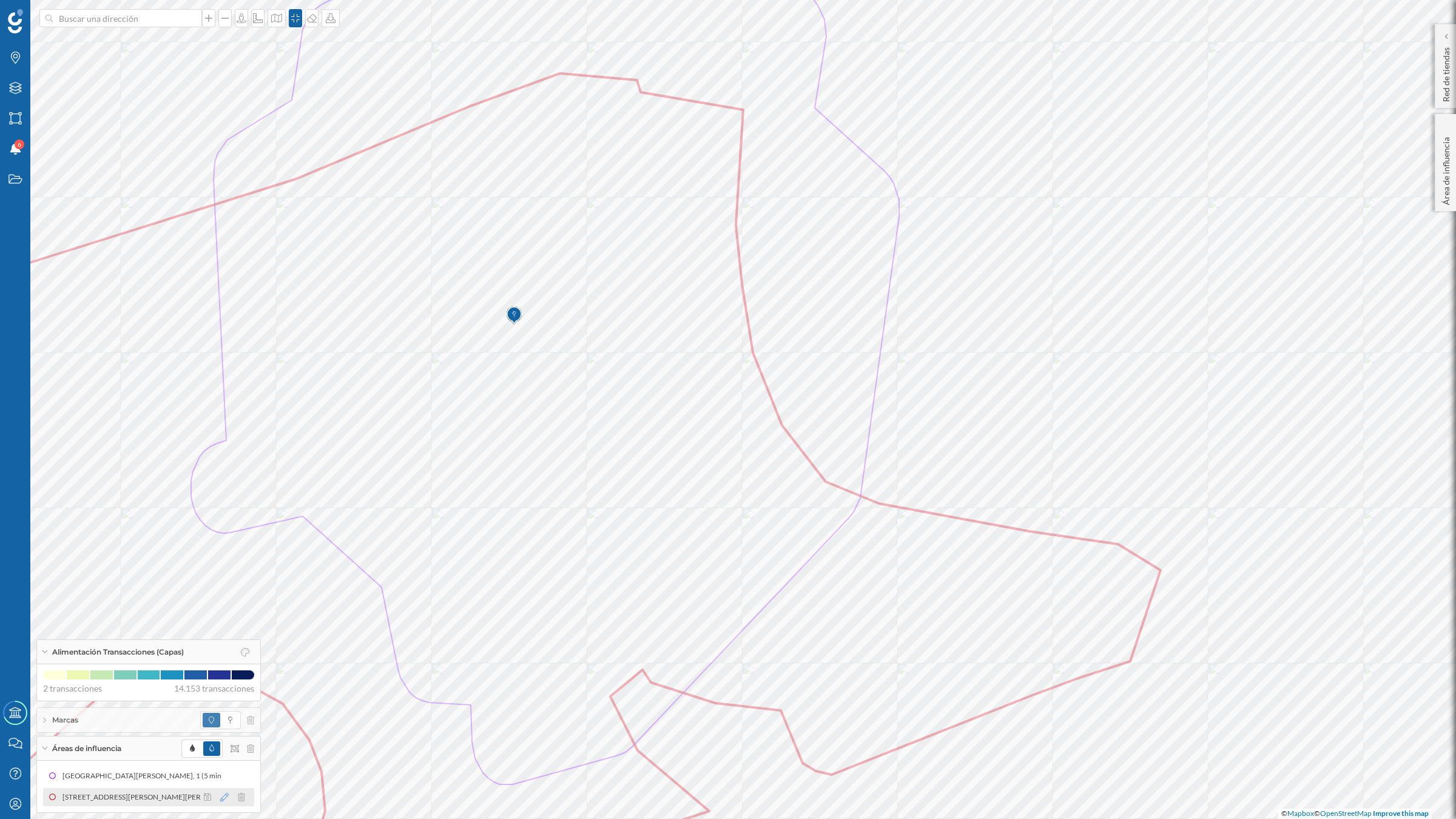
click at [223, 716] on icon at bounding box center [224, 797] width 9 height 9
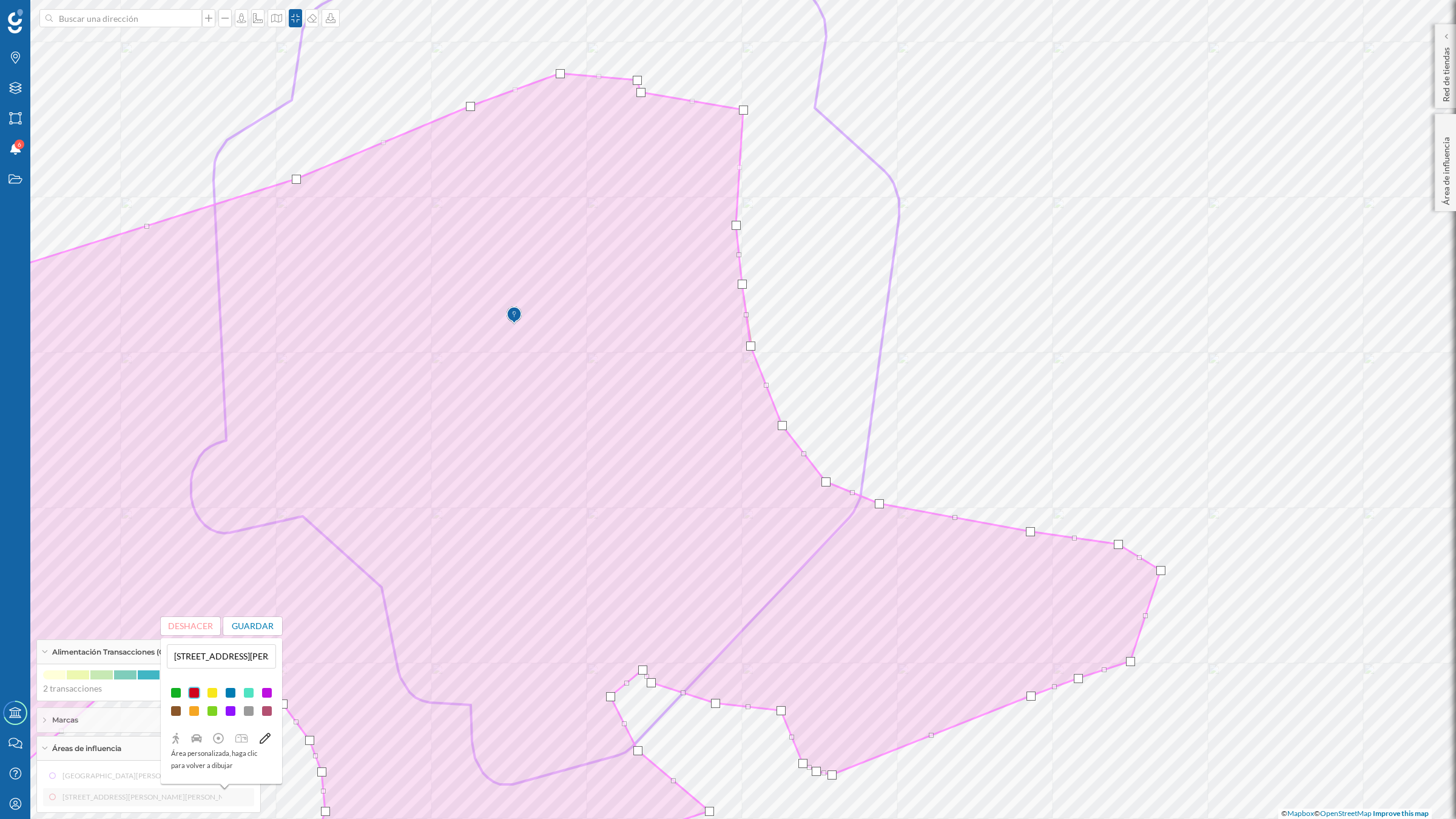
drag, startPoint x: 753, startPoint y: 353, endPoint x: 751, endPoint y: 346, distance: 7.3
click at [751, 346] on div at bounding box center [751, 346] width 9 height 9
drag, startPoint x: 740, startPoint y: 284, endPoint x: 666, endPoint y: 353, distance: 101.2
click at [666, 353] on div at bounding box center [668, 353] width 9 height 9
drag, startPoint x: 735, startPoint y: 222, endPoint x: 652, endPoint y: 325, distance: 132.3
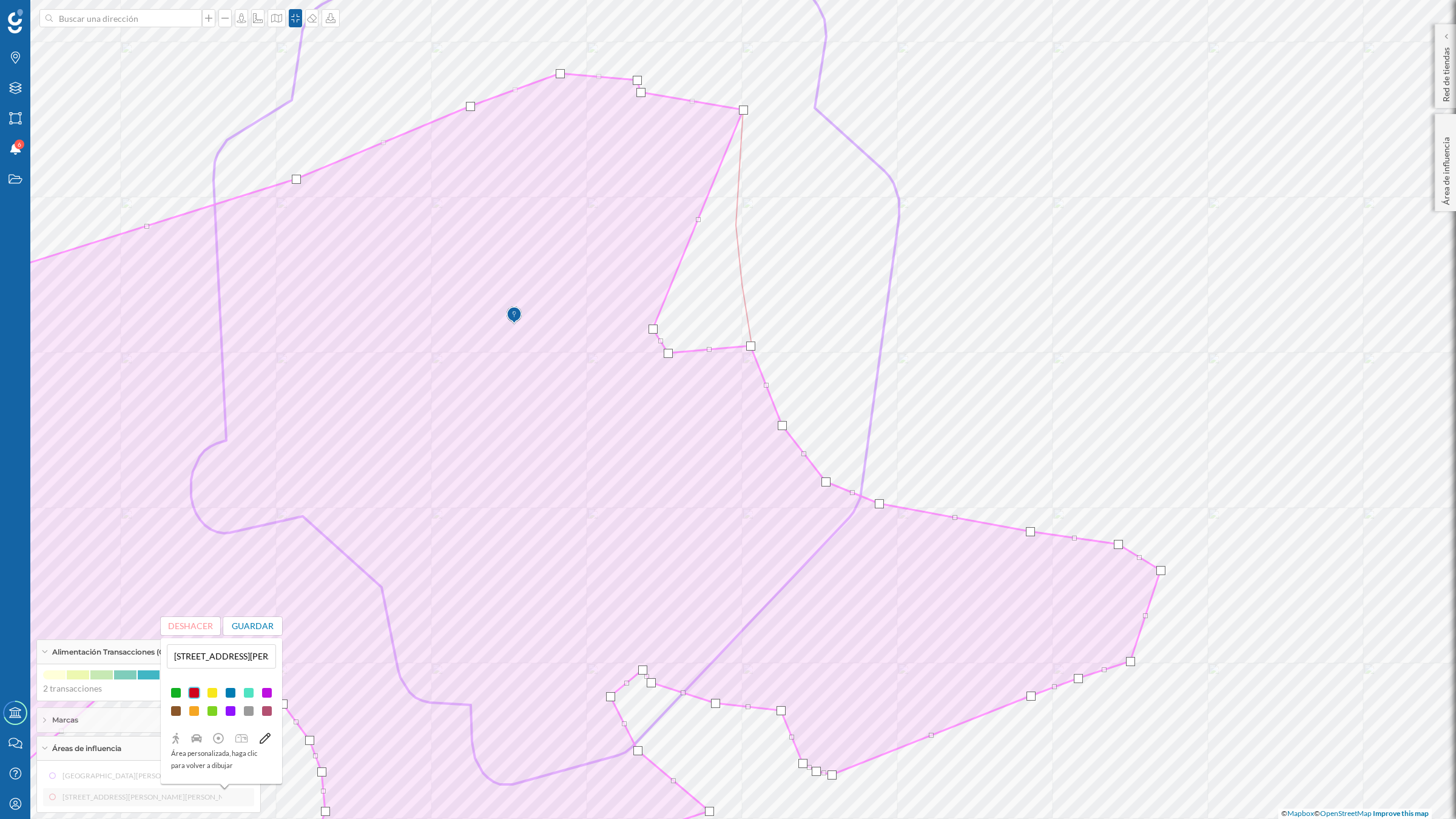
click at [652, 325] on div at bounding box center [653, 329] width 9 height 9
drag, startPoint x: 699, startPoint y: 219, endPoint x: 648, endPoint y: 287, distance: 85.0
drag, startPoint x: 695, startPoint y: 200, endPoint x: 654, endPoint y: 219, distance: 45.2
drag, startPoint x: 744, startPoint y: 108, endPoint x: 633, endPoint y: 143, distance: 116.4
click at [633, 143] on div at bounding box center [632, 145] width 9 height 9
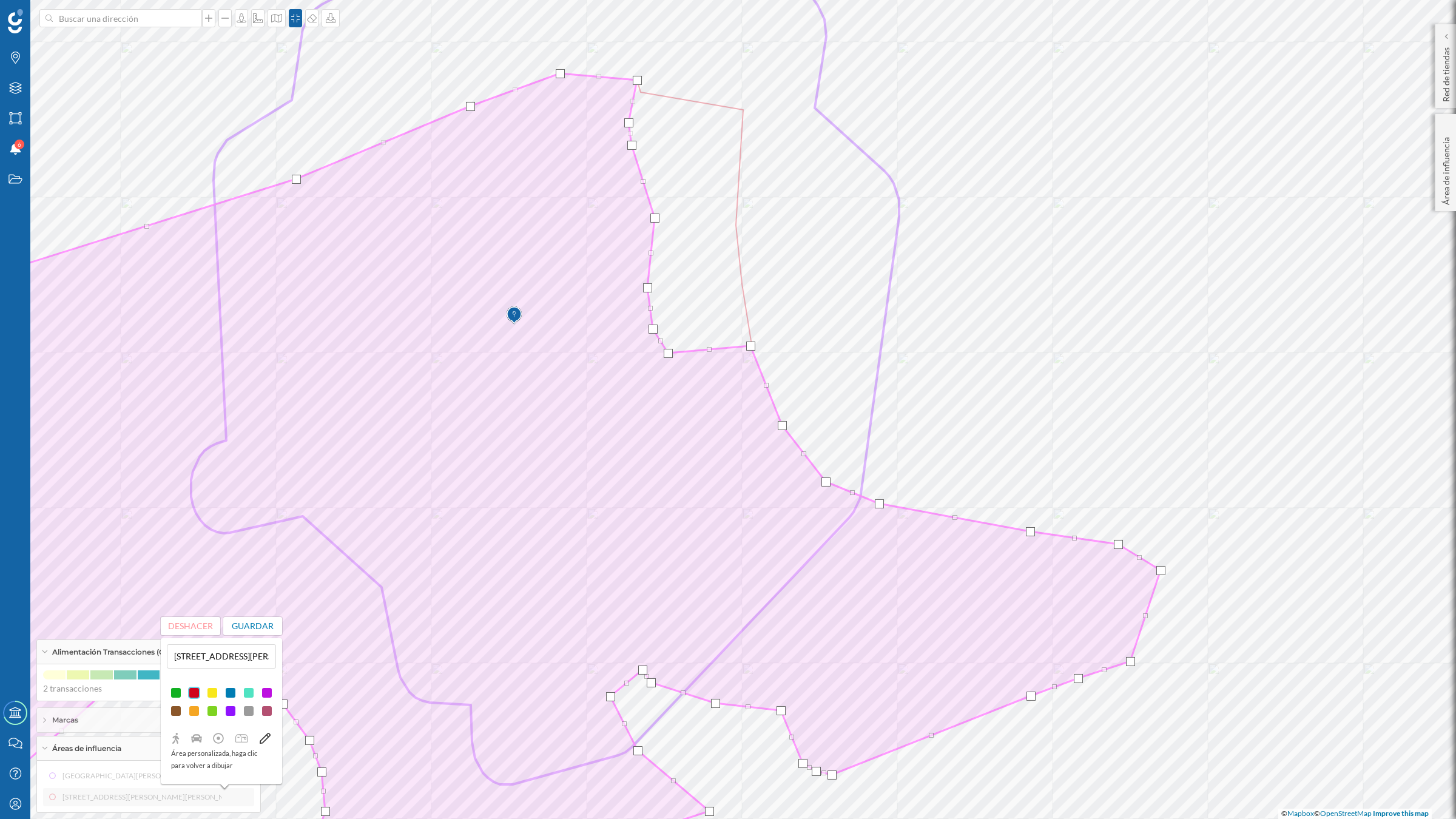
drag, startPoint x: 641, startPoint y: 90, endPoint x: 629, endPoint y: 120, distance: 32.3
click at [629, 120] on div at bounding box center [629, 123] width 9 height 9
drag, startPoint x: 631, startPoint y: 118, endPoint x: 641, endPoint y: 104, distance: 17.2
click at [641, 104] on div at bounding box center [638, 109] width 9 height 9
drag, startPoint x: 631, startPoint y: 148, endPoint x: 625, endPoint y: 144, distance: 7.2
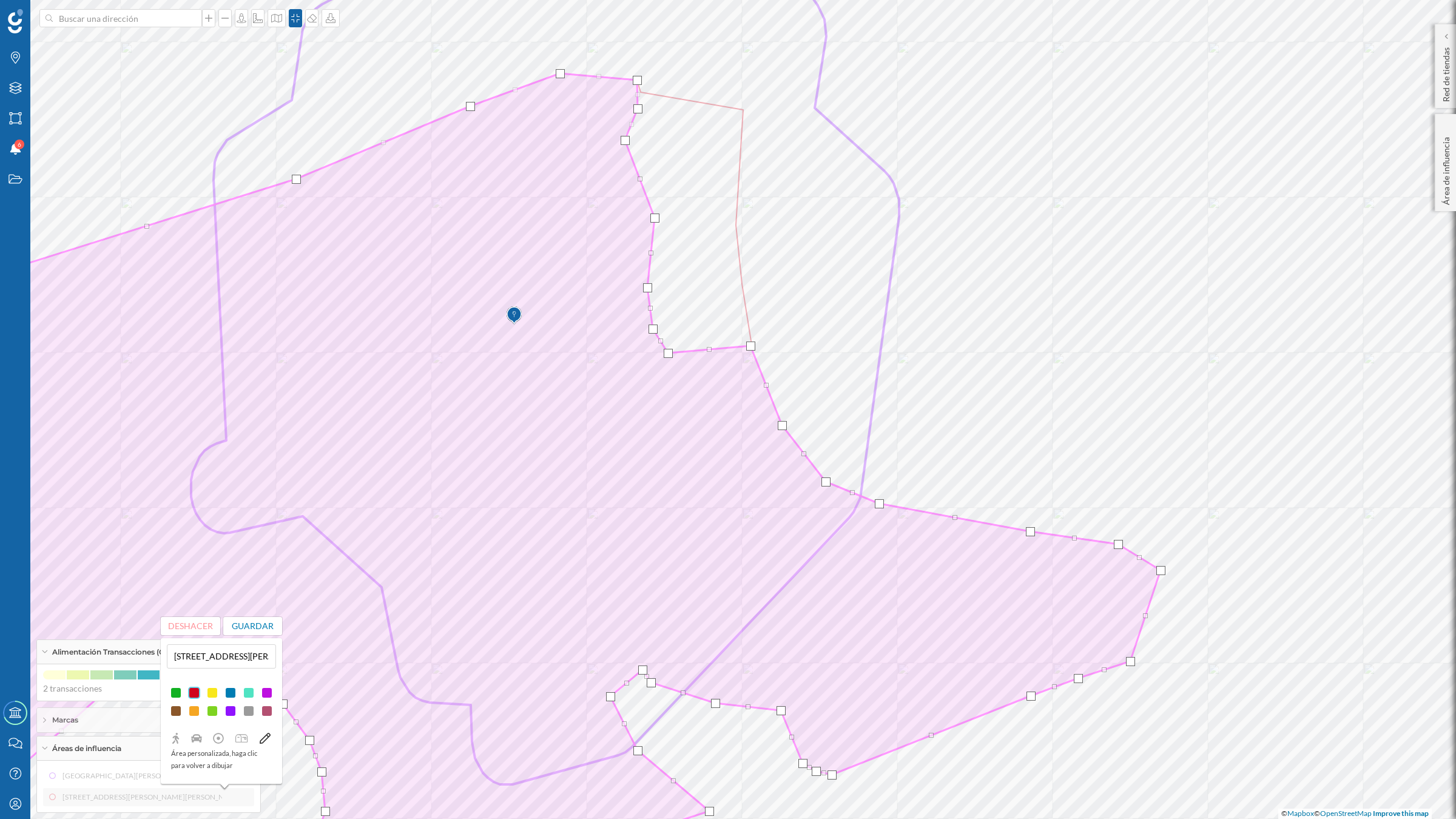
click at [625, 144] on div at bounding box center [625, 140] width 9 height 9
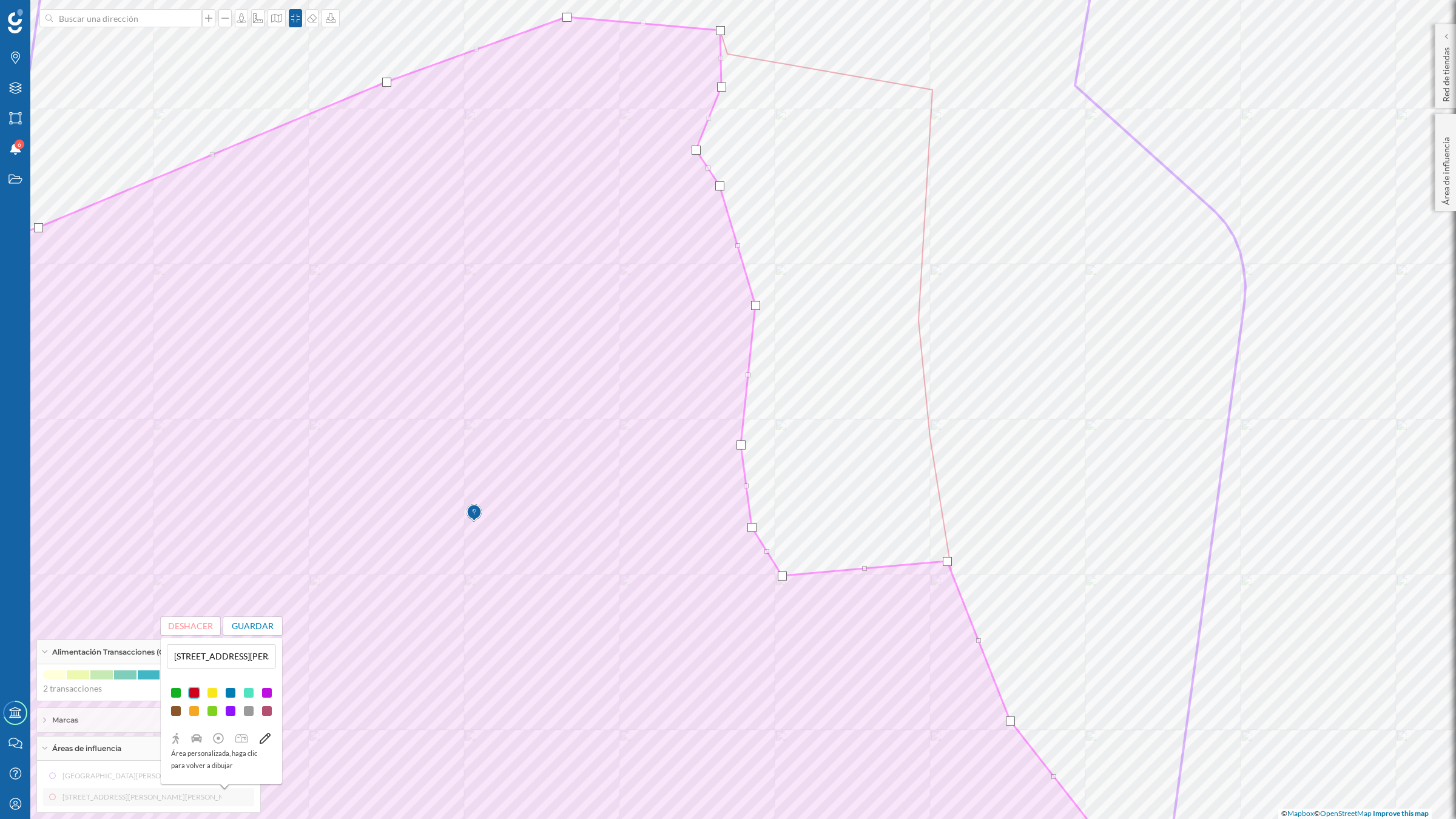
drag, startPoint x: 726, startPoint y: 228, endPoint x: 719, endPoint y: 187, distance: 41.6
click at [262, 620] on button "Guardar" at bounding box center [253, 626] width 59 height 18
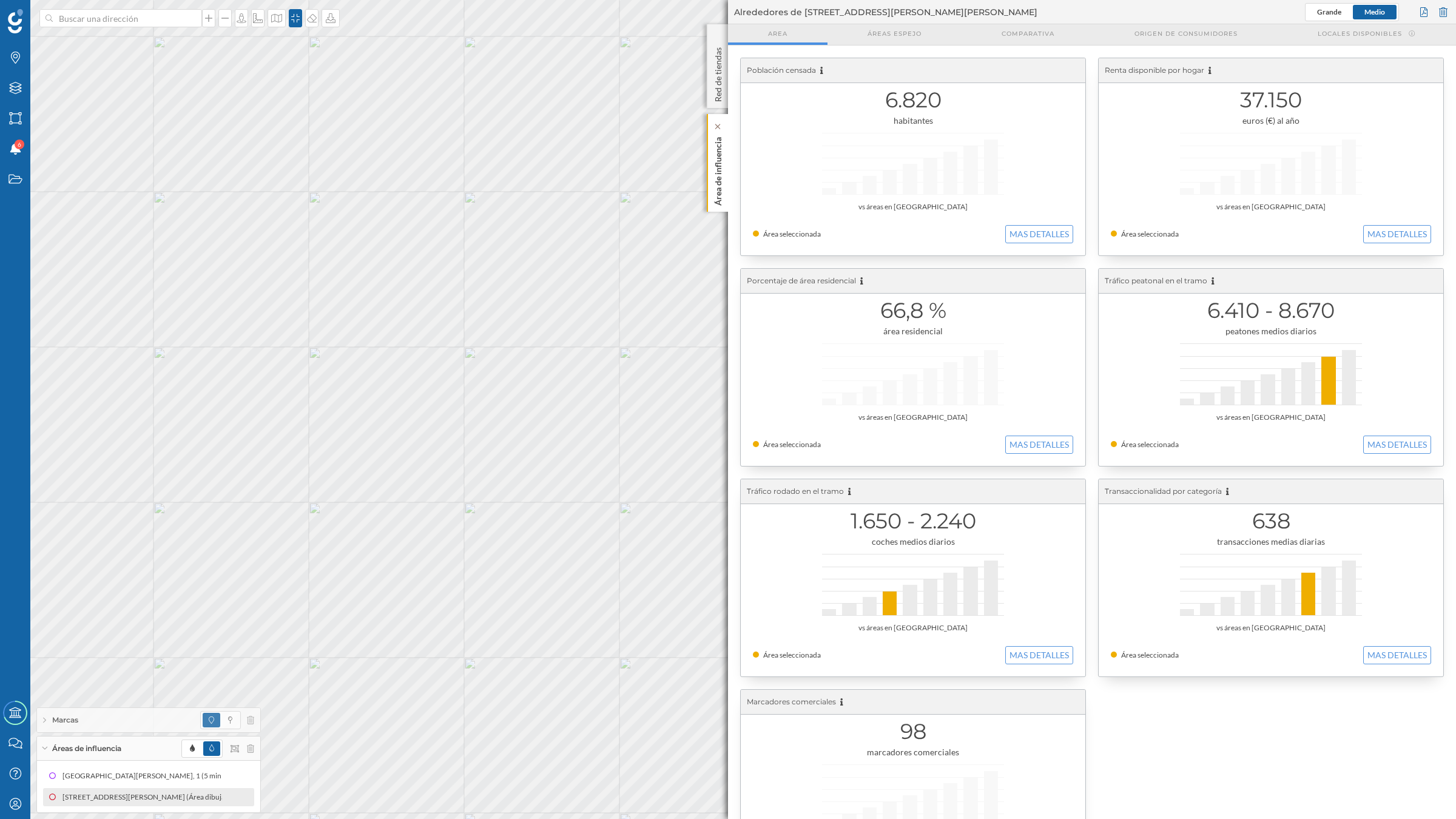
click at [712, 193] on p "Área de influencia" at bounding box center [718, 169] width 12 height 73
click at [1036, 231] on button "MAS DETALLES" at bounding box center [1039, 234] width 68 height 18
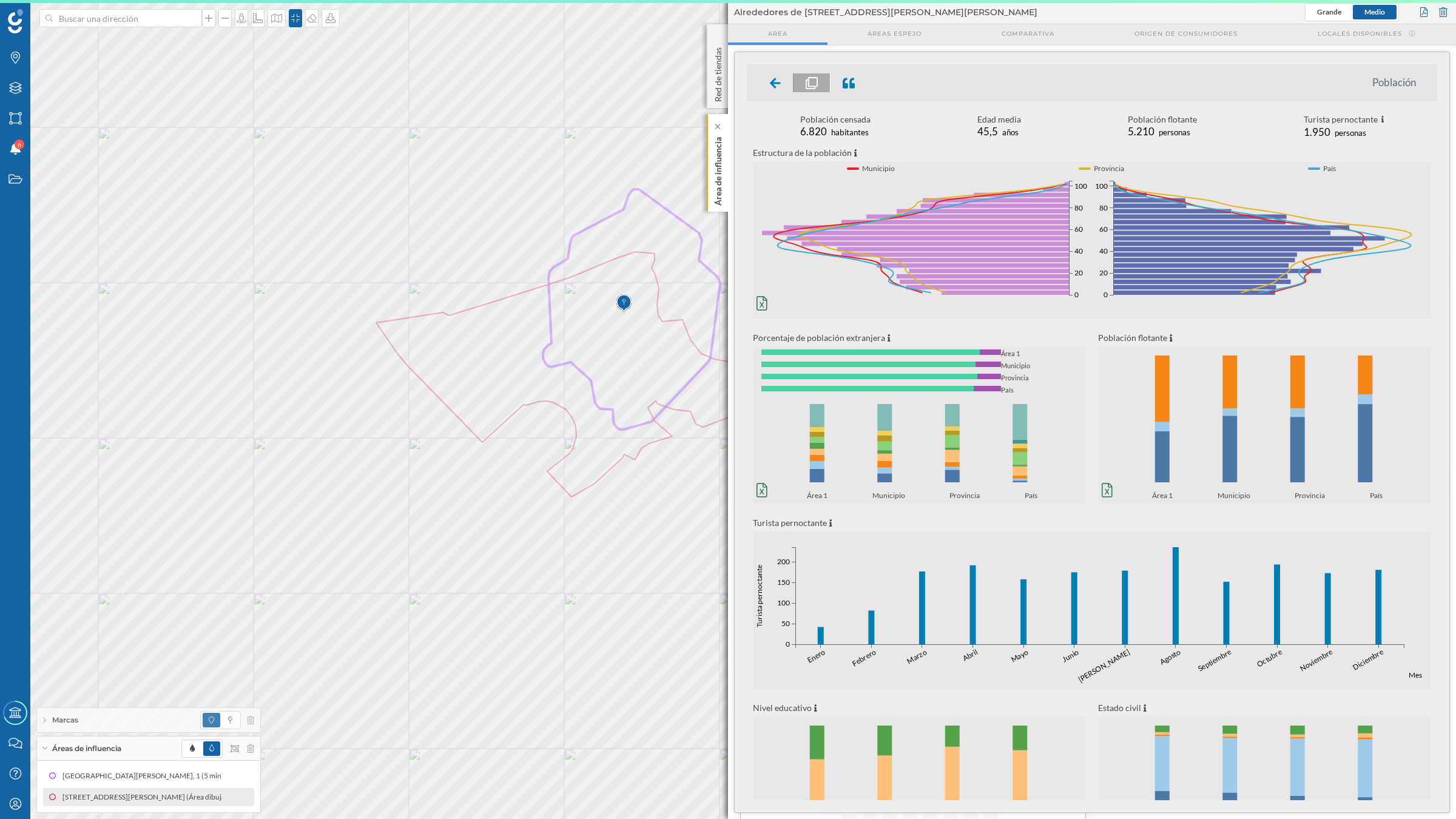
click at [724, 175] on div "Área de influencia" at bounding box center [717, 163] width 21 height 98
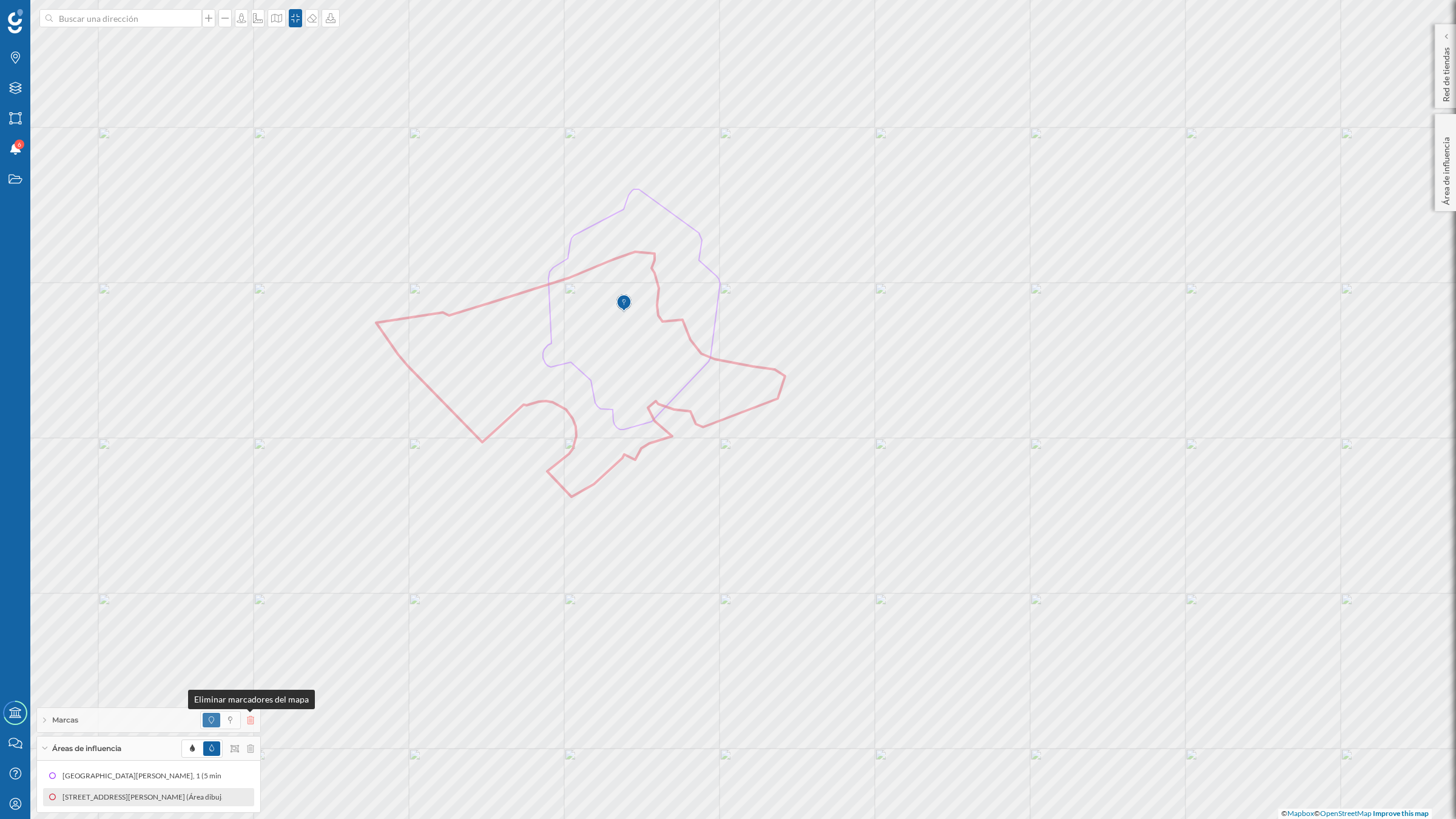
click at [247, 716] on icon at bounding box center [250, 720] width 7 height 9
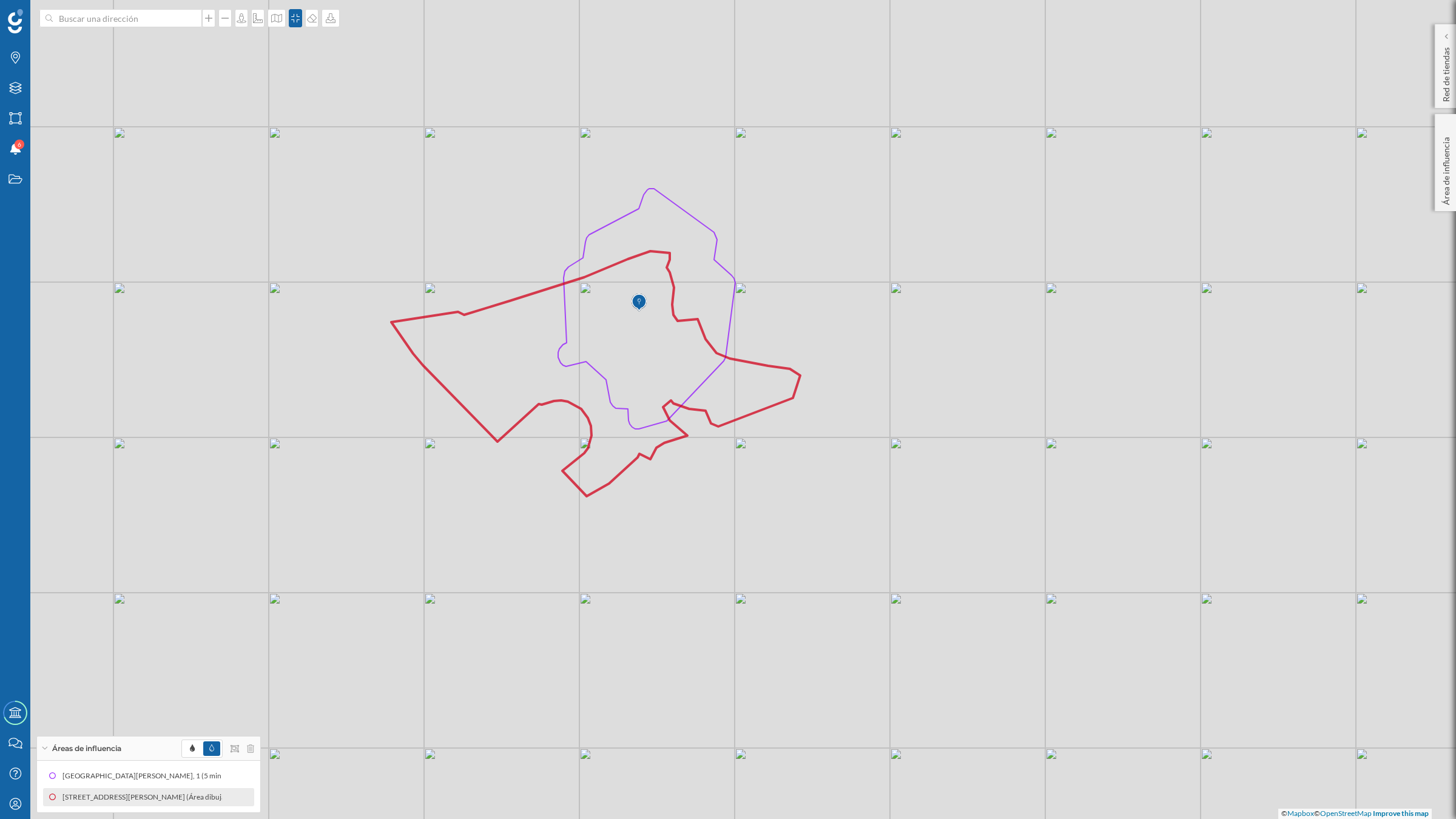
drag, startPoint x: 875, startPoint y: 572, endPoint x: 922, endPoint y: 580, distance: 47.7
click at [922, 580] on div "© Mapbox © OpenStreetMap Improve this map" at bounding box center [728, 410] width 1456 height 819
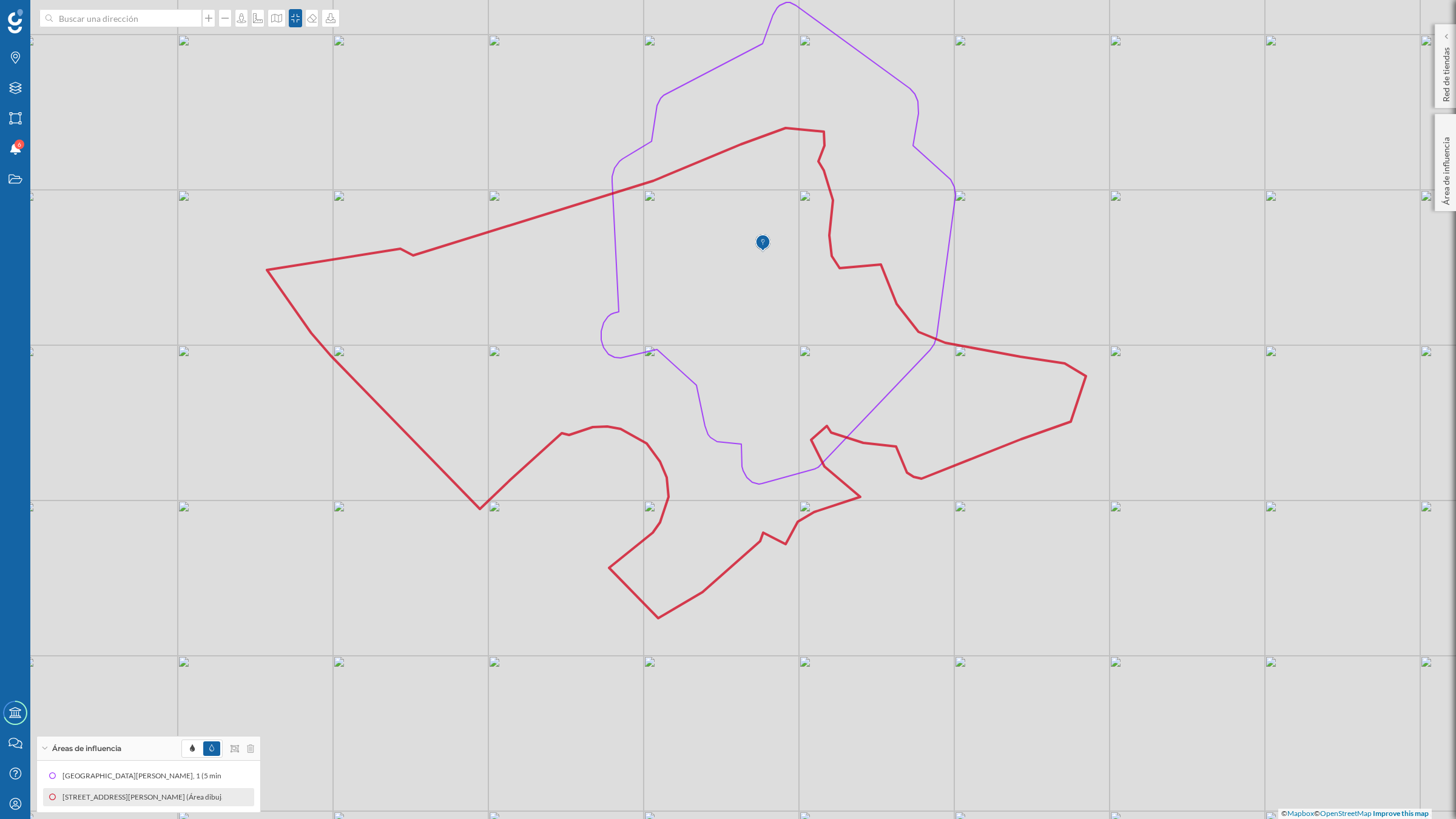
drag, startPoint x: 850, startPoint y: 367, endPoint x: 1117, endPoint y: 365, distance: 267.0
click at [1117, 365] on div "© Mapbox © OpenStreetMap Improve this map" at bounding box center [728, 410] width 1456 height 819
click at [192, 716] on icon at bounding box center [192, 748] width 5 height 7
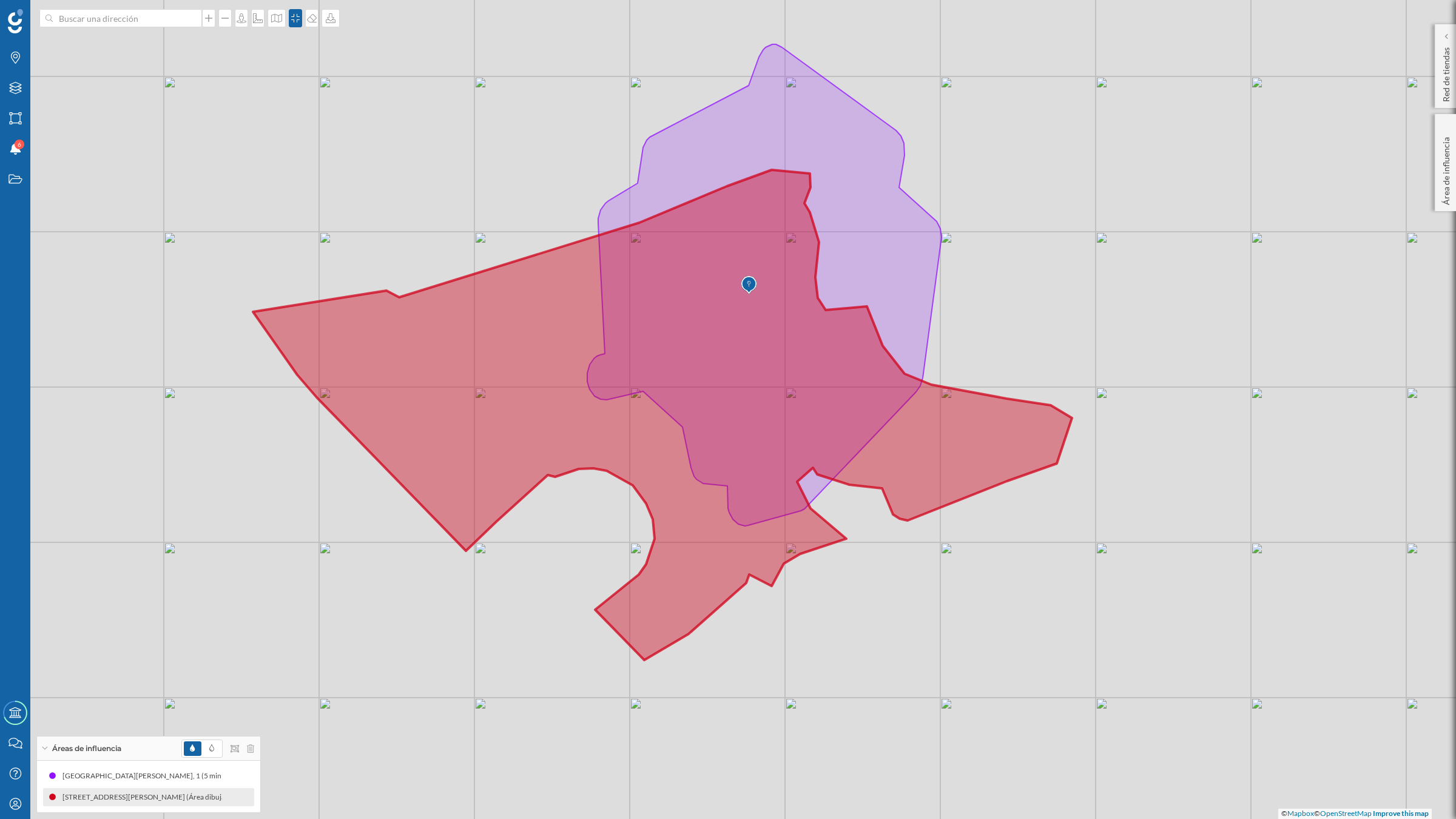
drag, startPoint x: 842, startPoint y: 586, endPoint x: 828, endPoint y: 628, distance: 44.3
click at [828, 628] on div "© Mapbox © OpenStreetMap Improve this map" at bounding box center [728, 410] width 1456 height 819
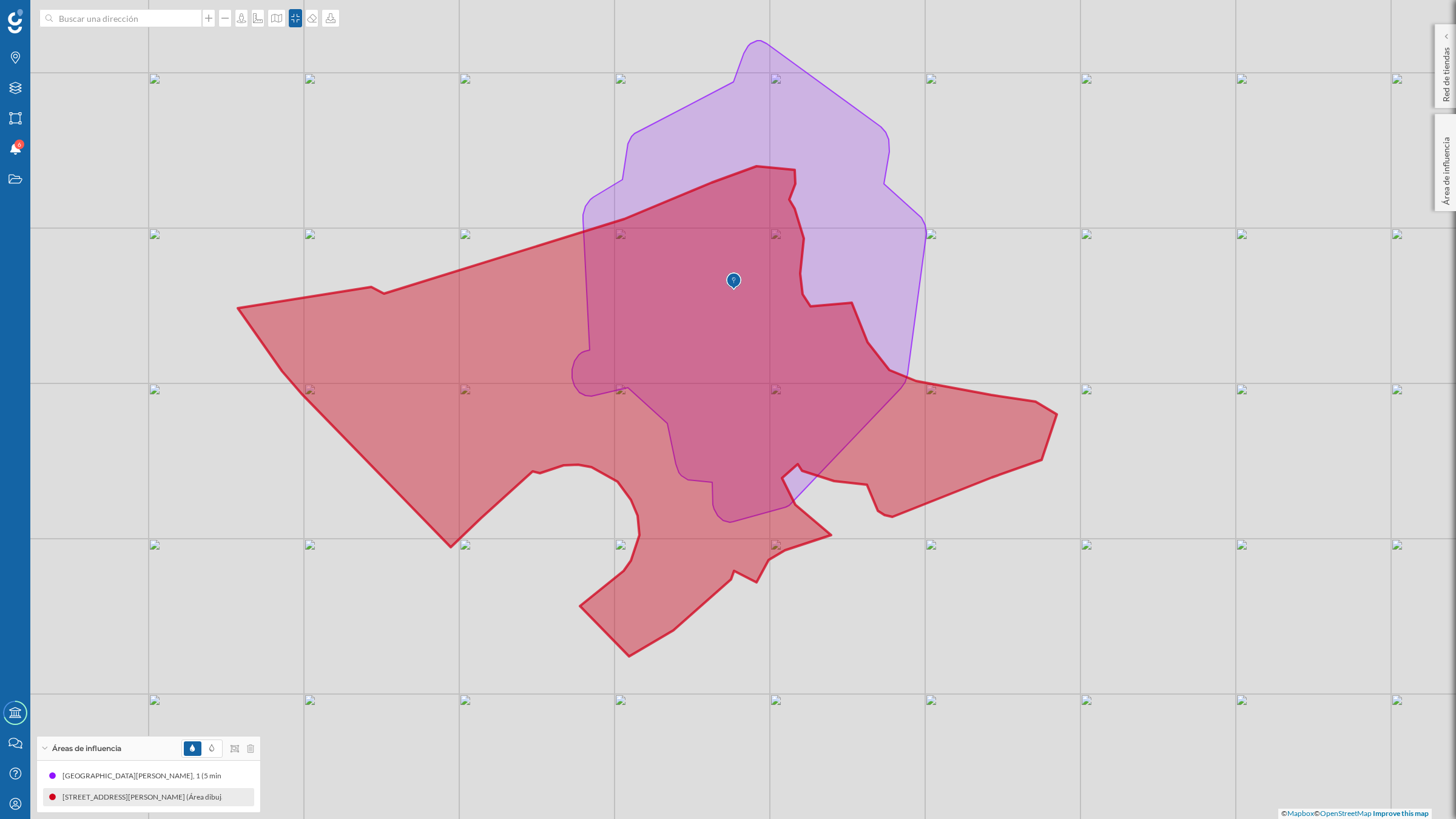
drag, startPoint x: 1169, startPoint y: 346, endPoint x: 1154, endPoint y: 343, distance: 15.3
click at [1154, 343] on div "© Mapbox © OpenStreetMap Improve this map" at bounding box center [728, 410] width 1456 height 819
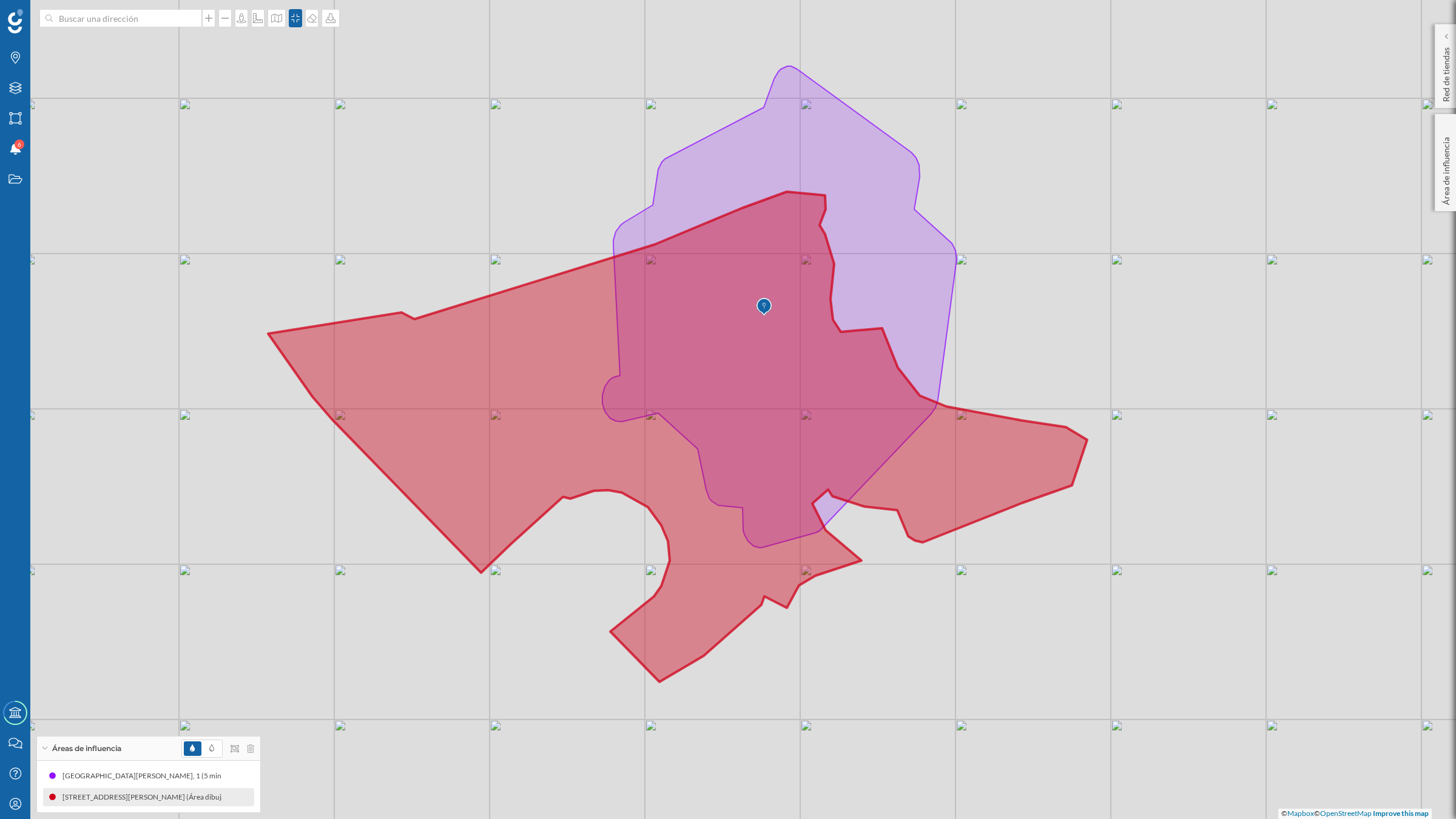
drag, startPoint x: 1016, startPoint y: 559, endPoint x: 1019, endPoint y: 587, distance: 28.2
click at [1019, 587] on div "© Mapbox © OpenStreetMap Improve this map" at bounding box center [728, 410] width 1456 height 819
click at [334, 21] on icon at bounding box center [330, 18] width 12 height 10
click at [339, 88] on div "Descargar sin leyenda" at bounding box center [374, 88] width 86 height 13
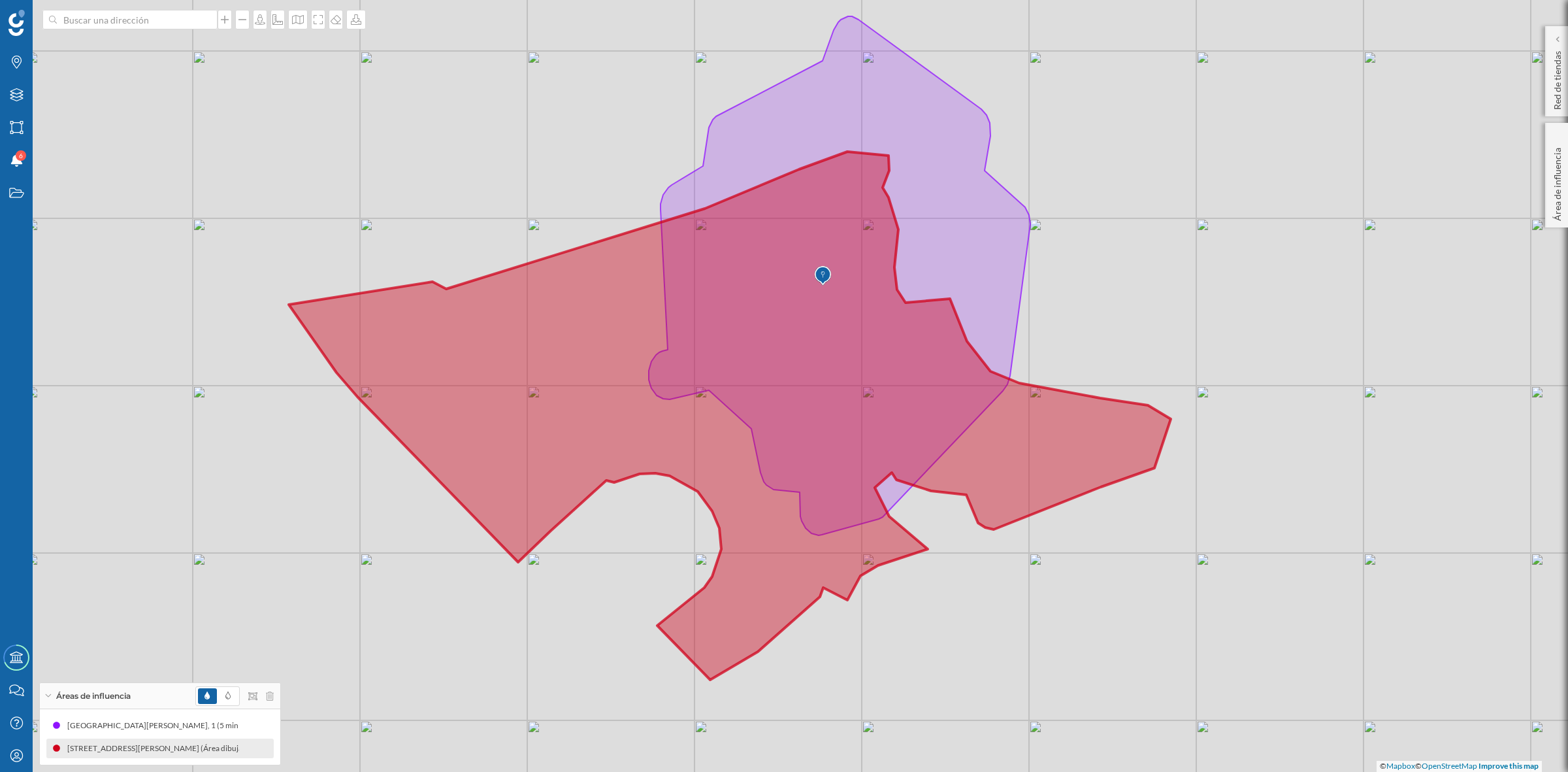
click at [466, 433] on icon at bounding box center [730, 415] width 882 height 528
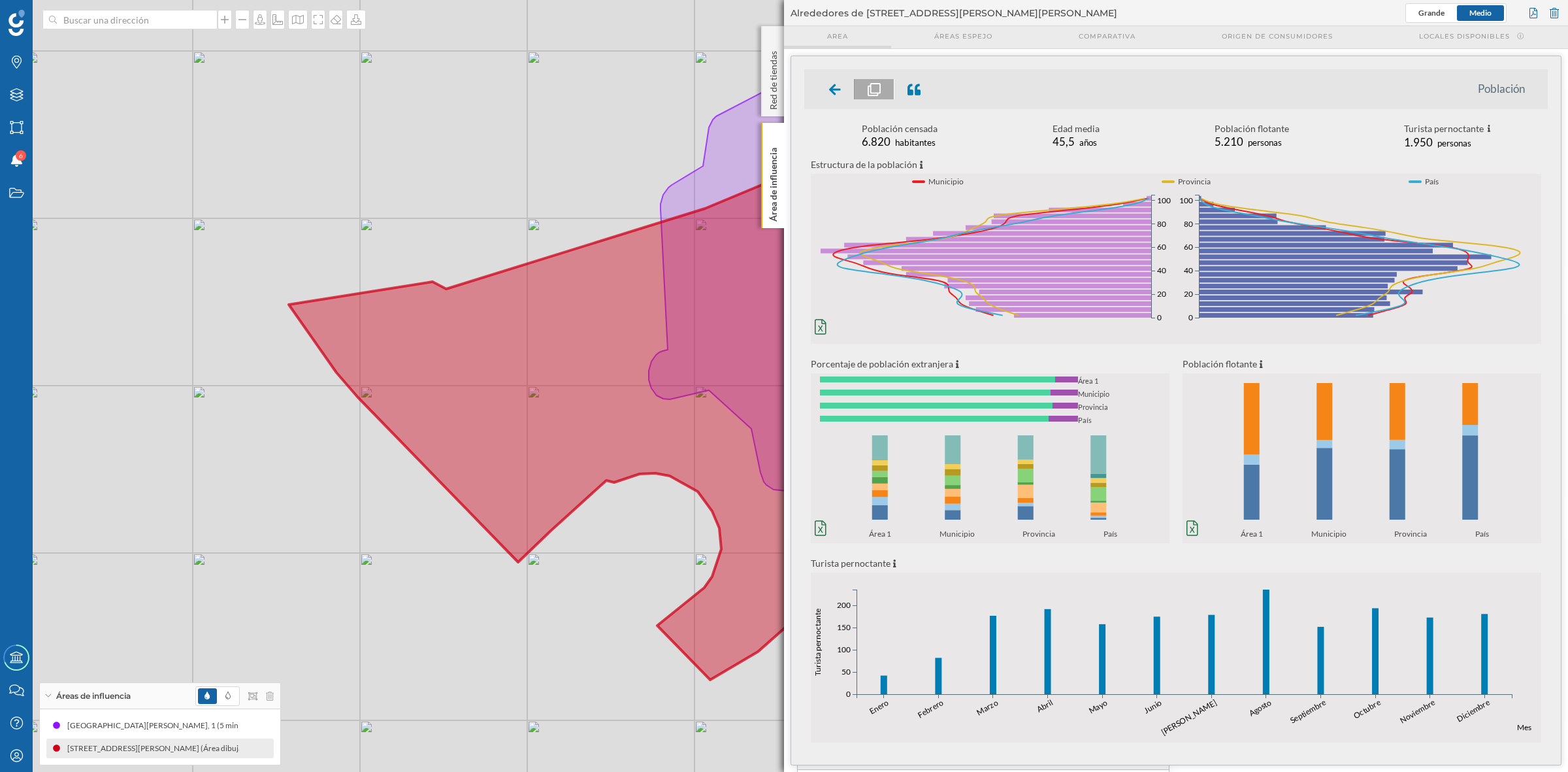
click at [844, 37] on span "Area" at bounding box center [837, 36] width 21 height 10
click at [493, 396] on icon at bounding box center [730, 415] width 882 height 528
click at [1535, 12] on div at bounding box center [1533, 13] width 14 height 20
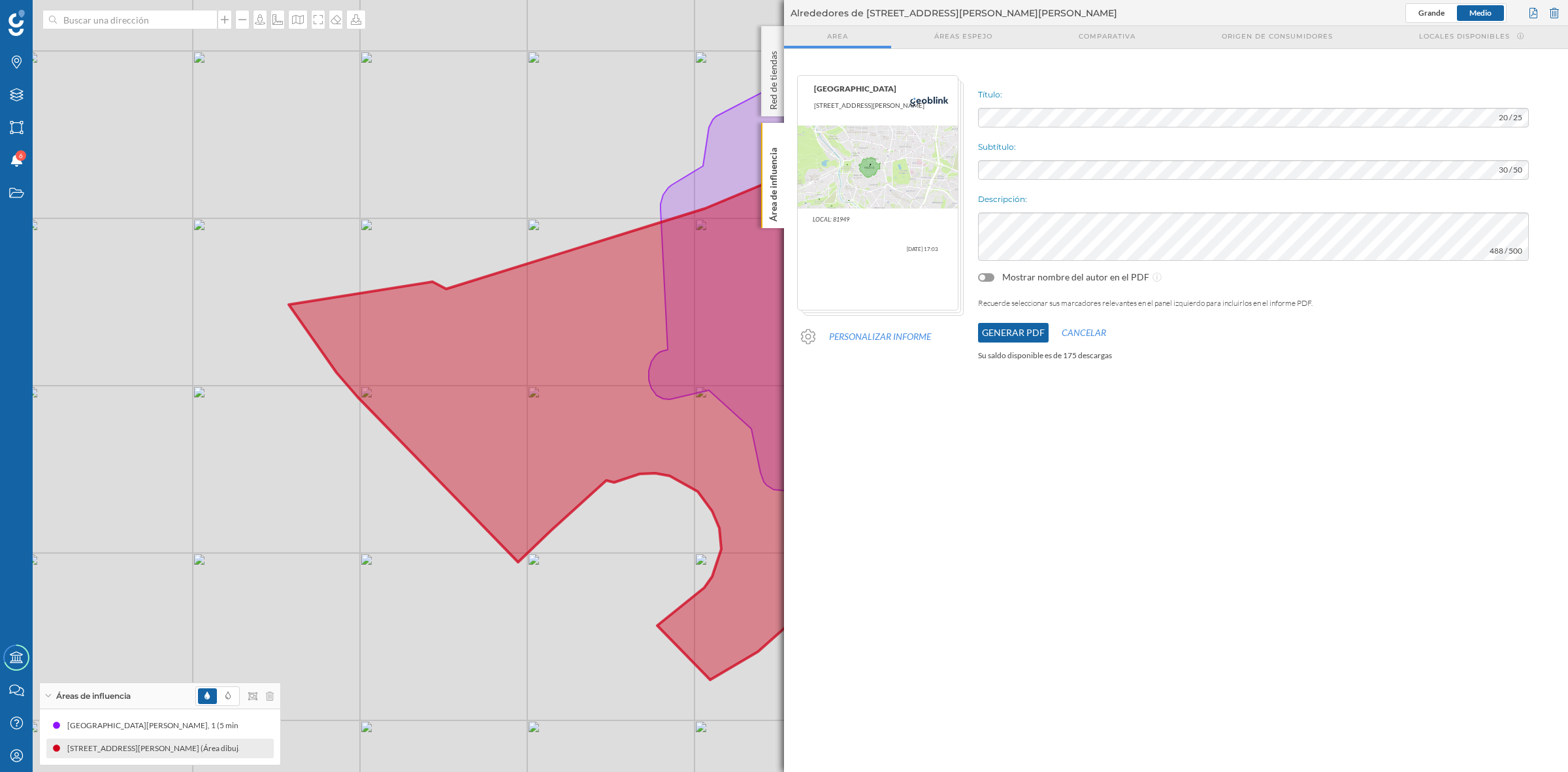
click at [1028, 331] on button "Generar PDF" at bounding box center [1013, 333] width 70 height 20
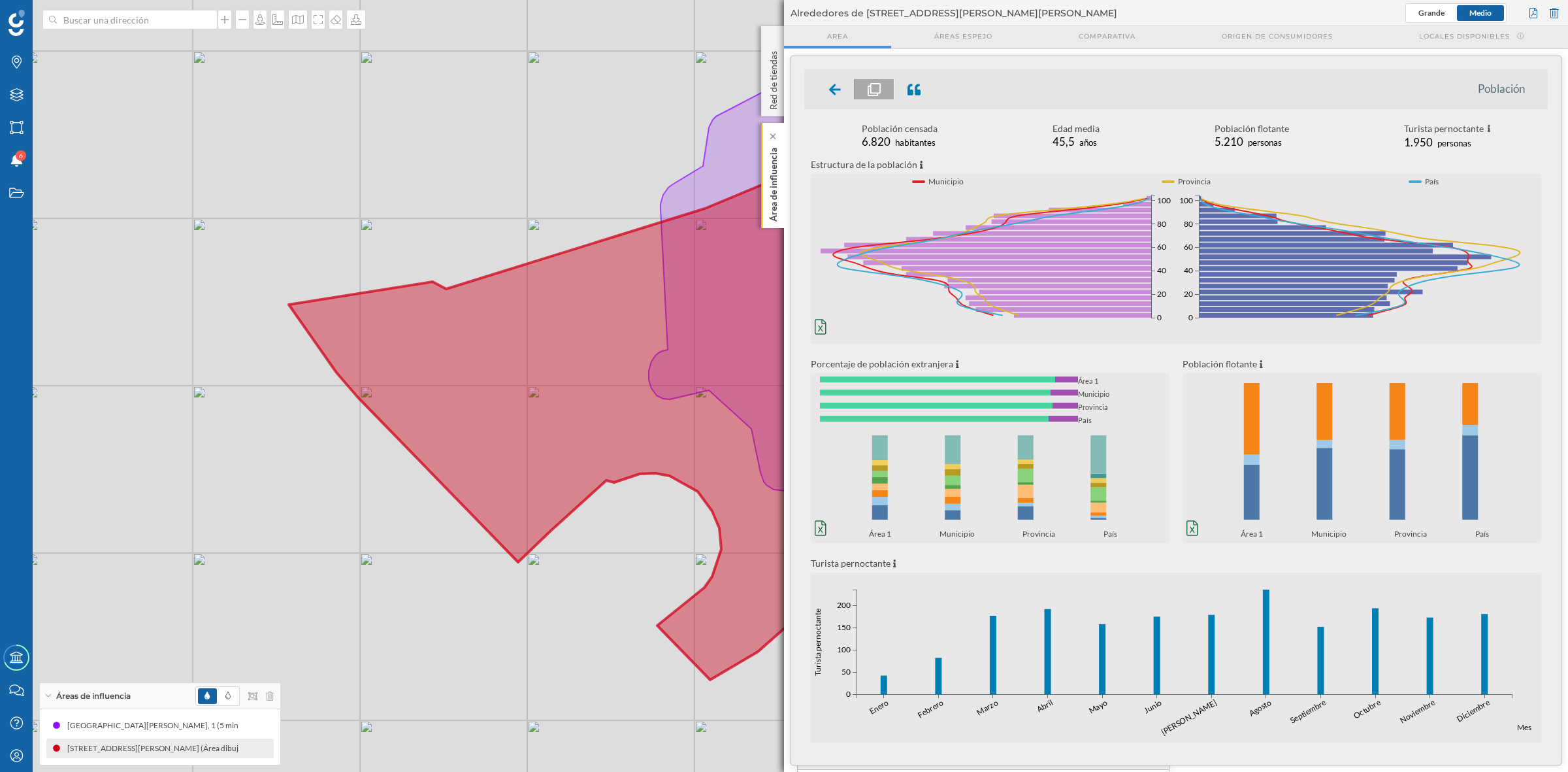
click at [774, 176] on p "Área de influencia" at bounding box center [773, 182] width 13 height 79
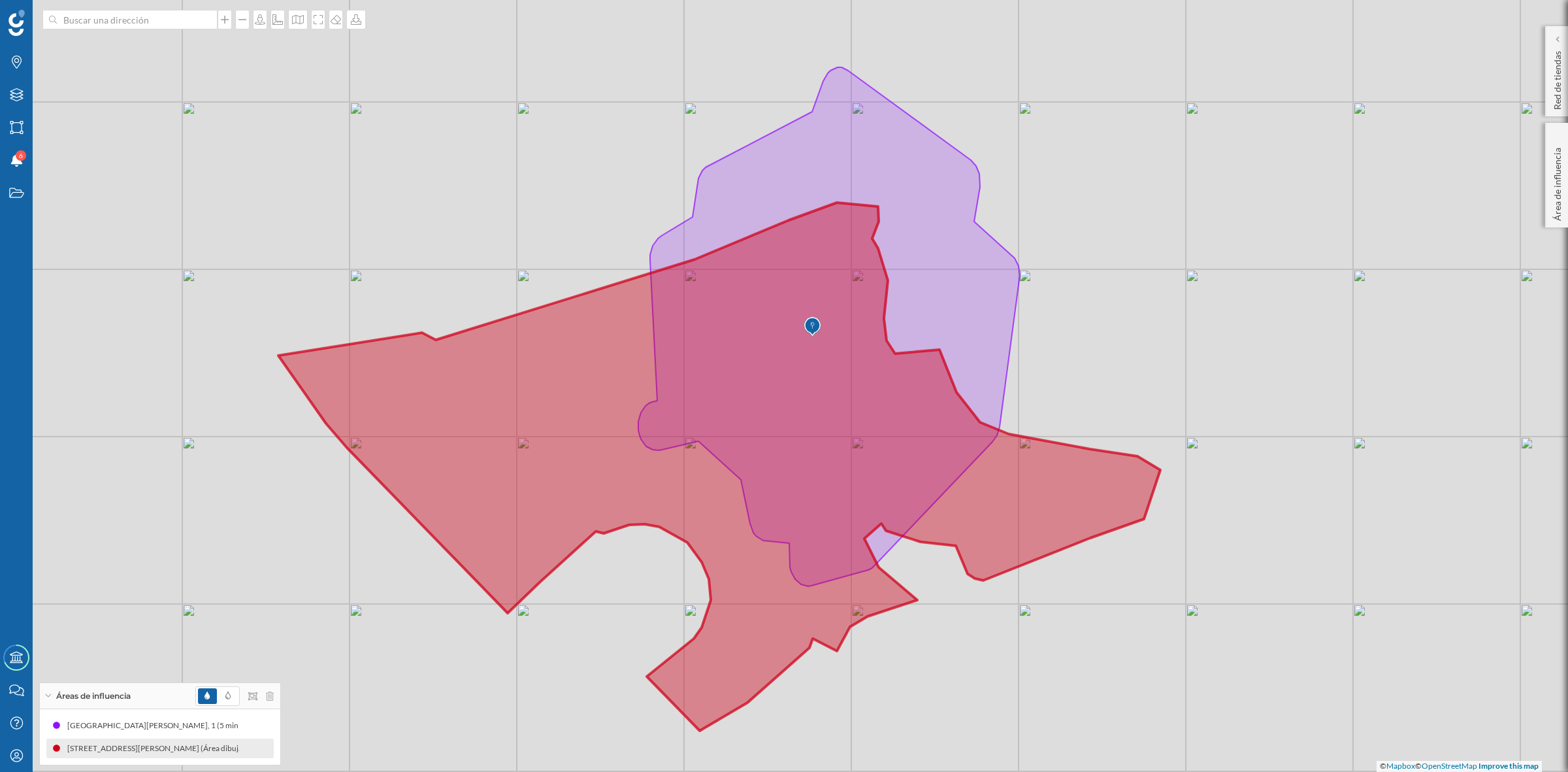
drag, startPoint x: 1124, startPoint y: 340, endPoint x: 1114, endPoint y: 392, distance: 53.0
click at [1114, 392] on div "© Mapbox © OpenStreetMap Improve this map" at bounding box center [784, 386] width 1568 height 772
click at [6, 756] on div "Mi perfil" at bounding box center [16, 756] width 33 height 33
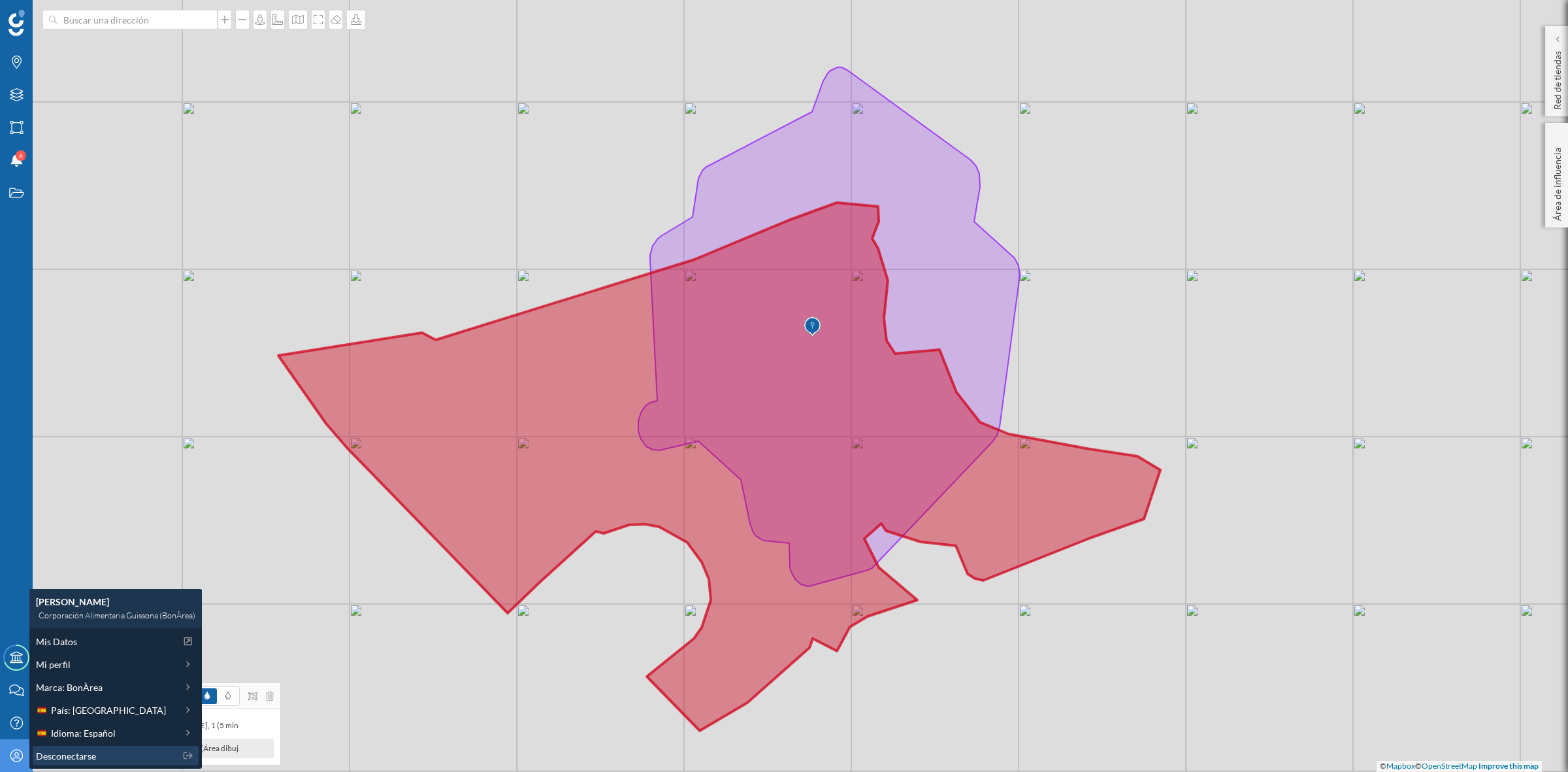
click at [46, 756] on span "Desconectarse" at bounding box center [66, 756] width 60 height 13
